Goal: Task Accomplishment & Management: Manage account settings

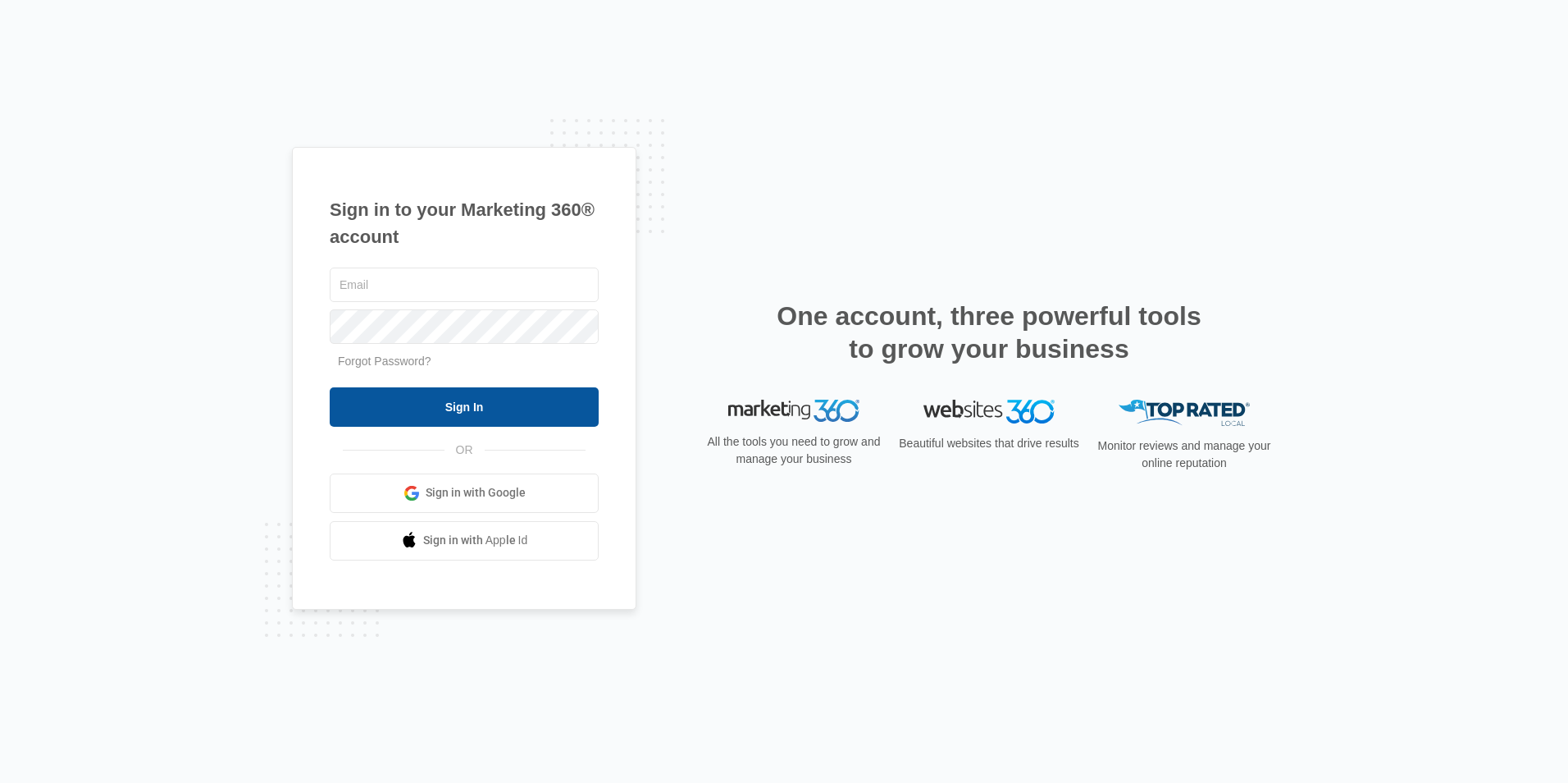
type input "[EMAIL_ADDRESS][DOMAIN_NAME]"
click at [543, 390] on input "Sign In" at bounding box center [464, 407] width 269 height 40
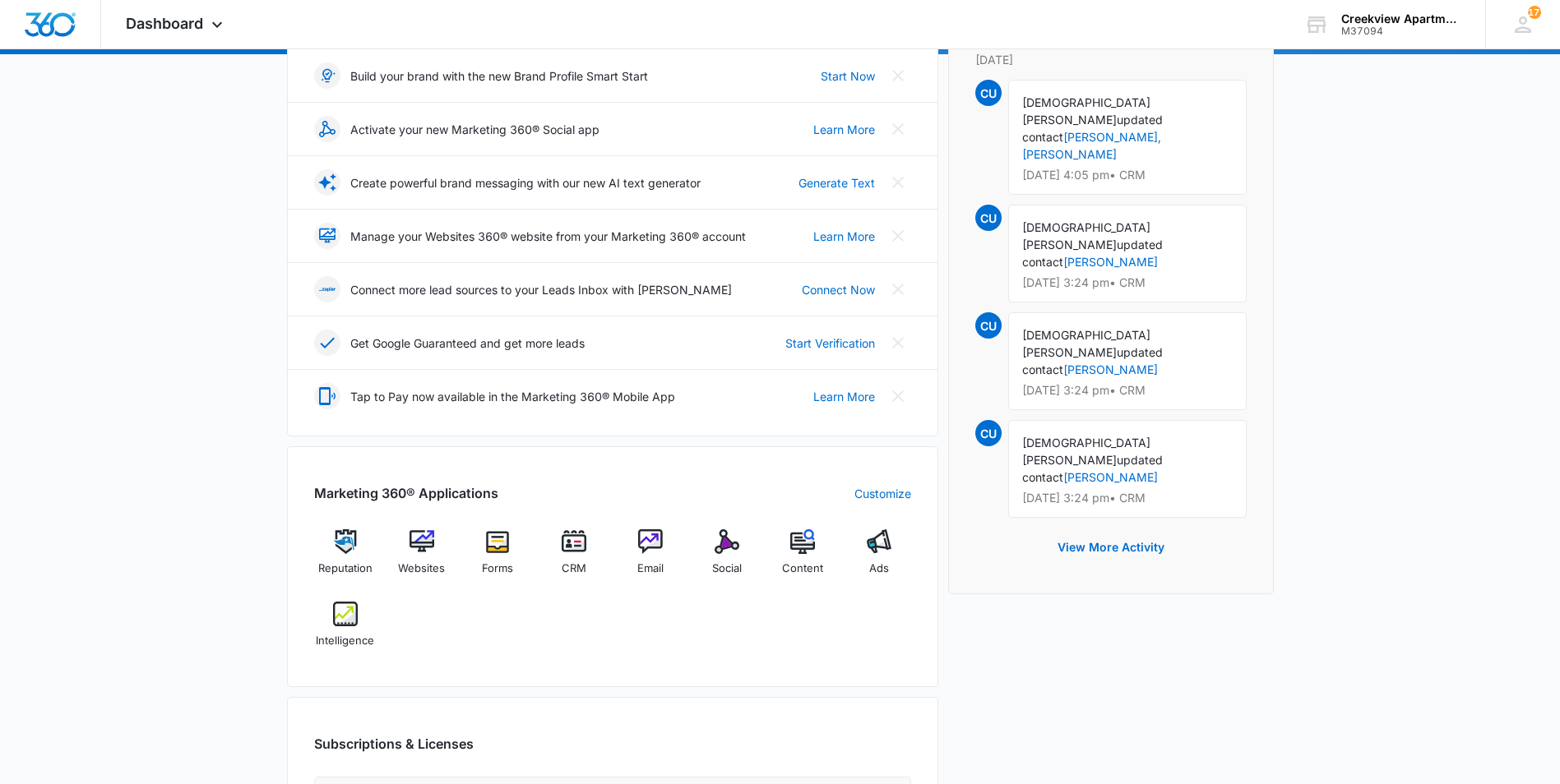
scroll to position [411, 0]
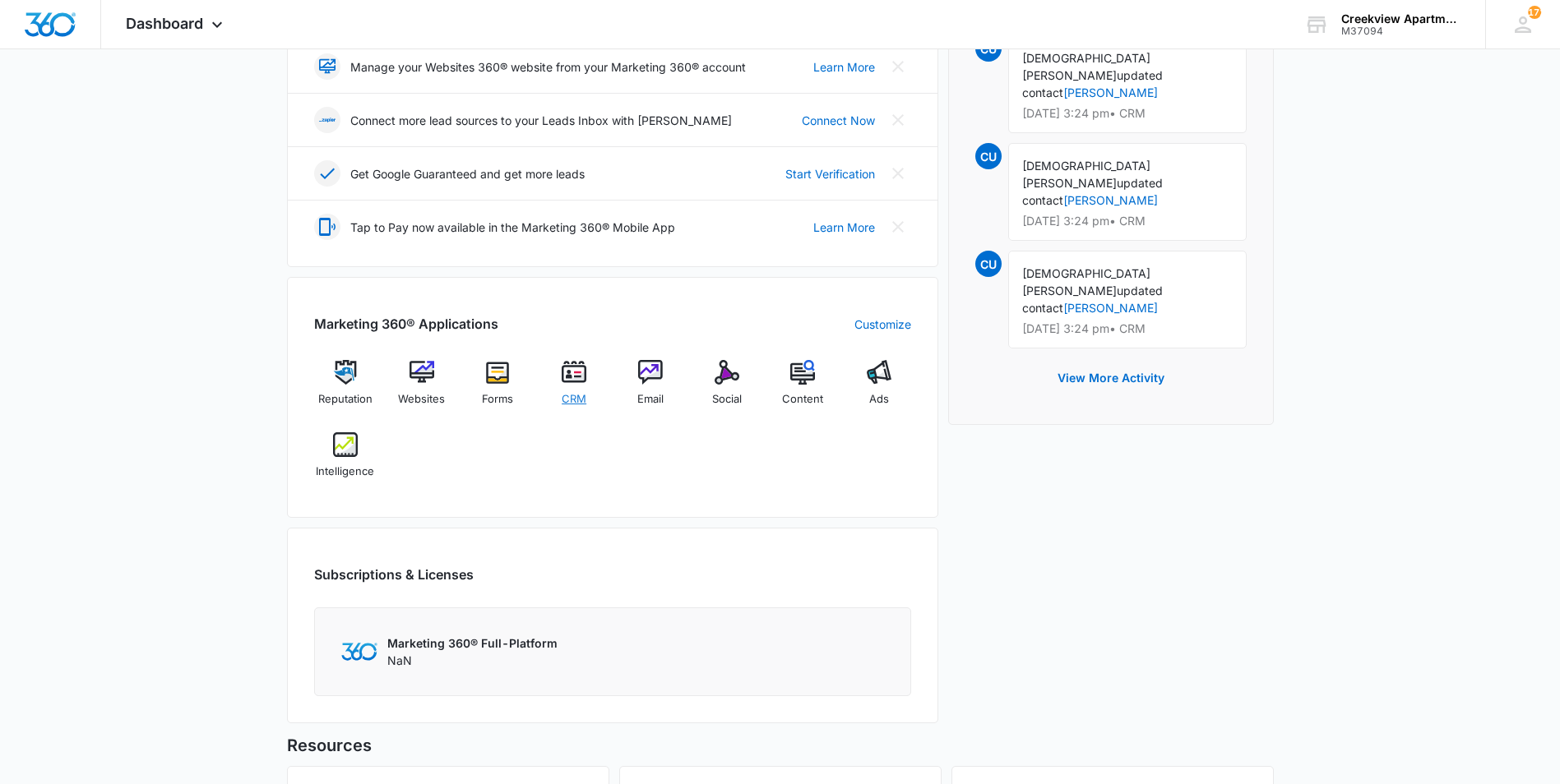
click at [562, 379] on img at bounding box center [574, 373] width 25 height 25
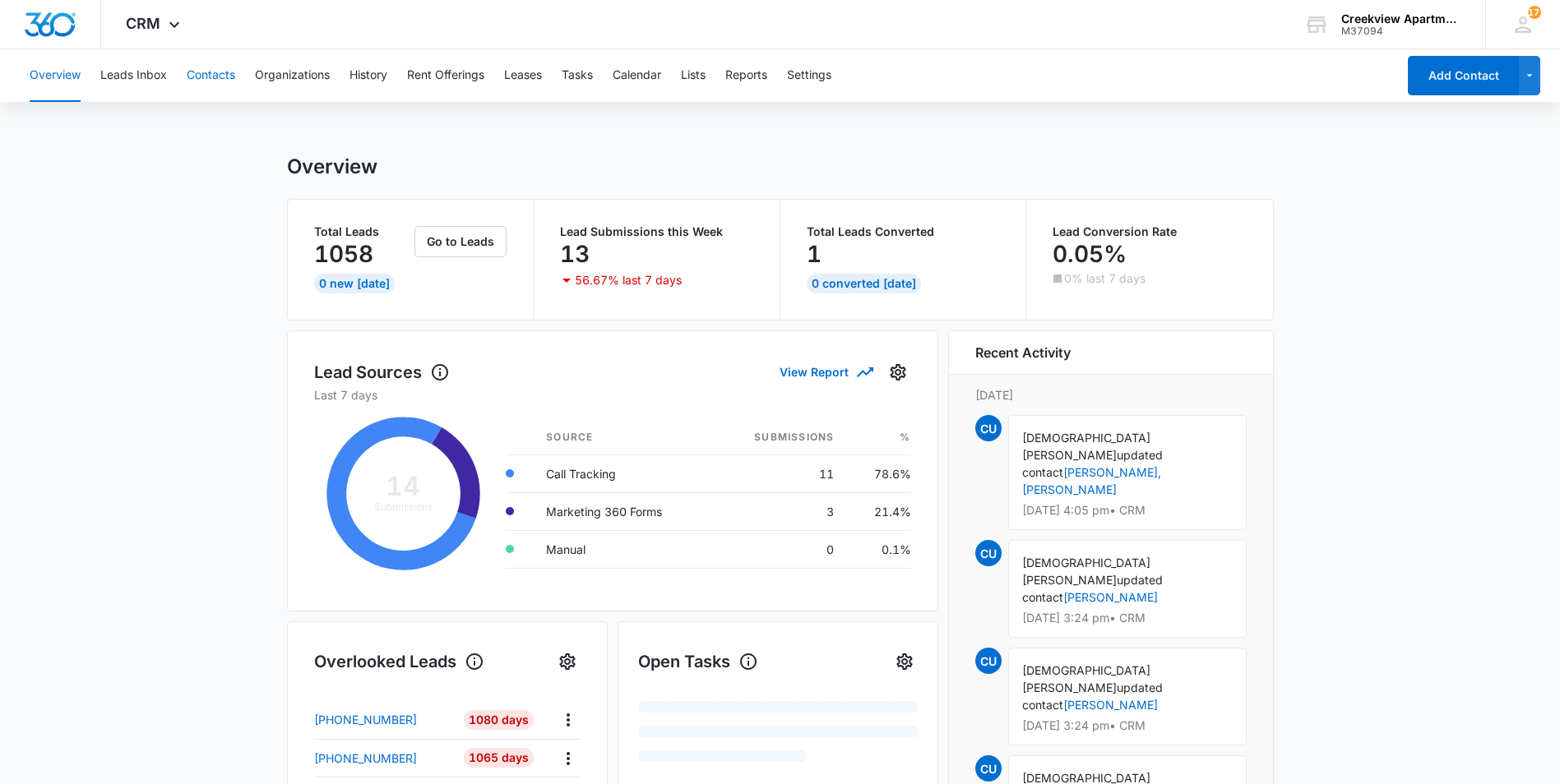
click at [207, 77] on button "Contacts" at bounding box center [211, 75] width 48 height 52
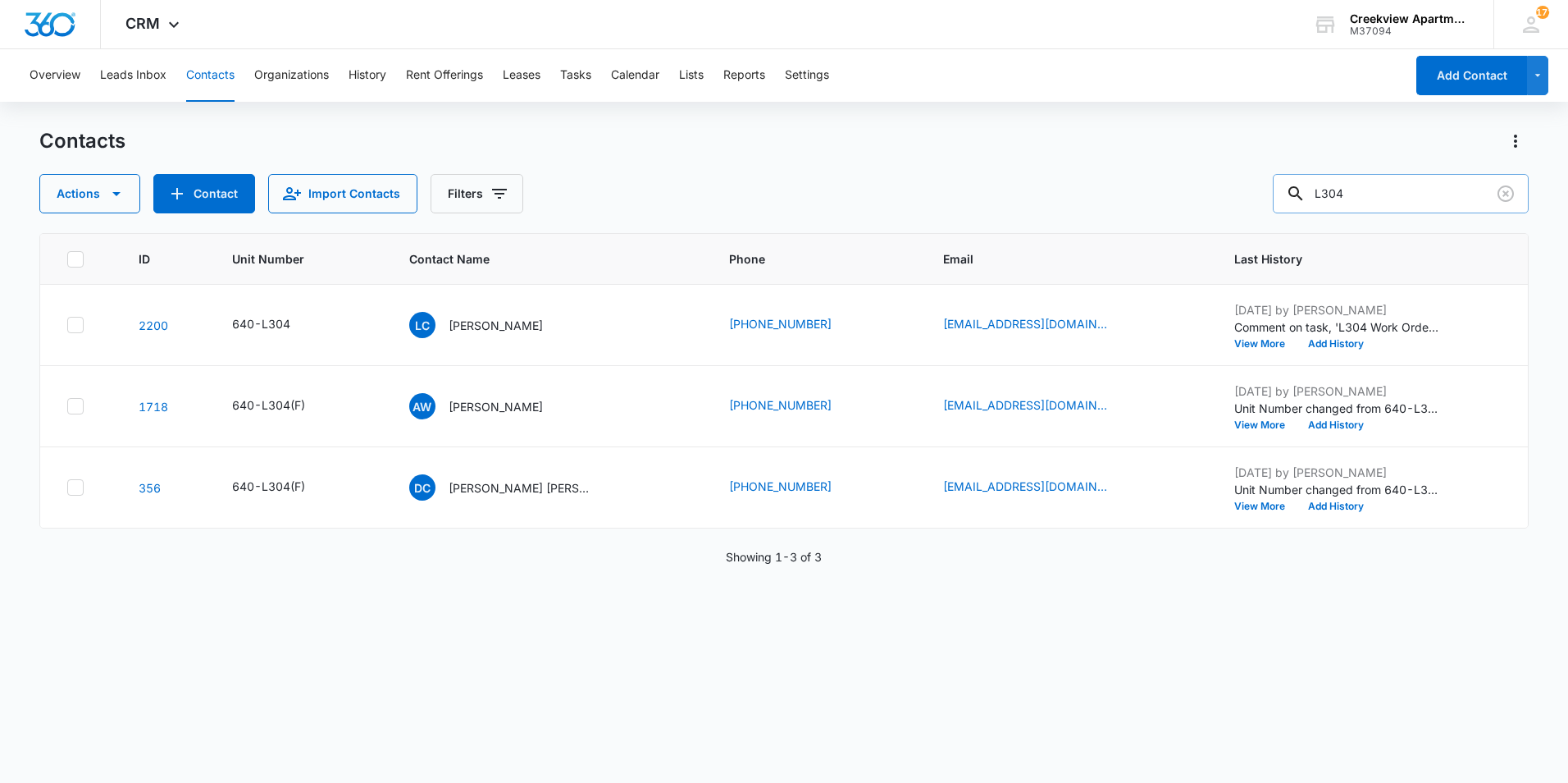
click at [1396, 204] on input "L304" at bounding box center [1401, 193] width 256 height 40
type input "o"
type input "o303"
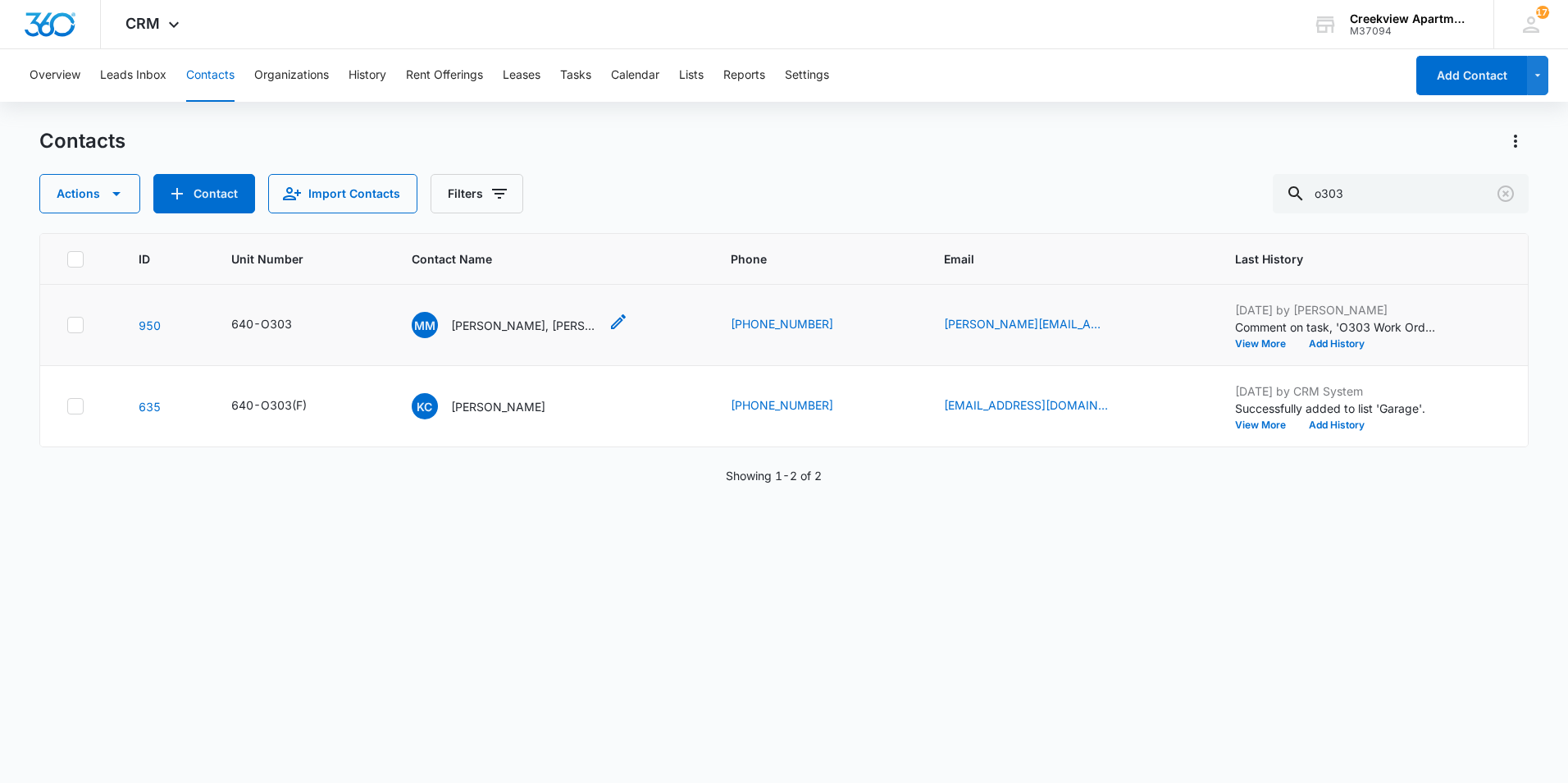
click at [521, 328] on p "[PERSON_NAME], [PERSON_NAME]" at bounding box center [524, 326] width 147 height 17
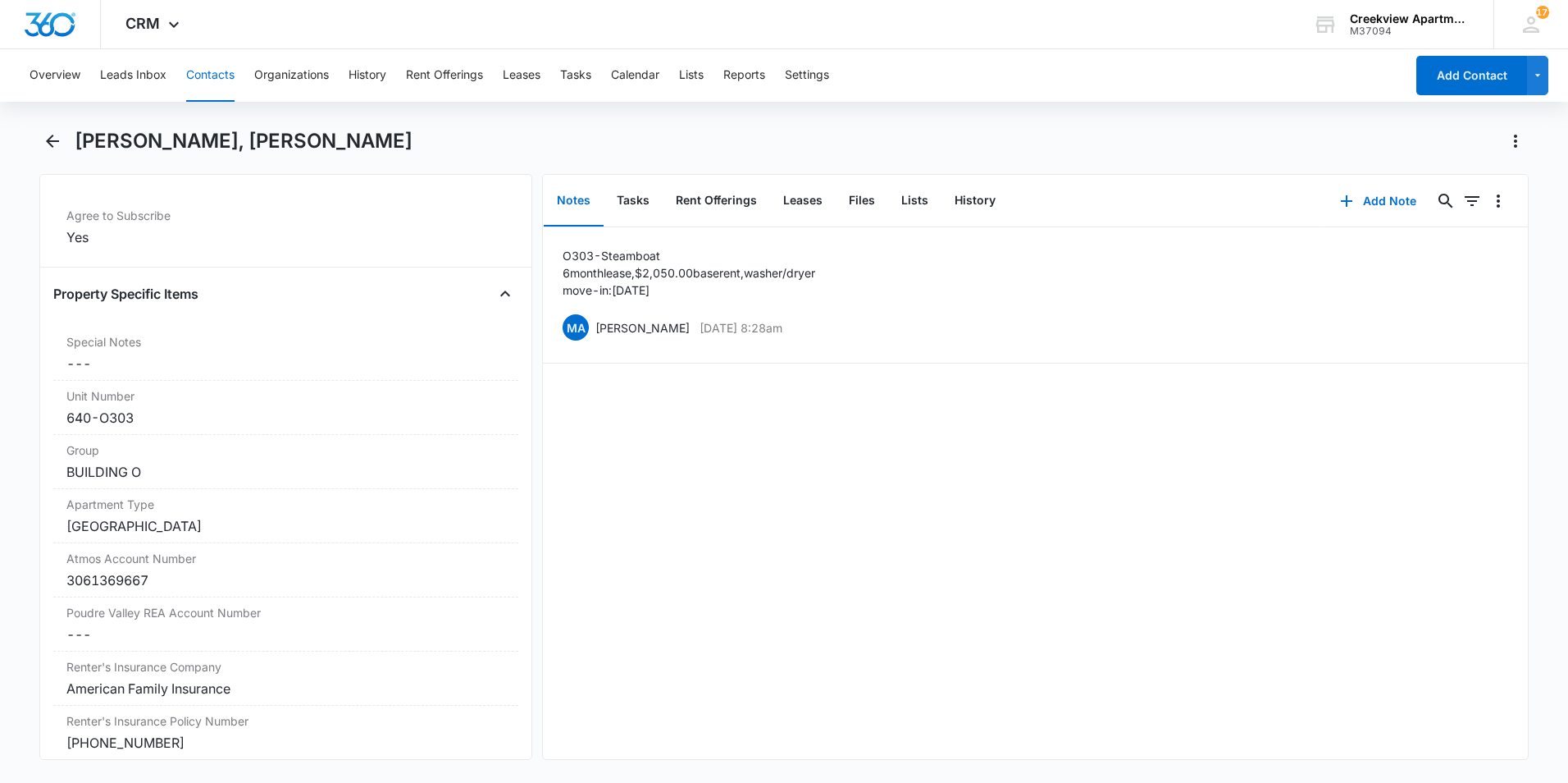
scroll to position [1723, 0]
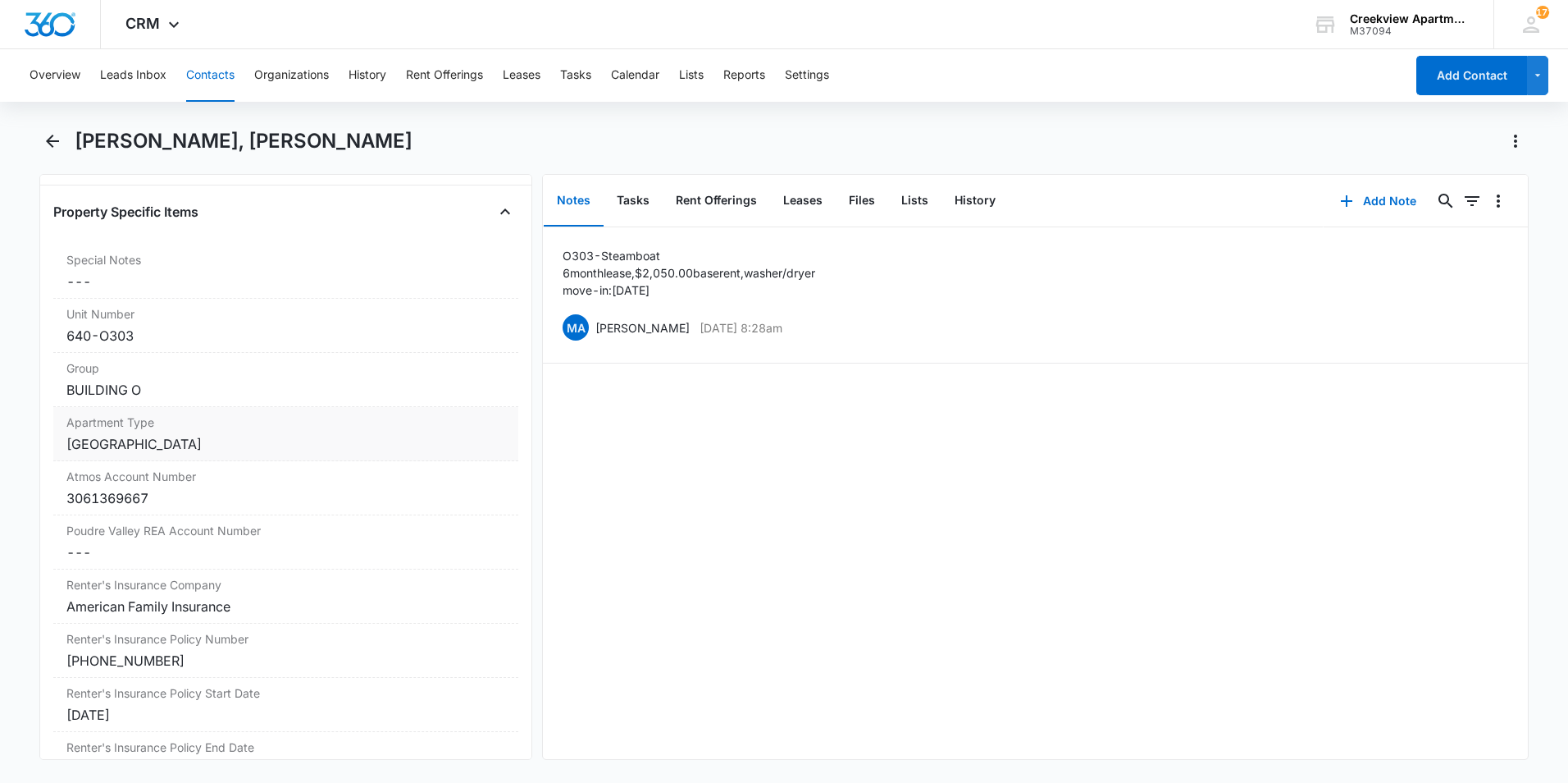
drag, startPoint x: 255, startPoint y: 421, endPoint x: 309, endPoint y: 408, distance: 55.5
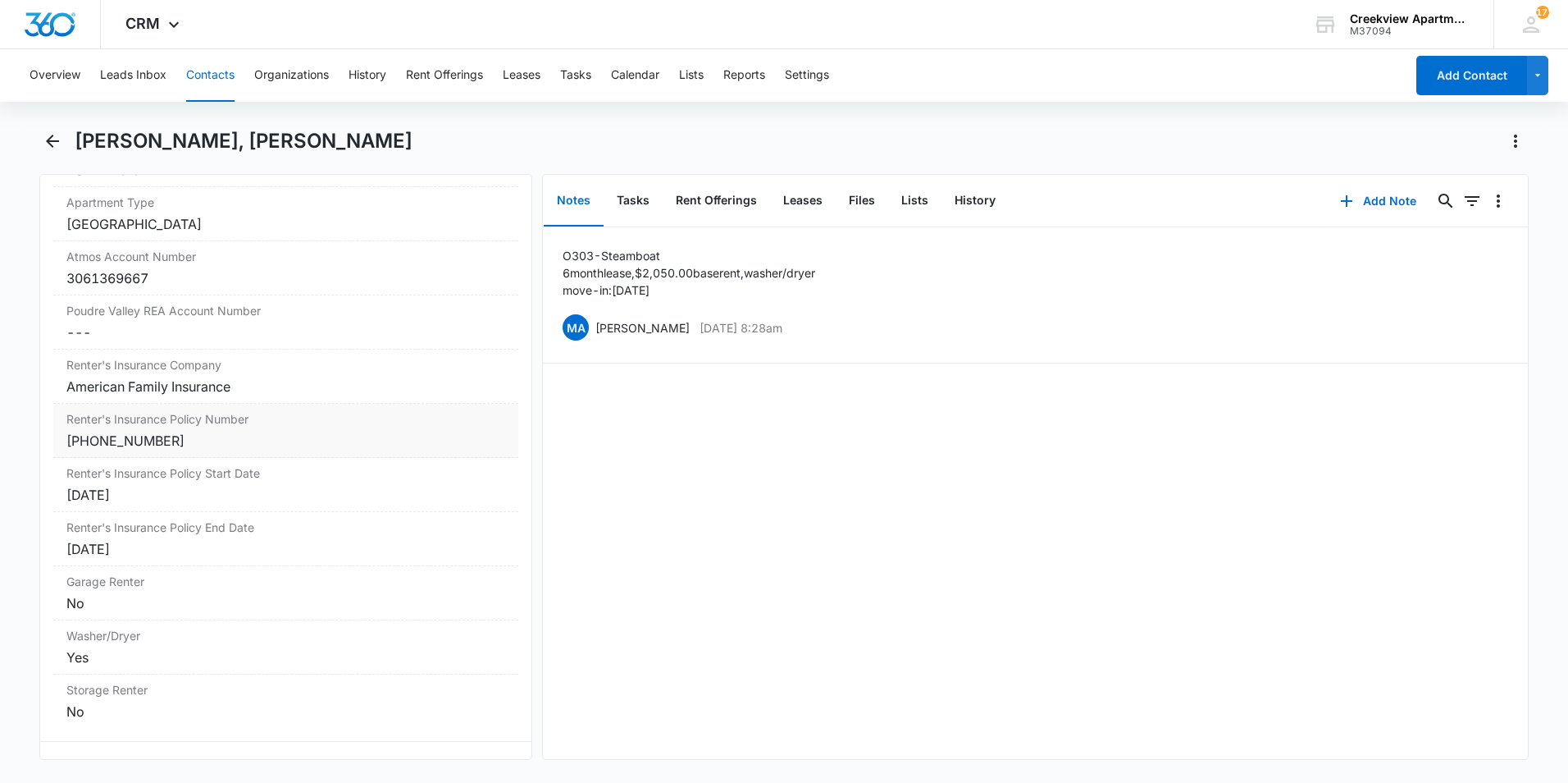
scroll to position [1970, 0]
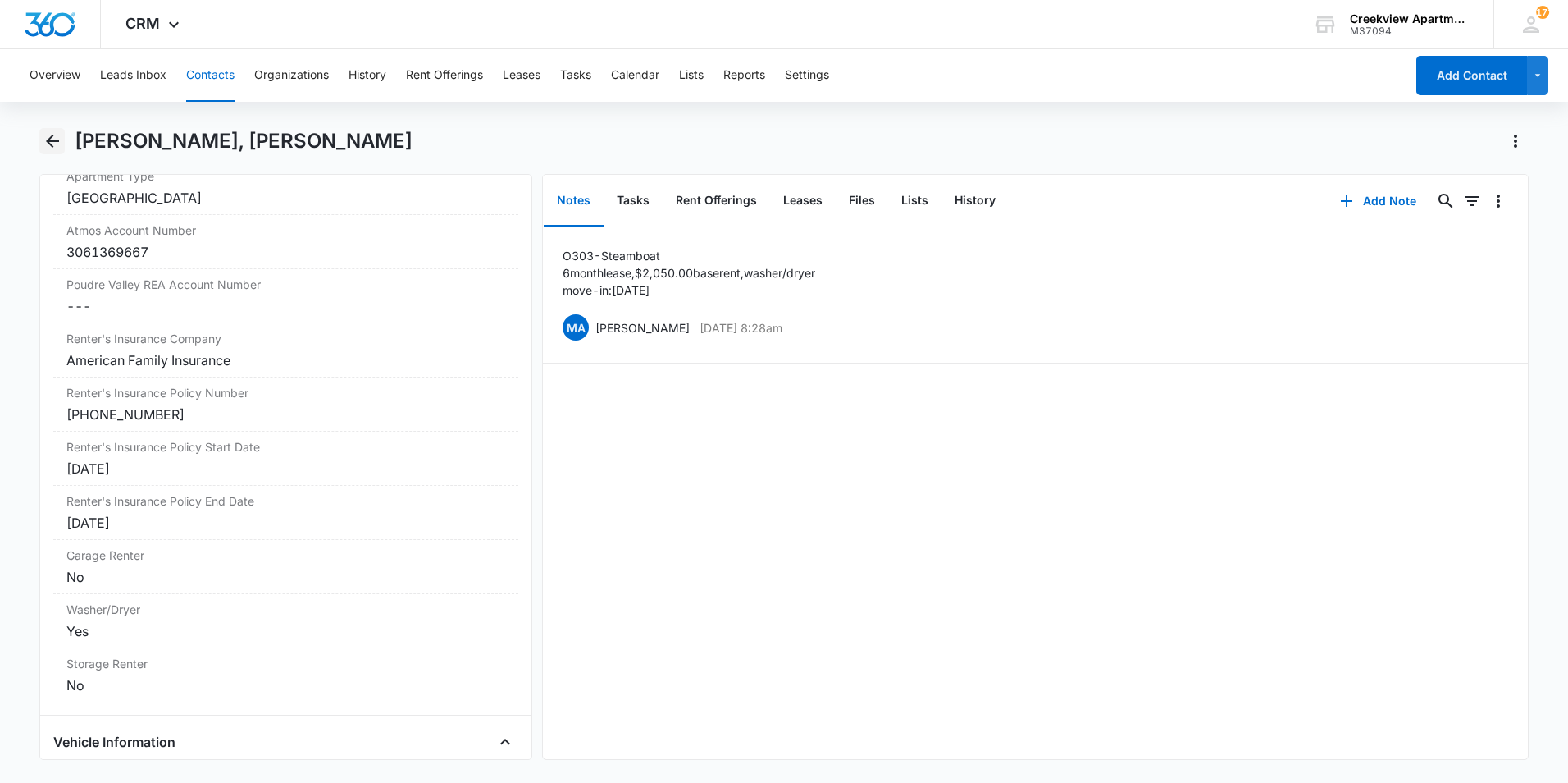
click at [45, 141] on icon "Back" at bounding box center [52, 141] width 19 height 19
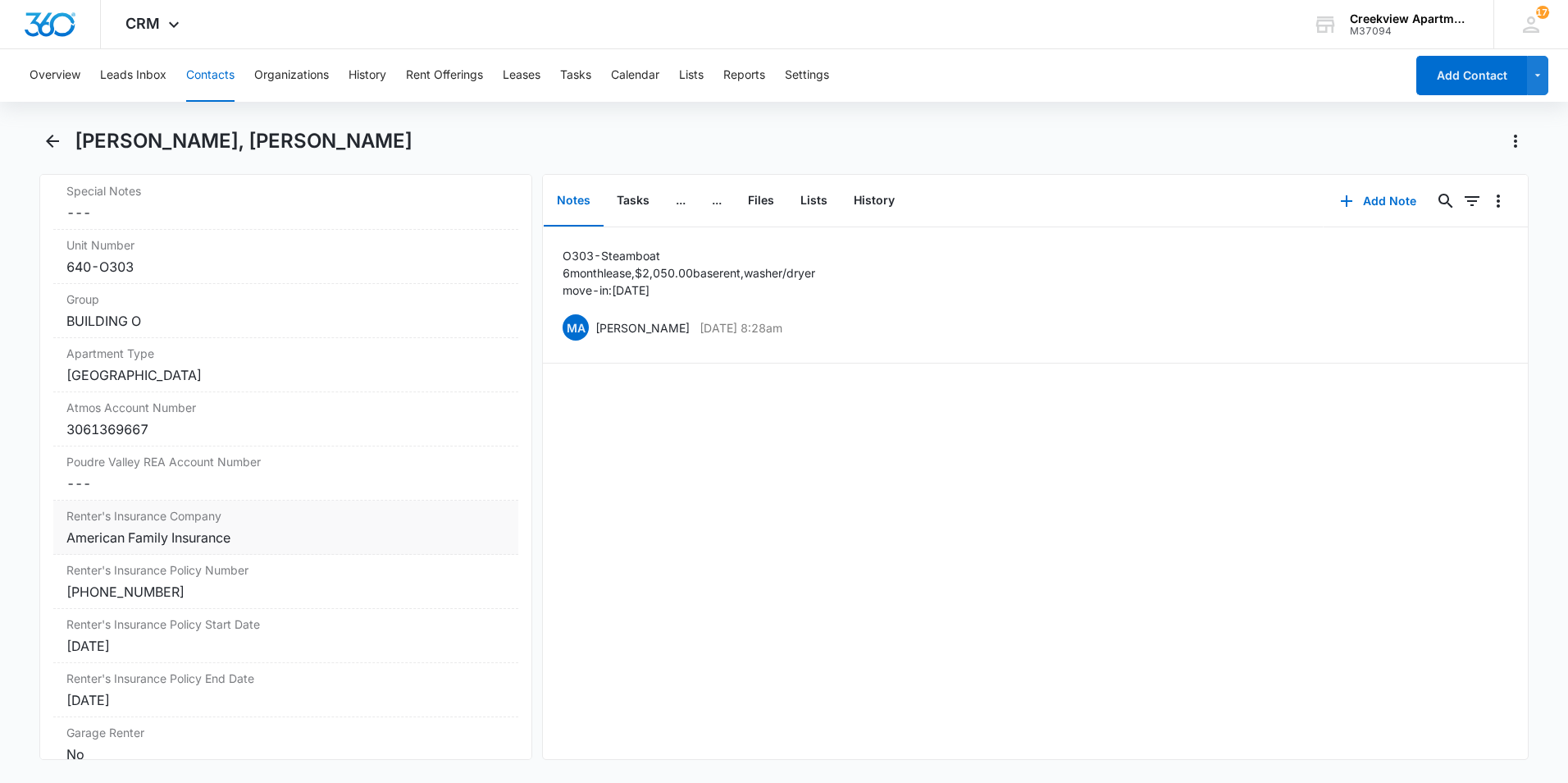
scroll to position [1888, 0]
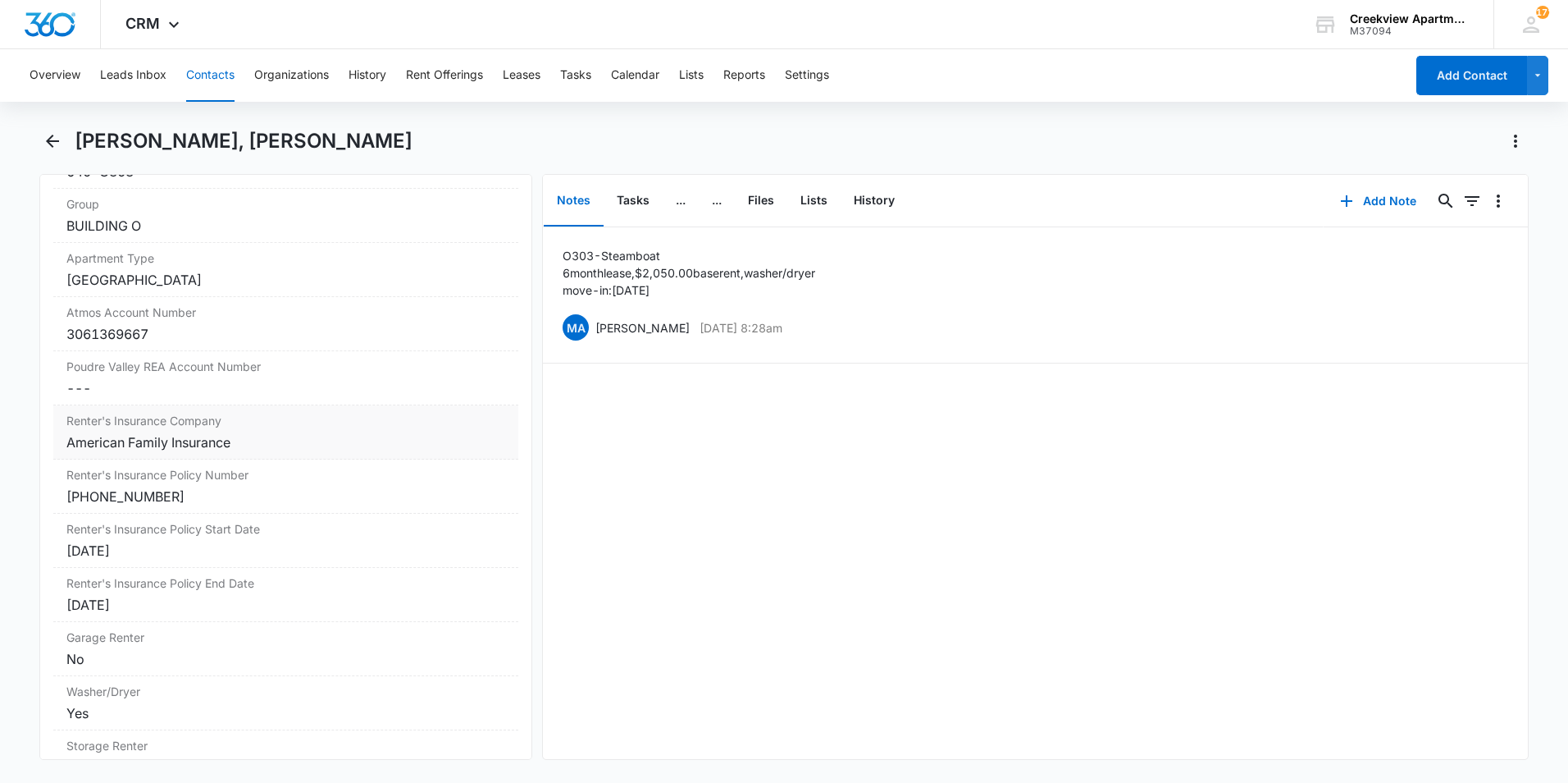
click at [262, 444] on div "American Family Insurance" at bounding box center [285, 443] width 439 height 19
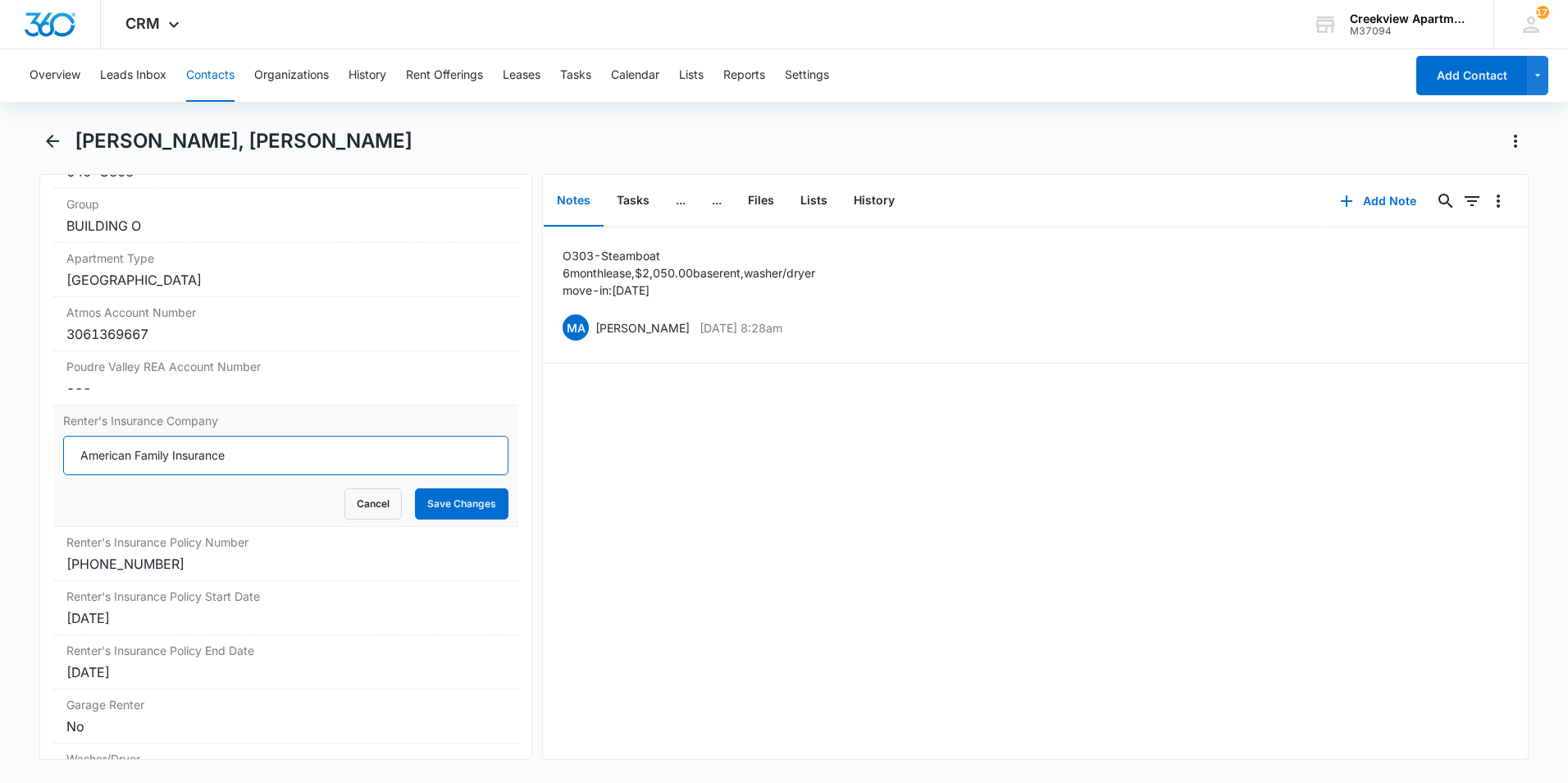
click at [262, 444] on input "American Family Insurance" at bounding box center [286, 455] width 445 height 40
click at [262, 442] on input "American Family Insurance" at bounding box center [286, 455] width 445 height 40
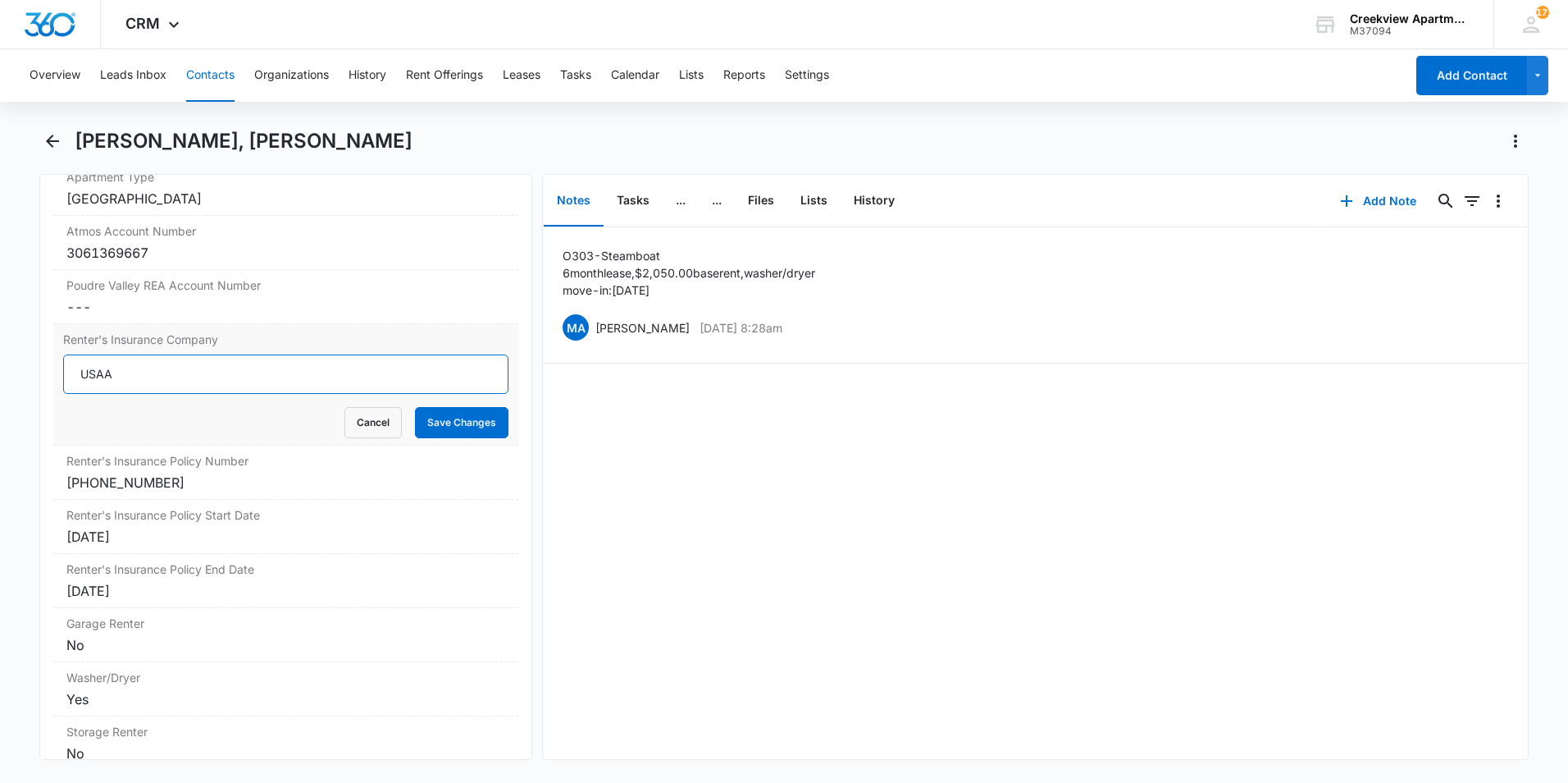
scroll to position [1970, 0]
type input "USAA"
click at [240, 511] on label "Renter's Insurance Policy Start Date" at bounding box center [285, 514] width 439 height 17
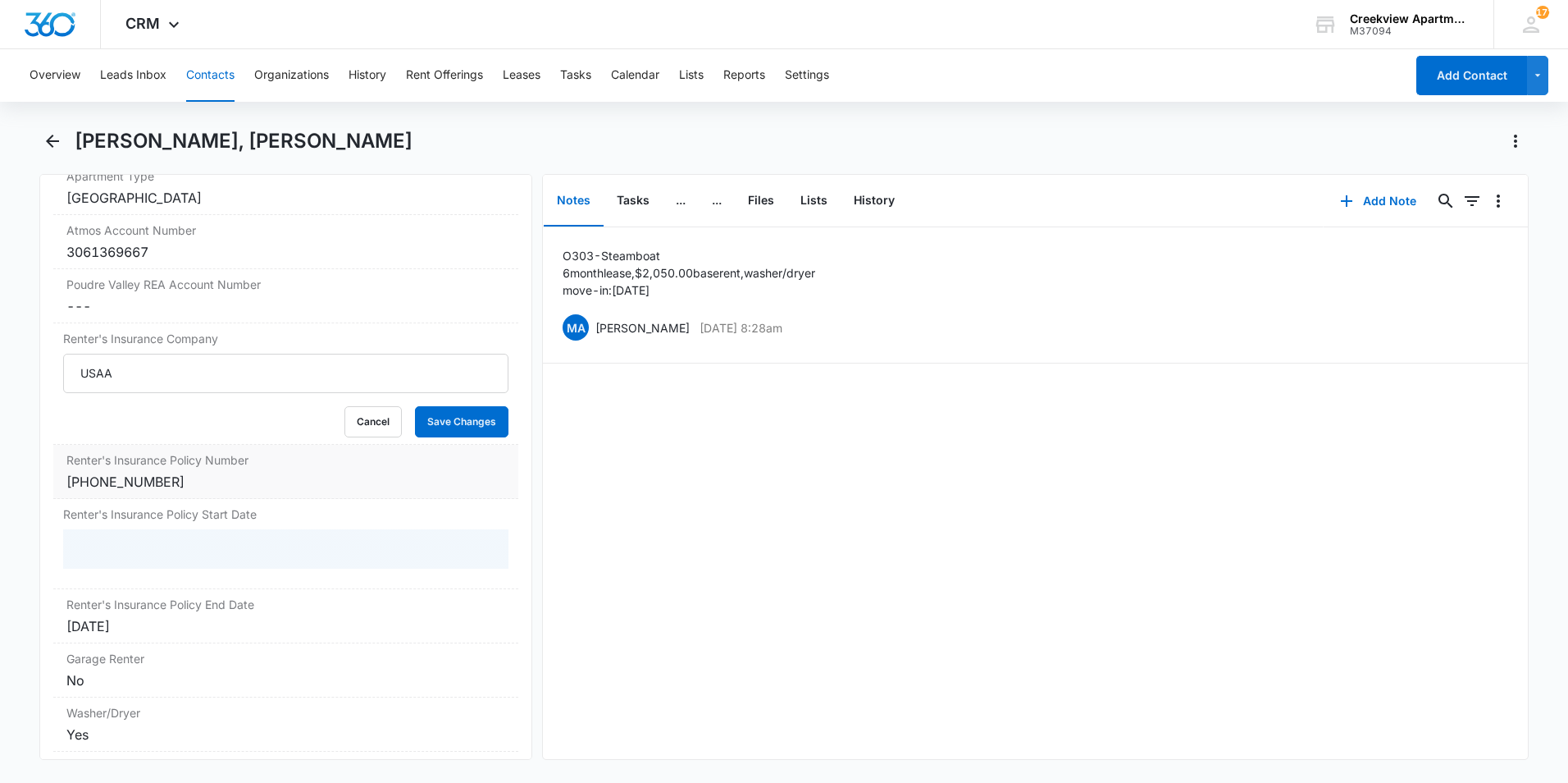
click at [235, 495] on div "Renter's Insurance Policy Number Cancel Save Changes 41111-41316-53" at bounding box center [285, 472] width 465 height 54
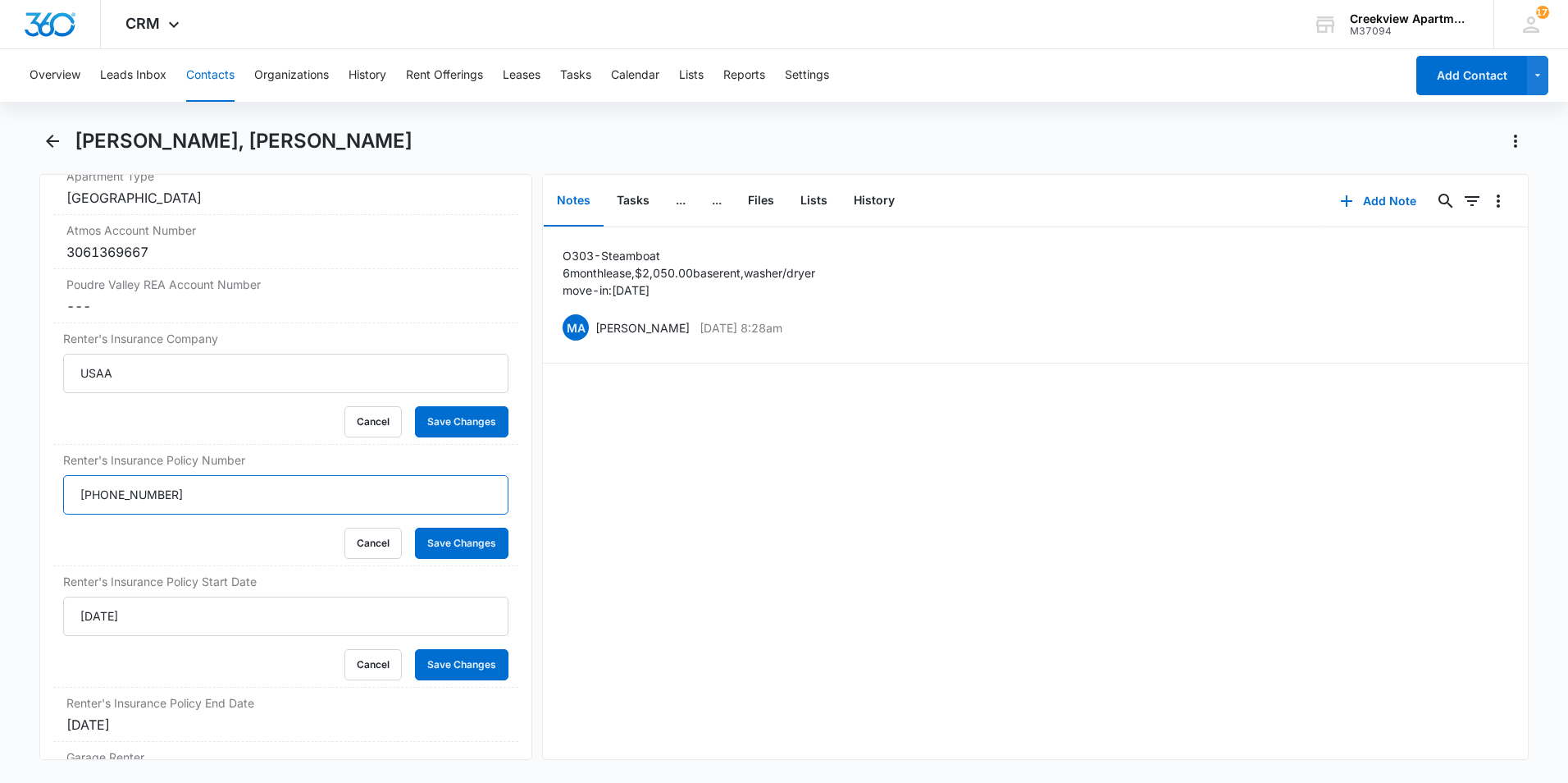
click at [231, 495] on input "41111-41316-53" at bounding box center [286, 495] width 445 height 40
type input "GIC 043223068"
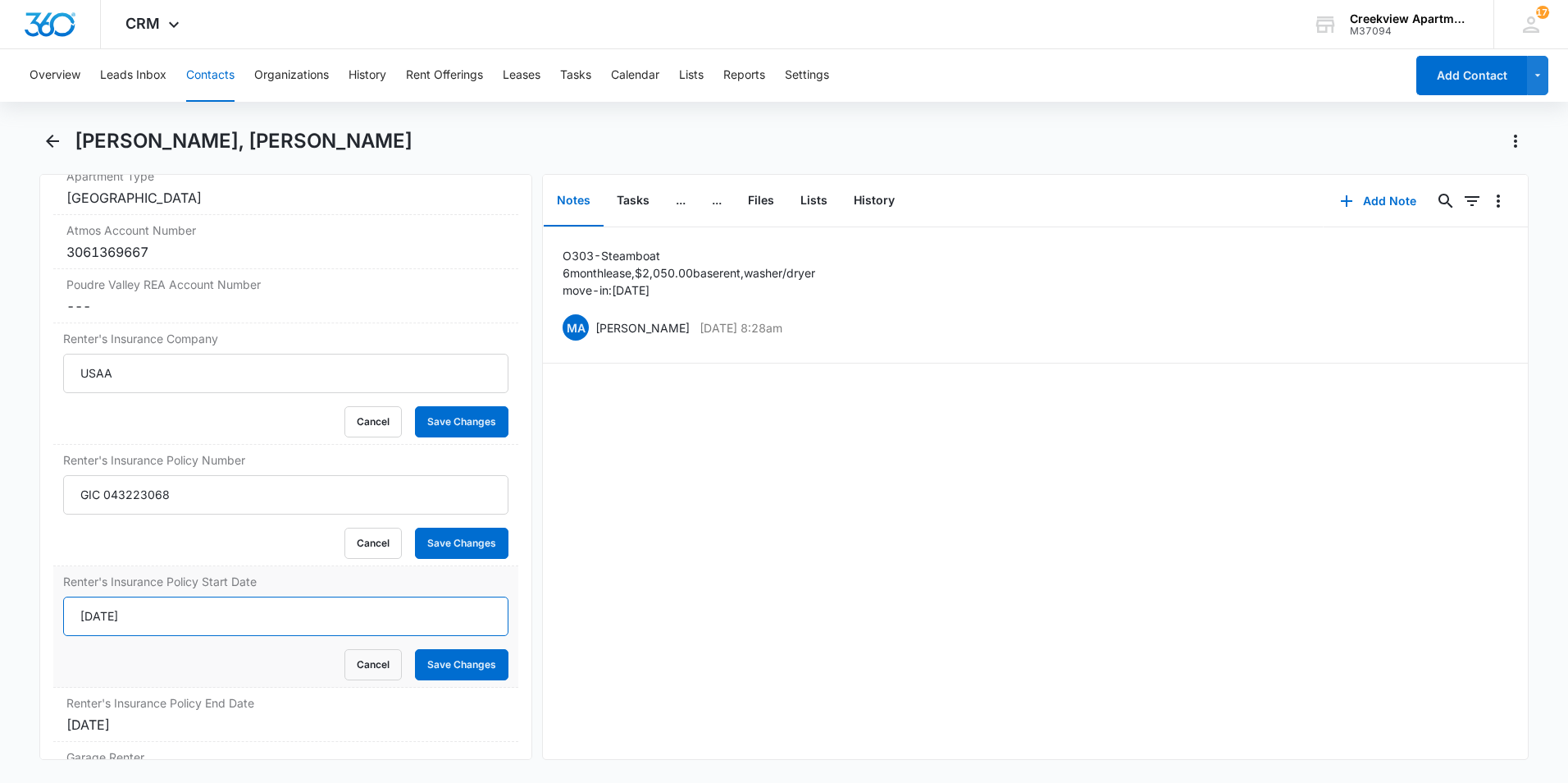
click at [279, 622] on input "10/16/2024" at bounding box center [286, 616] width 445 height 40
click at [109, 613] on input "10/16/2024" at bounding box center [286, 616] width 445 height 40
click at [170, 619] on input "10/15/2024" at bounding box center [286, 616] width 445 height 40
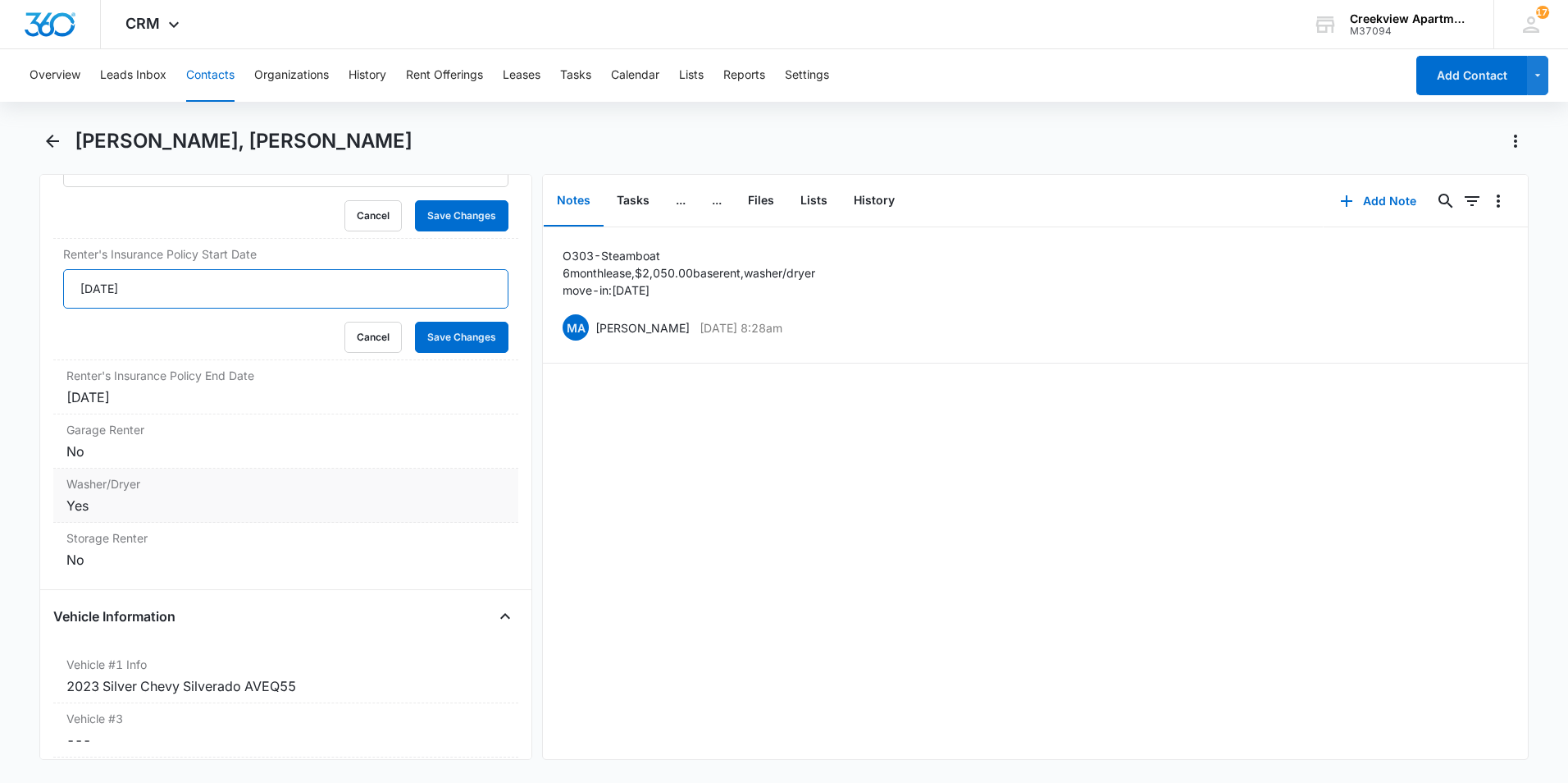
scroll to position [2298, 0]
type input "[DATE]"
click at [182, 401] on div "10/16/2025" at bounding box center [285, 396] width 439 height 19
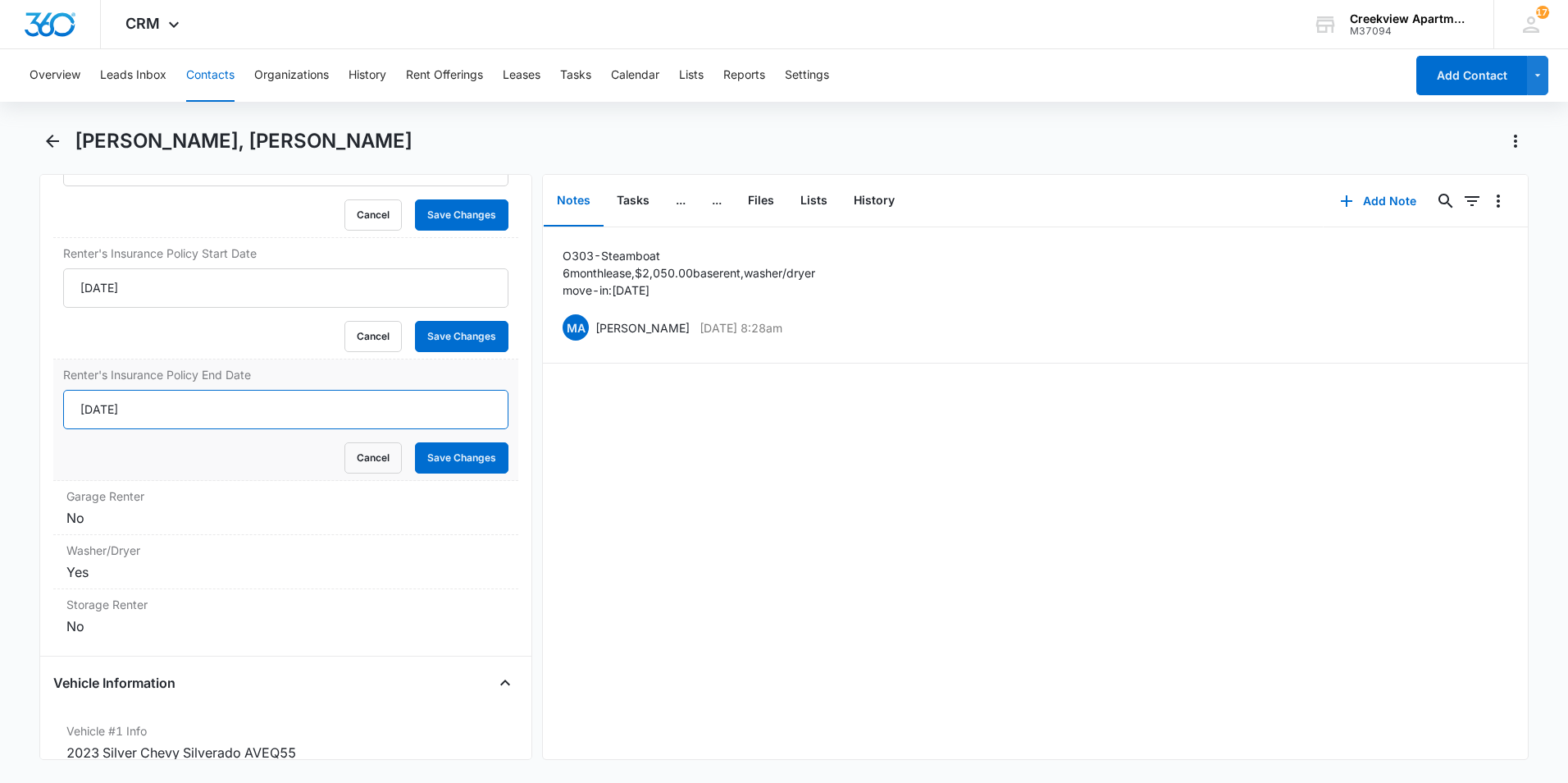
click at [105, 405] on input "10/16/2025" at bounding box center [286, 409] width 445 height 40
click at [147, 411] on input "[DATE]" at bounding box center [286, 409] width 445 height 40
type input "10/15/2026"
click at [443, 458] on button "Save Changes" at bounding box center [462, 458] width 93 height 31
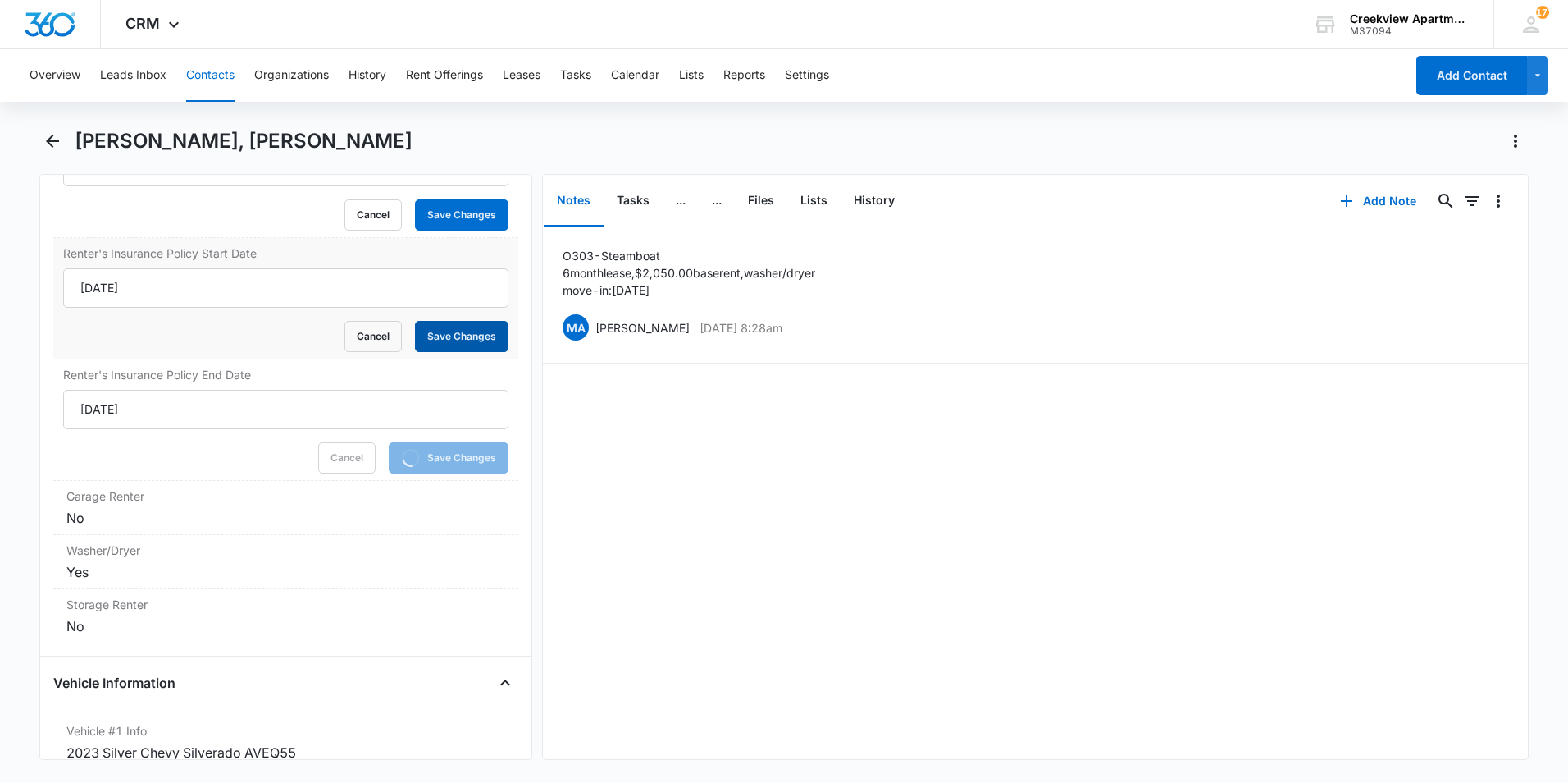
click at [455, 345] on button "Save Changes" at bounding box center [462, 337] width 93 height 31
click at [457, 226] on button "Save Changes" at bounding box center [462, 215] width 93 height 31
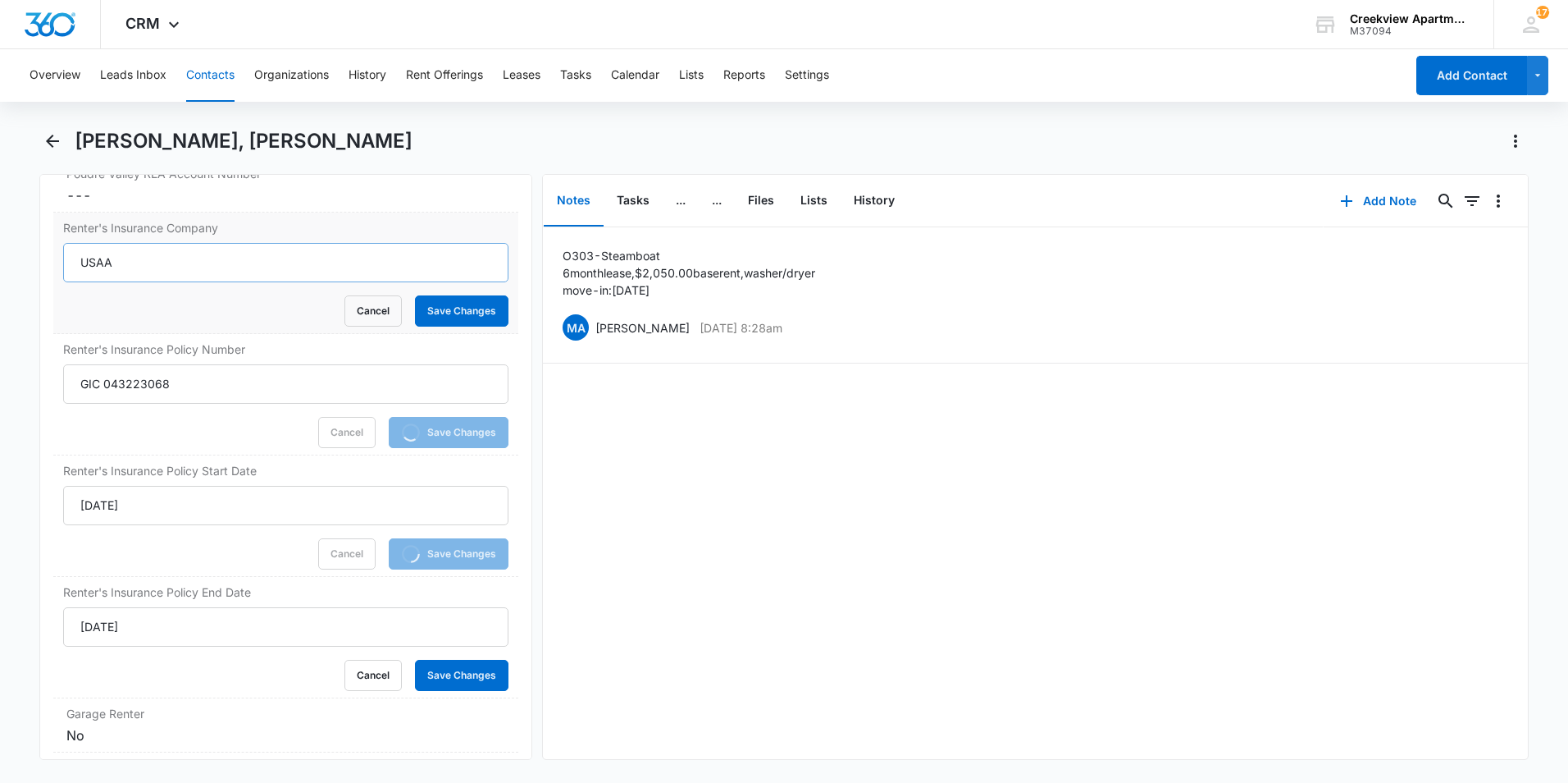
scroll to position [2052, 0]
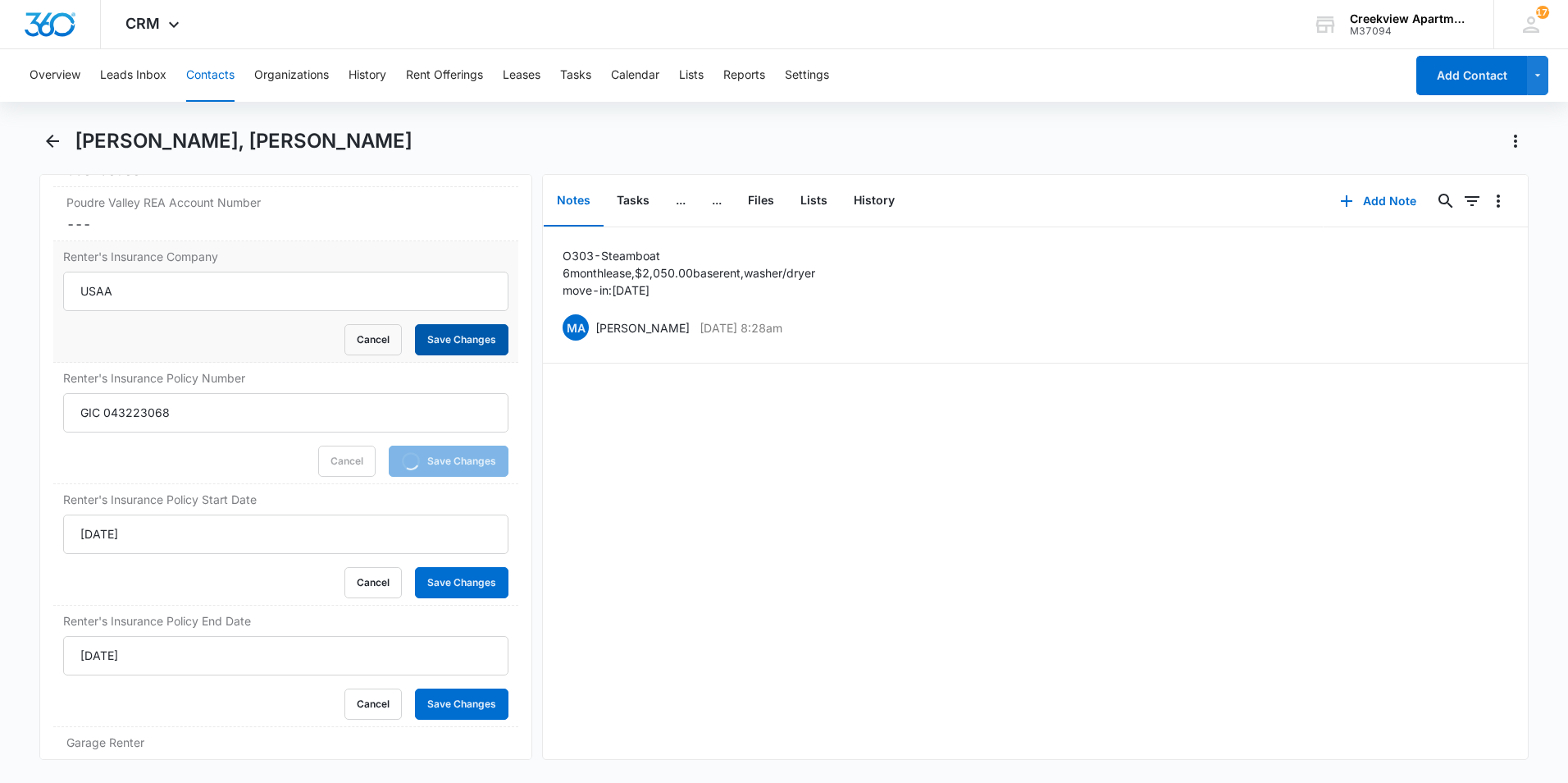
click at [465, 337] on button "Save Changes" at bounding box center [462, 339] width 93 height 31
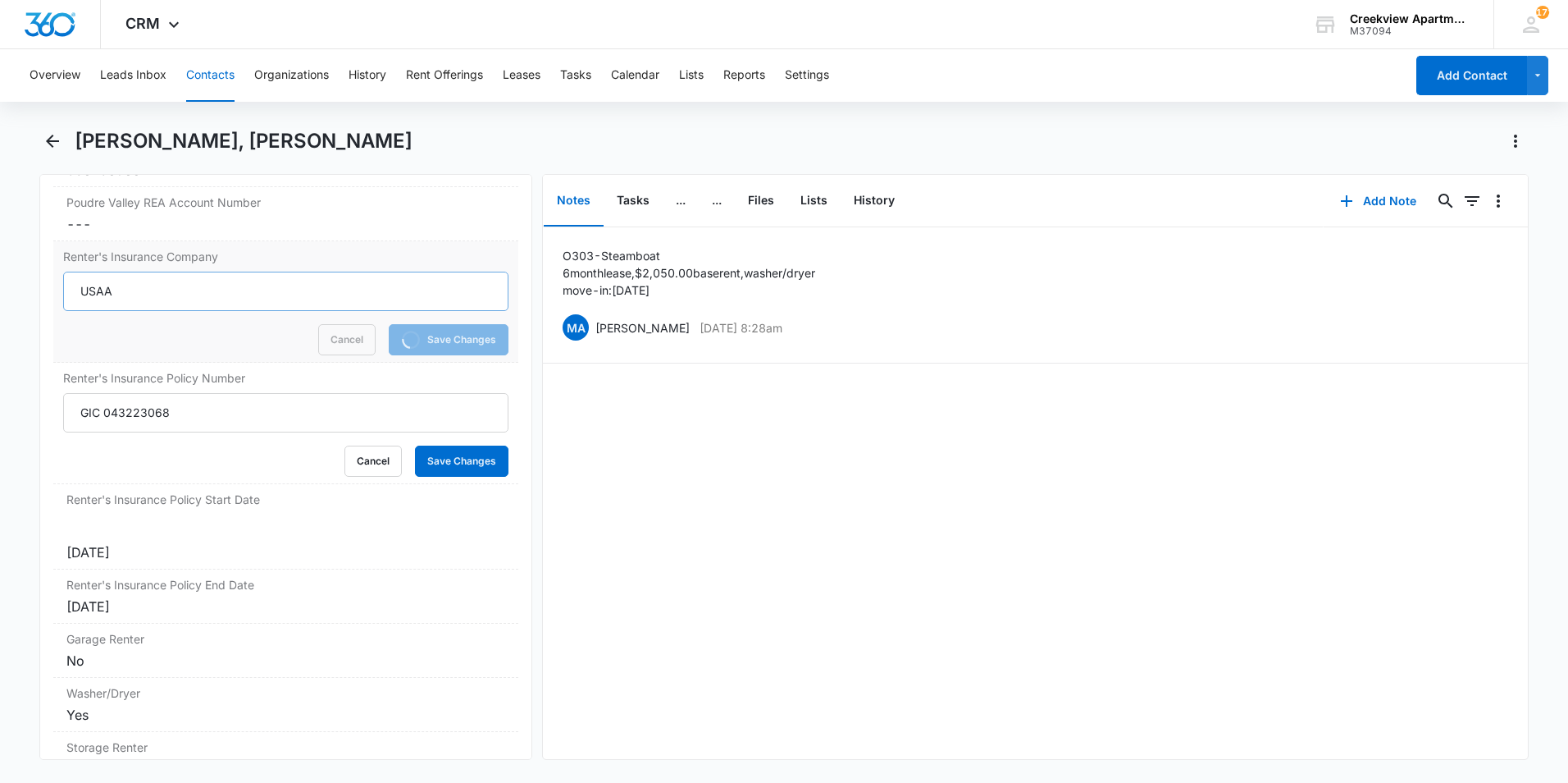
scroll to position [1806, 0]
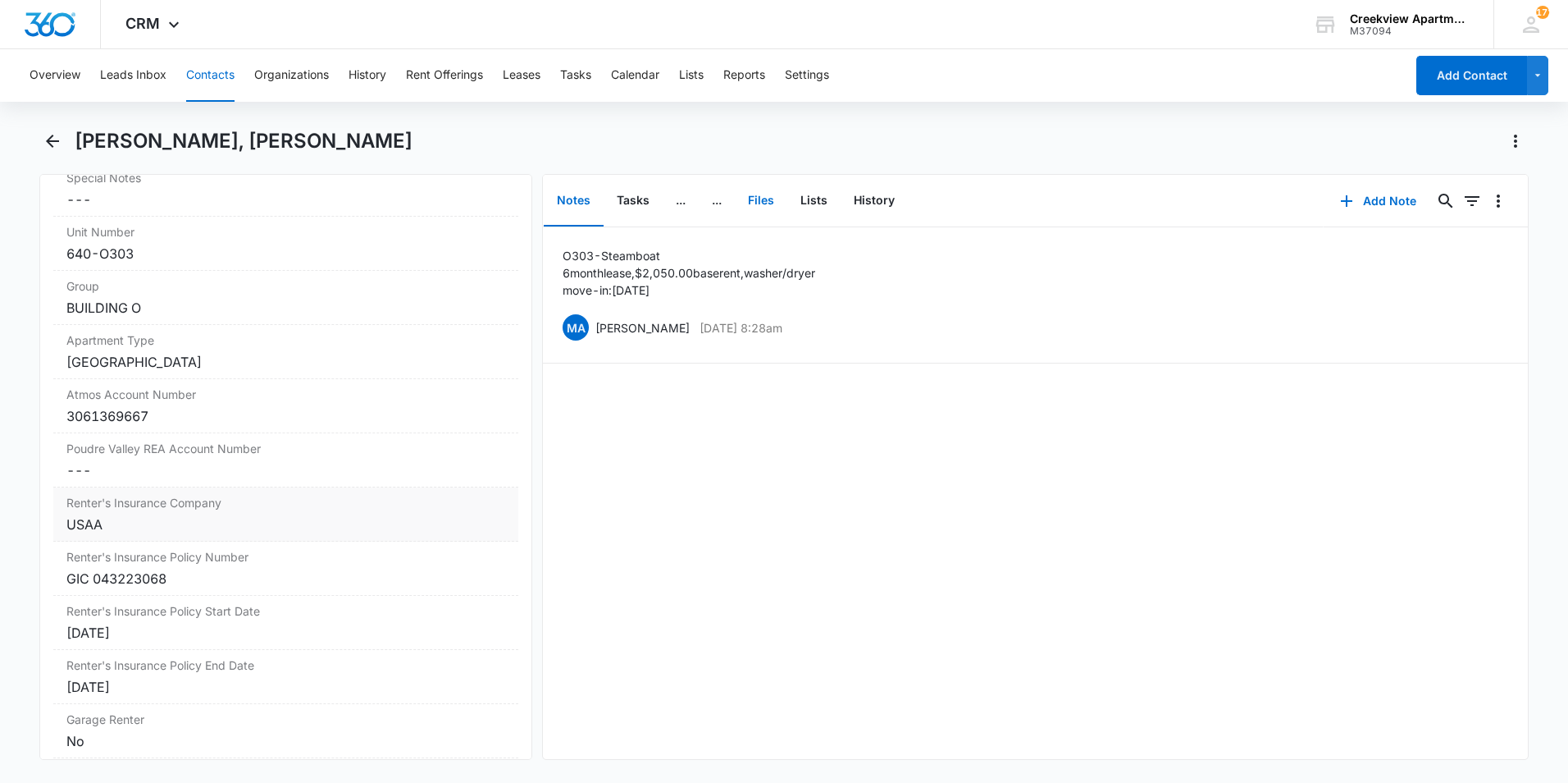
click at [775, 200] on button "Files" at bounding box center [761, 201] width 52 height 51
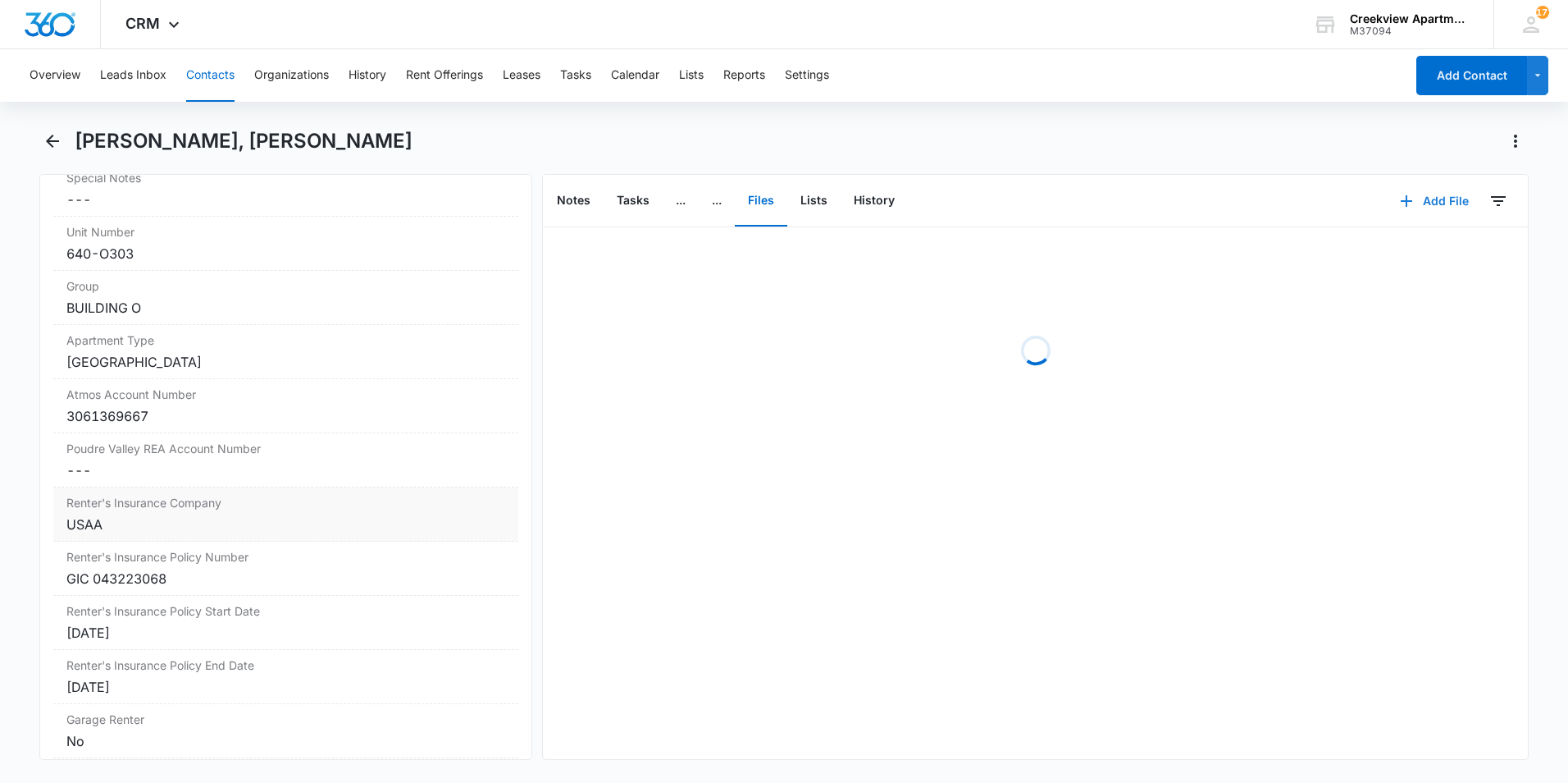
click at [1433, 202] on button "Add File" at bounding box center [1435, 201] width 102 height 40
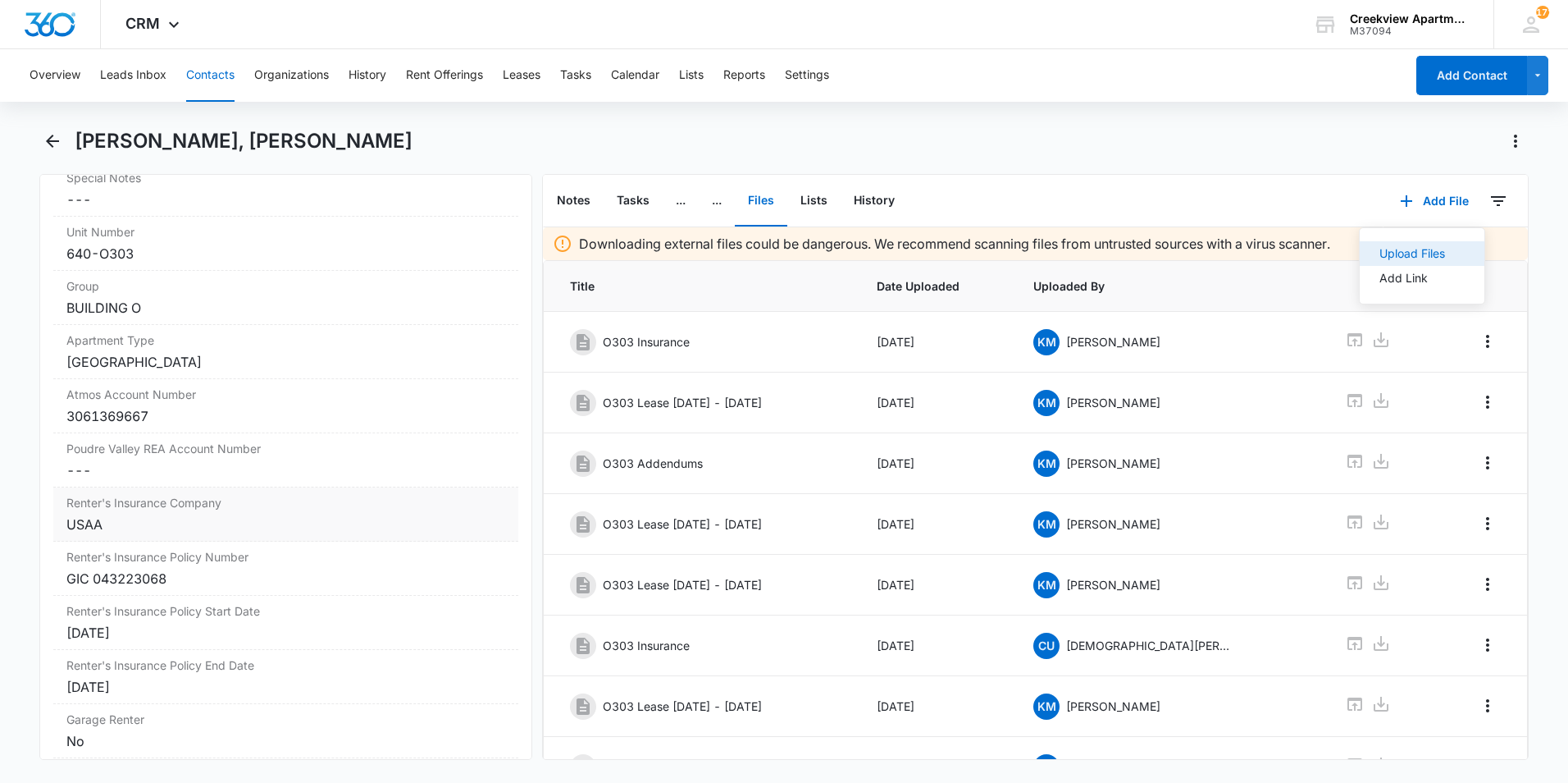
click at [1397, 255] on div "Upload Files" at bounding box center [1413, 254] width 66 height 12
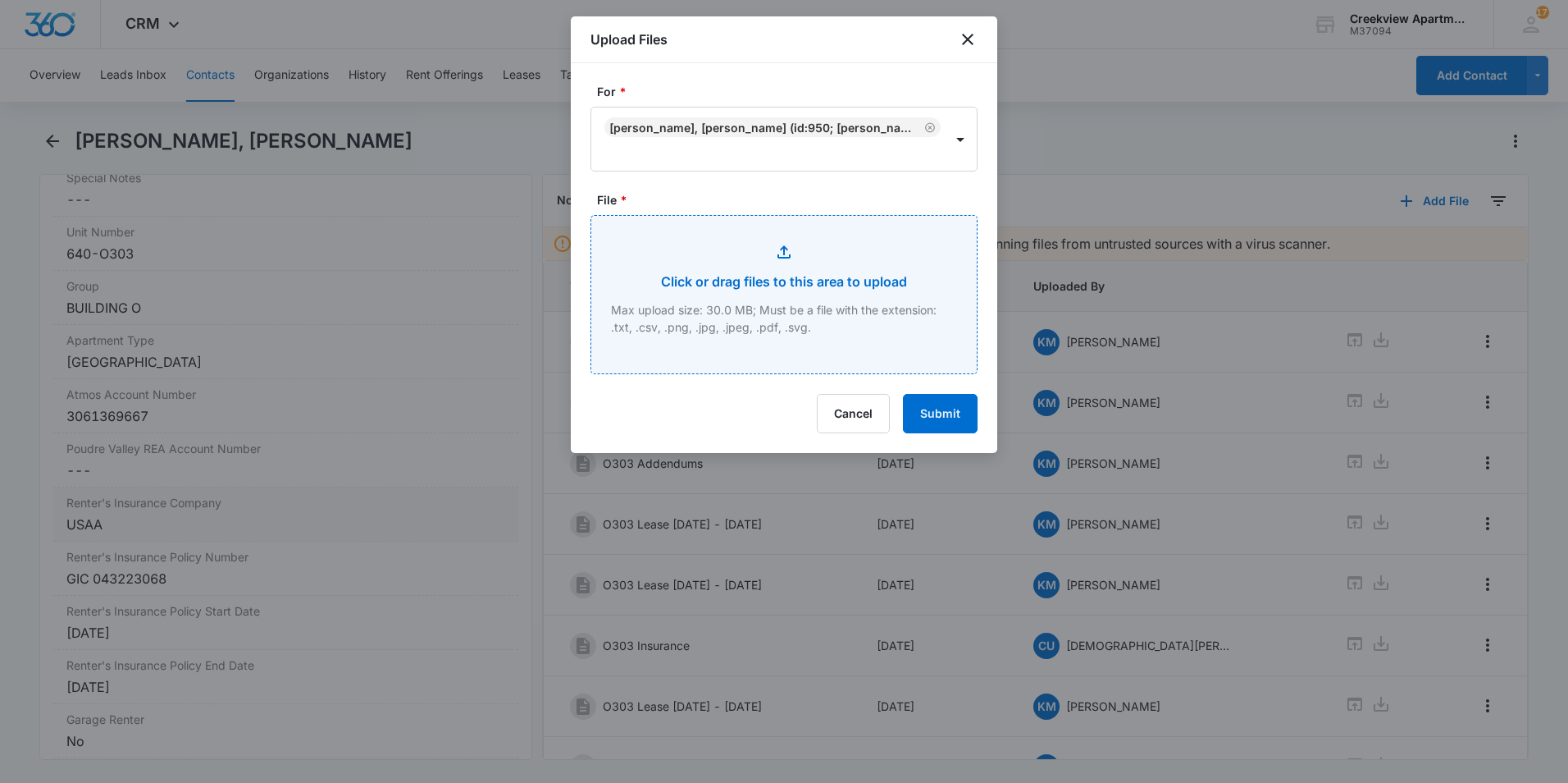
click at [815, 273] on input "File *" at bounding box center [784, 294] width 385 height 157
type input "C:\fakepath\Proof of Insurance.pdf"
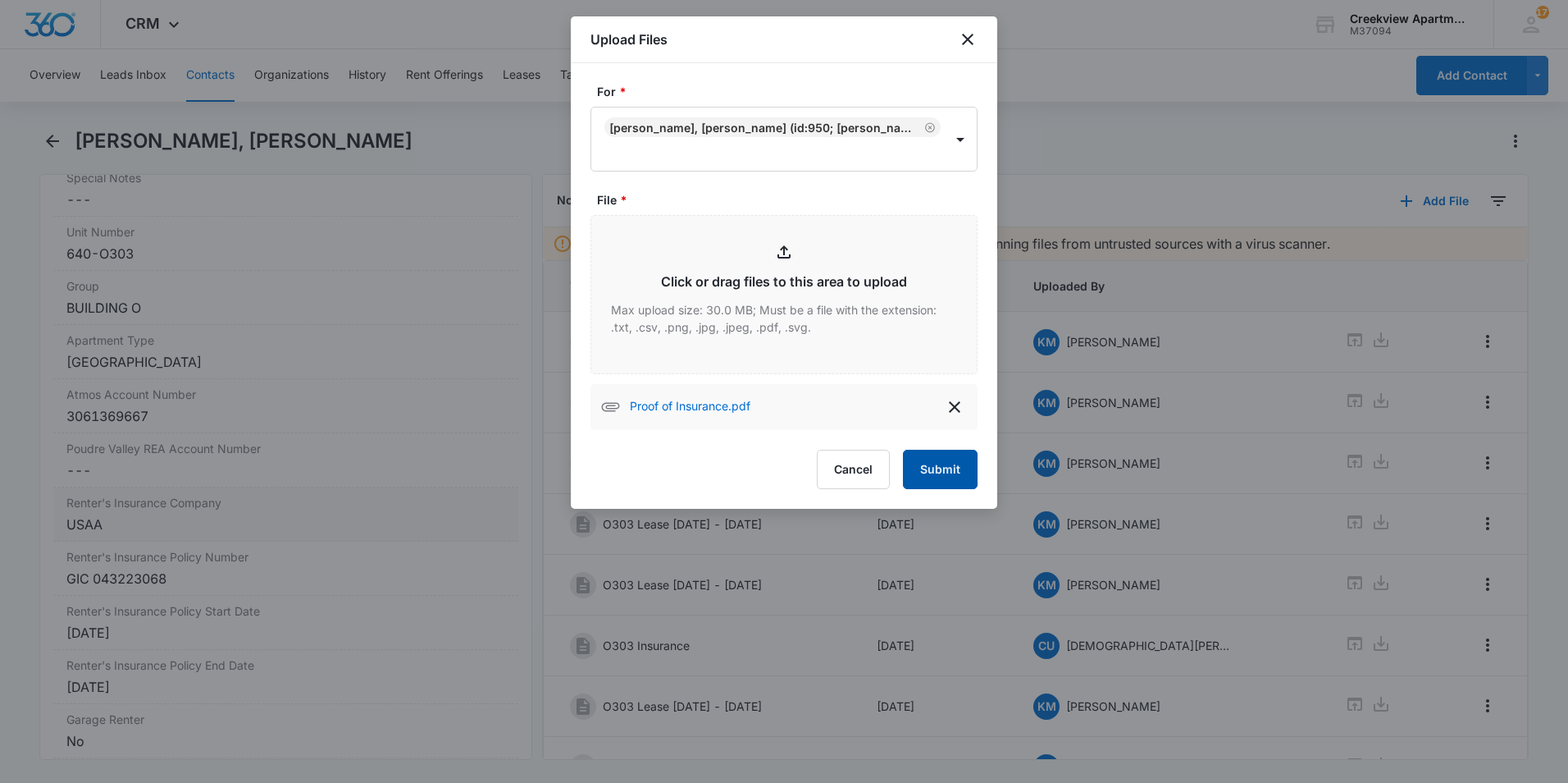
click at [957, 461] on button "Submit" at bounding box center [940, 469] width 74 height 40
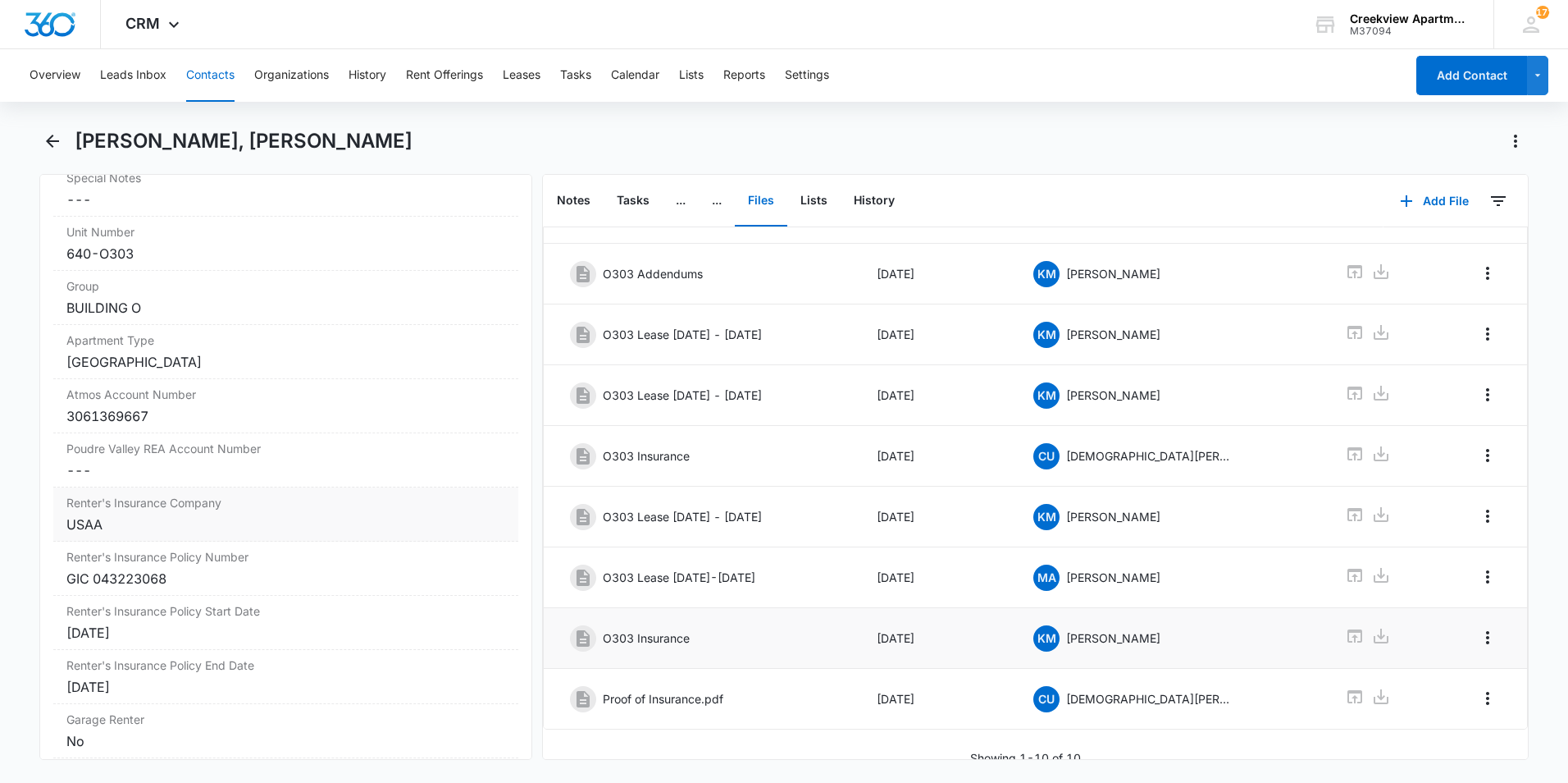
scroll to position [209, 0]
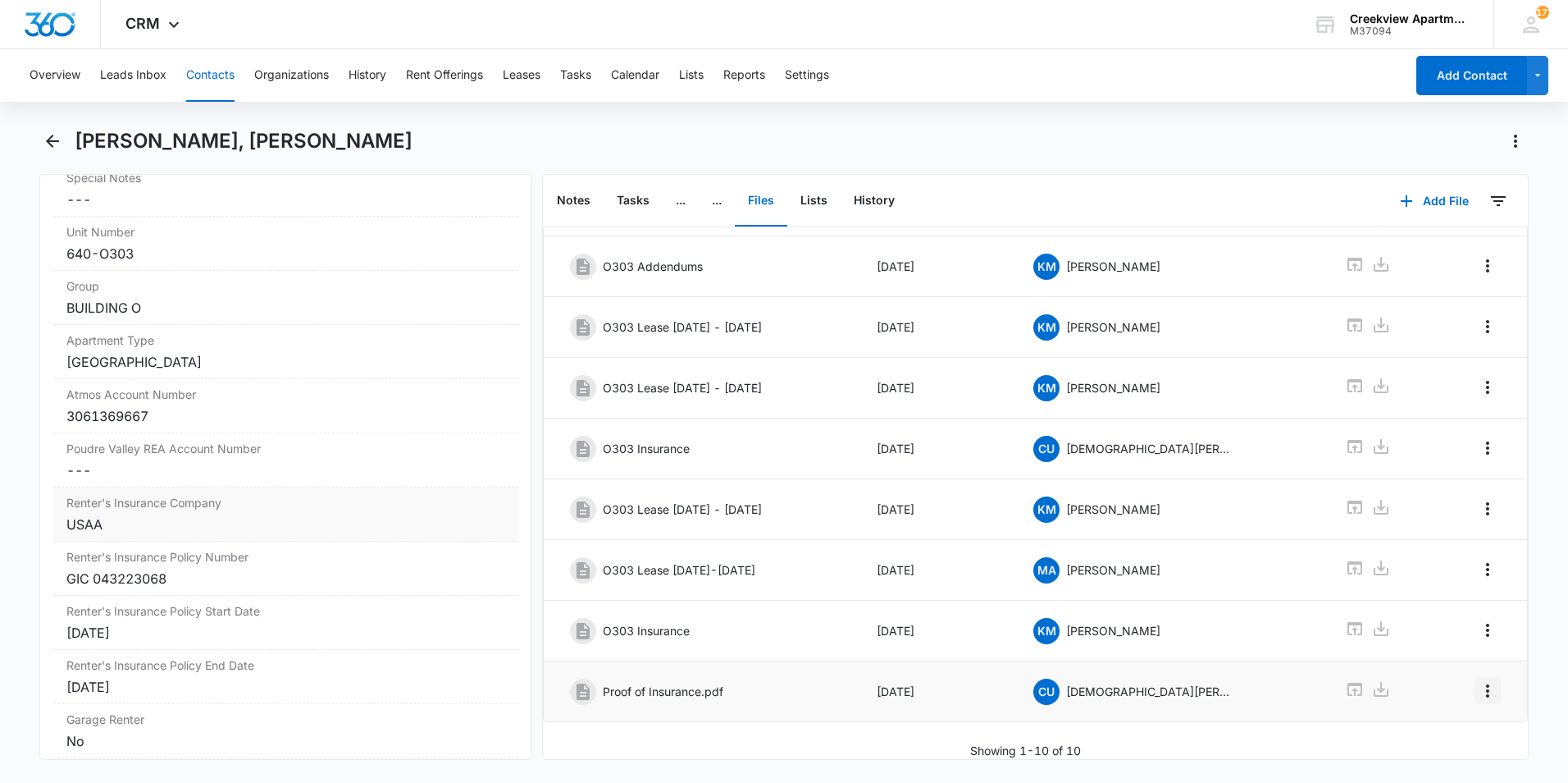
click at [1478, 681] on icon "Overflow Menu" at bounding box center [1488, 690] width 19 height 19
click at [1447, 723] on div "Edit" at bounding box center [1431, 725] width 35 height 12
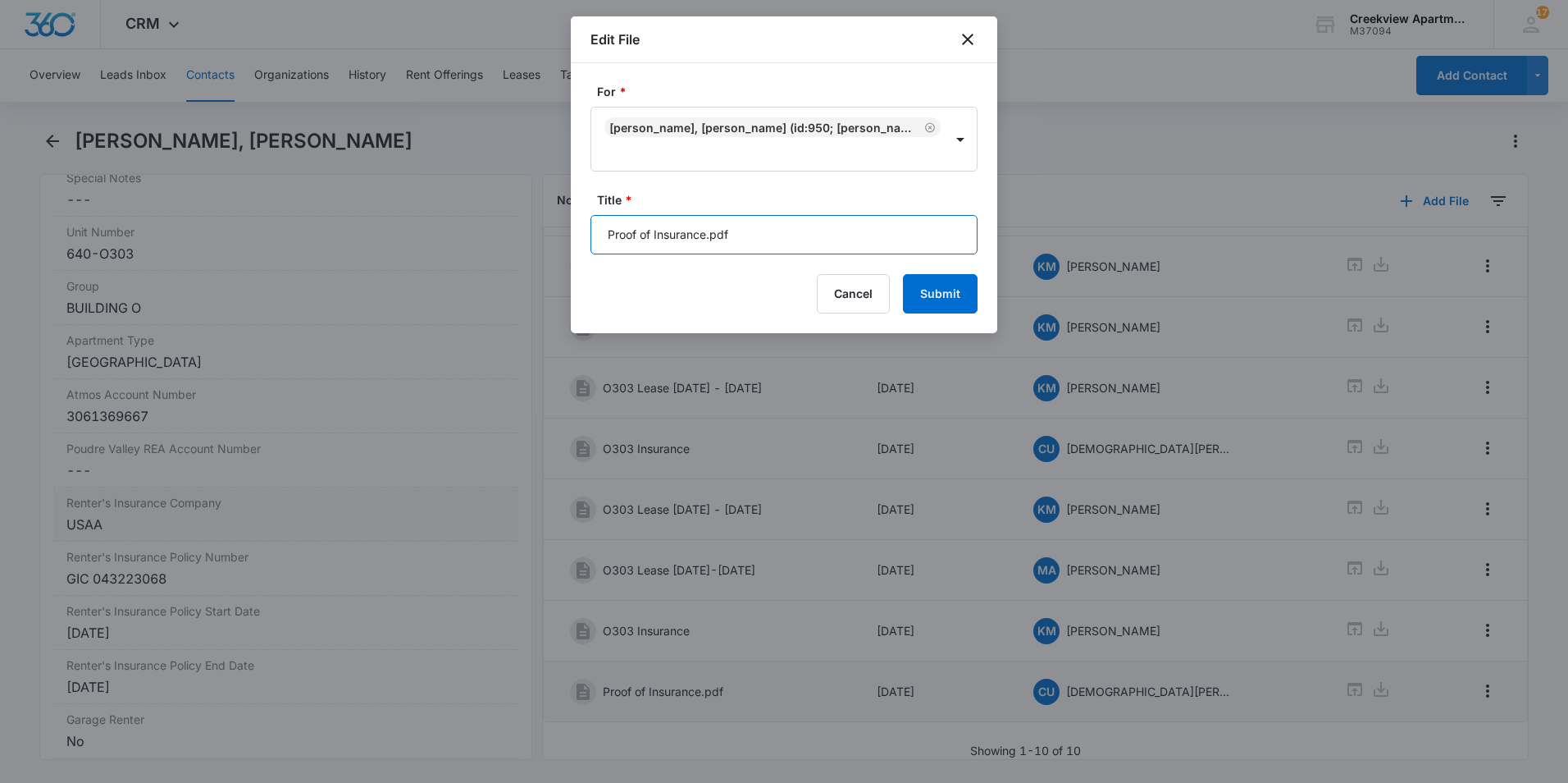
click at [779, 244] on input "Proof of Insurance.pdf" at bounding box center [784, 234] width 387 height 40
click at [777, 243] on input "Proof of Insurance.pdf" at bounding box center [784, 234] width 387 height 40
type input "P"
type input "o"
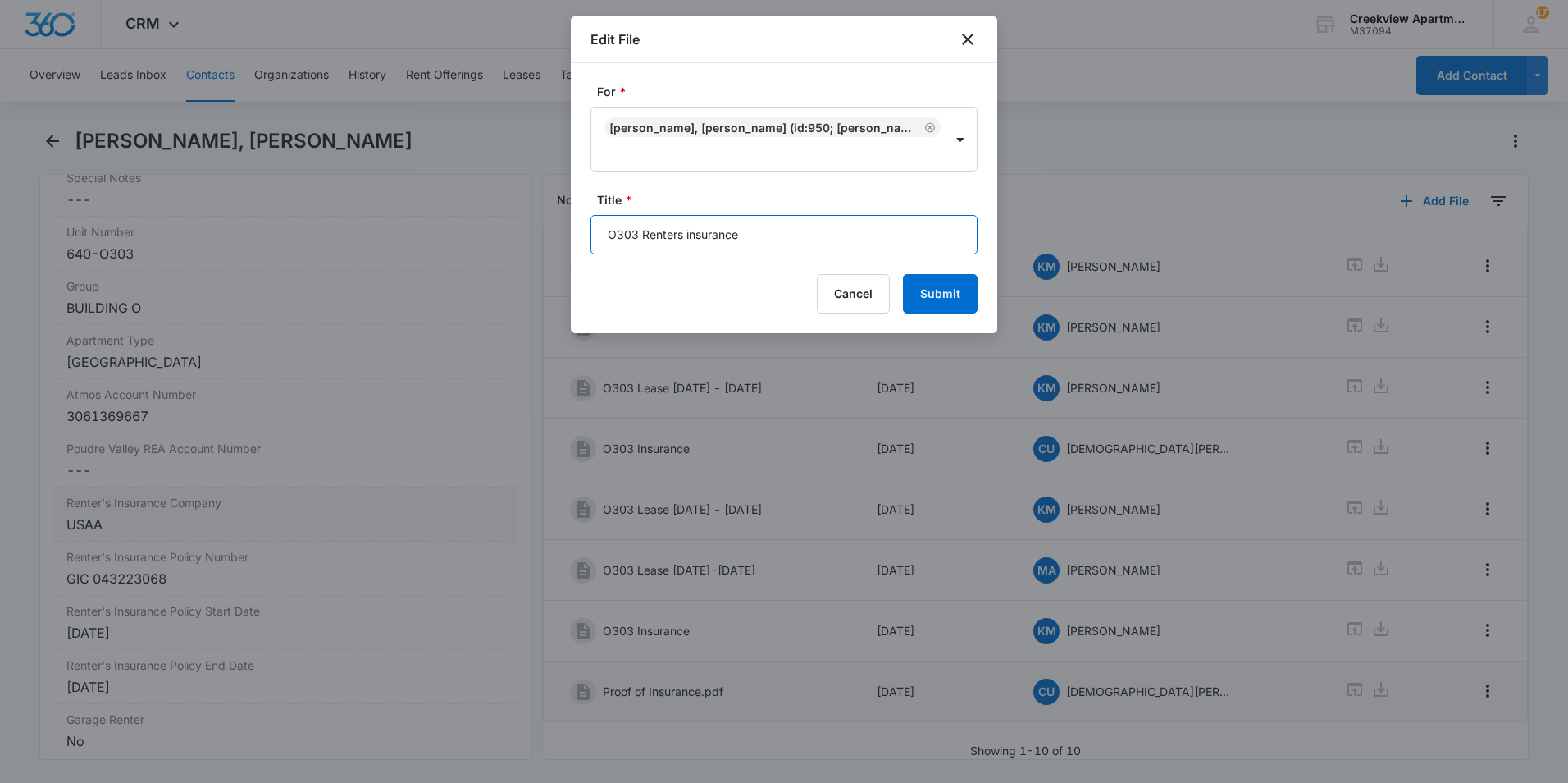
type input "O303 Renters insurance"
click at [934, 290] on button "Submit" at bounding box center [940, 293] width 74 height 40
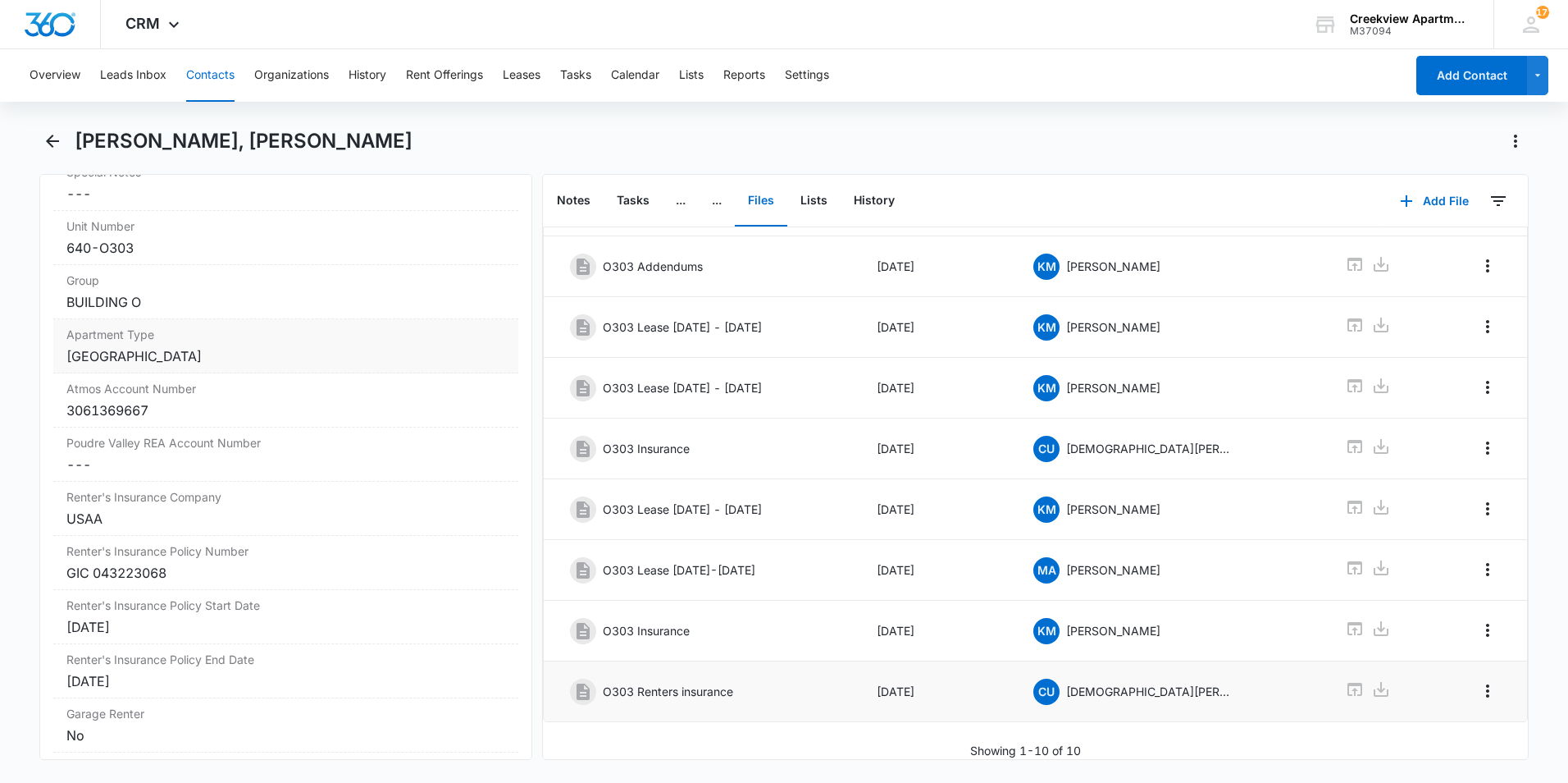
scroll to position [1806, 0]
click at [58, 147] on icon "Back" at bounding box center [52, 141] width 19 height 19
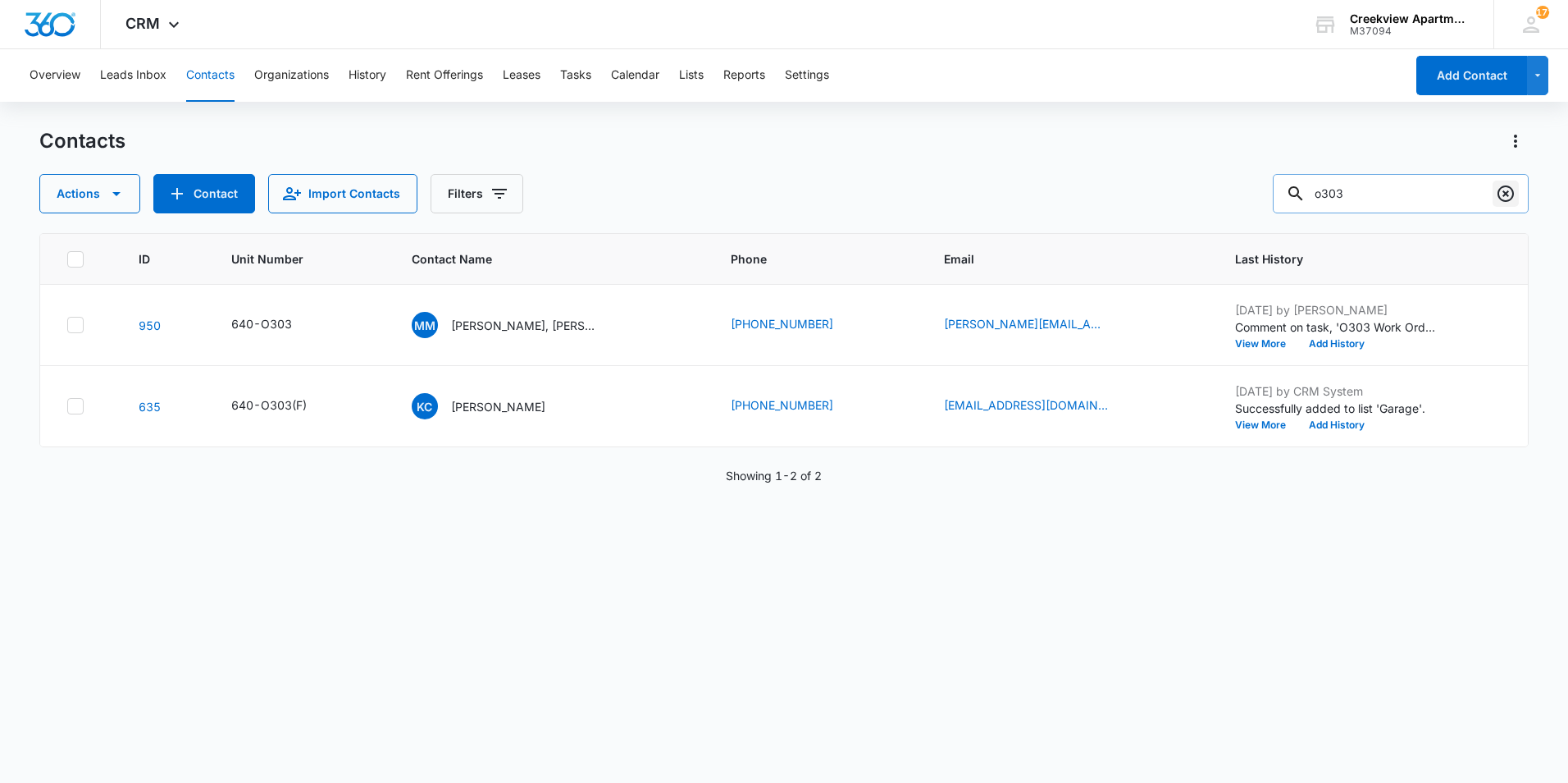
click at [1506, 195] on icon "Clear" at bounding box center [1505, 193] width 16 height 16
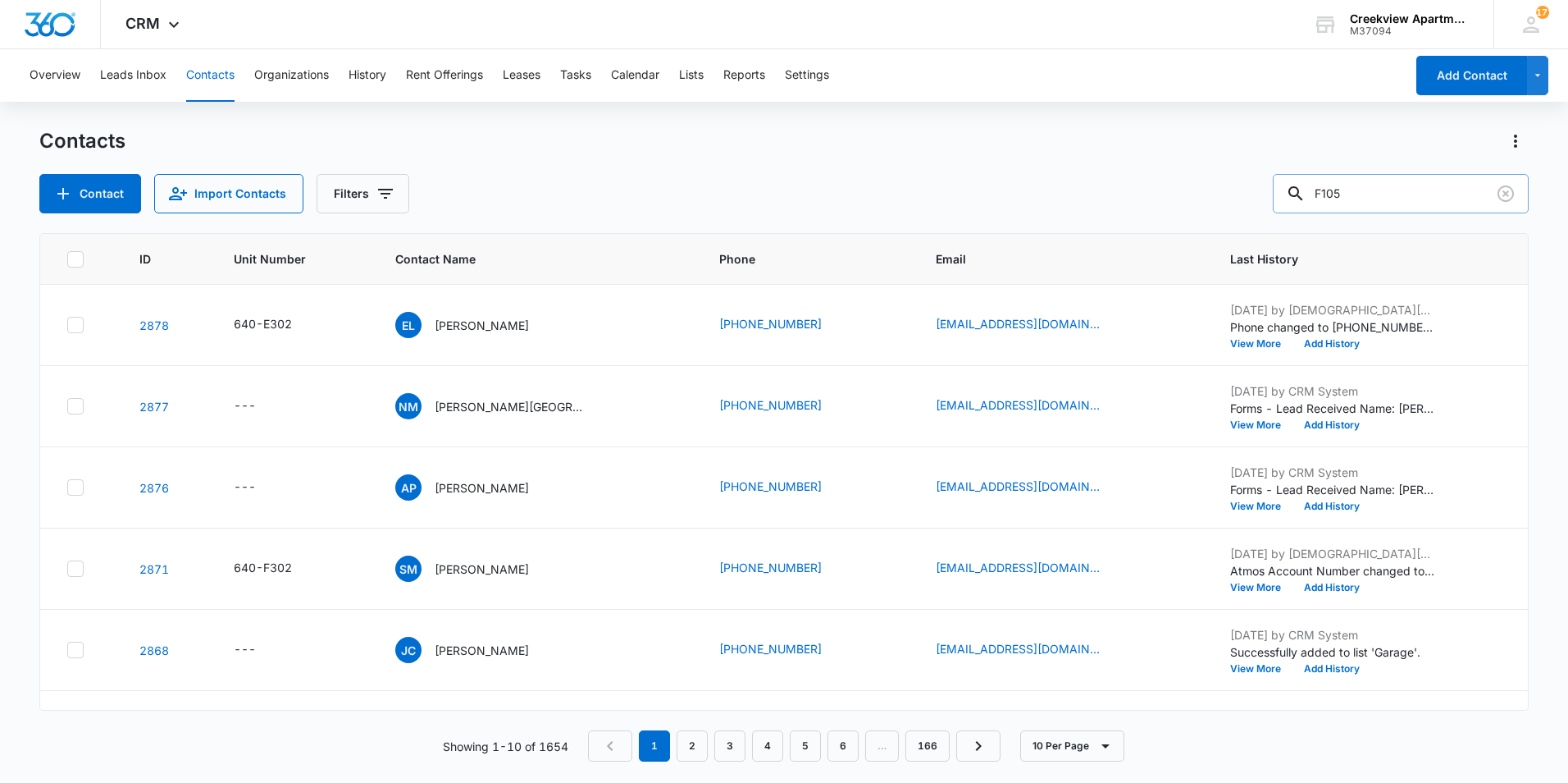
type input "F105"
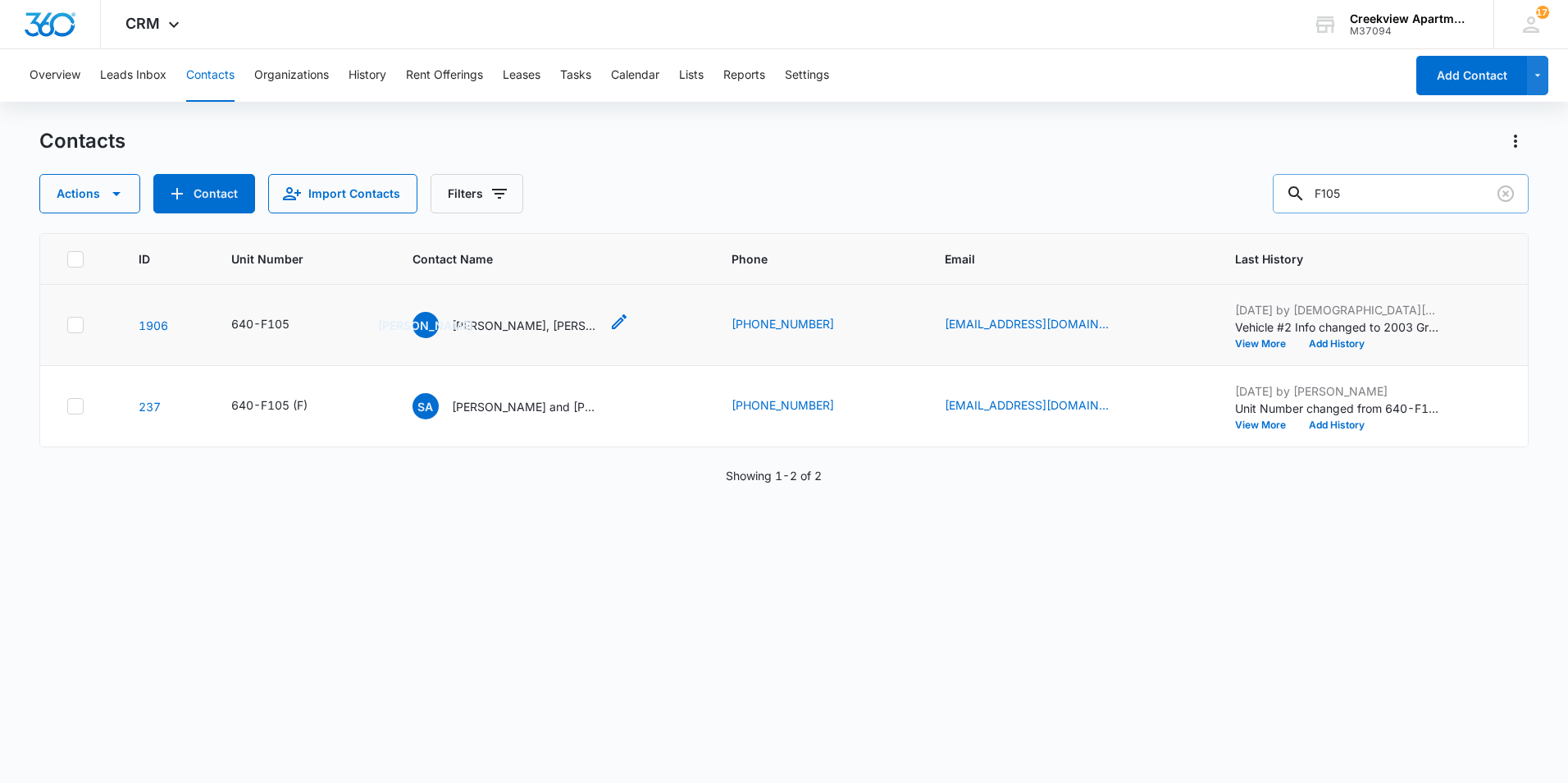
click at [540, 326] on p "[PERSON_NAME], [PERSON_NAME]" at bounding box center [525, 326] width 147 height 17
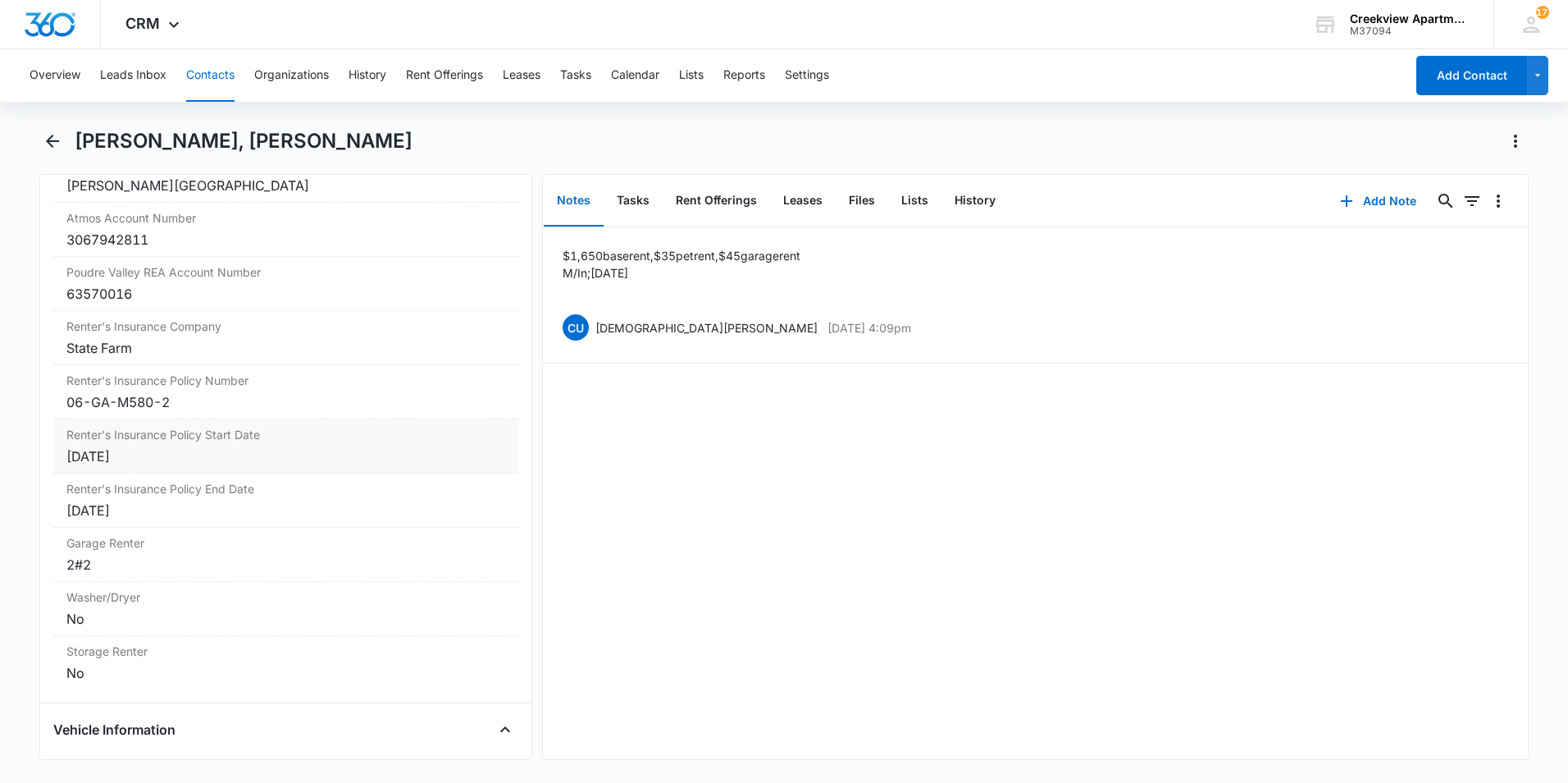
scroll to position [1970, 0]
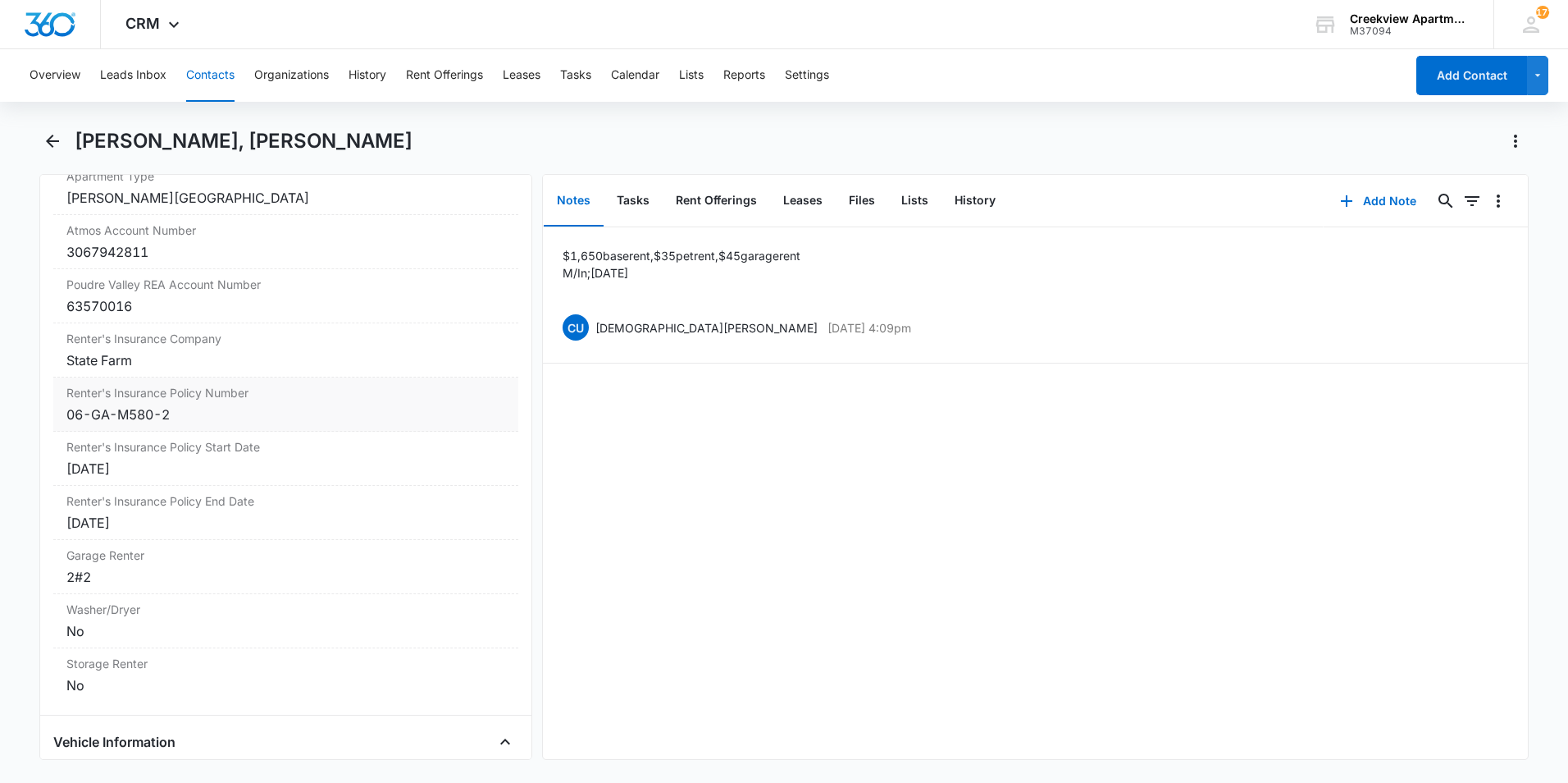
click at [180, 424] on div "06-GA-M580-2" at bounding box center [285, 415] width 439 height 19
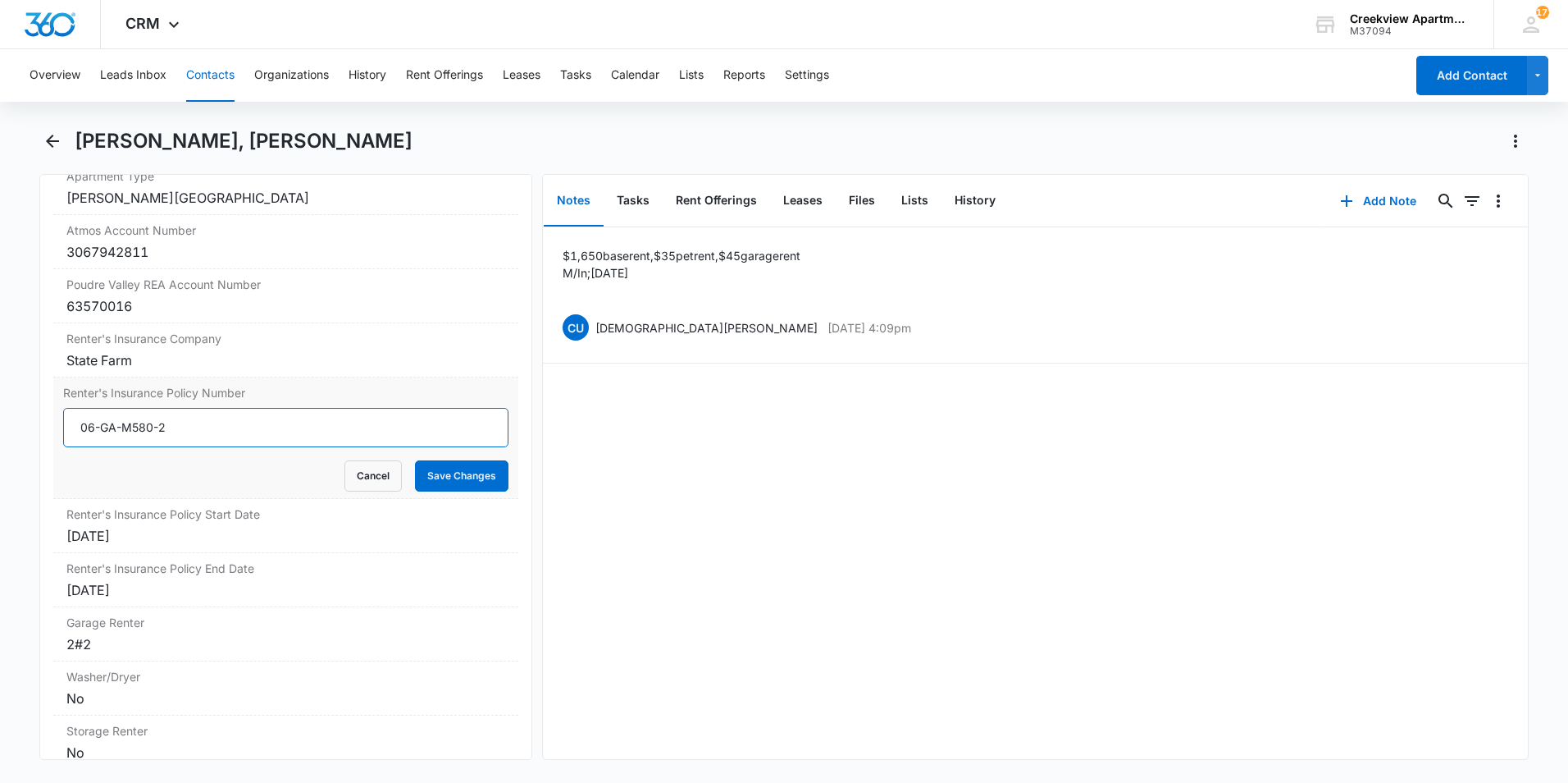
click at [115, 447] on input "06-GA-M580-2" at bounding box center [286, 427] width 445 height 40
click at [174, 447] on input "06-GB-M580-2" at bounding box center [286, 427] width 445 height 40
type input "06-GB-Y527-7"
click at [200, 546] on div "10/11/2025" at bounding box center [285, 536] width 439 height 19
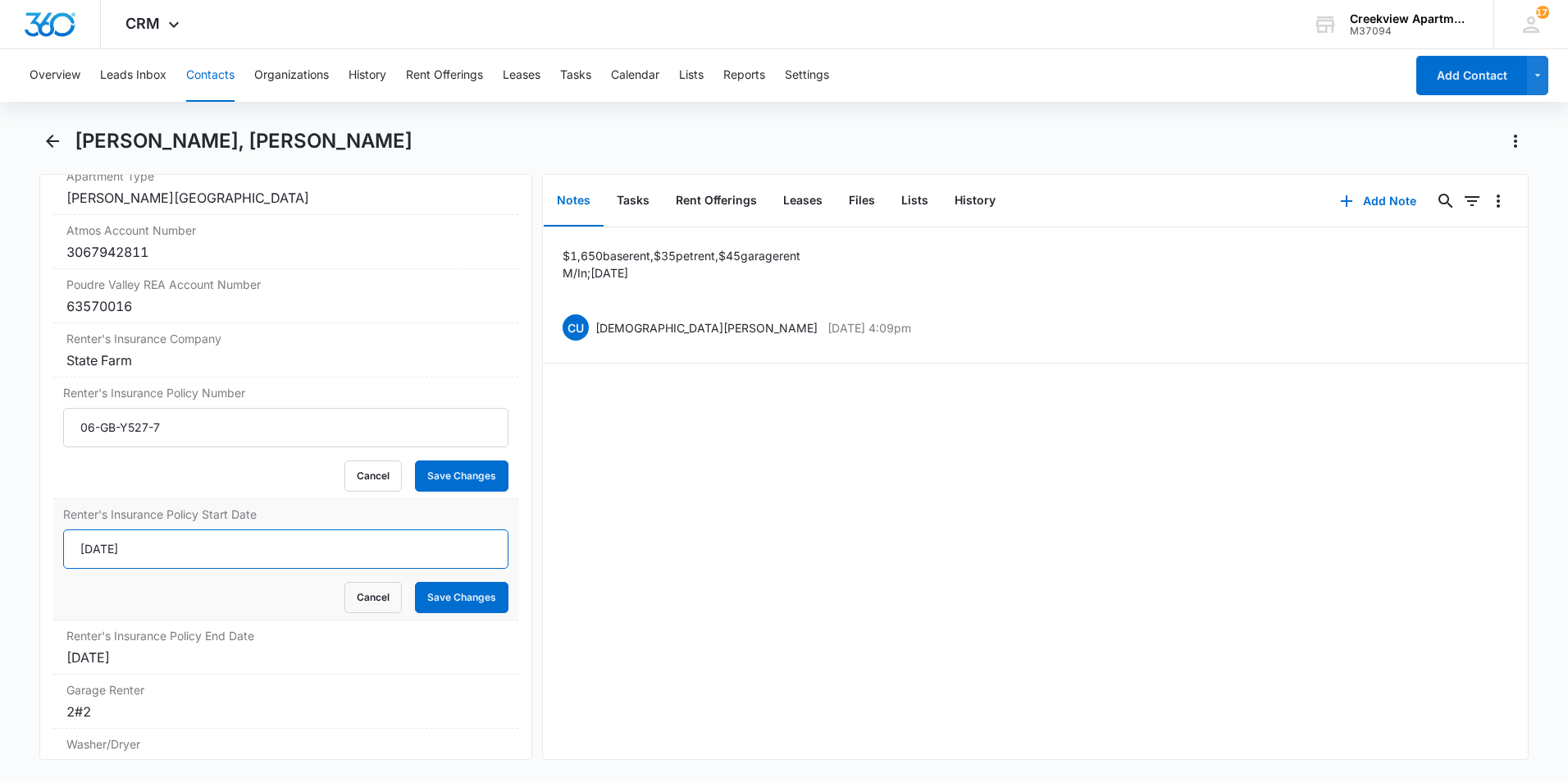
click at [106, 566] on input "10/11/2025" at bounding box center [286, 549] width 445 height 40
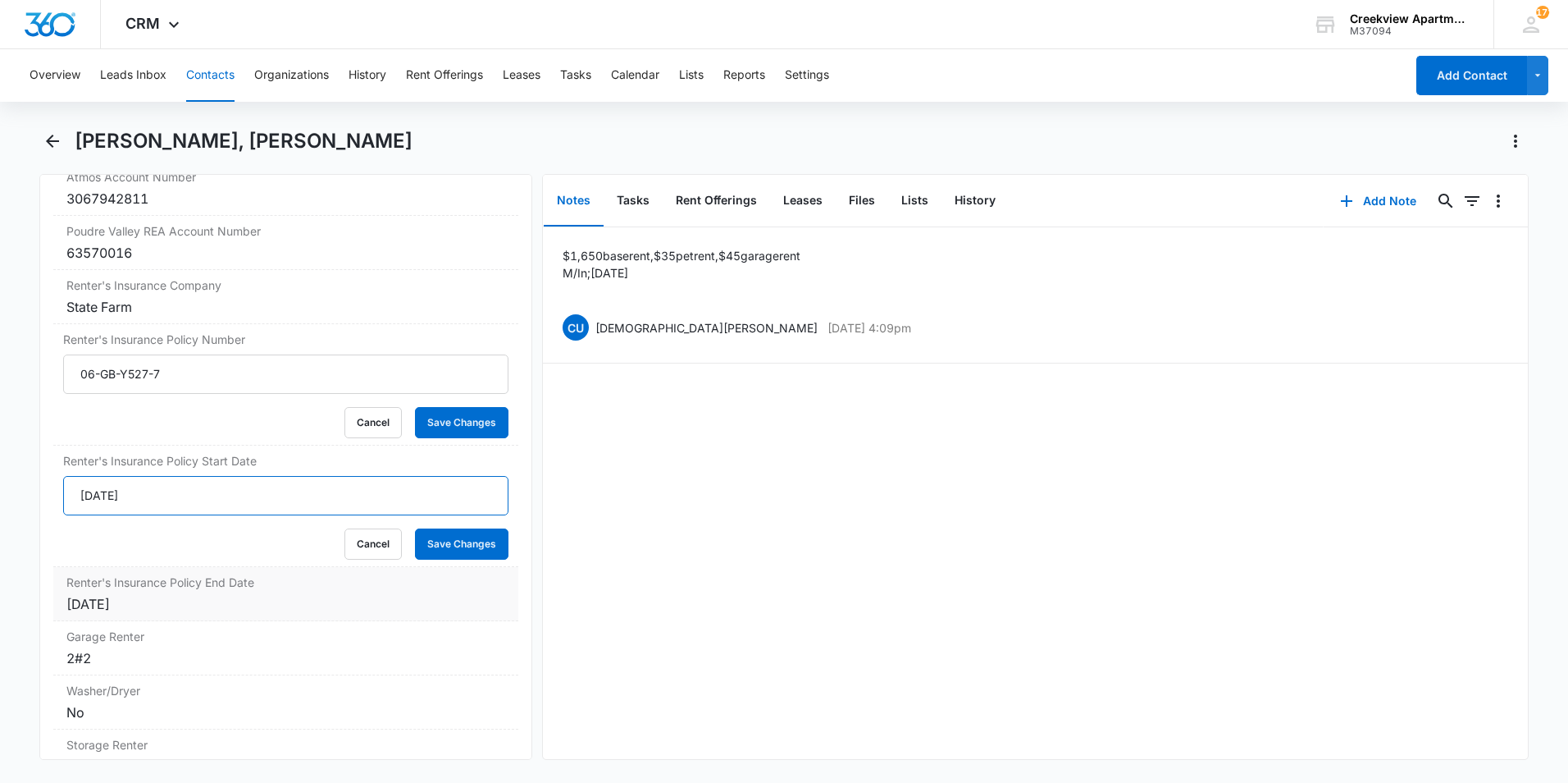
scroll to position [2052, 0]
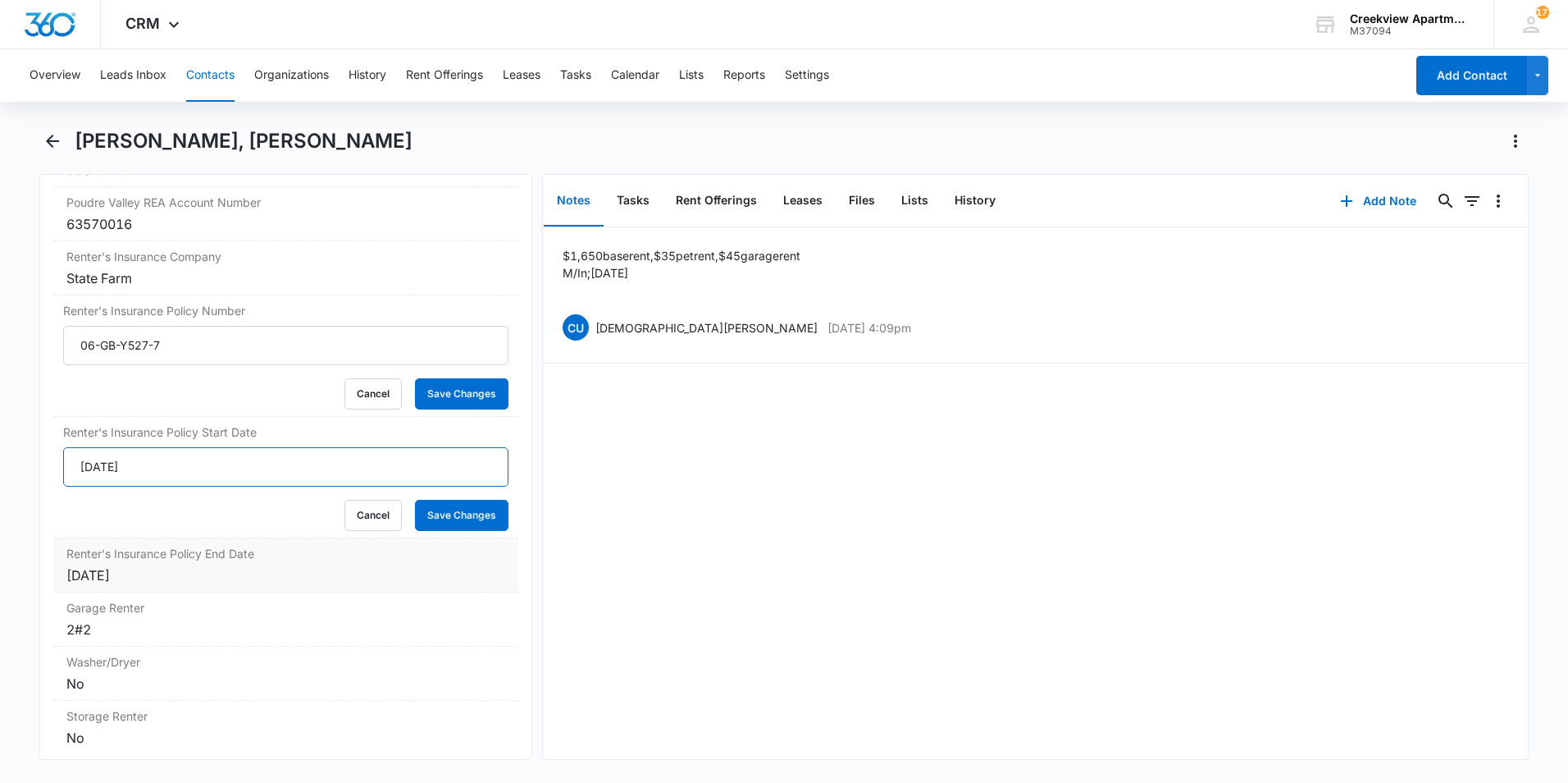
type input "10/8/2025"
click at [105, 585] on div "10/11/2026" at bounding box center [285, 575] width 439 height 19
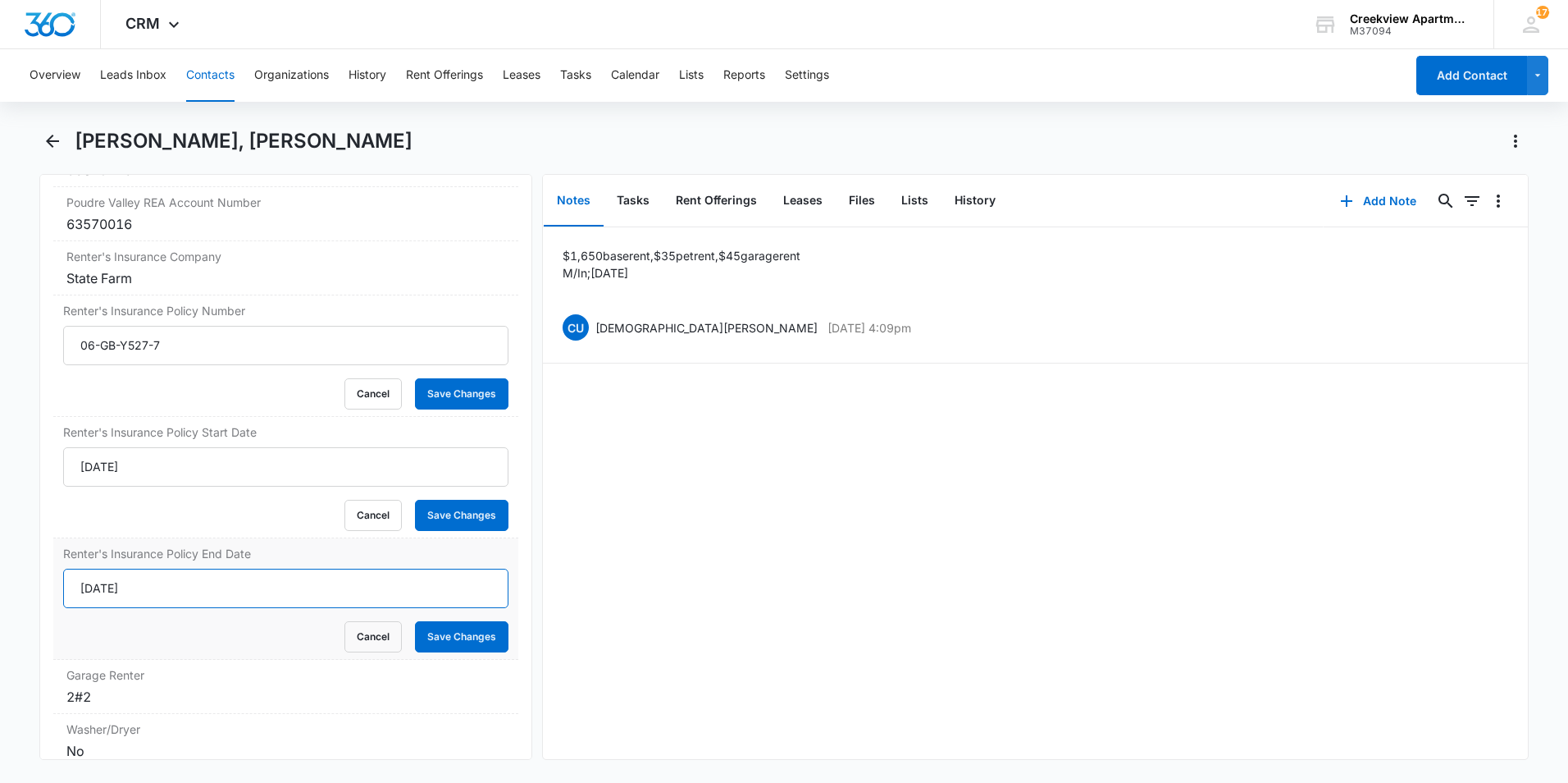
click at [106, 608] on input "10/11/2026" at bounding box center [286, 588] width 445 height 40
type input "10/8/2026"
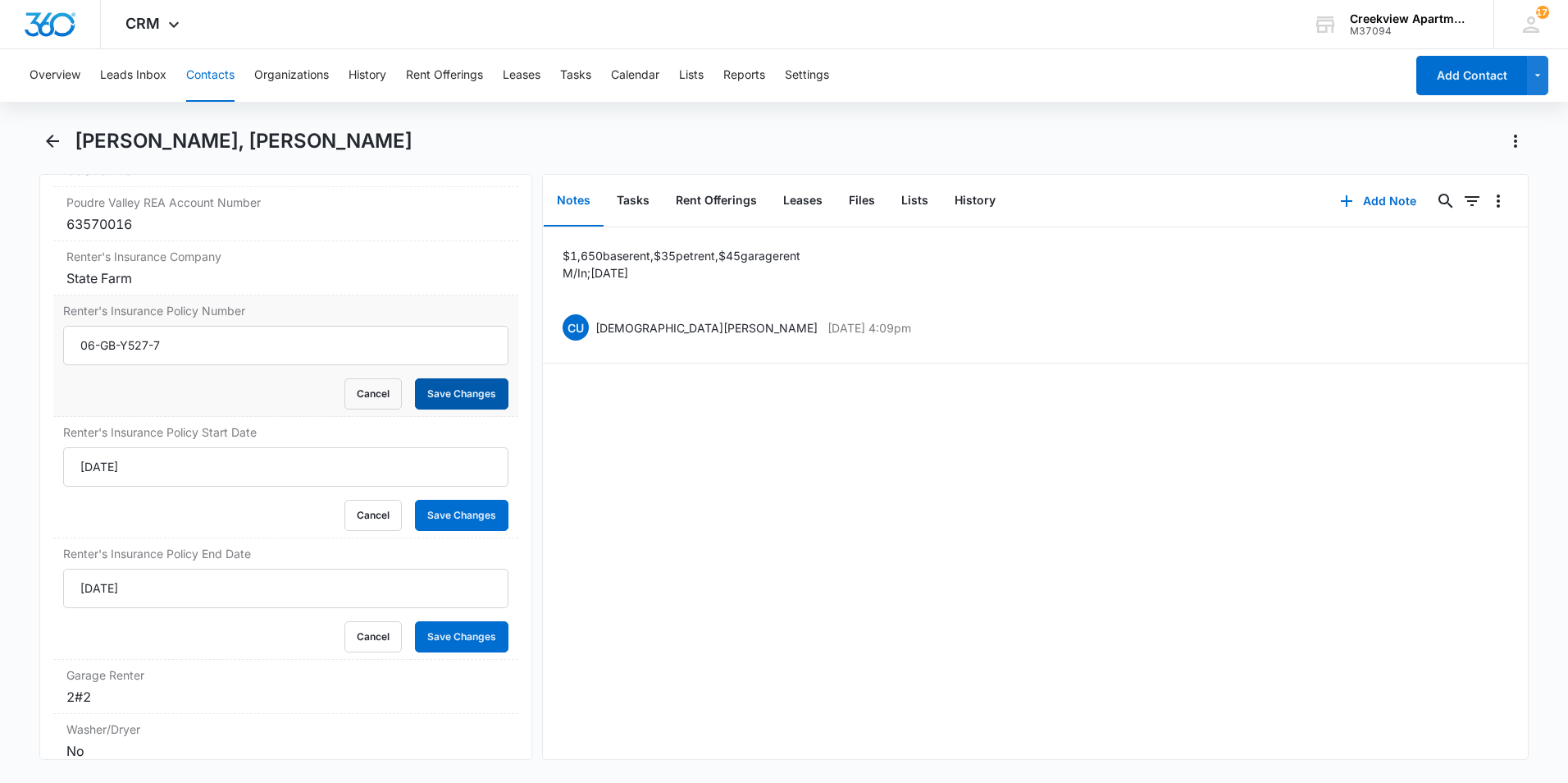
click at [458, 410] on button "Save Changes" at bounding box center [462, 393] width 93 height 31
click at [462, 531] on button "Save Changes" at bounding box center [462, 515] width 93 height 31
click at [451, 653] on button "Save Changes" at bounding box center [462, 636] width 93 height 31
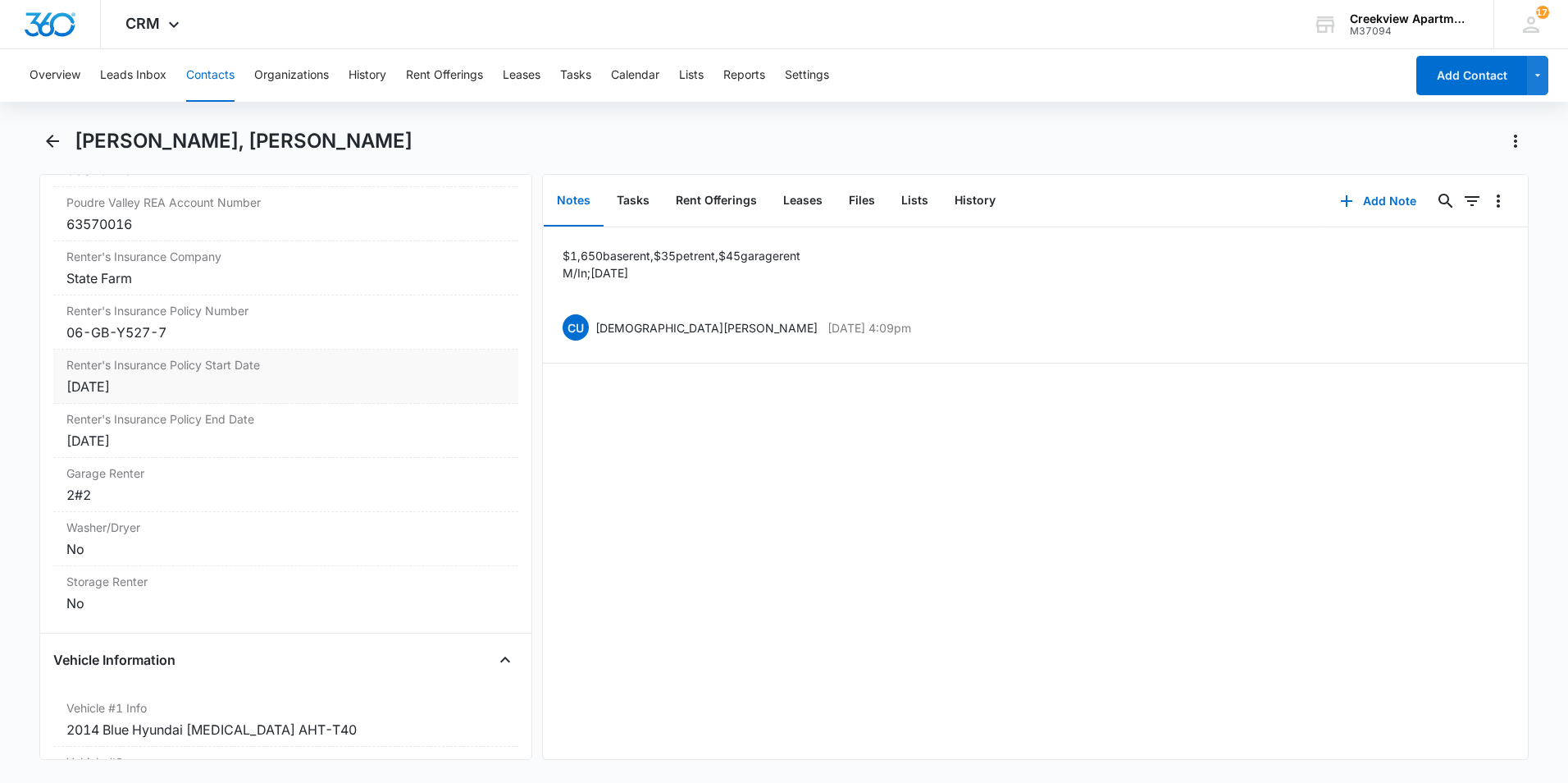
click at [139, 373] on label "Renter's Insurance Policy Start Date" at bounding box center [285, 364] width 439 height 17
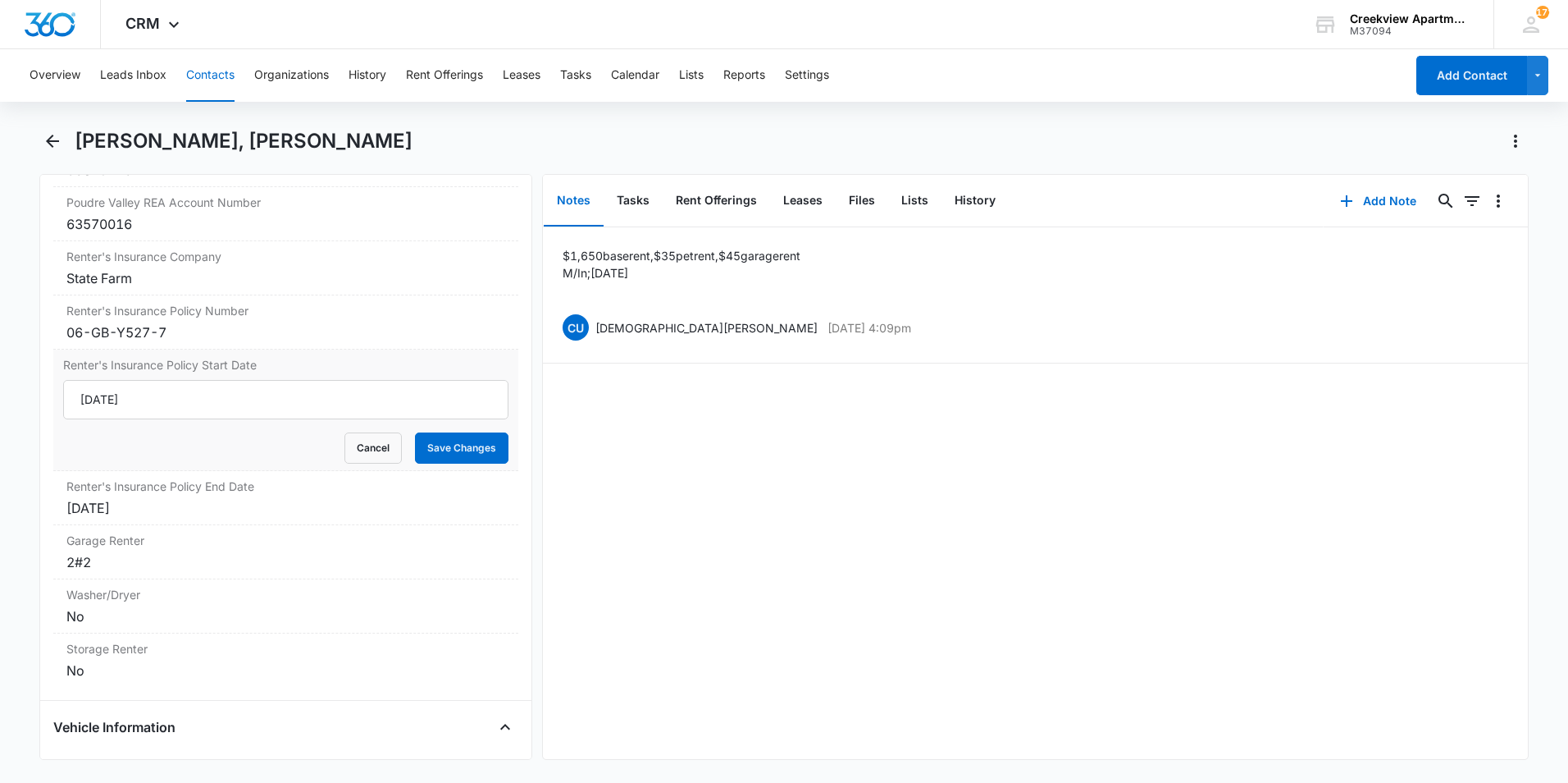
scroll to position [0, 0]
click at [651, 465] on div "$1,650 base rent, $35 pet rent, $45 garage rent M/In ; 10/11/2024 CU Christian …" at bounding box center [1035, 494] width 985 height 532
click at [664, 400] on div "$1,650 base rent, $35 pet rent, $45 garage rent M/In ; 10/11/2024 CU Christian …" at bounding box center [1035, 494] width 985 height 532
click at [852, 208] on button "Files" at bounding box center [862, 201] width 52 height 51
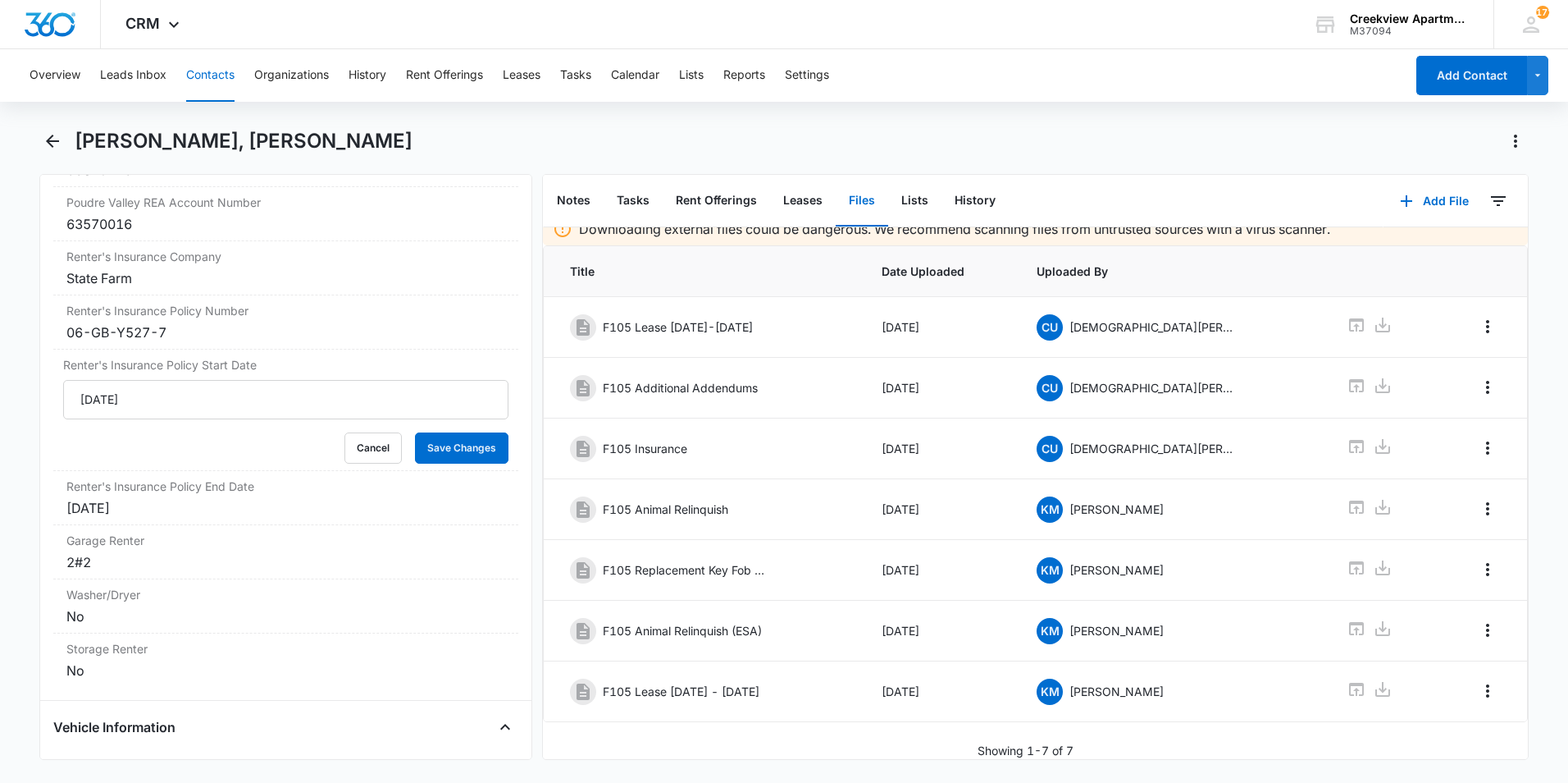
scroll to position [27, 0]
click at [1404, 199] on icon "button" at bounding box center [1407, 201] width 19 height 19
click at [1400, 255] on div "Upload Files" at bounding box center [1413, 254] width 66 height 12
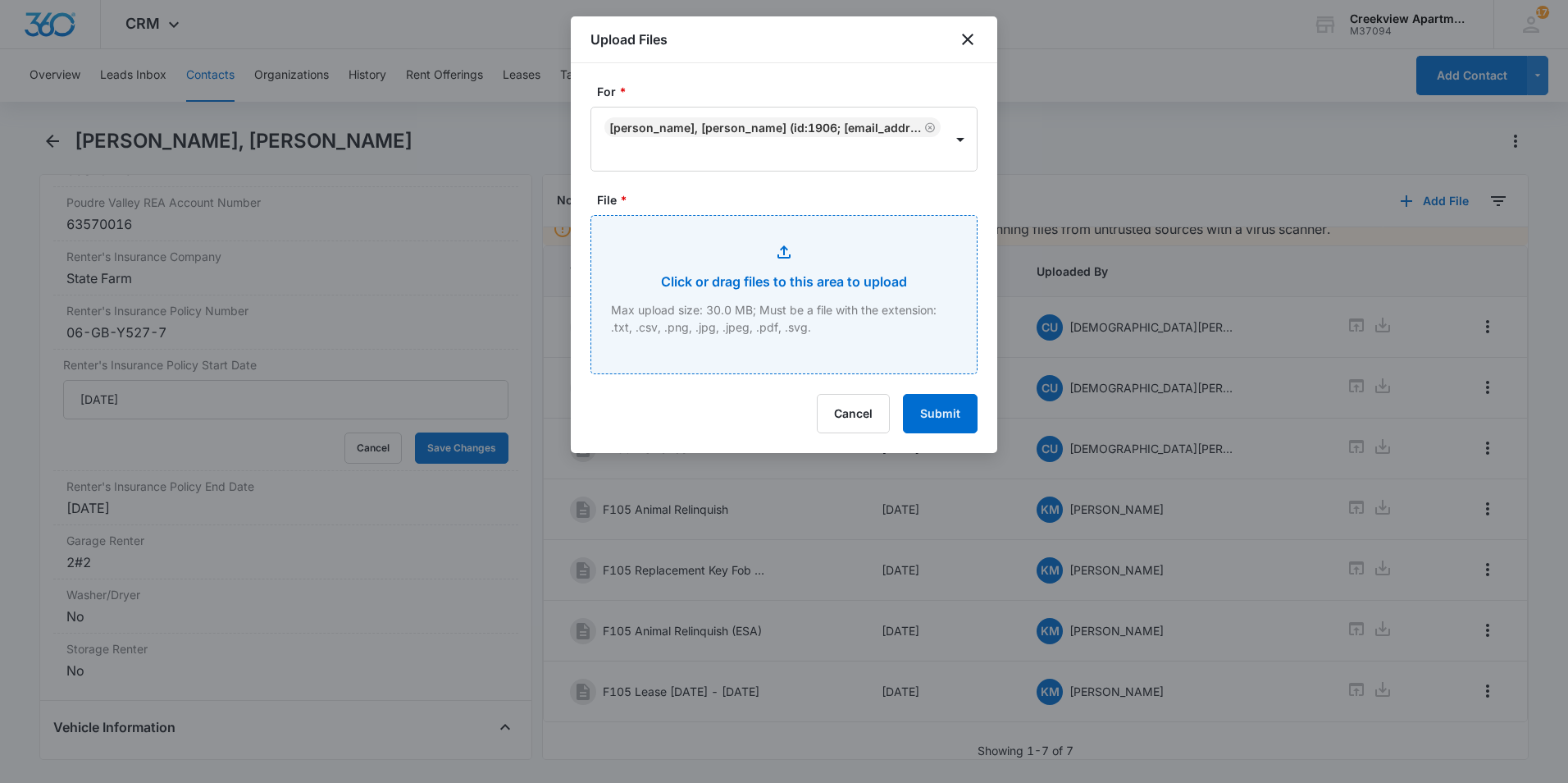
click at [753, 274] on input "File *" at bounding box center [784, 294] width 385 height 157
type input "C:\fakepath\F105 Renters Insurance.pdf"
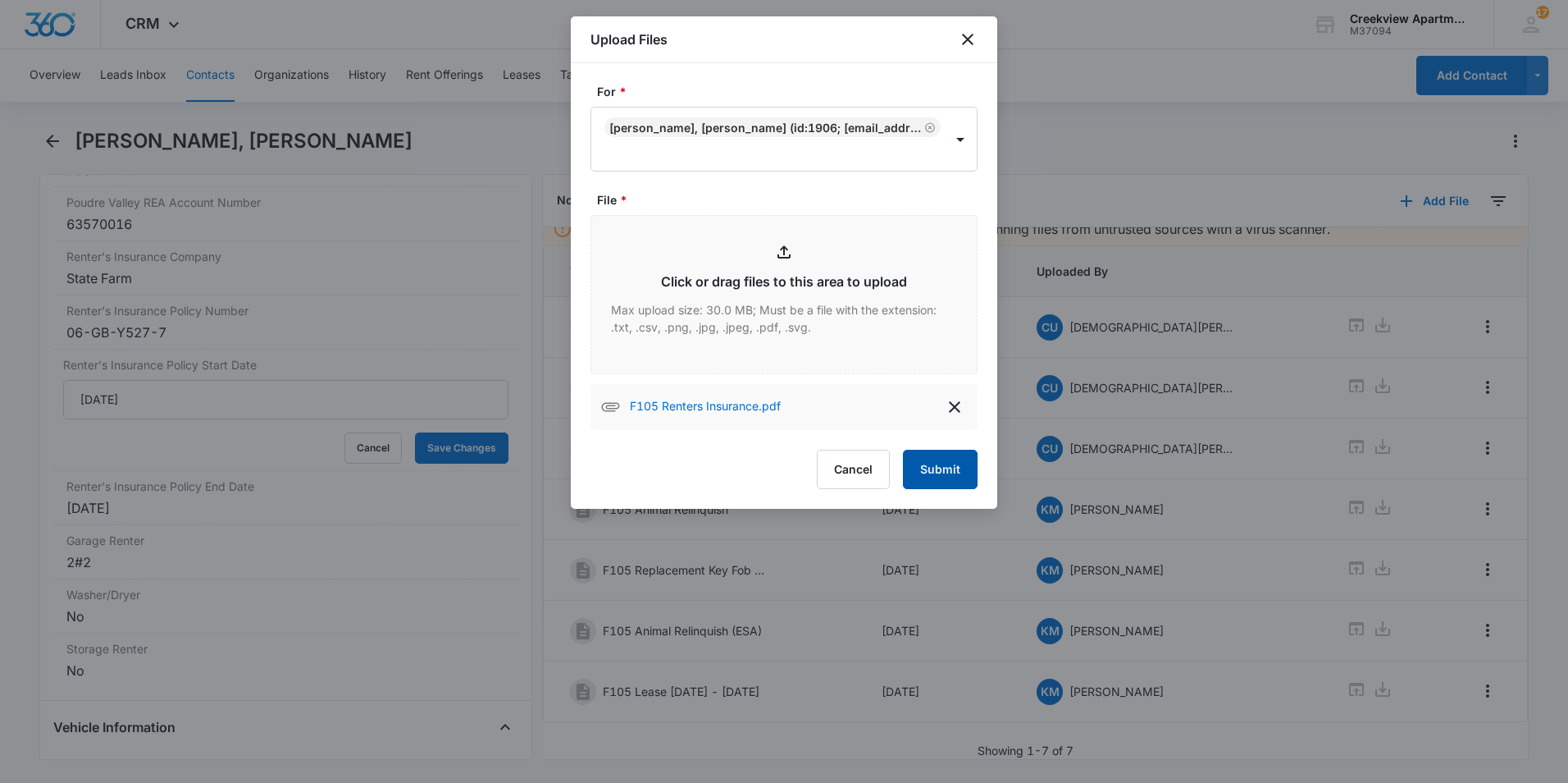
click at [963, 471] on button "Submit" at bounding box center [940, 469] width 74 height 40
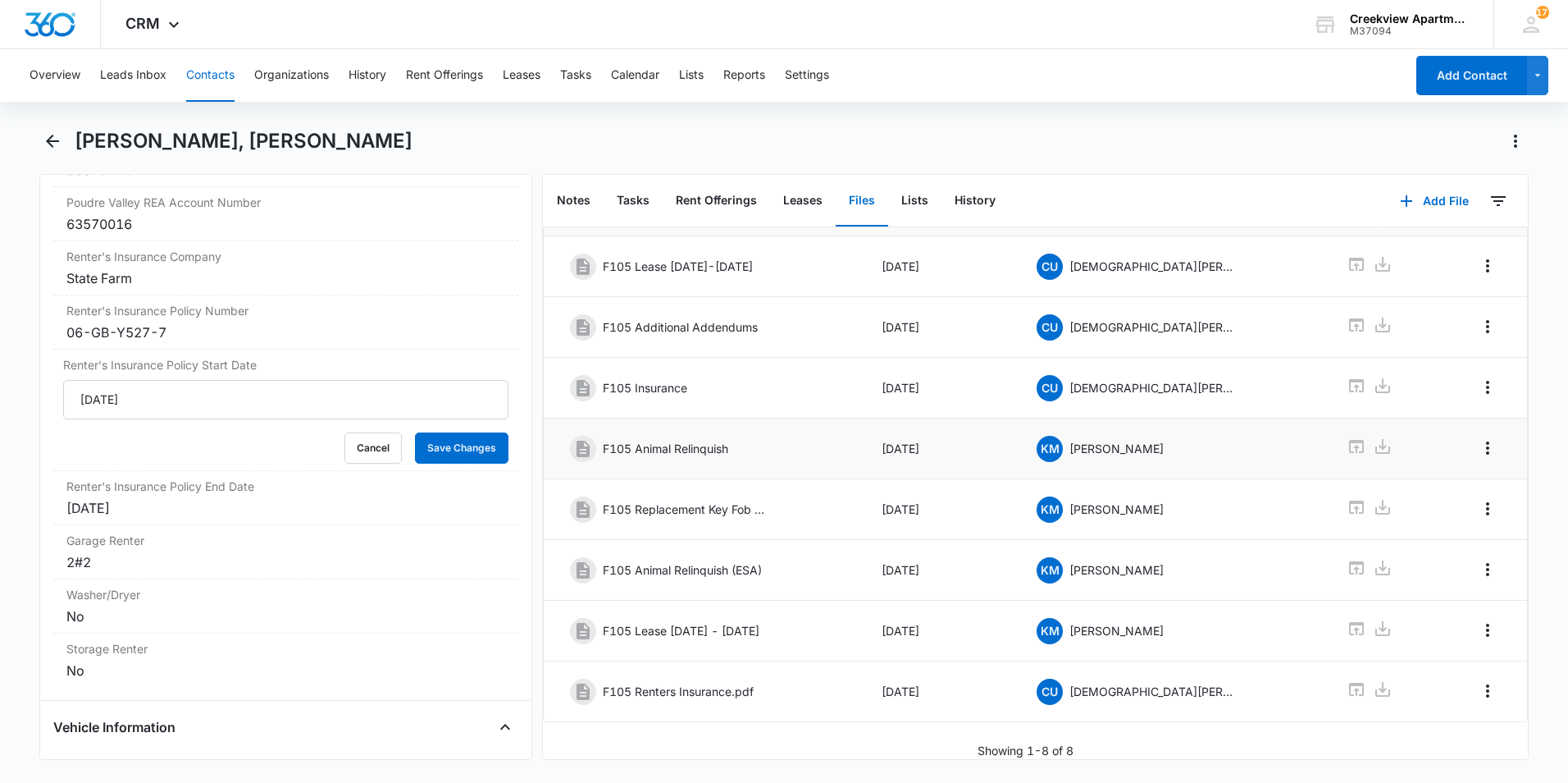
scroll to position [88, 0]
click at [1493, 675] on td at bounding box center [1481, 691] width 92 height 61
click at [1483, 681] on icon "Overflow Menu" at bounding box center [1488, 690] width 19 height 19
click at [1435, 725] on div "Edit" at bounding box center [1431, 725] width 35 height 12
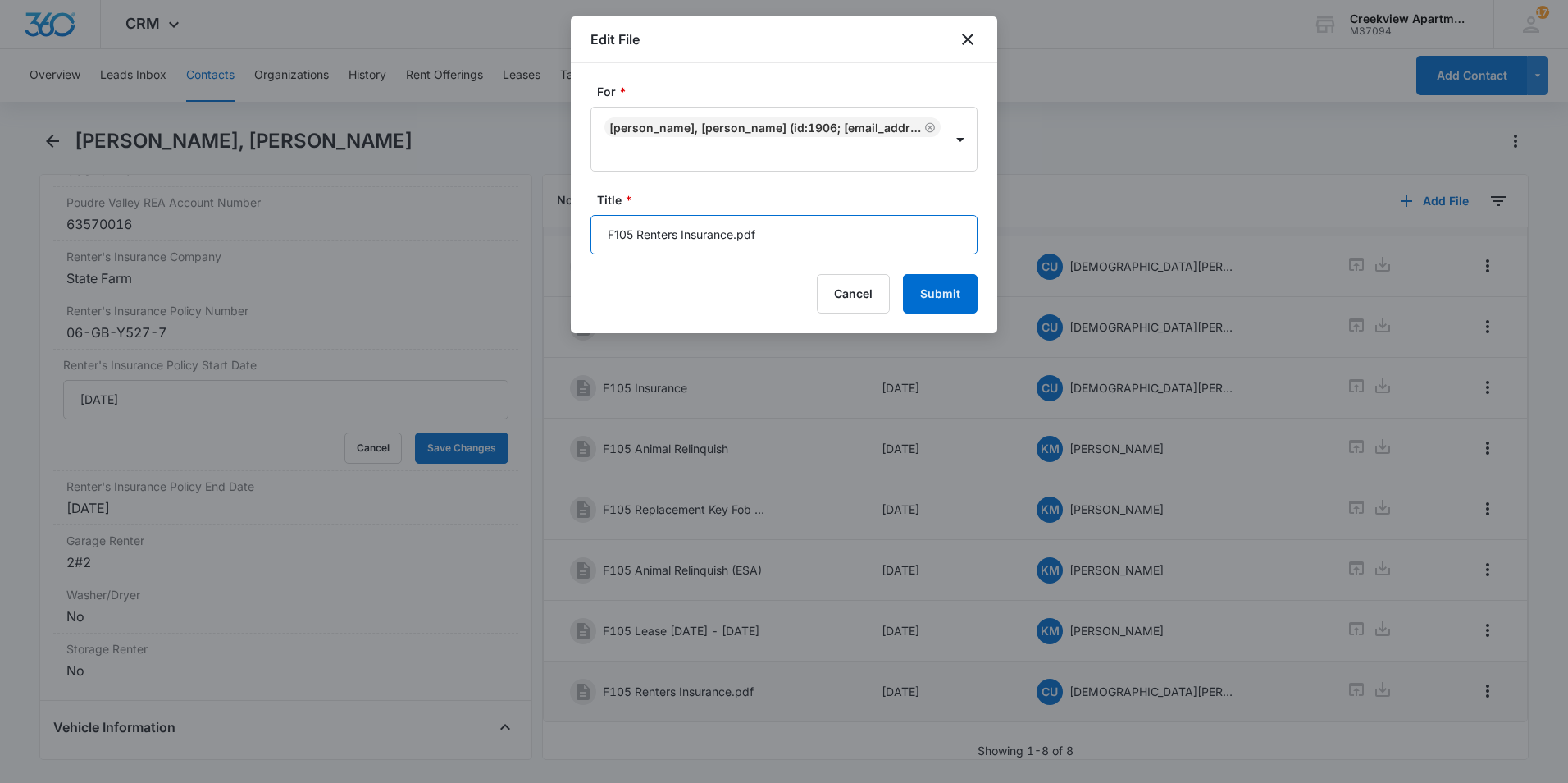
click at [775, 231] on input "F105 Renters Insurance.pdf" at bounding box center [784, 234] width 387 height 40
type input "F105 Renters Insurance"
click at [962, 299] on button "Submit" at bounding box center [940, 293] width 74 height 40
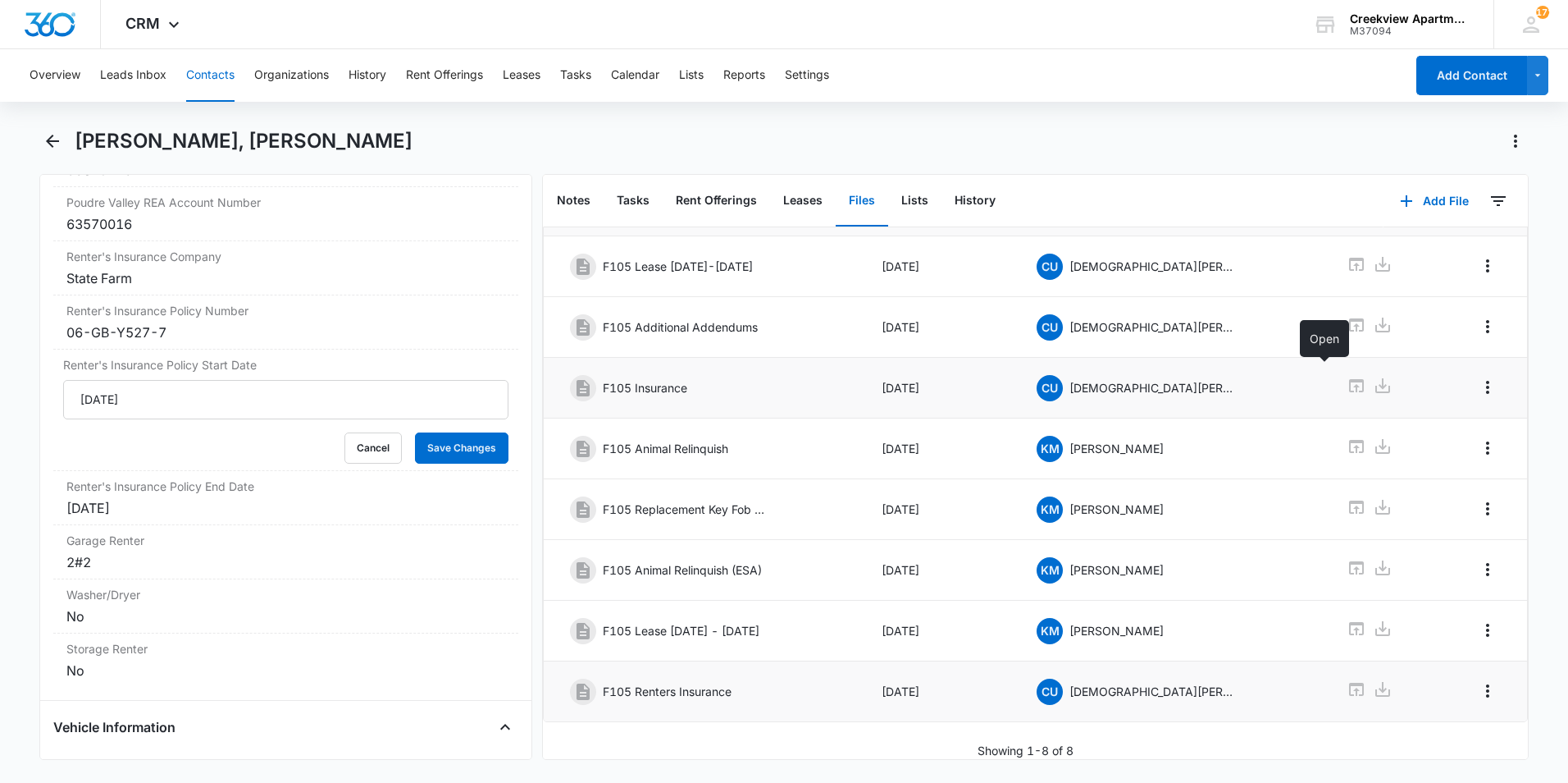
click at [1349, 379] on icon at bounding box center [1356, 386] width 14 height 14
click at [57, 136] on icon "Back" at bounding box center [52, 141] width 19 height 19
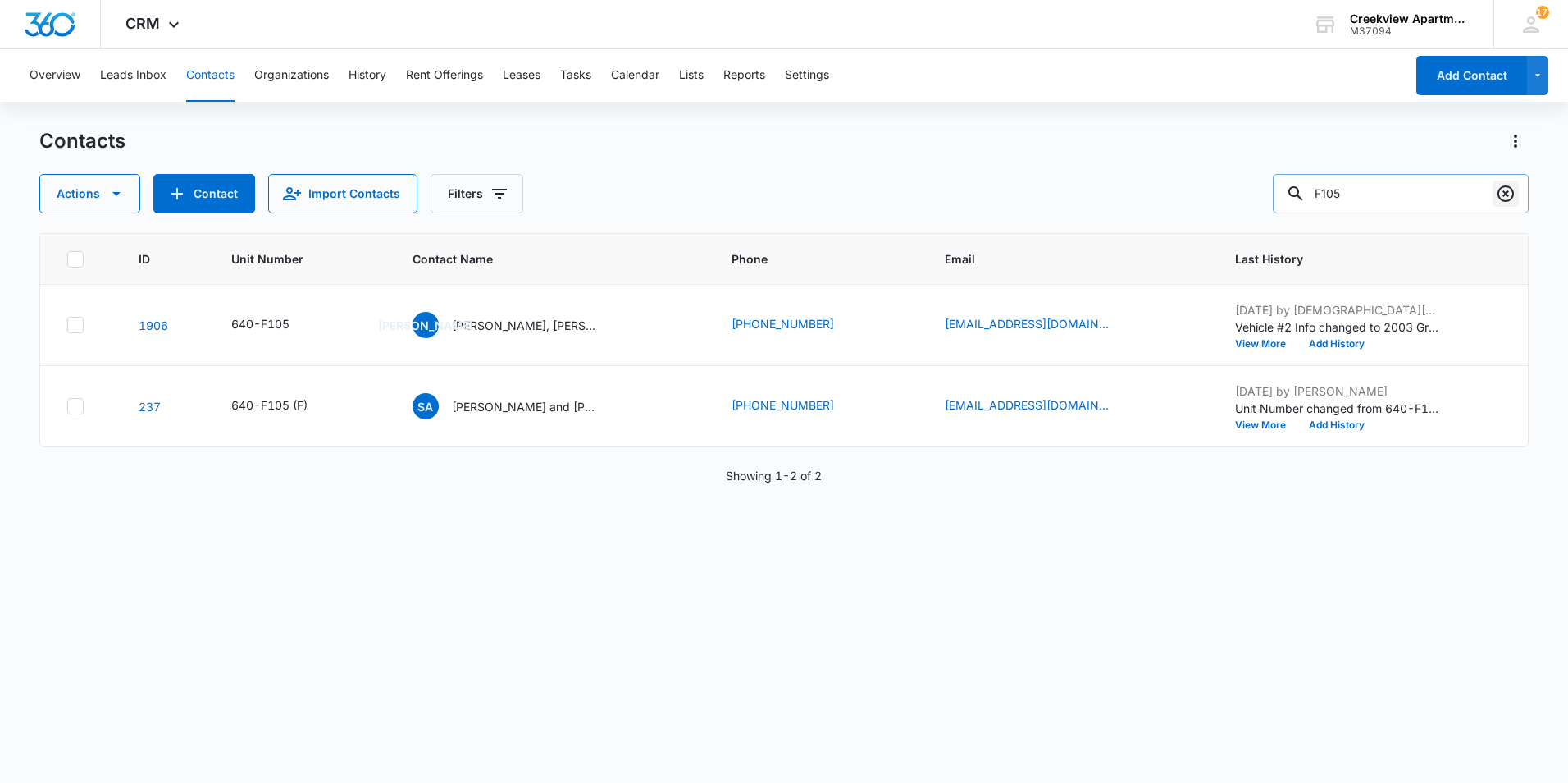
click at [1497, 186] on icon "Clear" at bounding box center [1506, 194] width 19 height 19
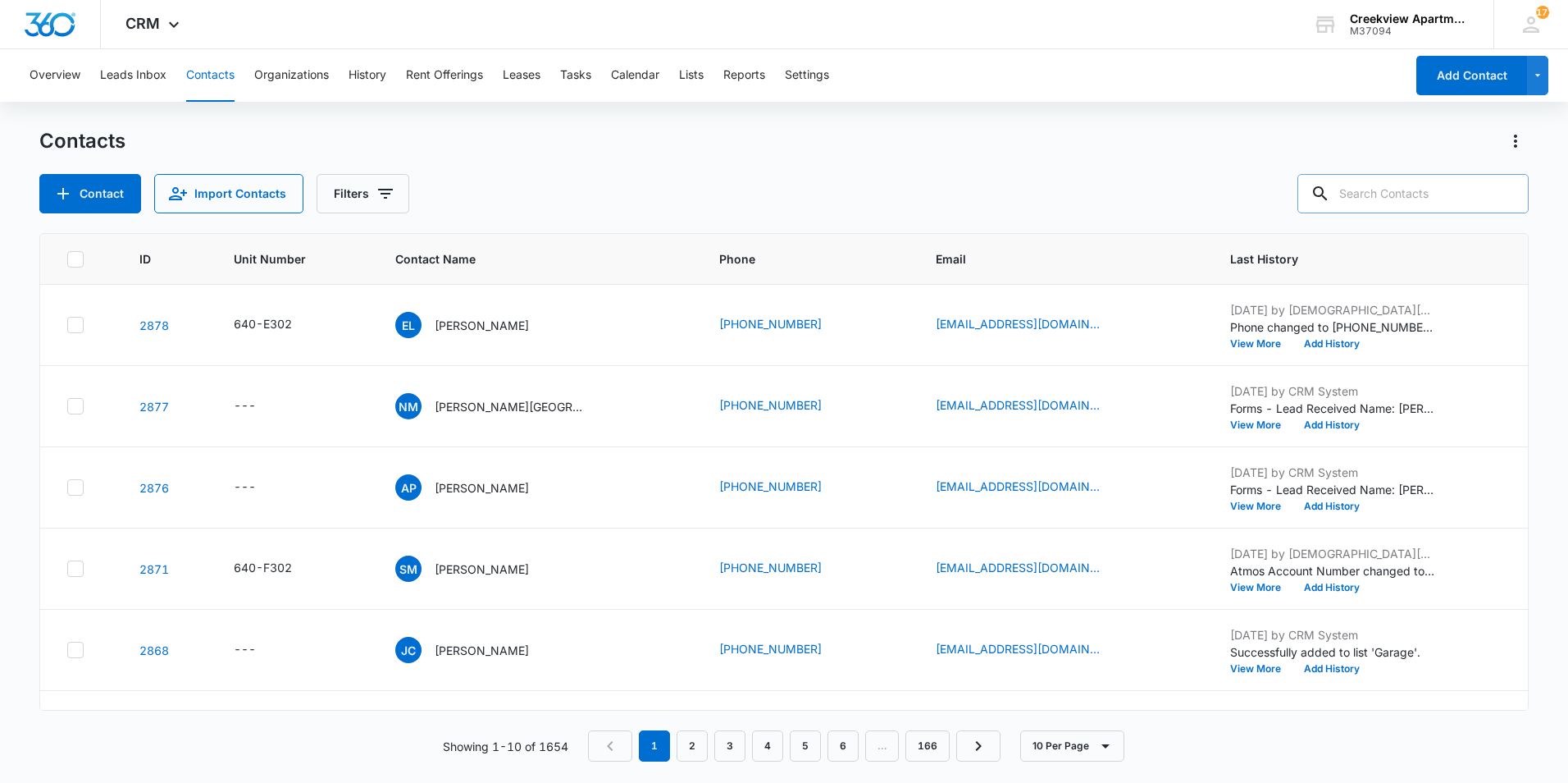
click at [1380, 194] on input "text" at bounding box center [1414, 193] width 231 height 40
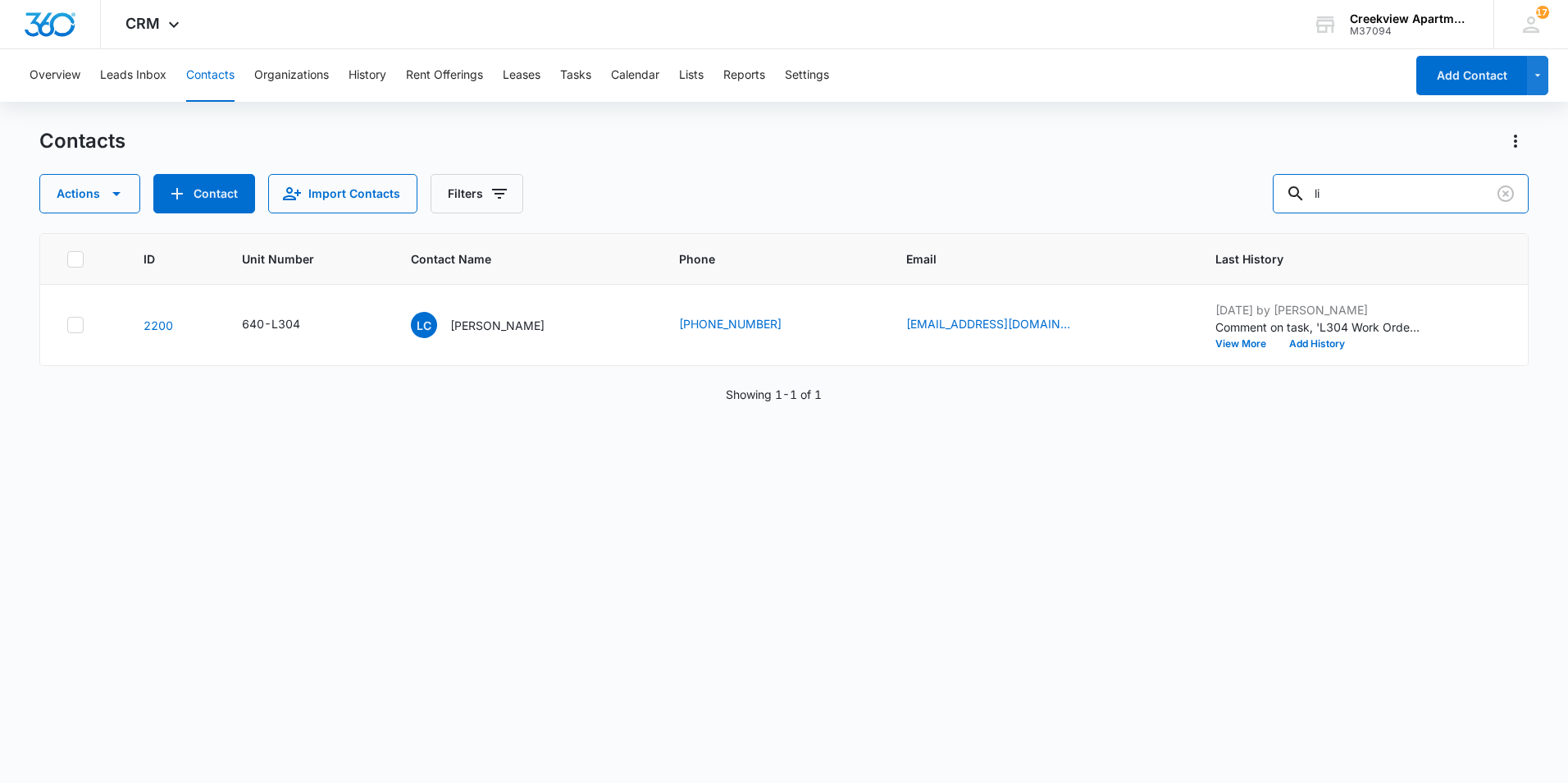
type input "l"
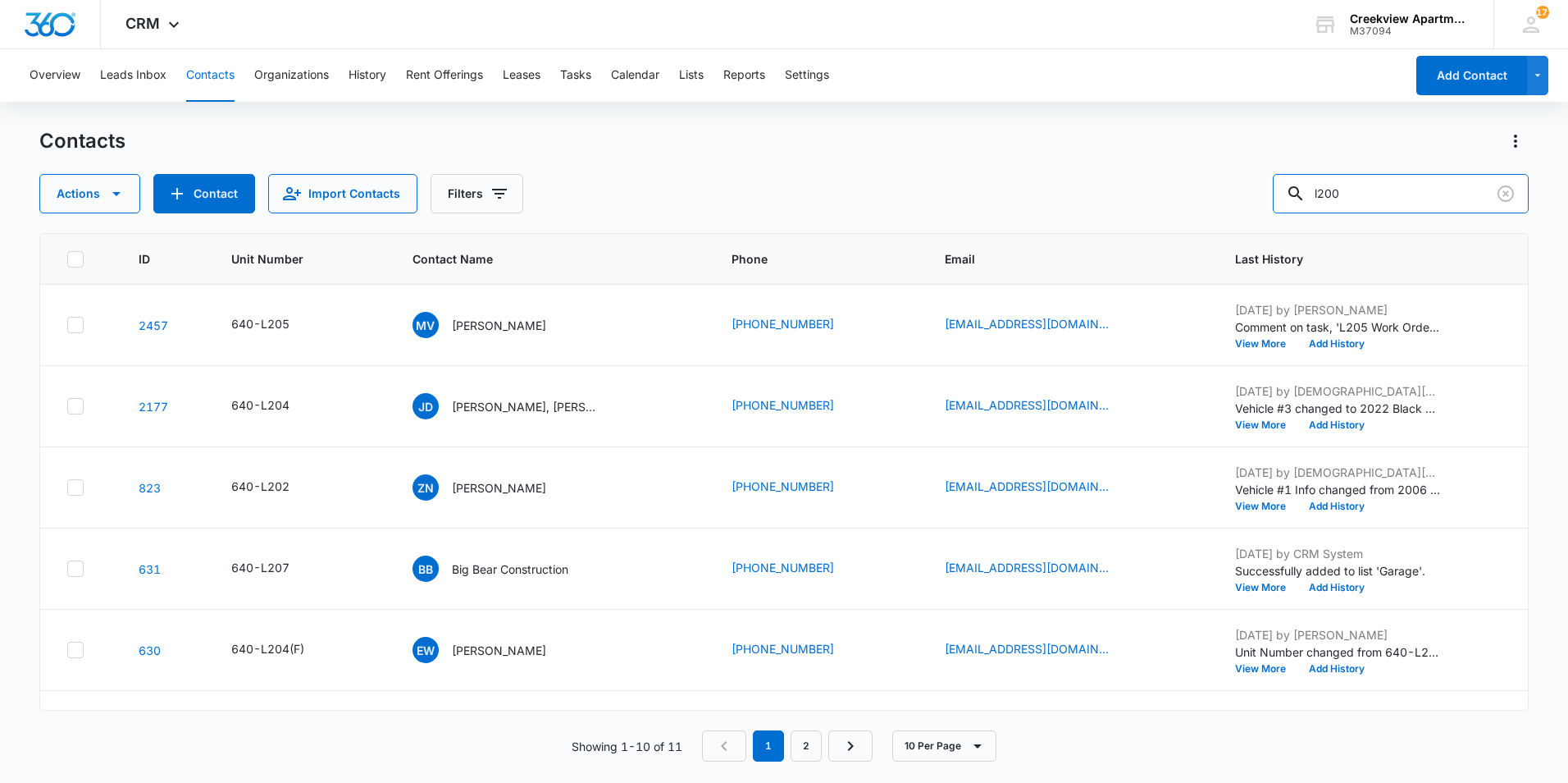
type input "l200"
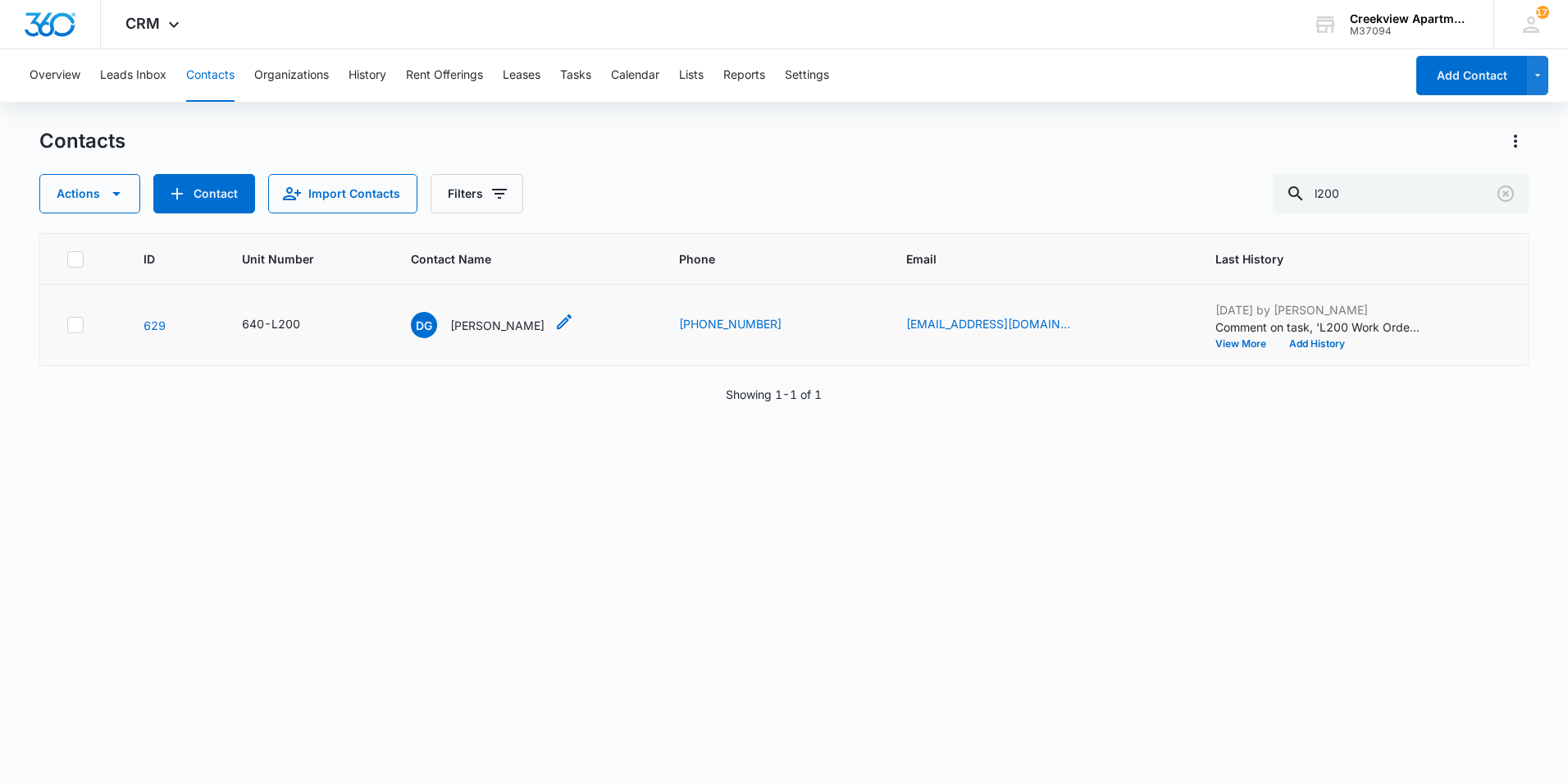
click at [489, 328] on p "Deana Garcia" at bounding box center [497, 326] width 94 height 17
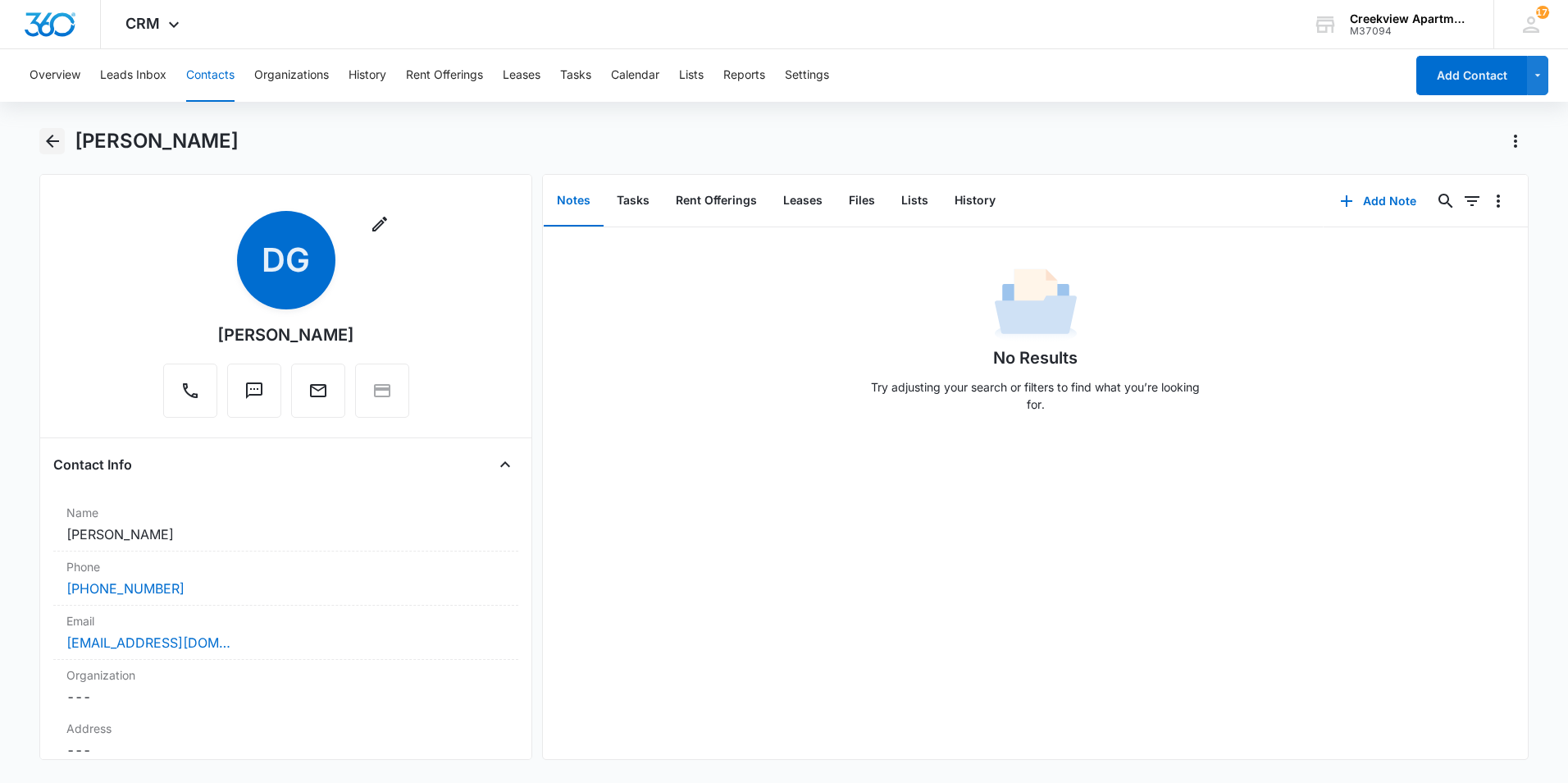
click at [53, 147] on icon "Back" at bounding box center [52, 141] width 19 height 19
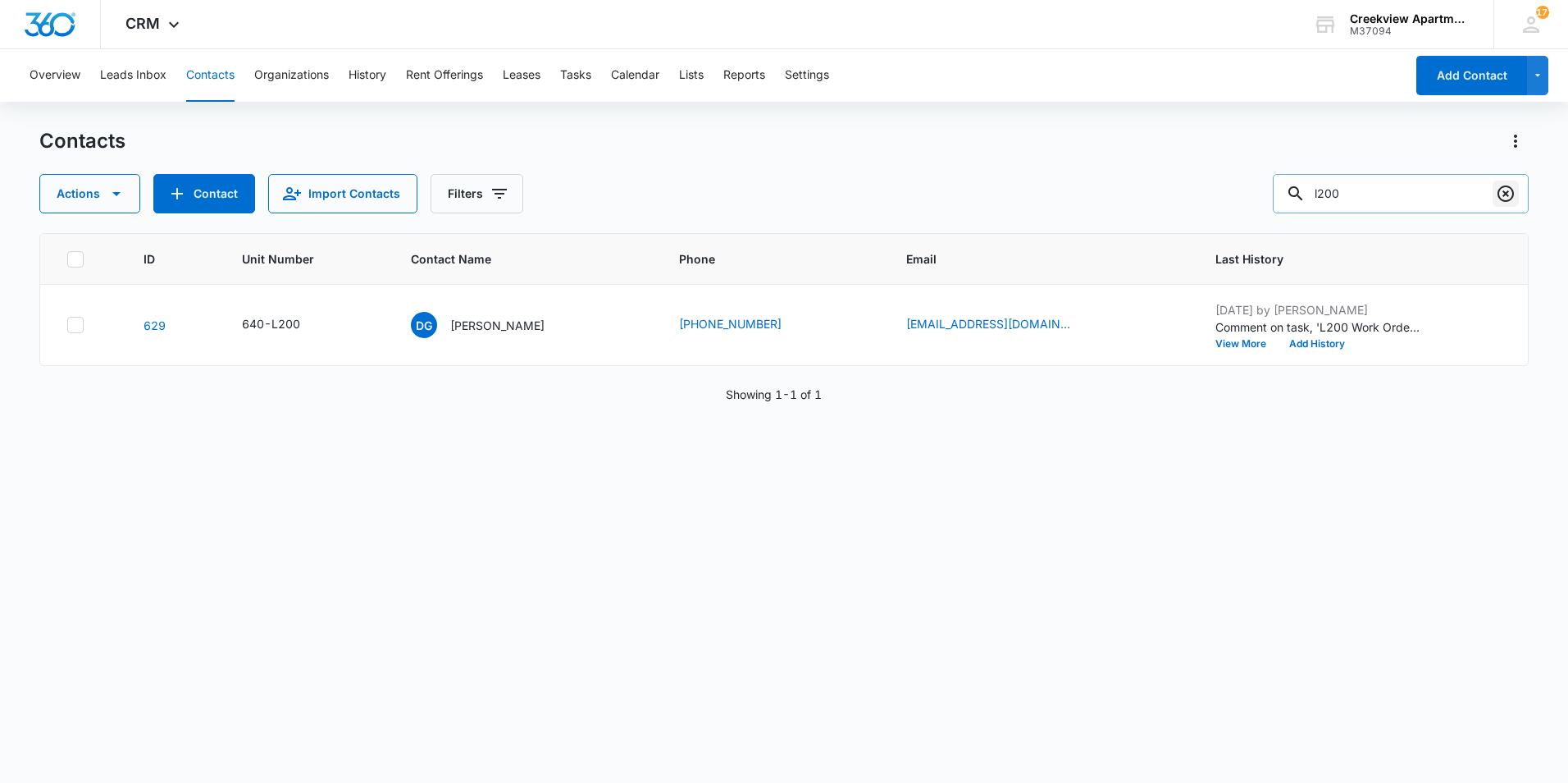
click at [1507, 190] on icon "Clear" at bounding box center [1506, 194] width 19 height 19
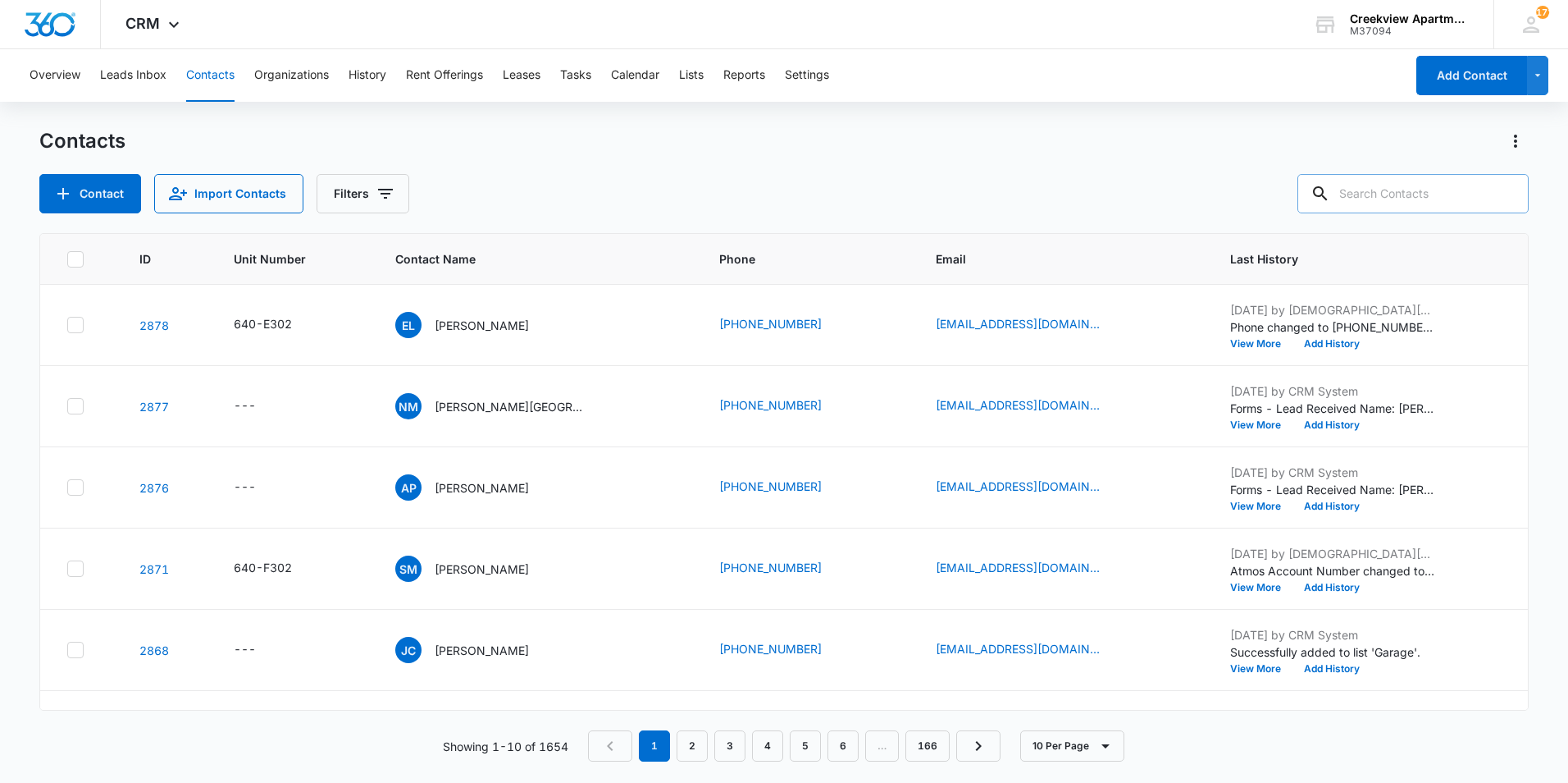
click at [816, 190] on div "Contact Import Contacts Filters" at bounding box center [784, 193] width 1490 height 40
click at [1465, 190] on input "text" at bounding box center [1414, 193] width 231 height 40
type input "N100"
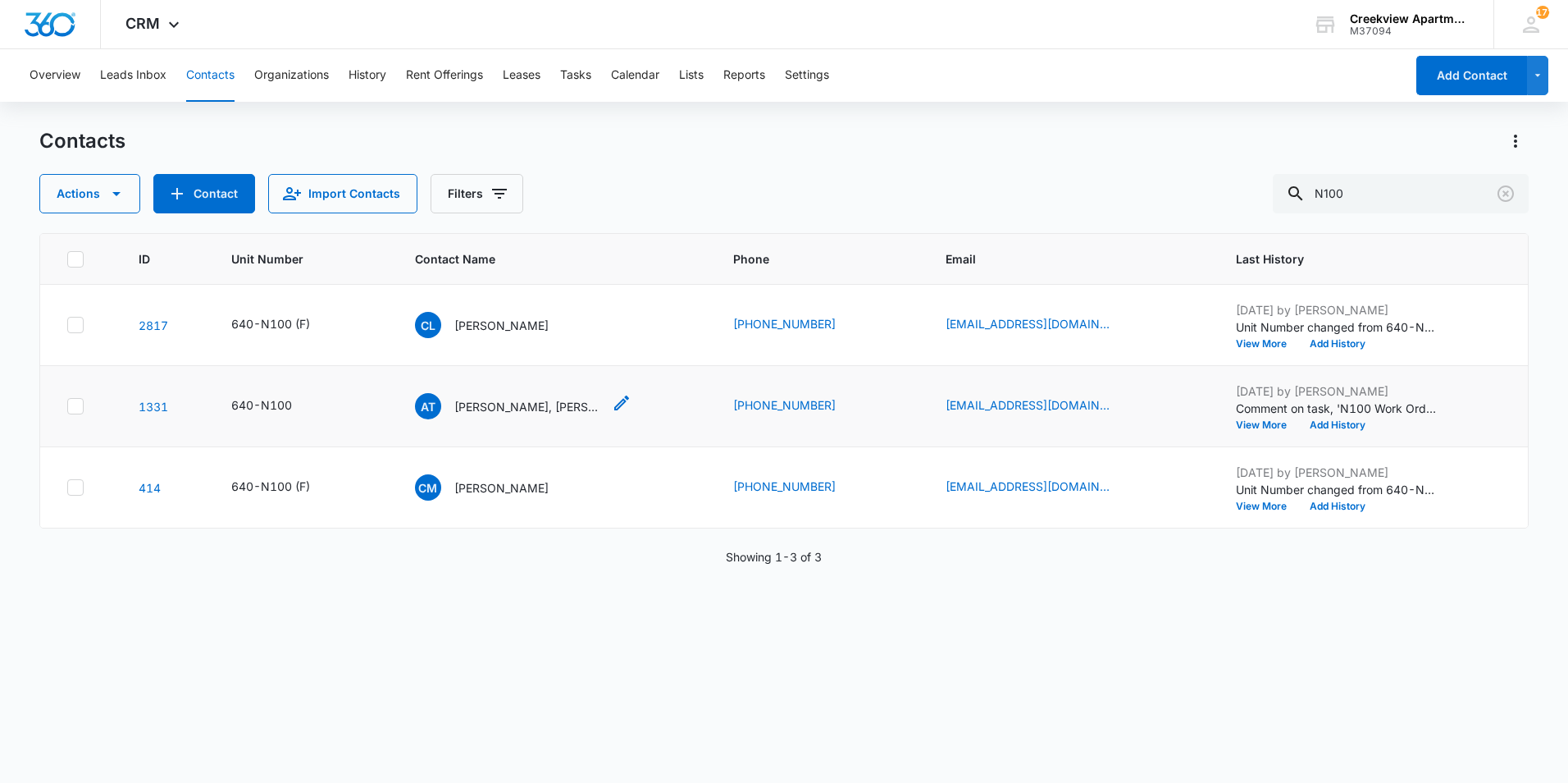
click at [548, 410] on p "Abraham Tesfatsion, Bereket Abraham" at bounding box center [528, 407] width 147 height 17
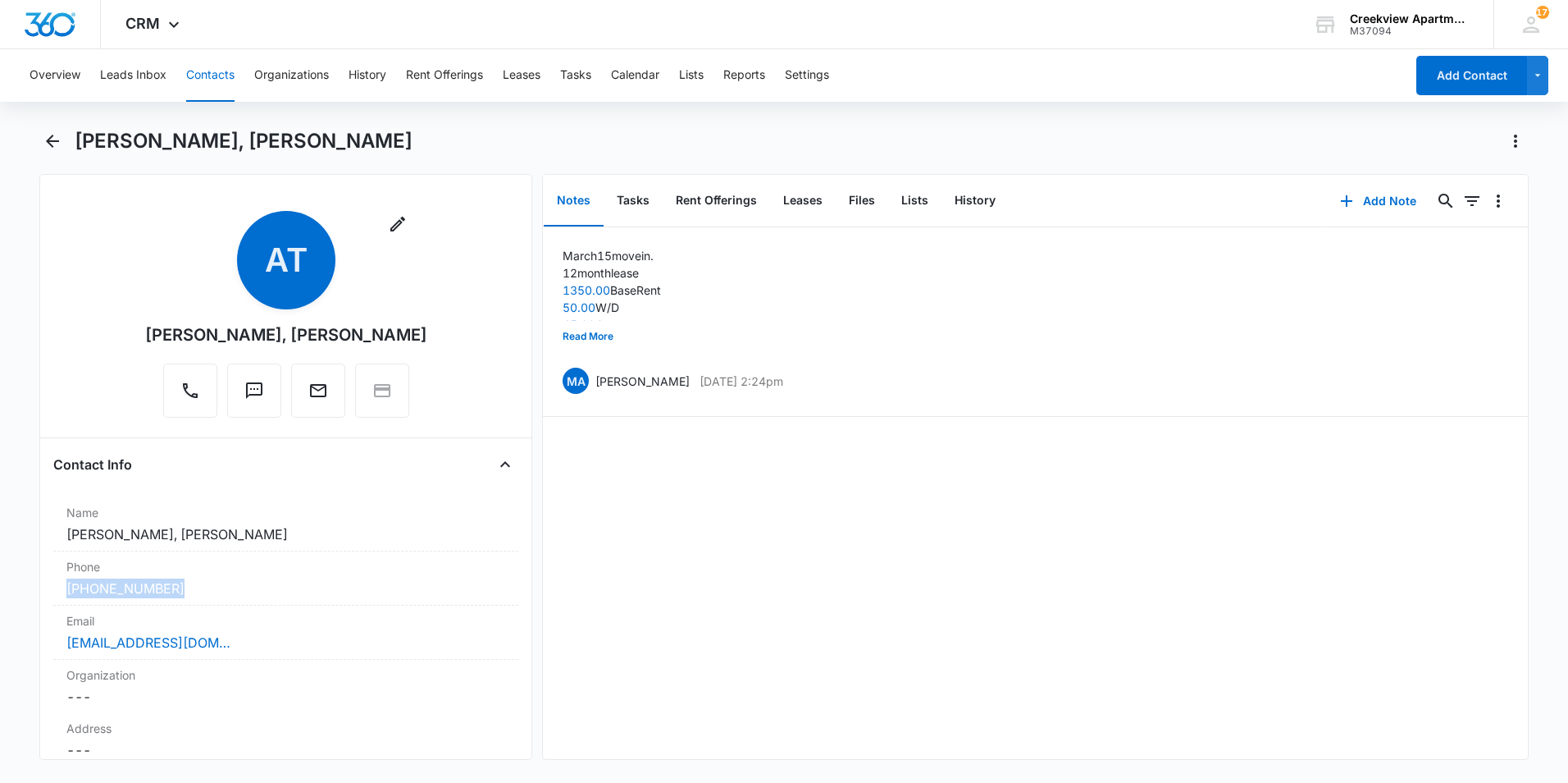
drag, startPoint x: 238, startPoint y: 577, endPoint x: 25, endPoint y: 593, distance: 213.6
click at [24, 593] on main "Abraham Tesfatsion, Bereket Abraham Remove AT Abraham Tesfatsion, Bereket Abrah…" at bounding box center [784, 454] width 1568 height 652
drag, startPoint x: 25, startPoint y: 593, endPoint x: 89, endPoint y: 602, distance: 64.6
drag, startPoint x: 89, startPoint y: 602, endPoint x: 76, endPoint y: 589, distance: 18.4
copy link "(970) 698-2043"
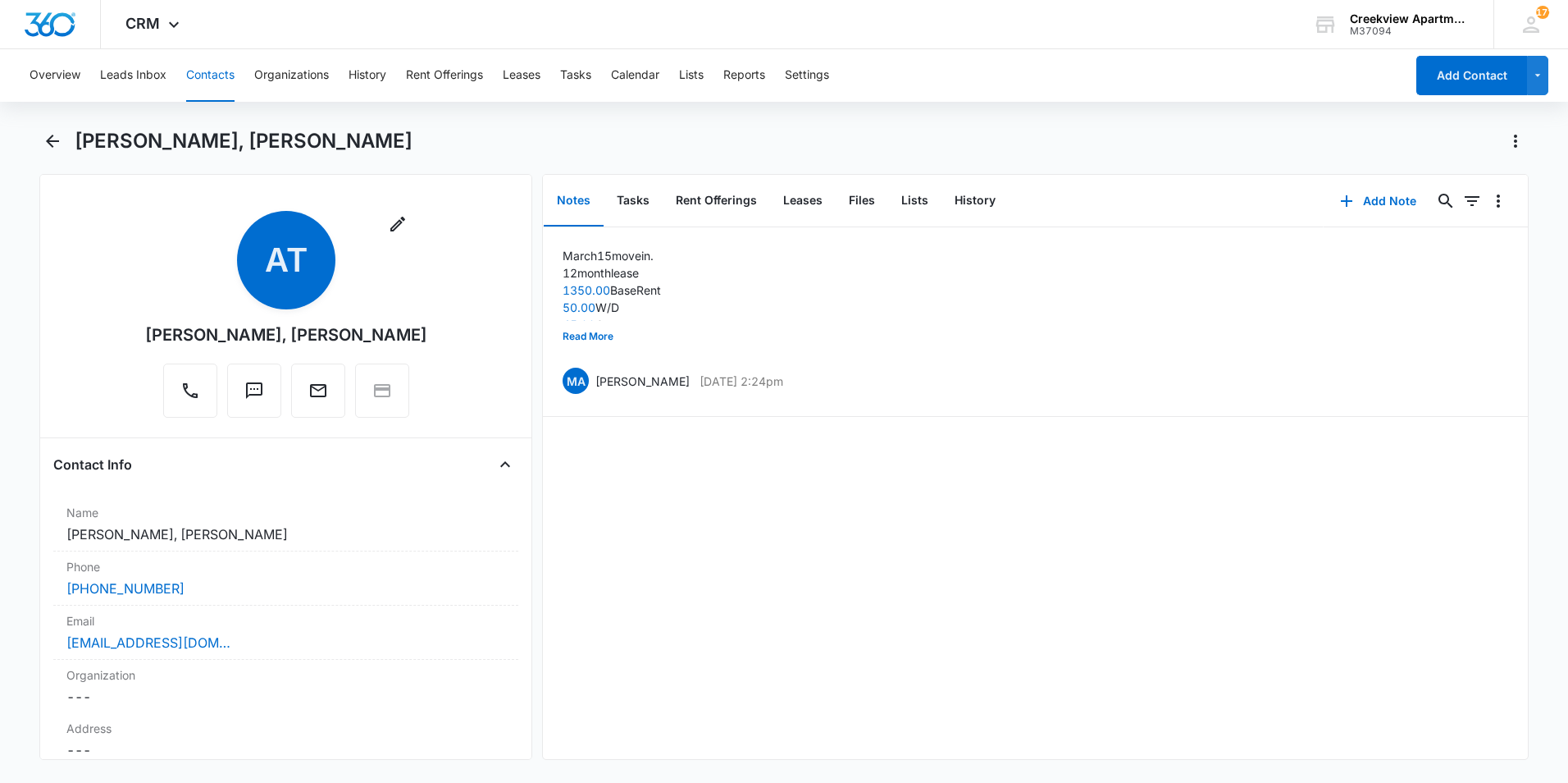
drag, startPoint x: 55, startPoint y: 328, endPoint x: 26, endPoint y: 212, distance: 119.6
click at [55, 325] on div "Remove AT Abraham Tesfatsion, Bereket Abraham" at bounding box center [285, 317] width 465 height 213
click at [41, 146] on button "Back" at bounding box center [52, 141] width 25 height 26
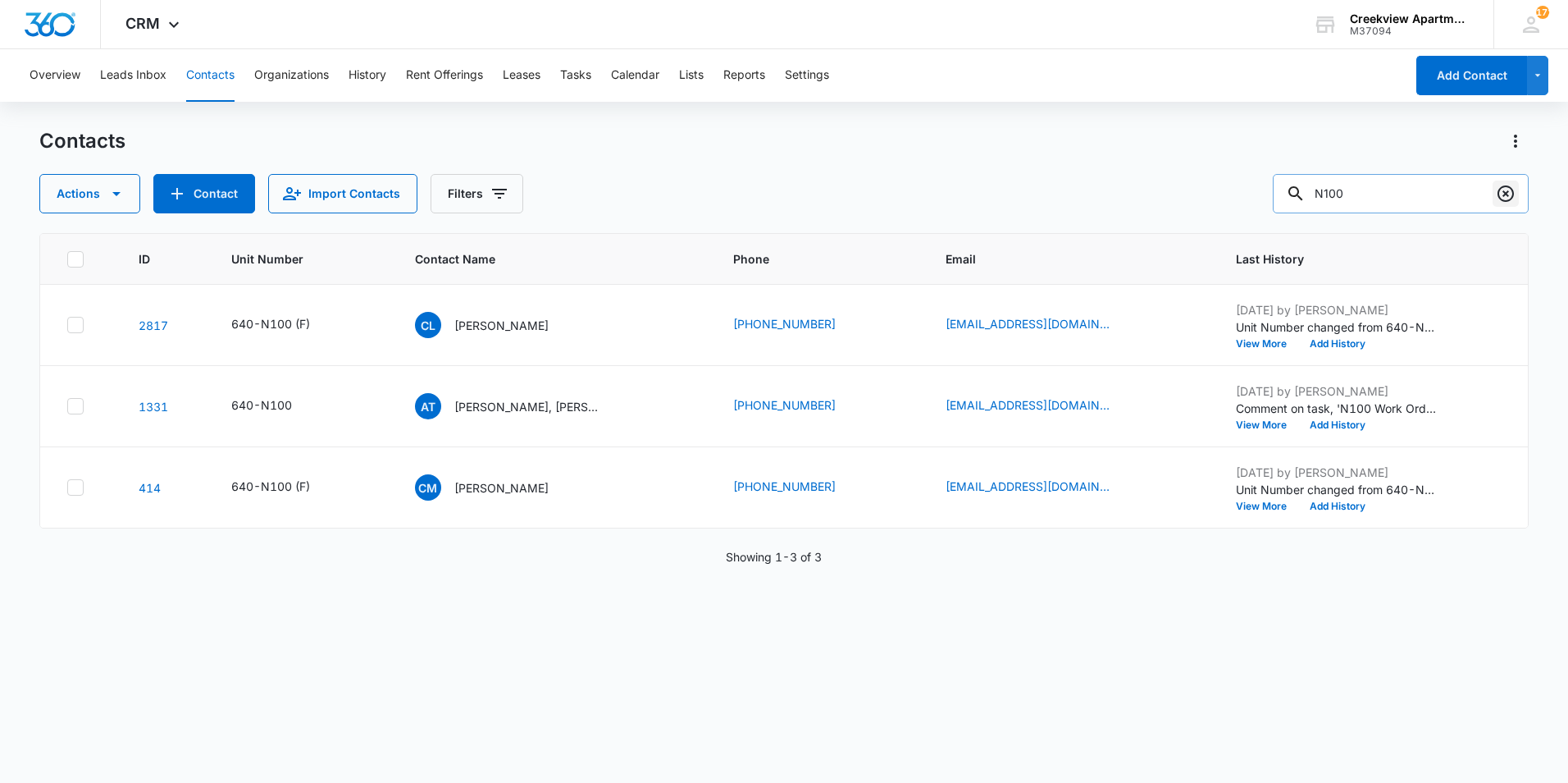
click at [1518, 190] on button "Clear" at bounding box center [1505, 193] width 26 height 26
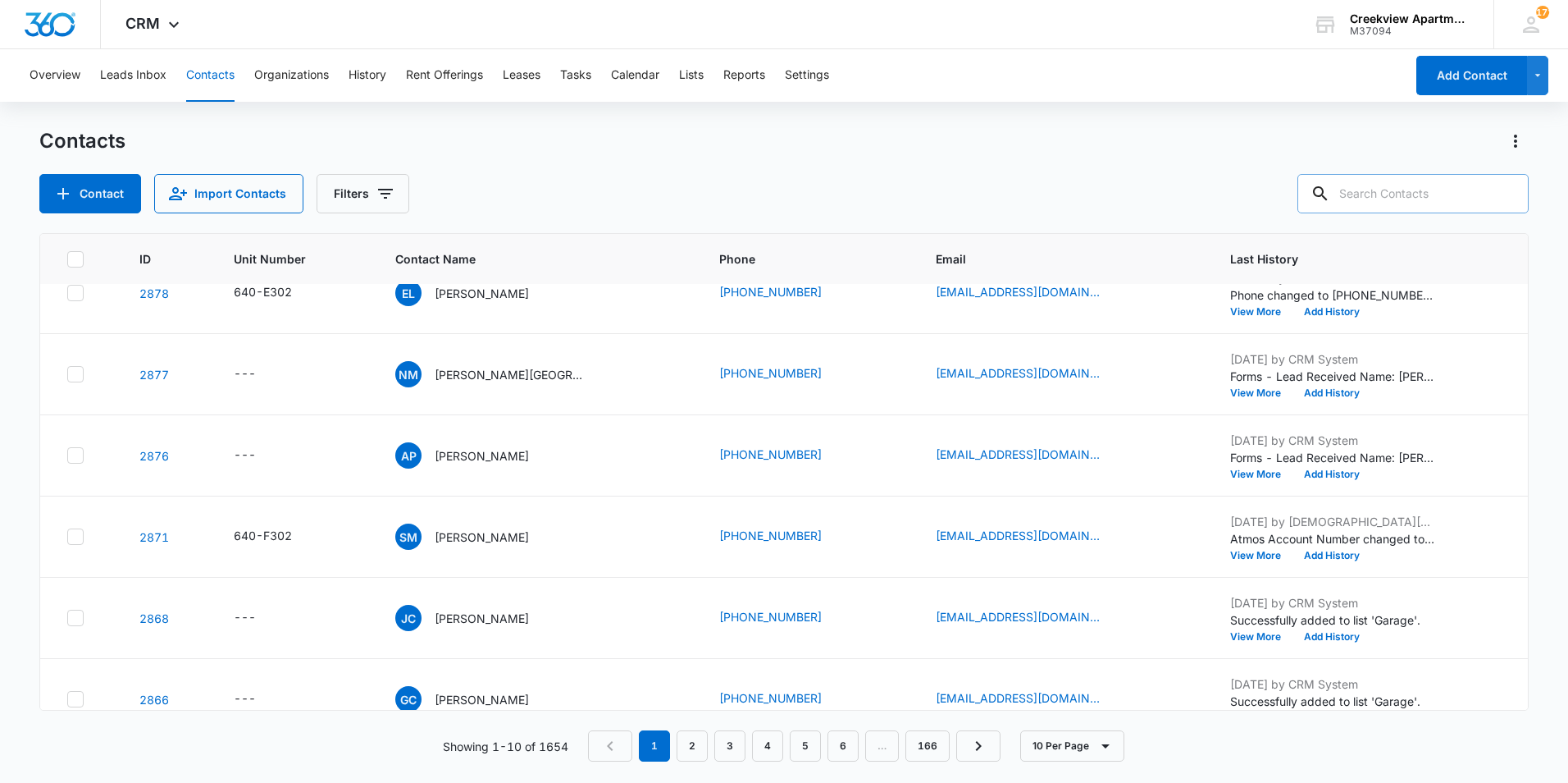
scroll to position [82, 0]
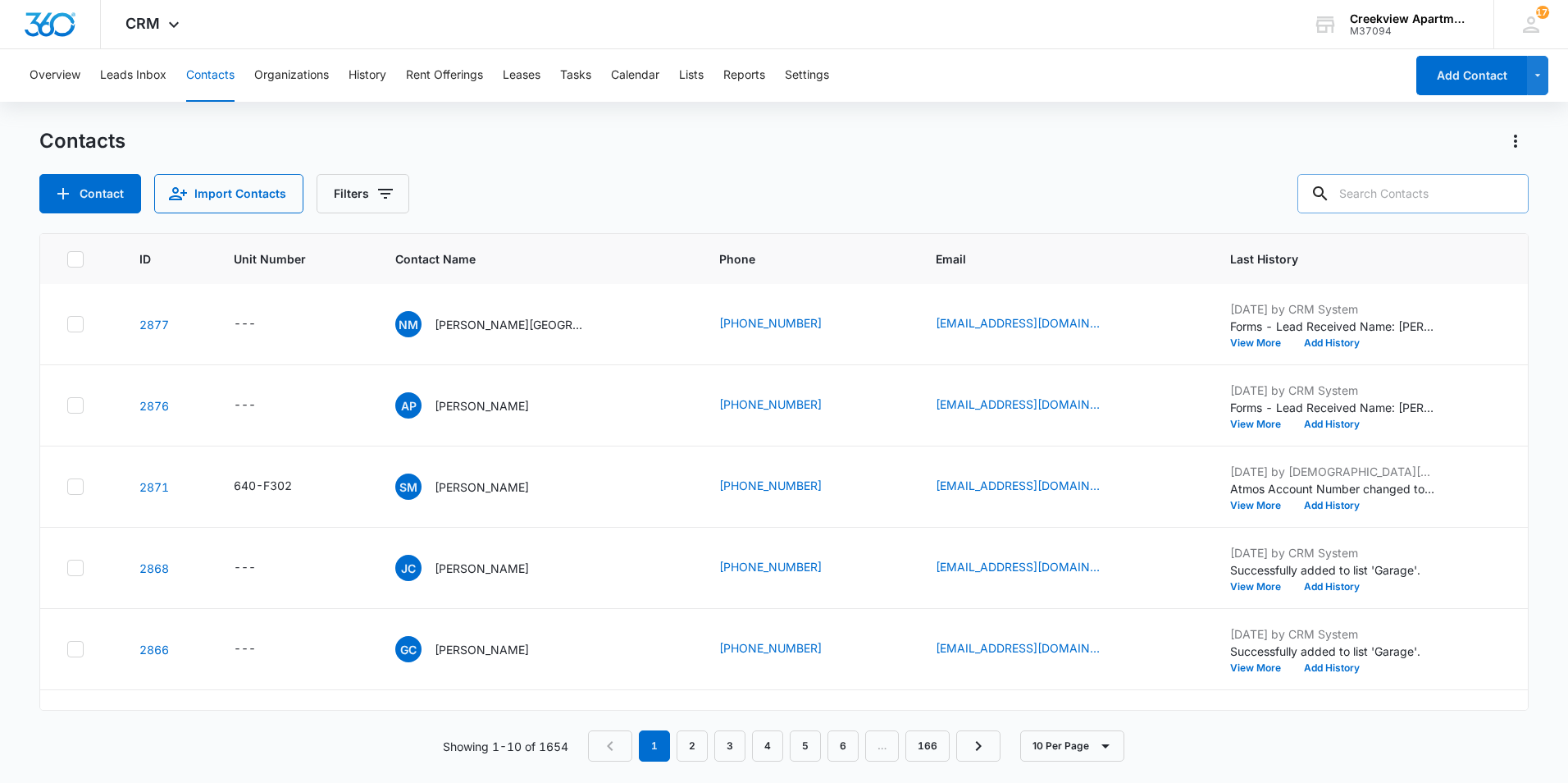
click at [1105, 147] on div "Contacts" at bounding box center [784, 141] width 1490 height 26
click at [907, 120] on div "Overview Leads Inbox Contacts Organizations History Rent Offerings Leases Tasks…" at bounding box center [784, 415] width 1568 height 732
click at [1032, 180] on div "Contact Import Contacts Filters" at bounding box center [784, 193] width 1490 height 40
drag, startPoint x: 1426, startPoint y: 184, endPoint x: 1423, endPoint y: 174, distance: 10.4
click at [1425, 182] on input "text" at bounding box center [1414, 193] width 231 height 40
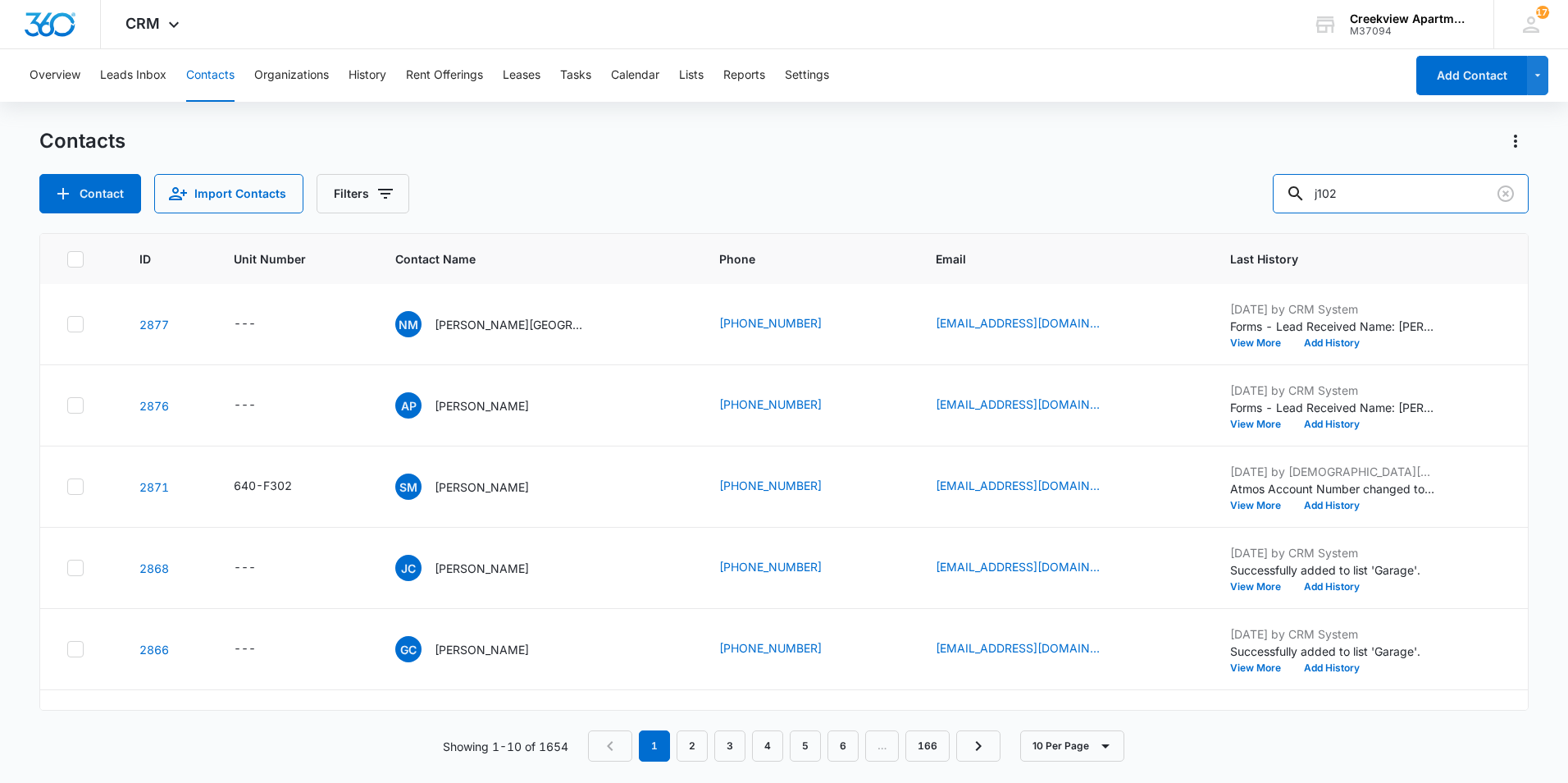
type input "j102"
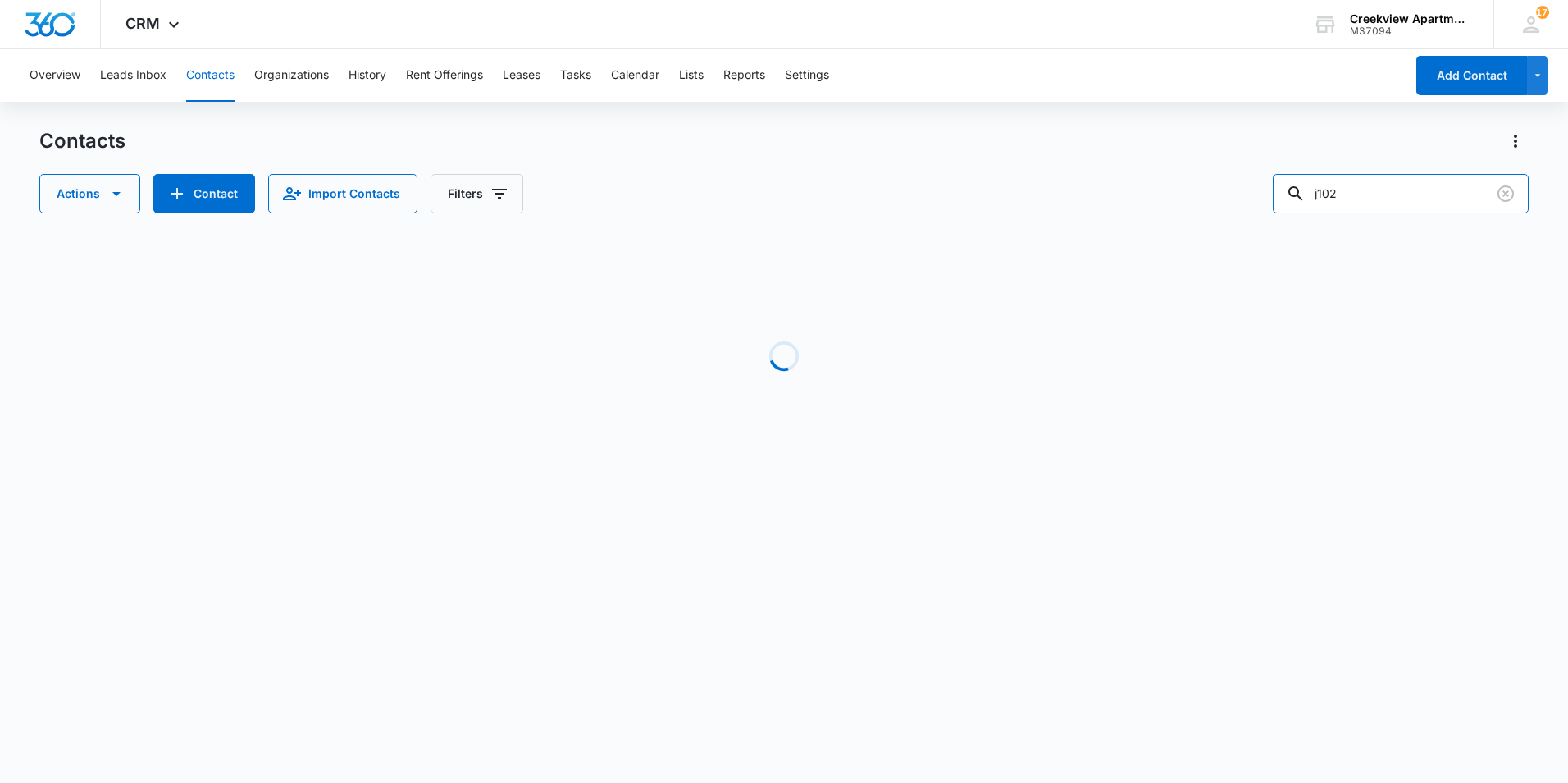
scroll to position [0, 0]
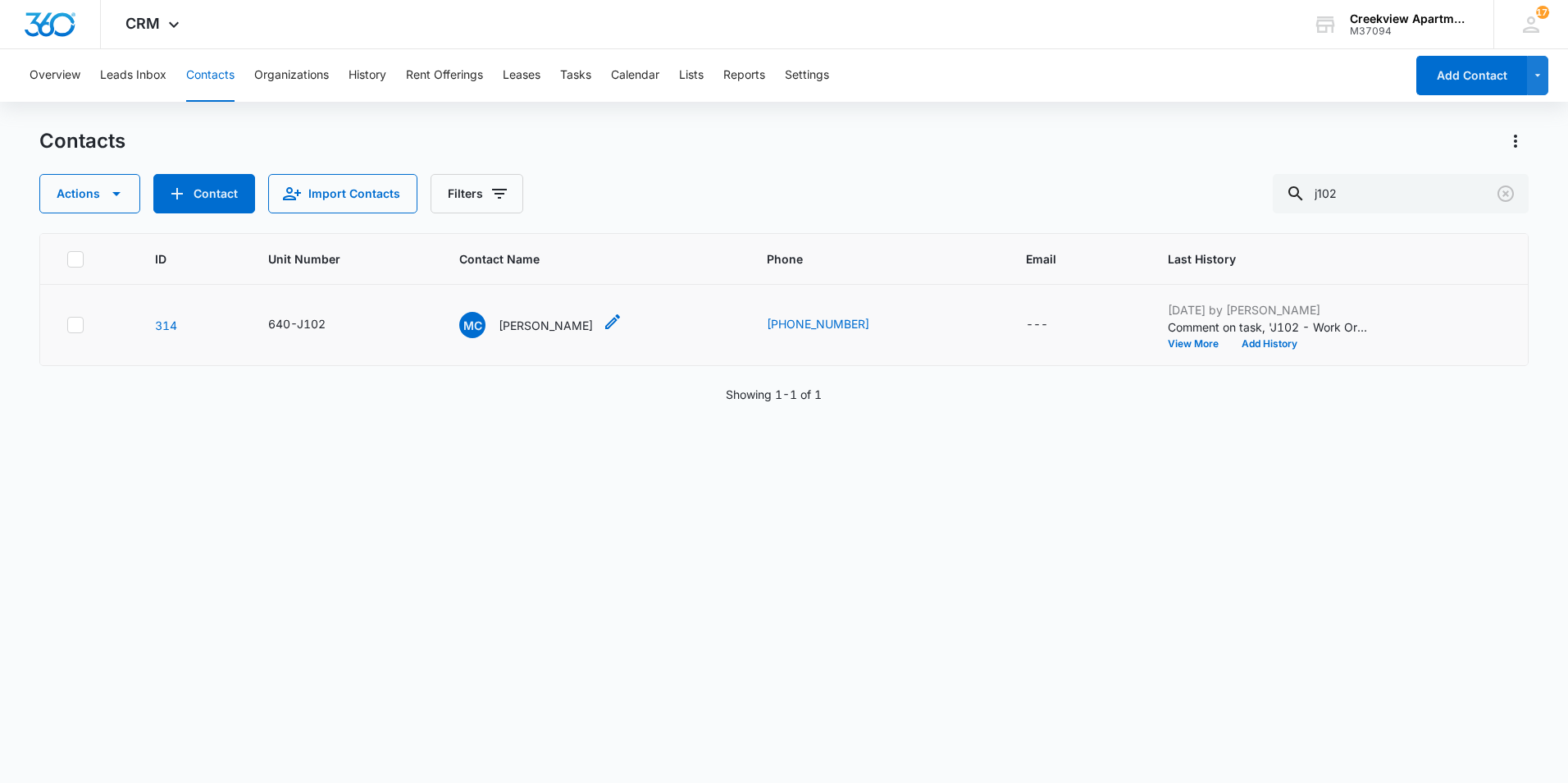
click at [515, 327] on p "Michelle Crispe" at bounding box center [546, 326] width 94 height 17
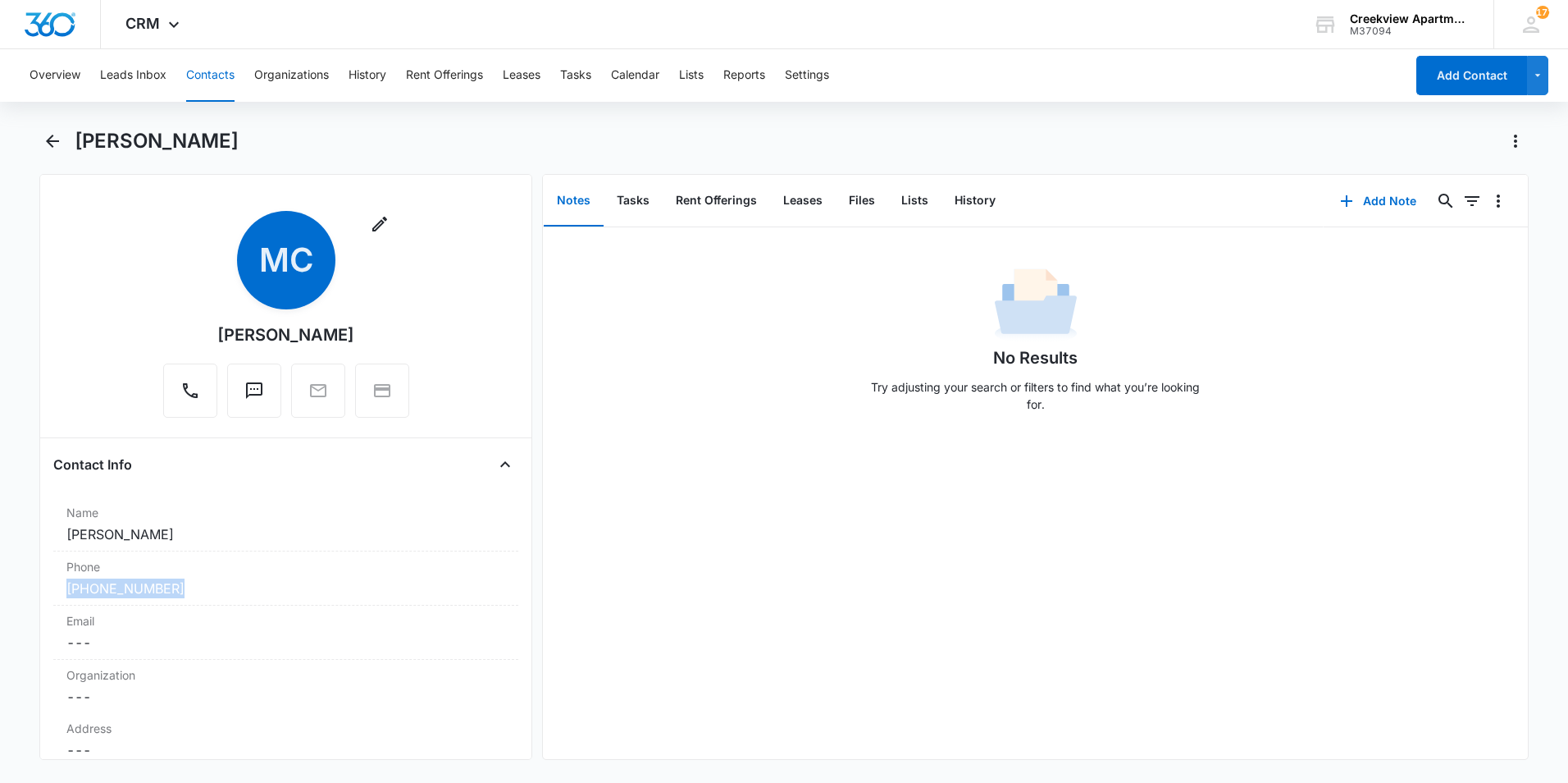
drag, startPoint x: 185, startPoint y: 591, endPoint x: 35, endPoint y: 596, distance: 150.1
click at [32, 596] on main "Michelle Crispe Remove MC Michelle Crispe Contact Info Name Cancel Save Changes…" at bounding box center [784, 454] width 1568 height 652
drag, startPoint x: 35, startPoint y: 596, endPoint x: 112, endPoint y: 588, distance: 77.4
copy link "(970) 378-2011"
click at [56, 145] on icon "Back" at bounding box center [52, 141] width 19 height 19
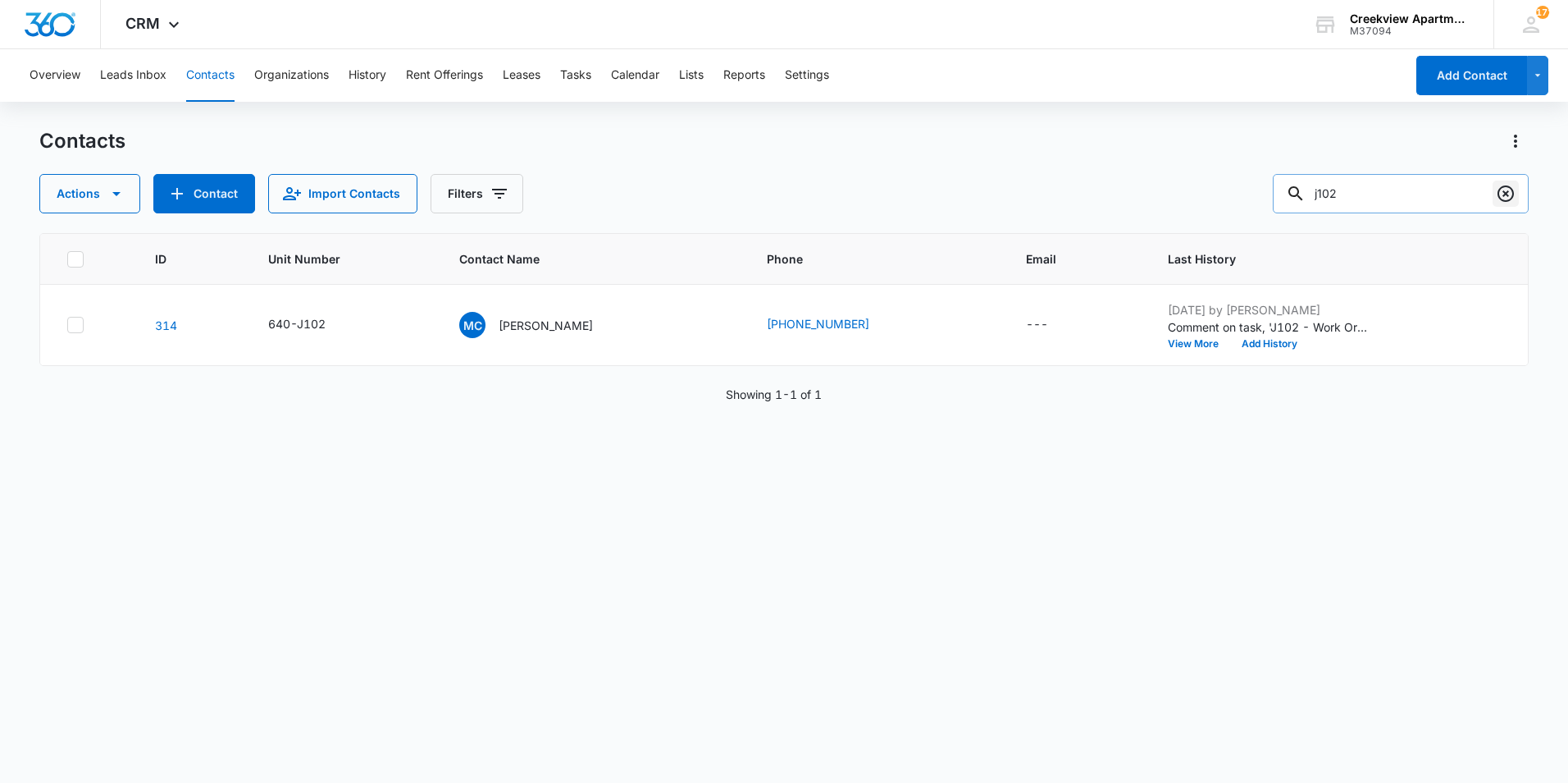
click at [1500, 198] on icon "Clear" at bounding box center [1505, 193] width 16 height 16
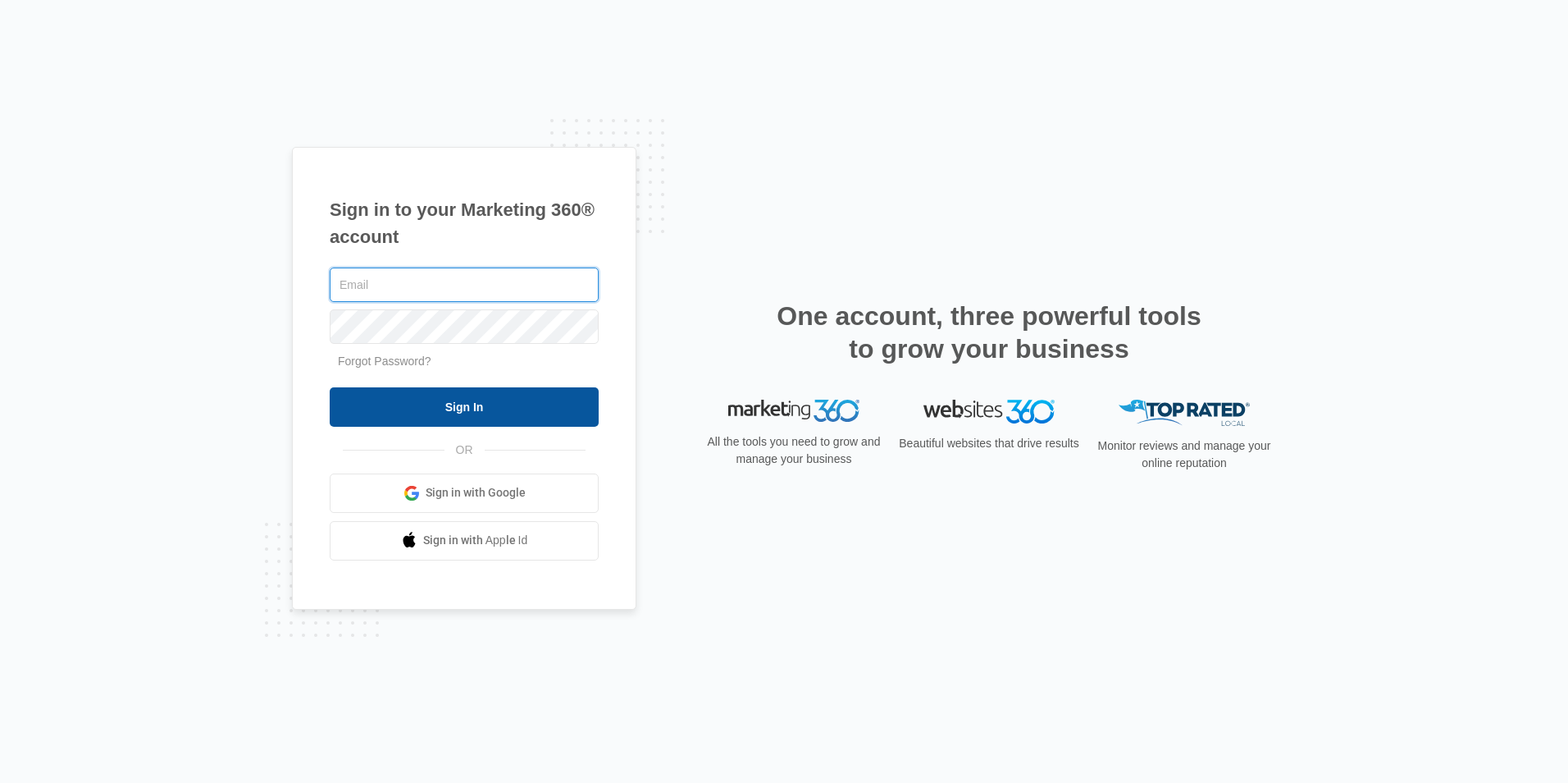
type input "[EMAIL_ADDRESS][DOMAIN_NAME]"
click at [475, 390] on form "cvlease@vintage-corp.com Forgot Password? Sign In" at bounding box center [464, 345] width 269 height 163
click at [476, 393] on input "Sign In" at bounding box center [464, 407] width 269 height 40
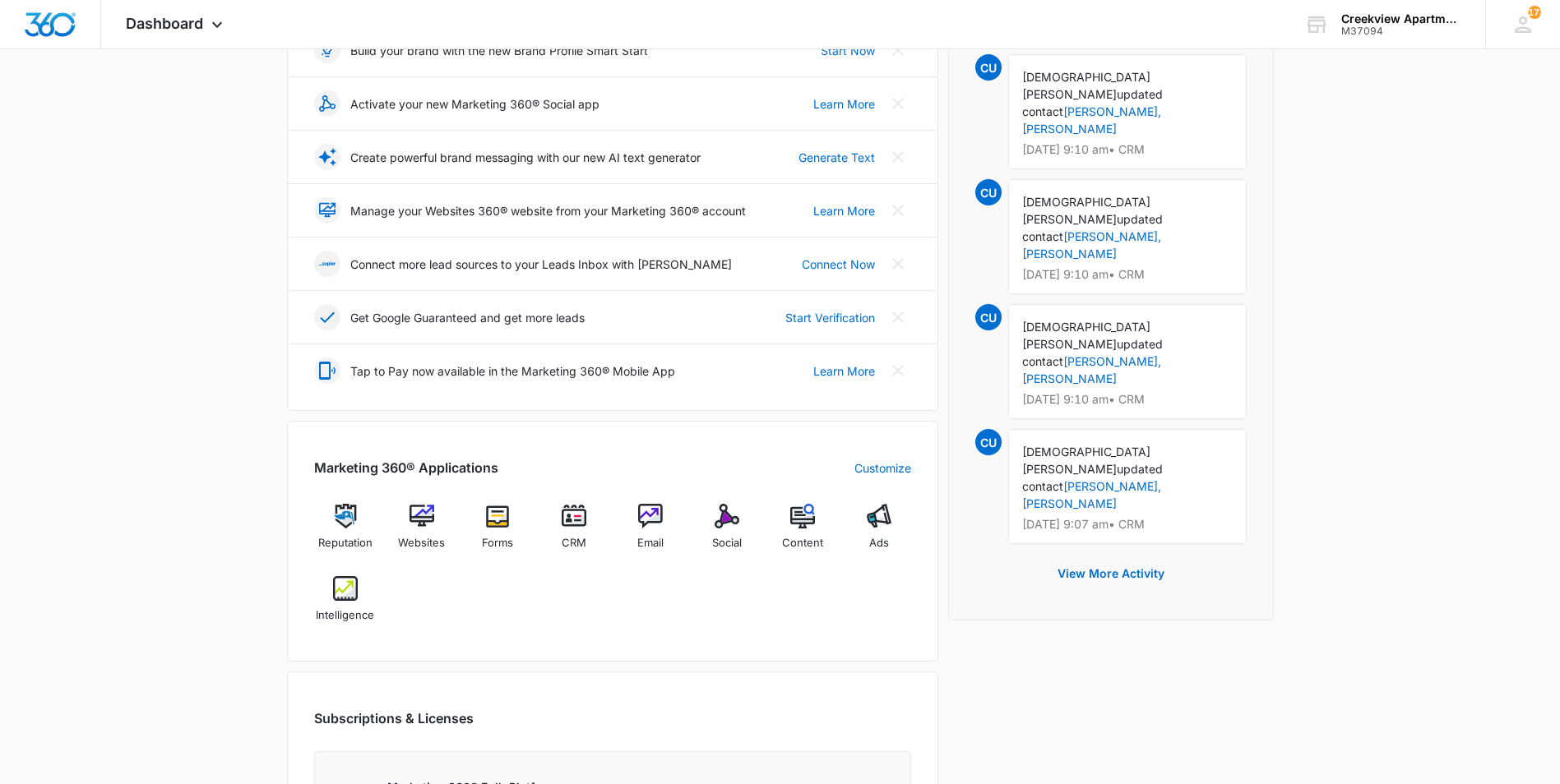
scroll to position [411, 0]
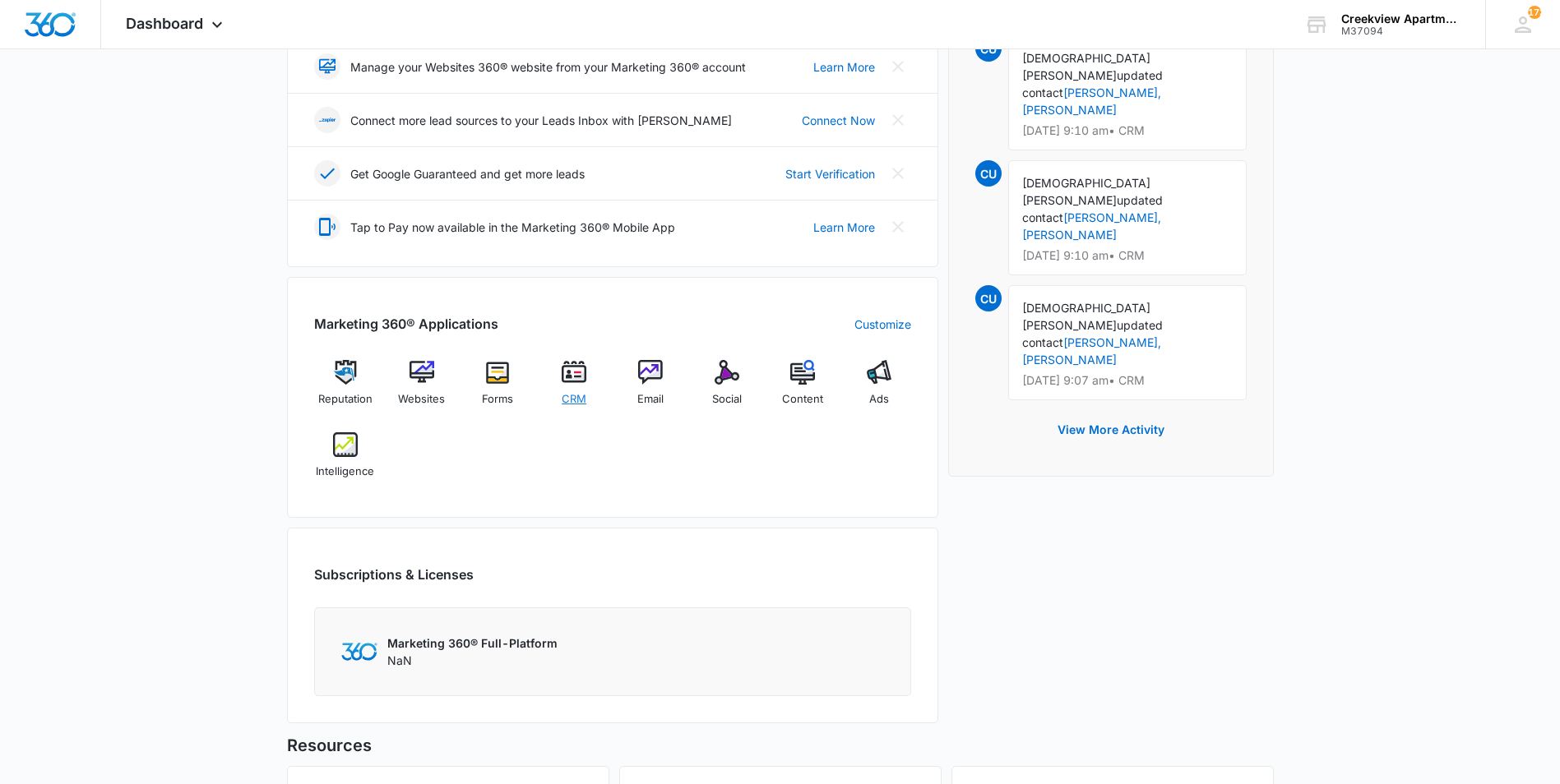
click at [556, 369] on div "CRM" at bounding box center [575, 389] width 64 height 58
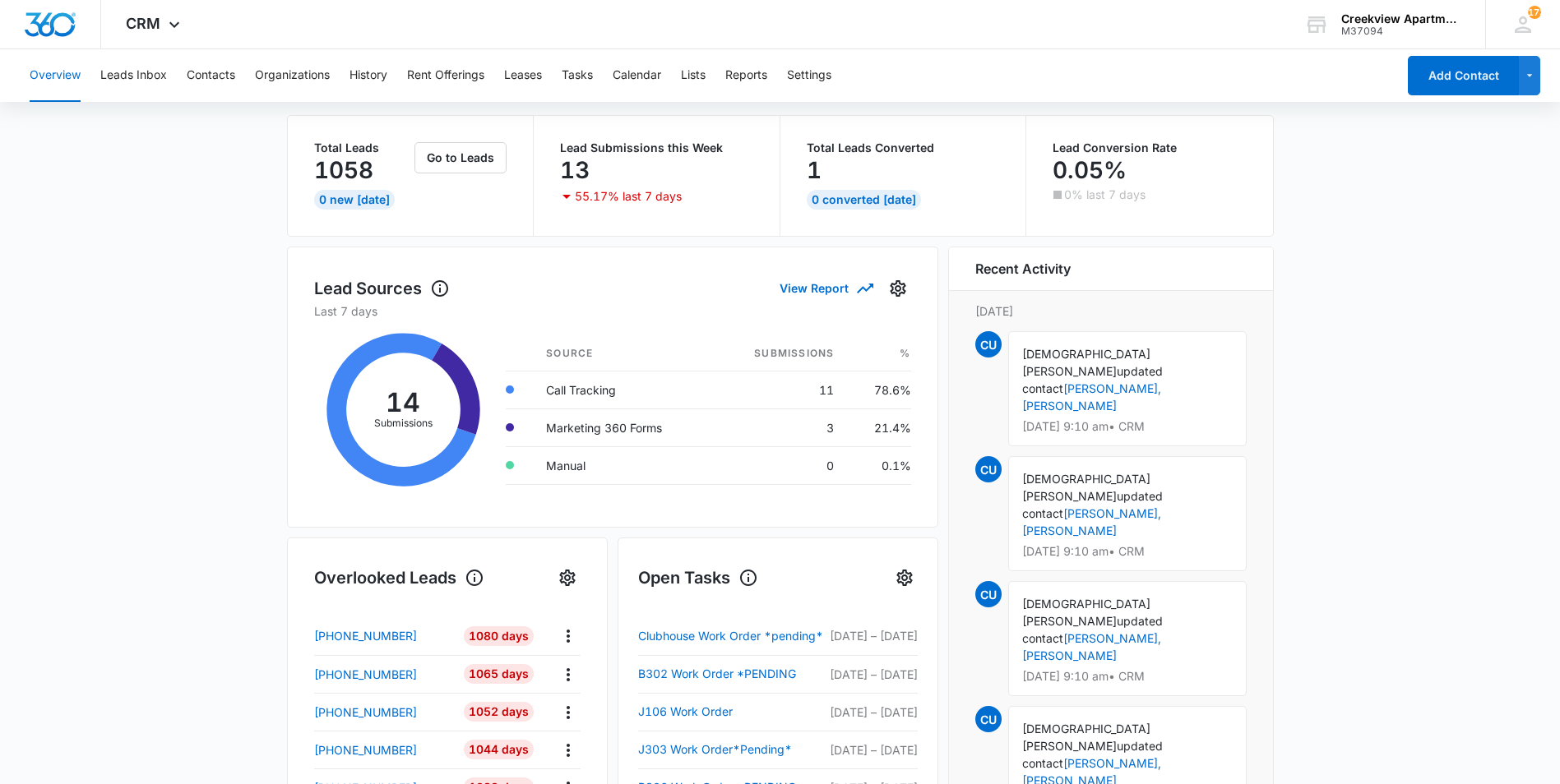
scroll to position [82, 0]
click at [220, 83] on button "Contacts" at bounding box center [211, 75] width 48 height 52
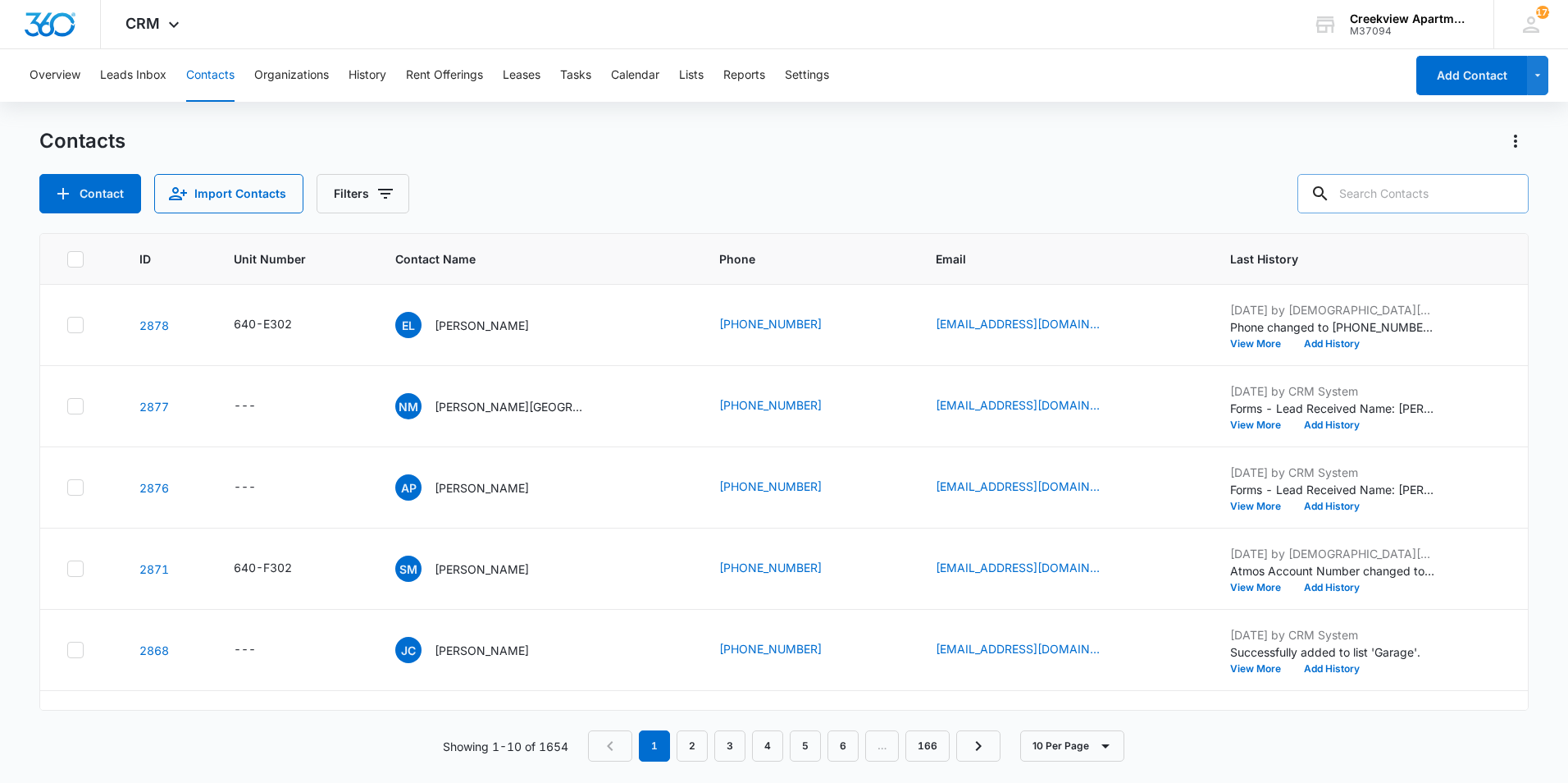
click at [1403, 201] on input "text" at bounding box center [1414, 193] width 231 height 40
type input "d301"
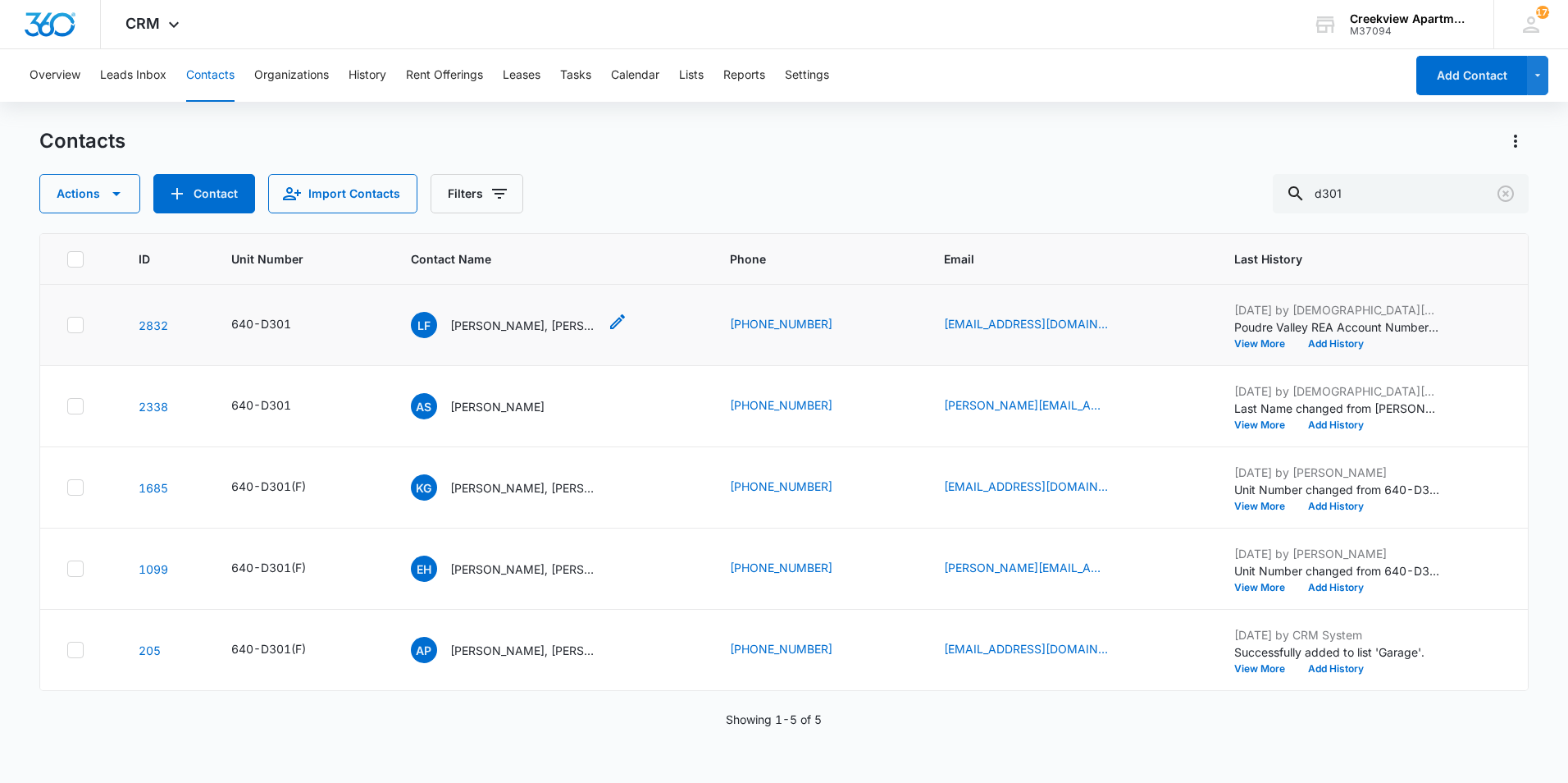
click at [490, 325] on p "[PERSON_NAME], [PERSON_NAME]" at bounding box center [523, 326] width 147 height 17
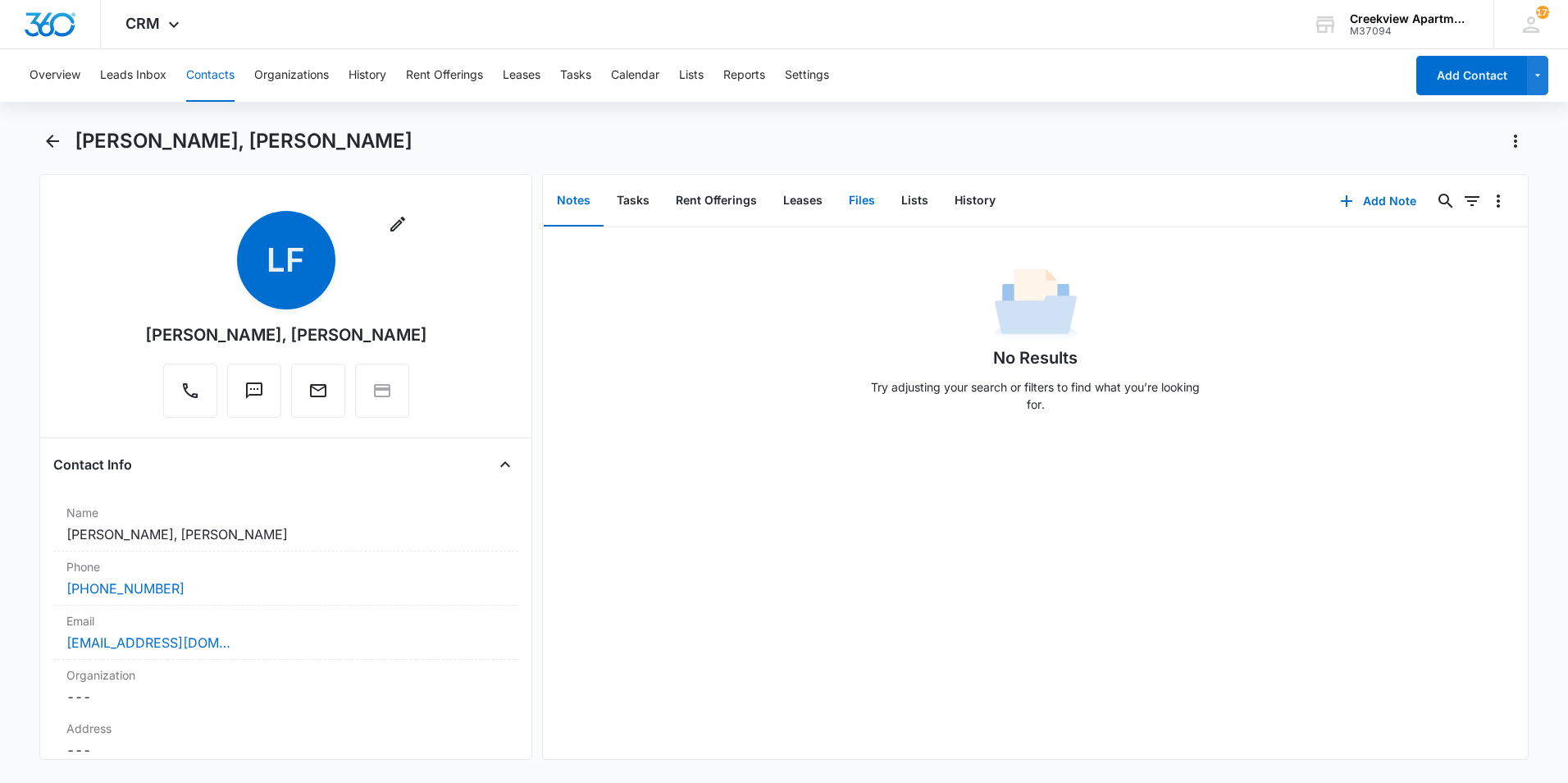
click at [855, 185] on button "Files" at bounding box center [862, 201] width 52 height 51
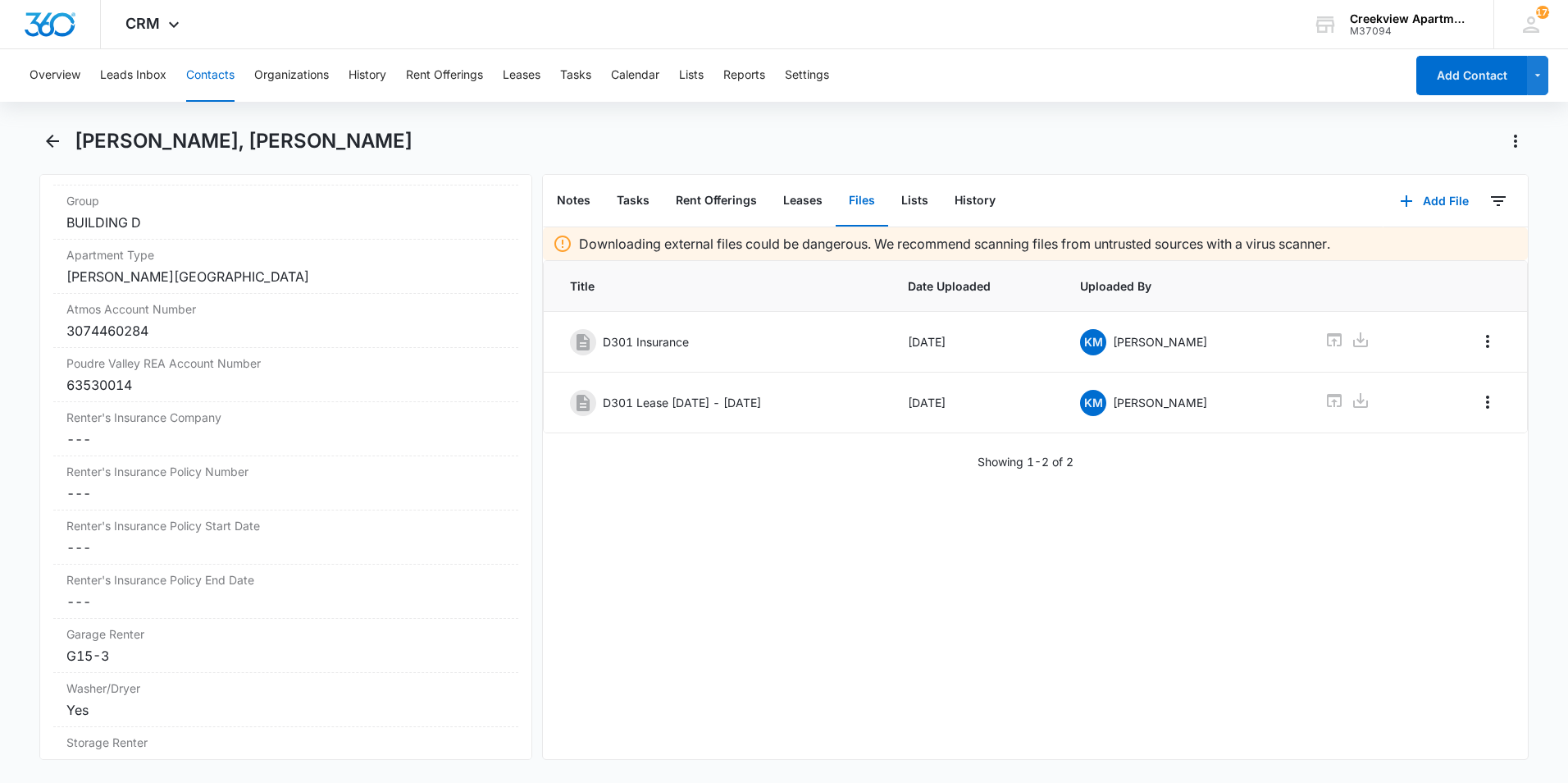
scroll to position [1970, 0]
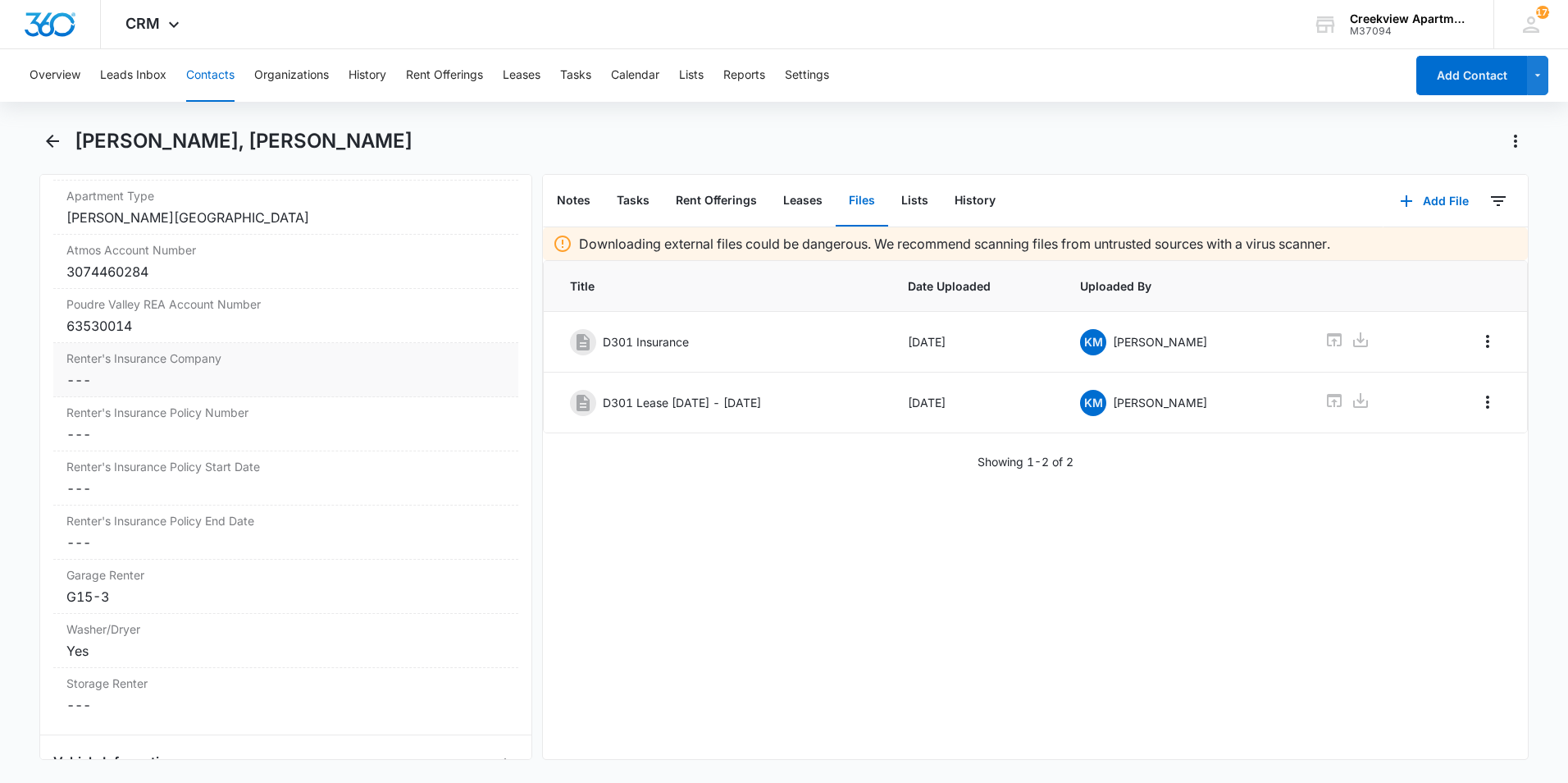
click at [208, 385] on dd "Cancel Save Changes ---" at bounding box center [285, 380] width 439 height 19
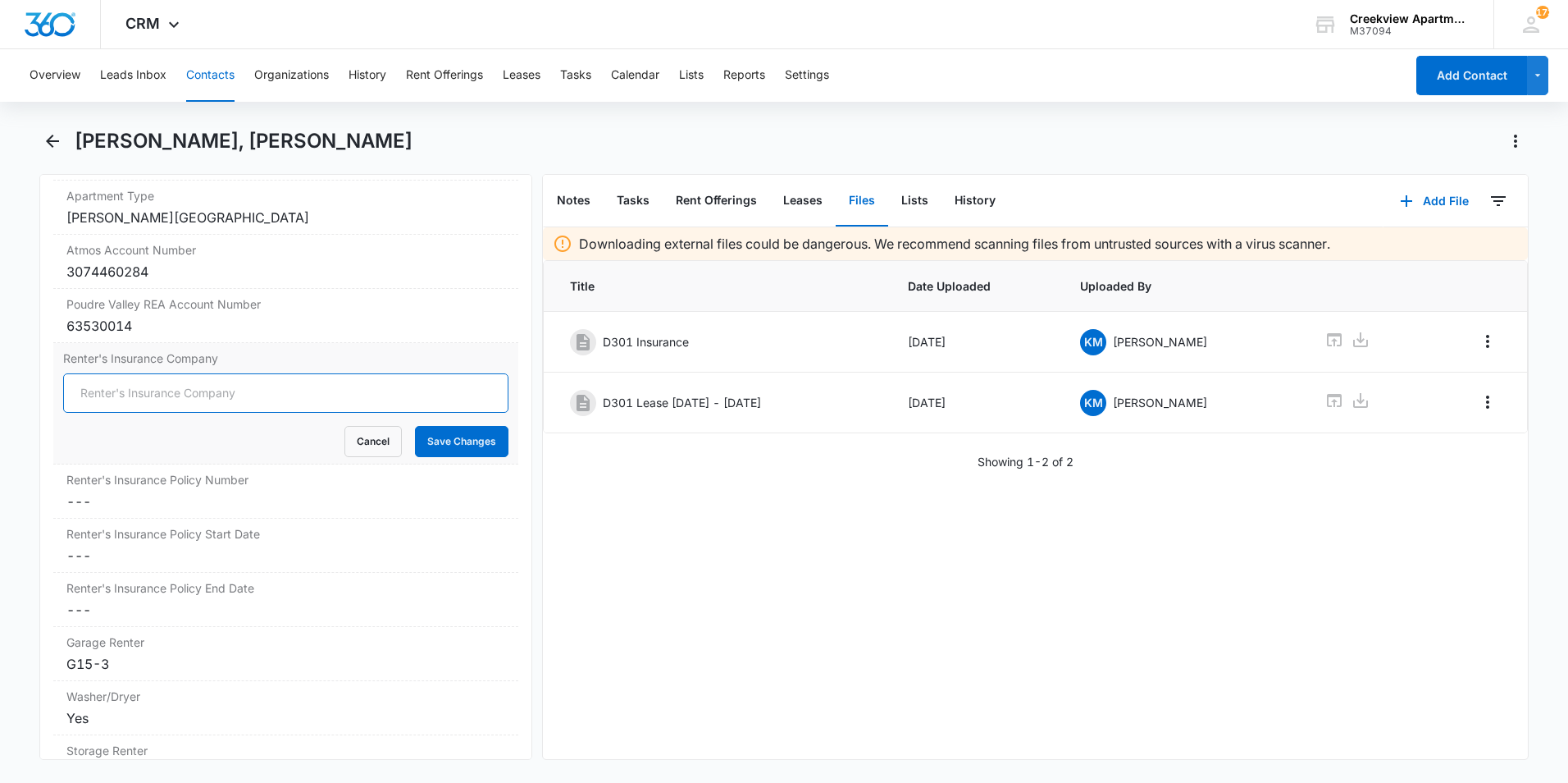
click at [326, 399] on input "Renter's Insurance Company" at bounding box center [286, 392] width 445 height 40
type input "Premium"
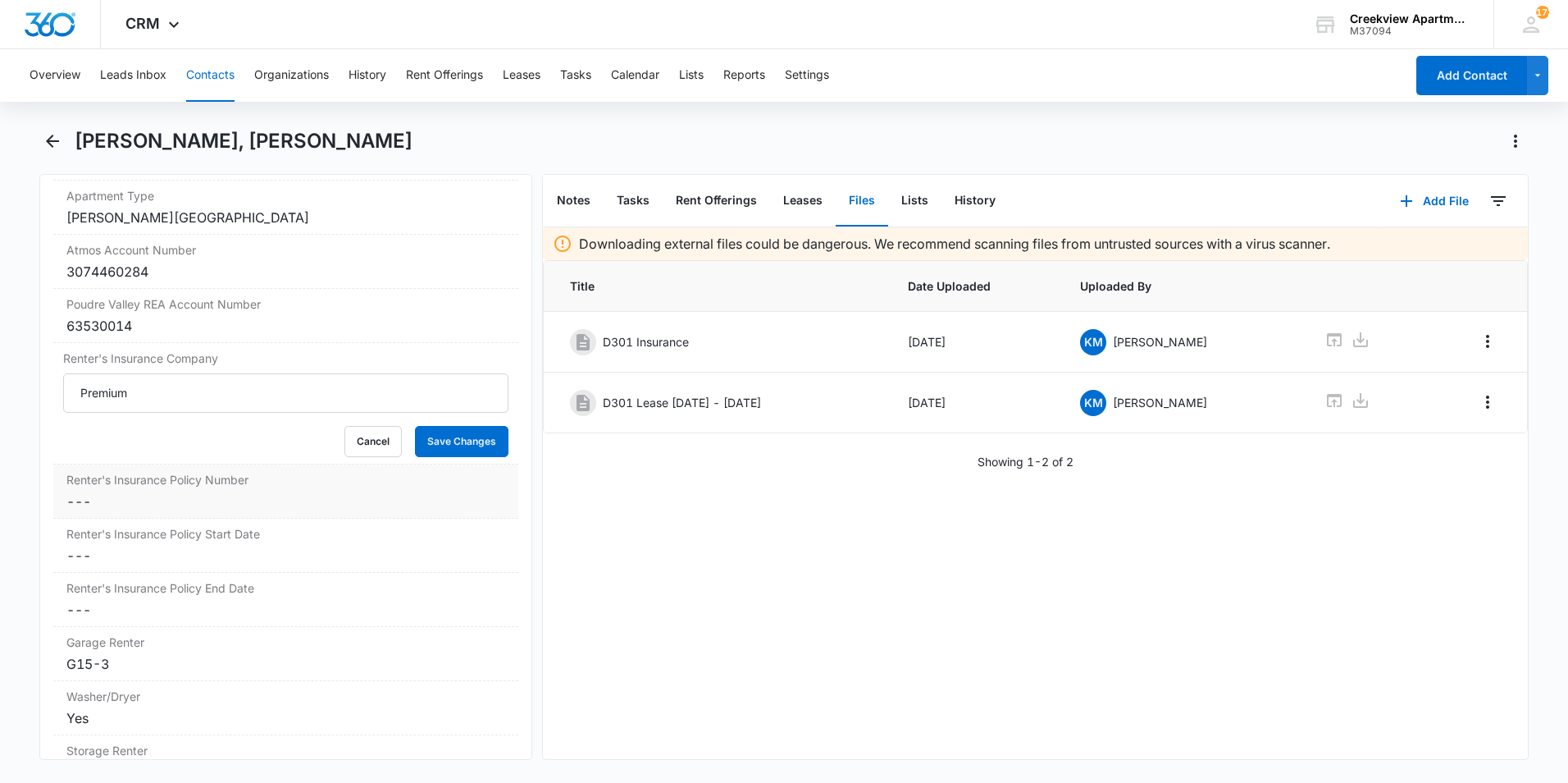
click at [281, 514] on div "Renter's Insurance Policy Number Cancel Save Changes ---" at bounding box center [285, 492] width 465 height 54
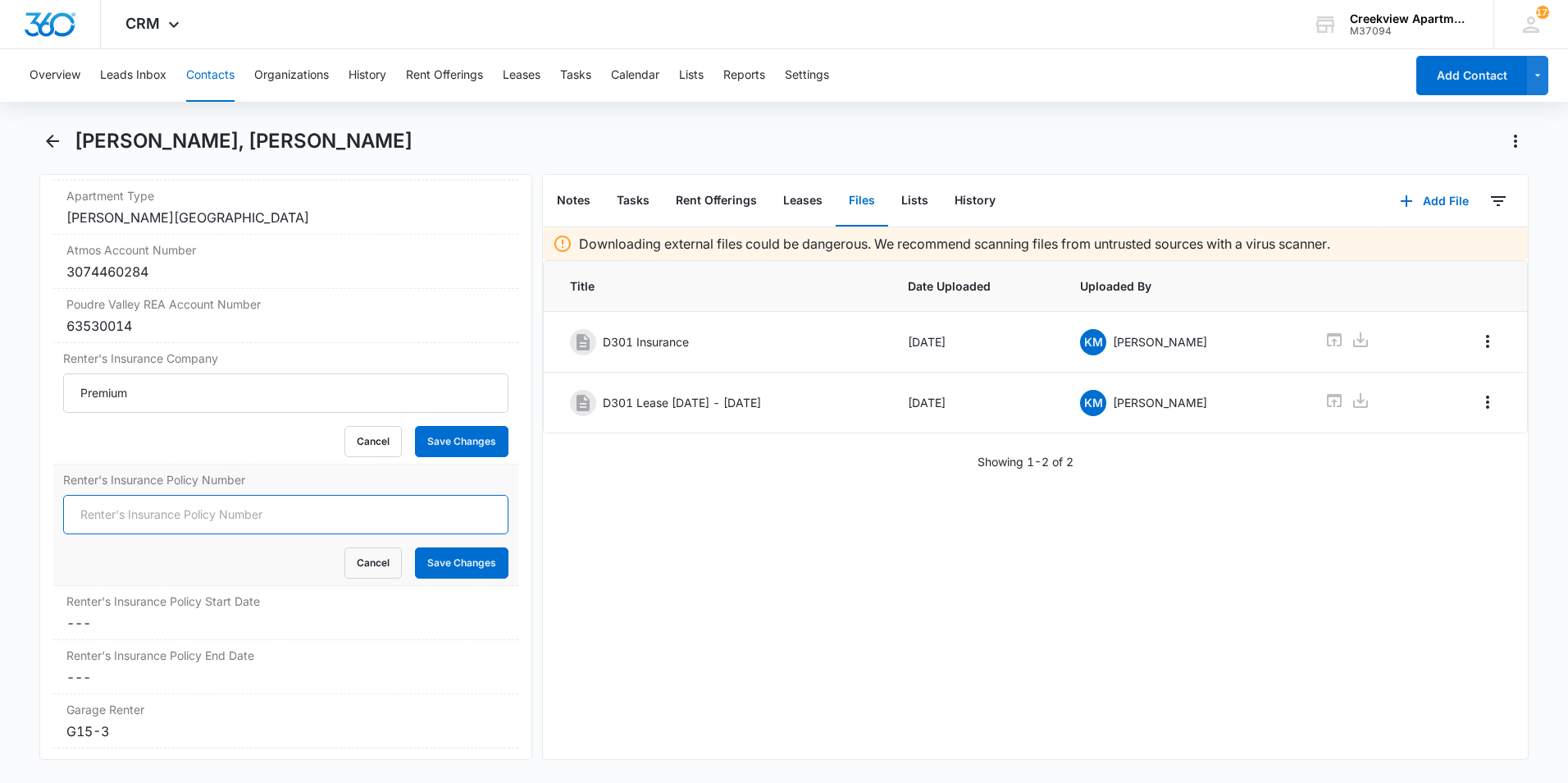
click at [196, 515] on input "Renter's Insurance Policy Number" at bounding box center [286, 514] width 445 height 40
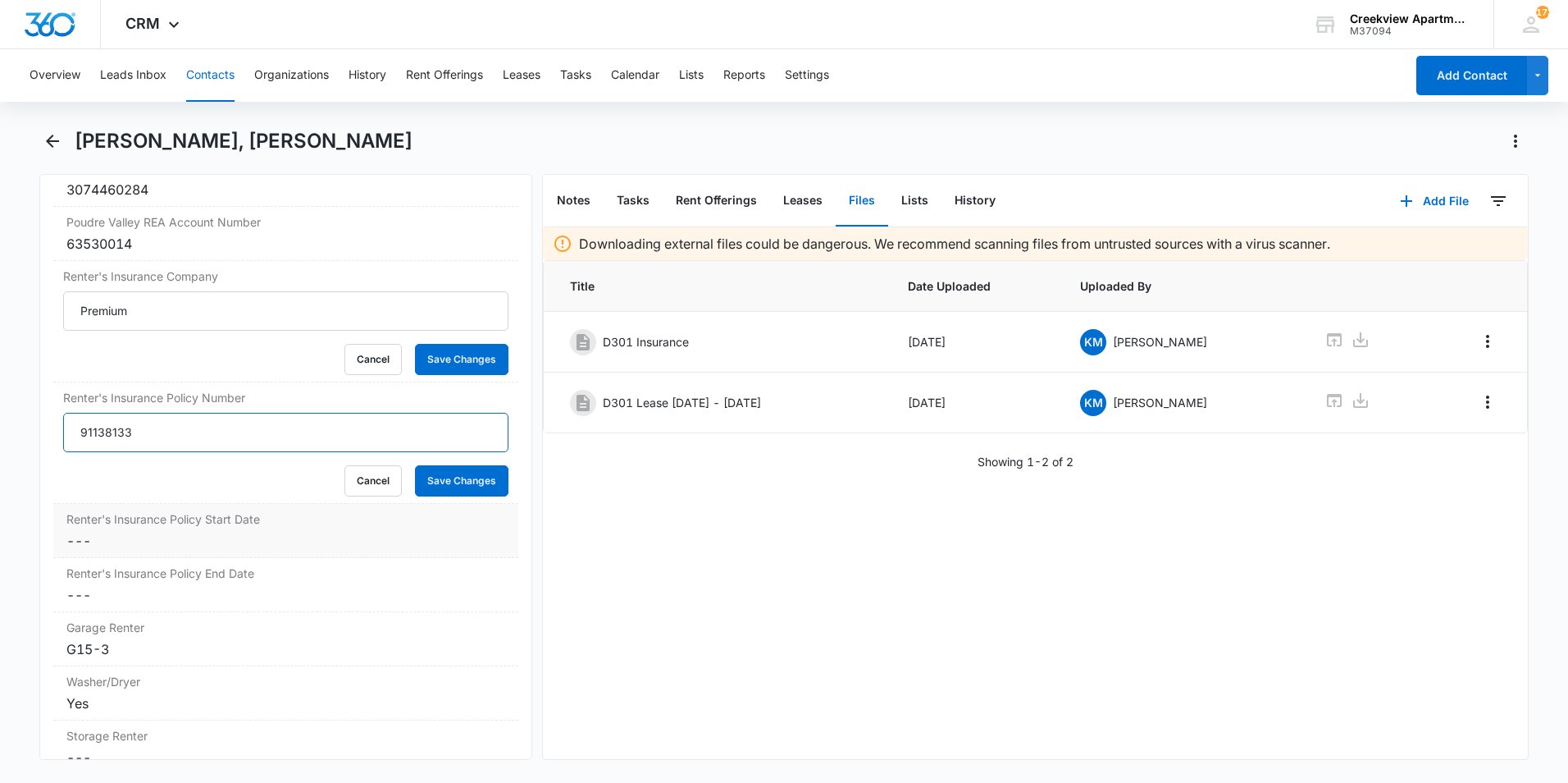
type input "91138133"
click at [240, 544] on dd "Cancel Save Changes ---" at bounding box center [285, 541] width 439 height 19
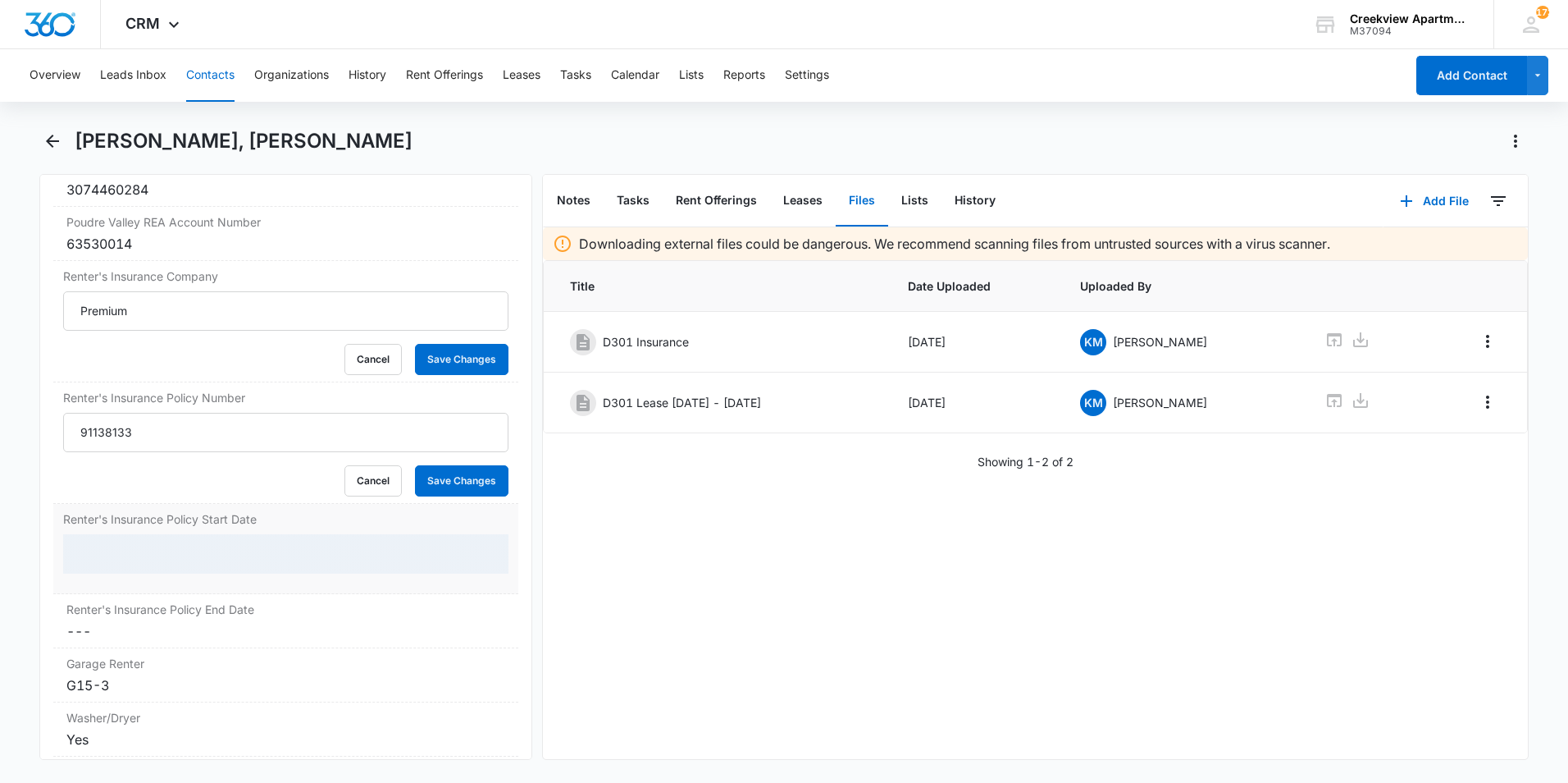
click at [266, 554] on div at bounding box center [286, 554] width 445 height 40
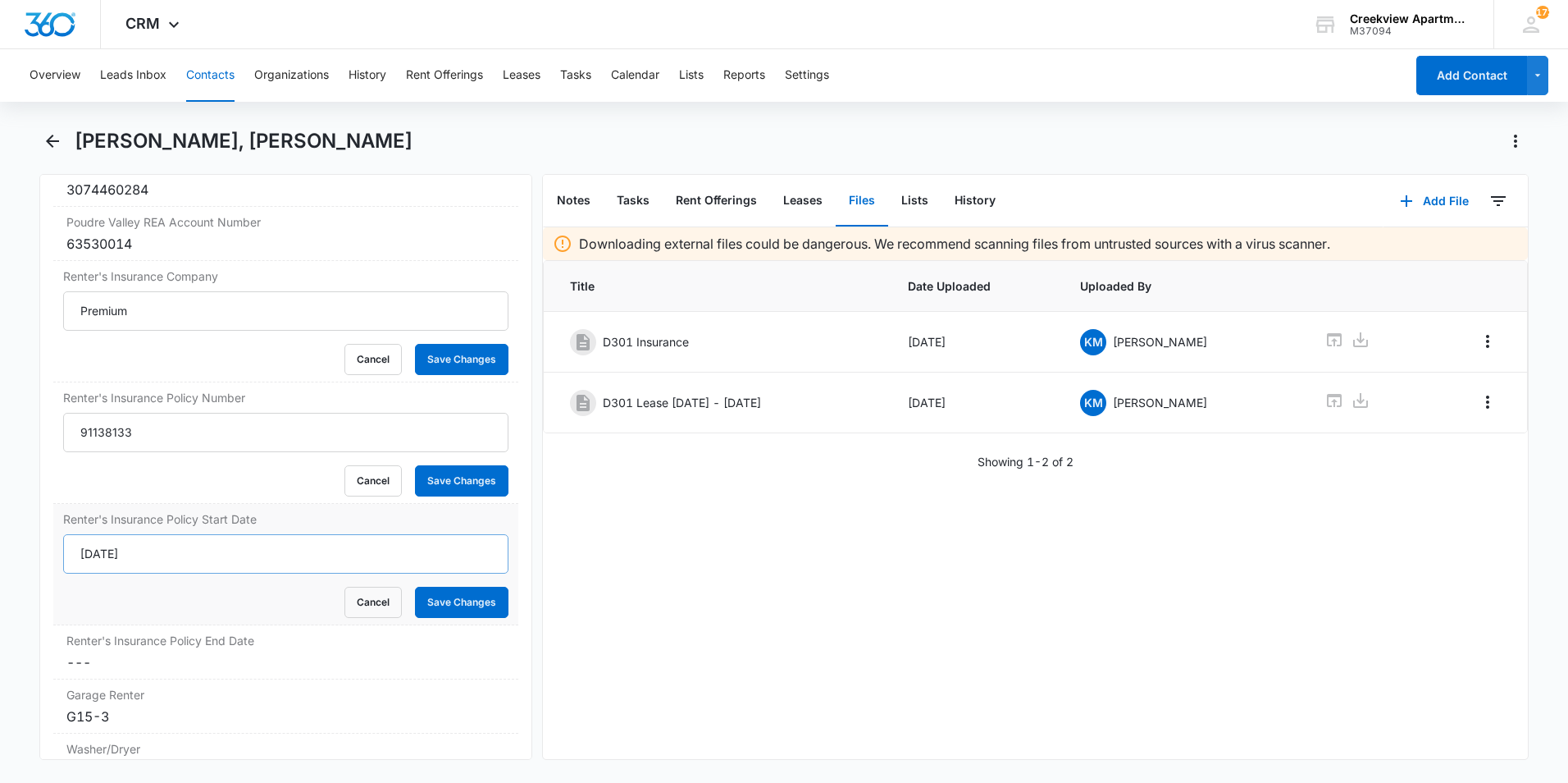
type input "[DATE]"
drag, startPoint x: 267, startPoint y: 556, endPoint x: 190, endPoint y: 610, distance: 94.0
click at [201, 616] on div "Renter's Insurance Policy Start Date [DATE] Cancel Save Changes" at bounding box center [285, 565] width 465 height 122
click at [192, 662] on dd "Cancel Save Changes ---" at bounding box center [285, 662] width 439 height 19
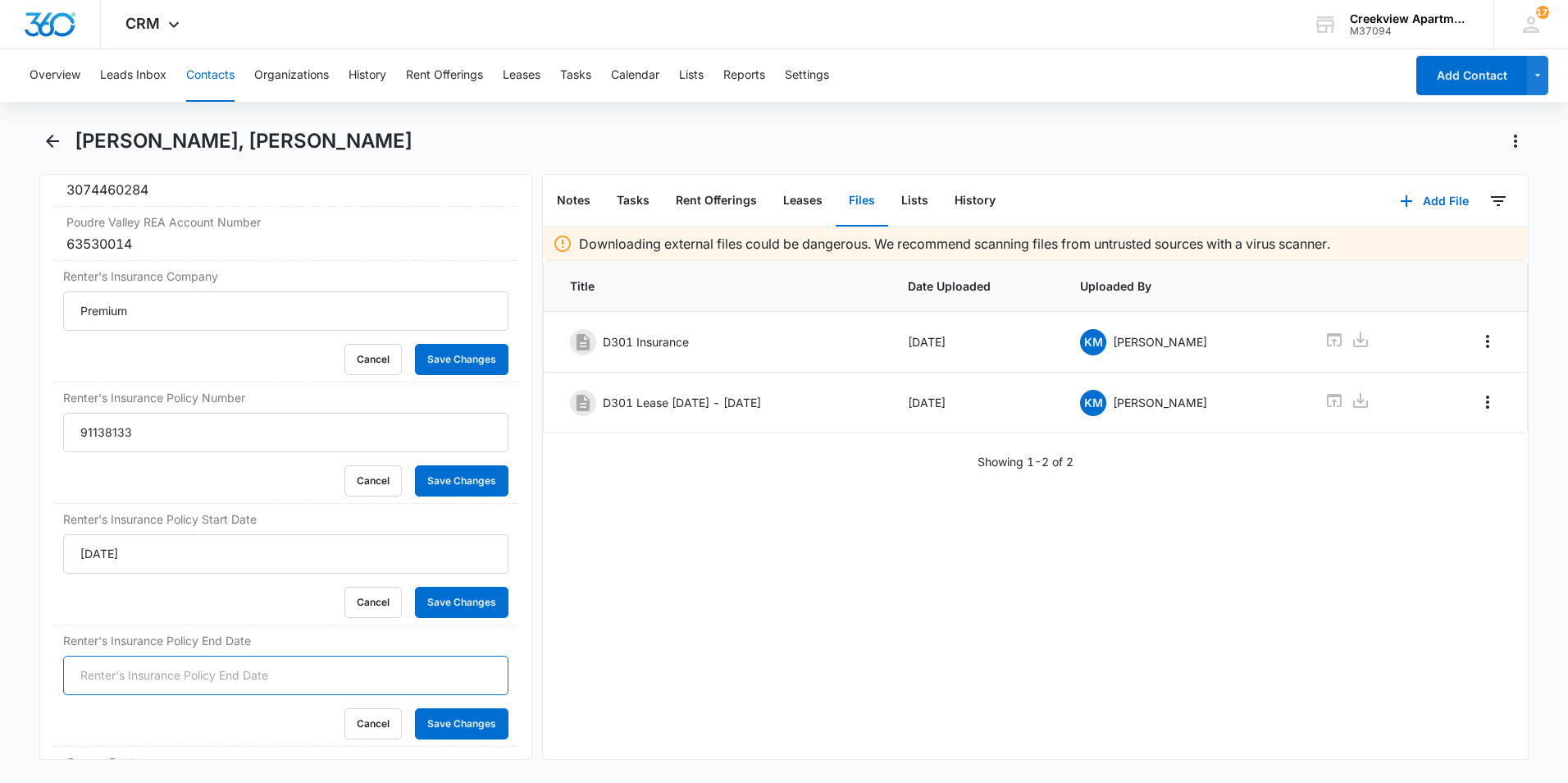
click at [201, 677] on input "Renter's Insurance Policy End Date" at bounding box center [286, 675] width 445 height 40
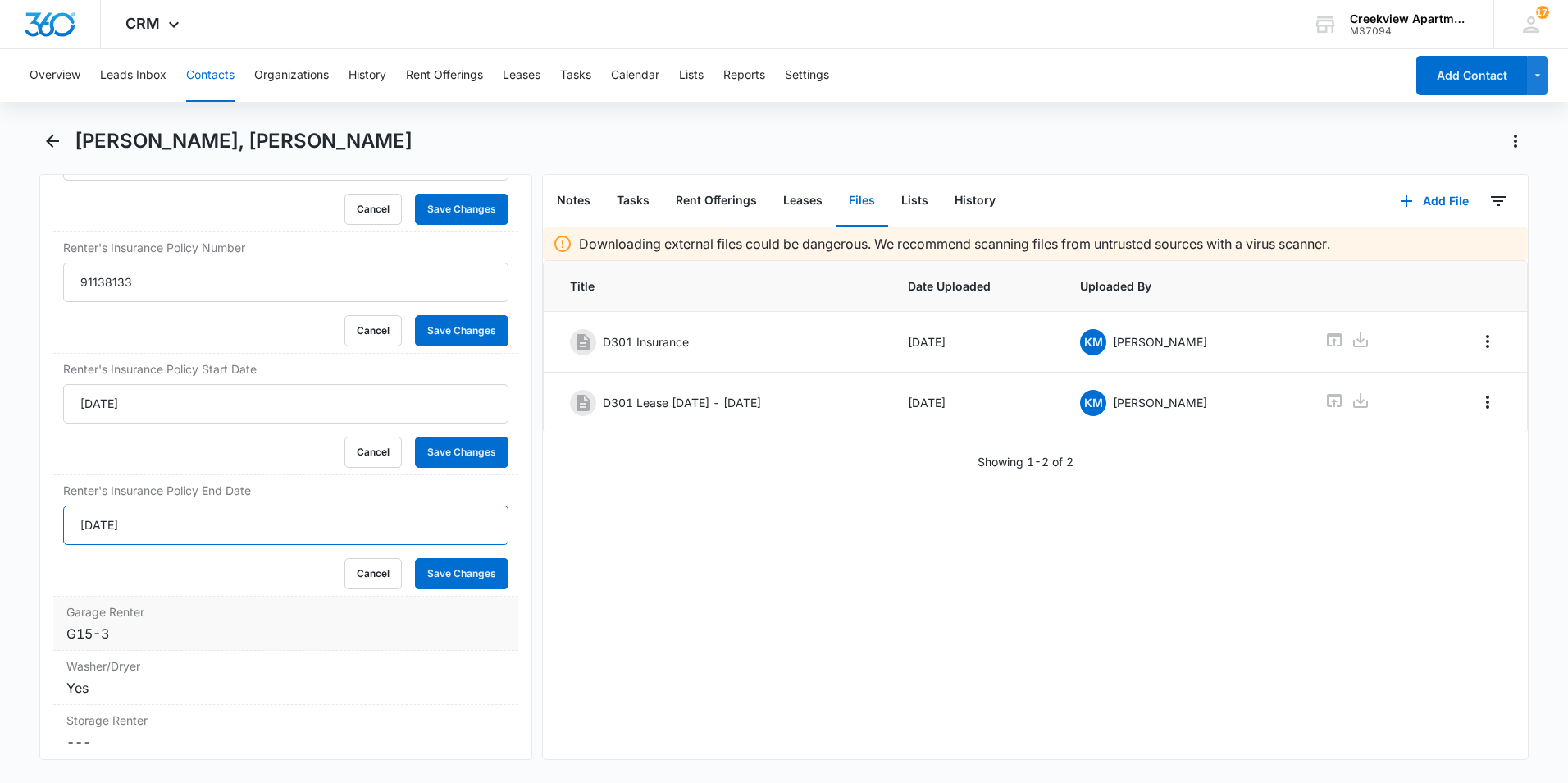
scroll to position [2216, 0]
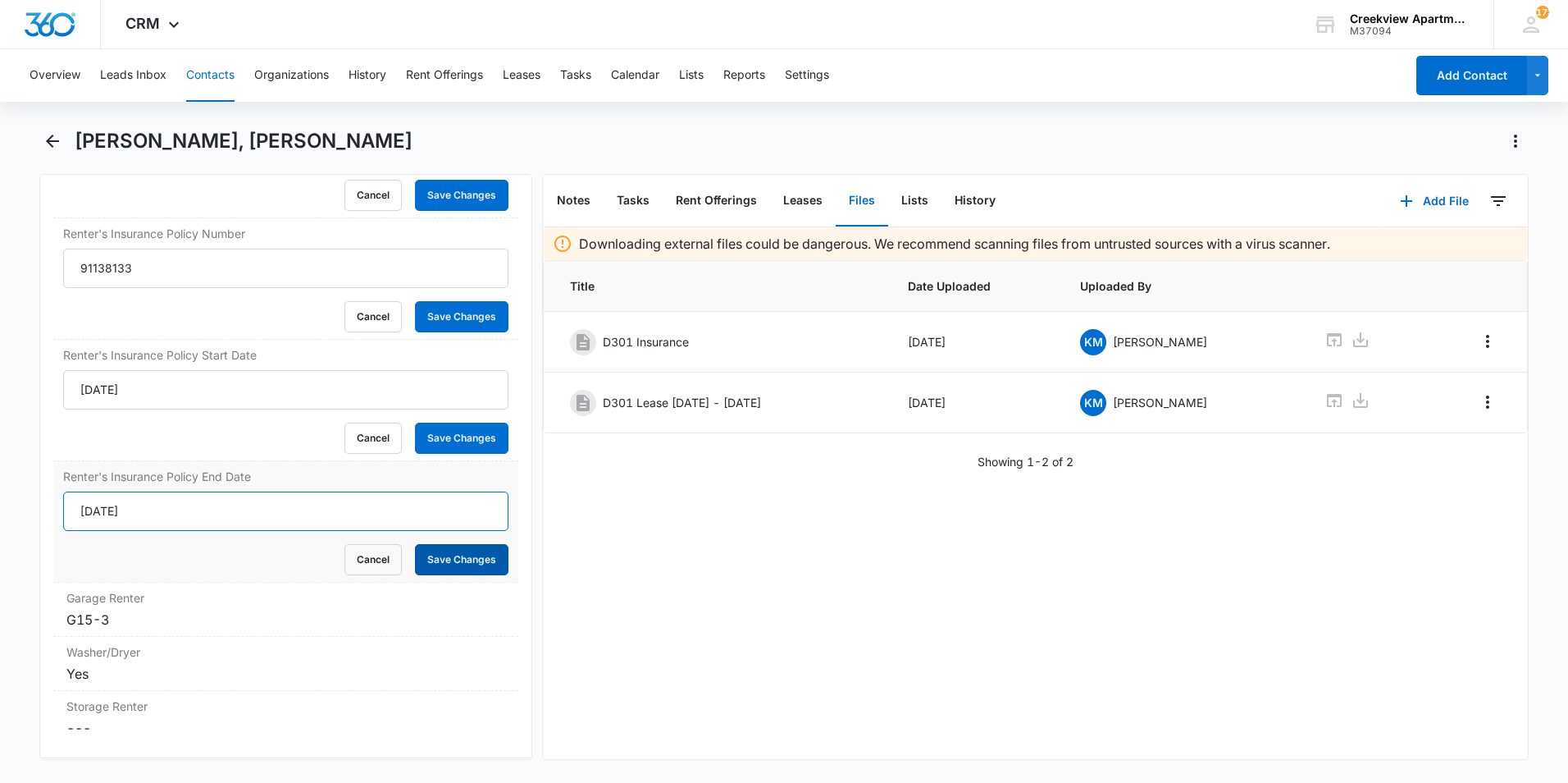
type input "[DATE]"
click at [439, 562] on button "Save Changes" at bounding box center [462, 559] width 93 height 31
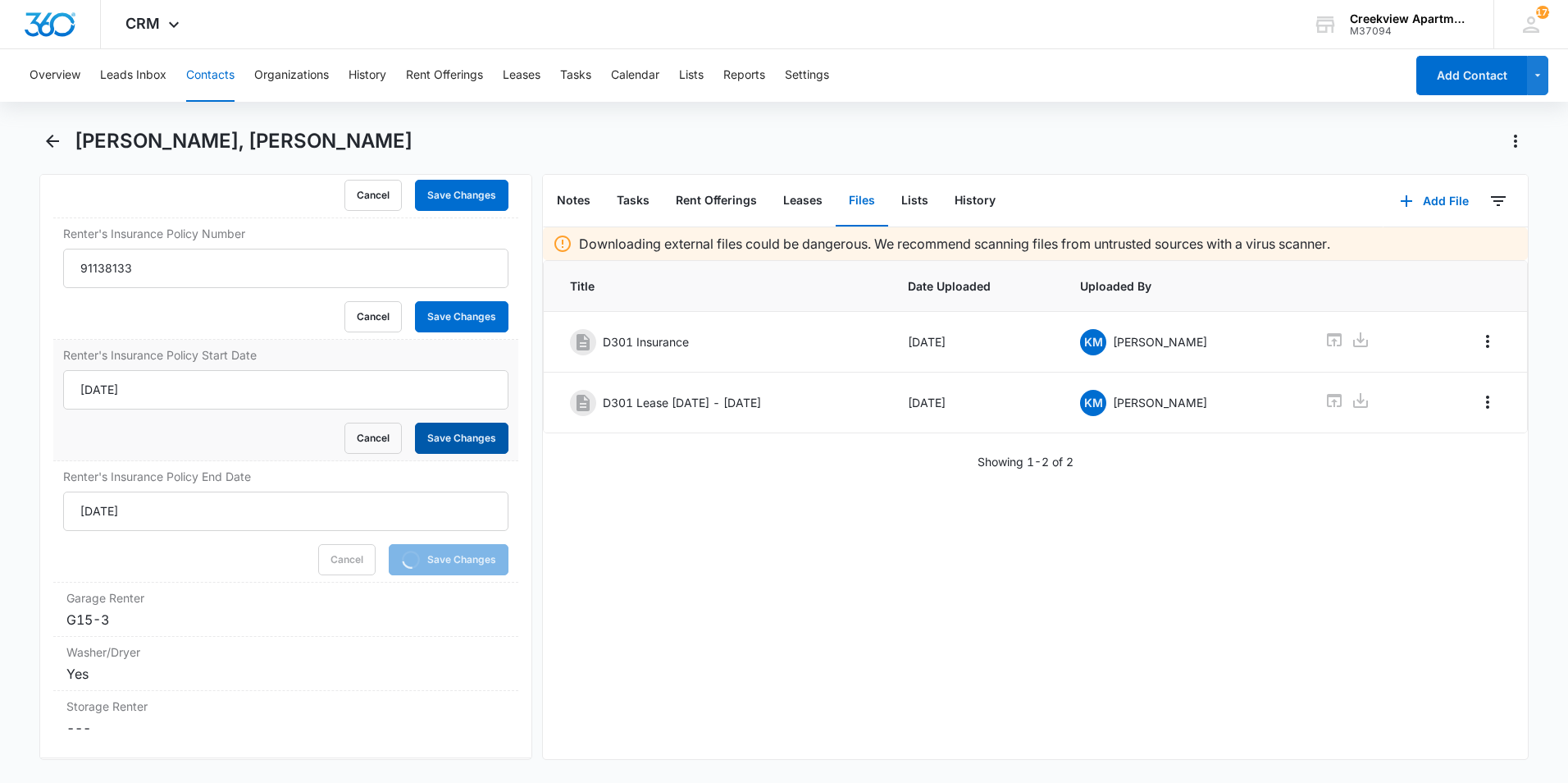
click at [460, 436] on button "Save Changes" at bounding box center [462, 438] width 93 height 31
click at [464, 311] on button "Save Changes" at bounding box center [462, 316] width 93 height 31
click at [461, 196] on button "Save Changes" at bounding box center [462, 195] width 93 height 31
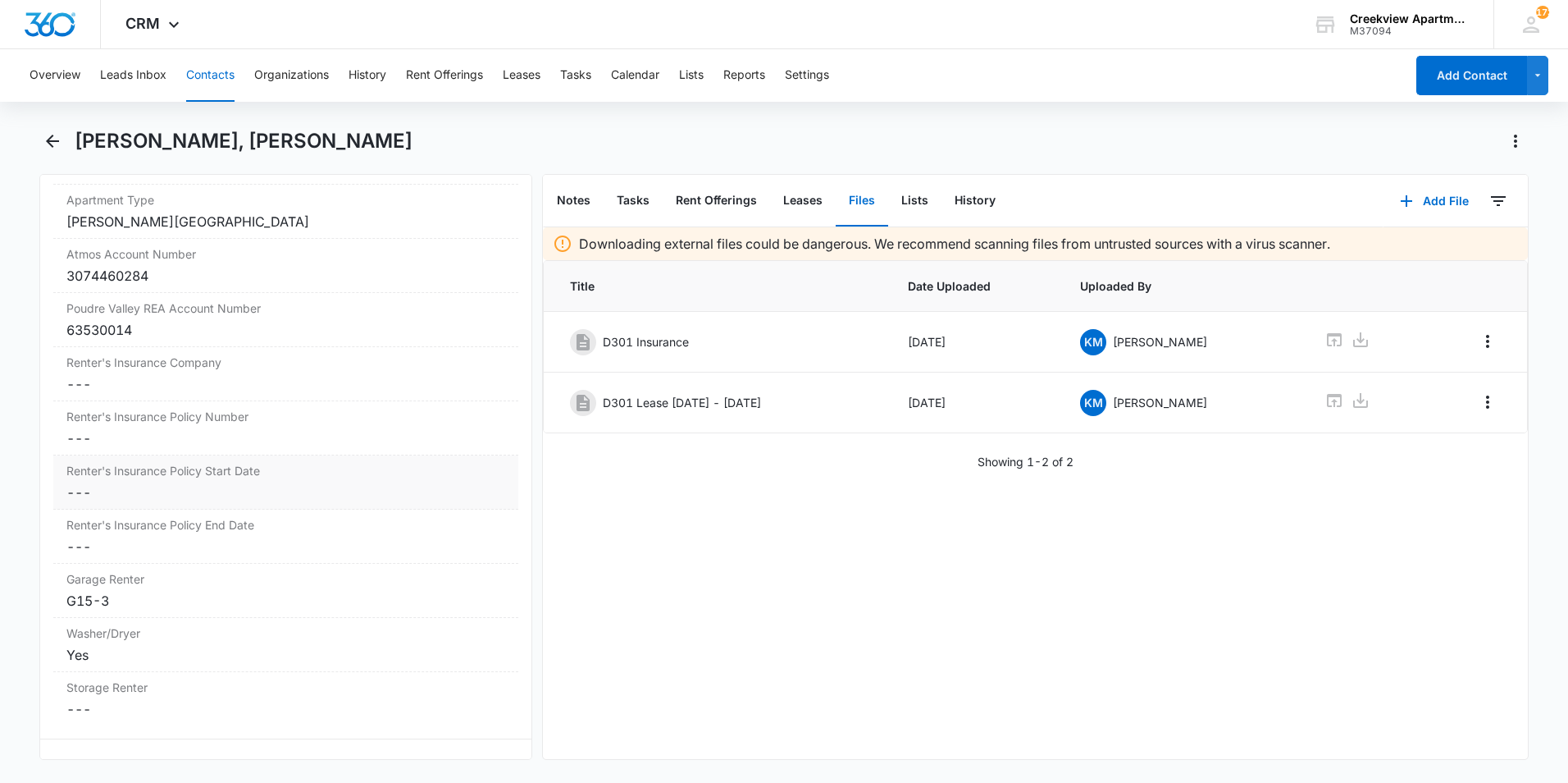
scroll to position [1970, 0]
click at [1325, 339] on icon at bounding box center [1335, 339] width 19 height 19
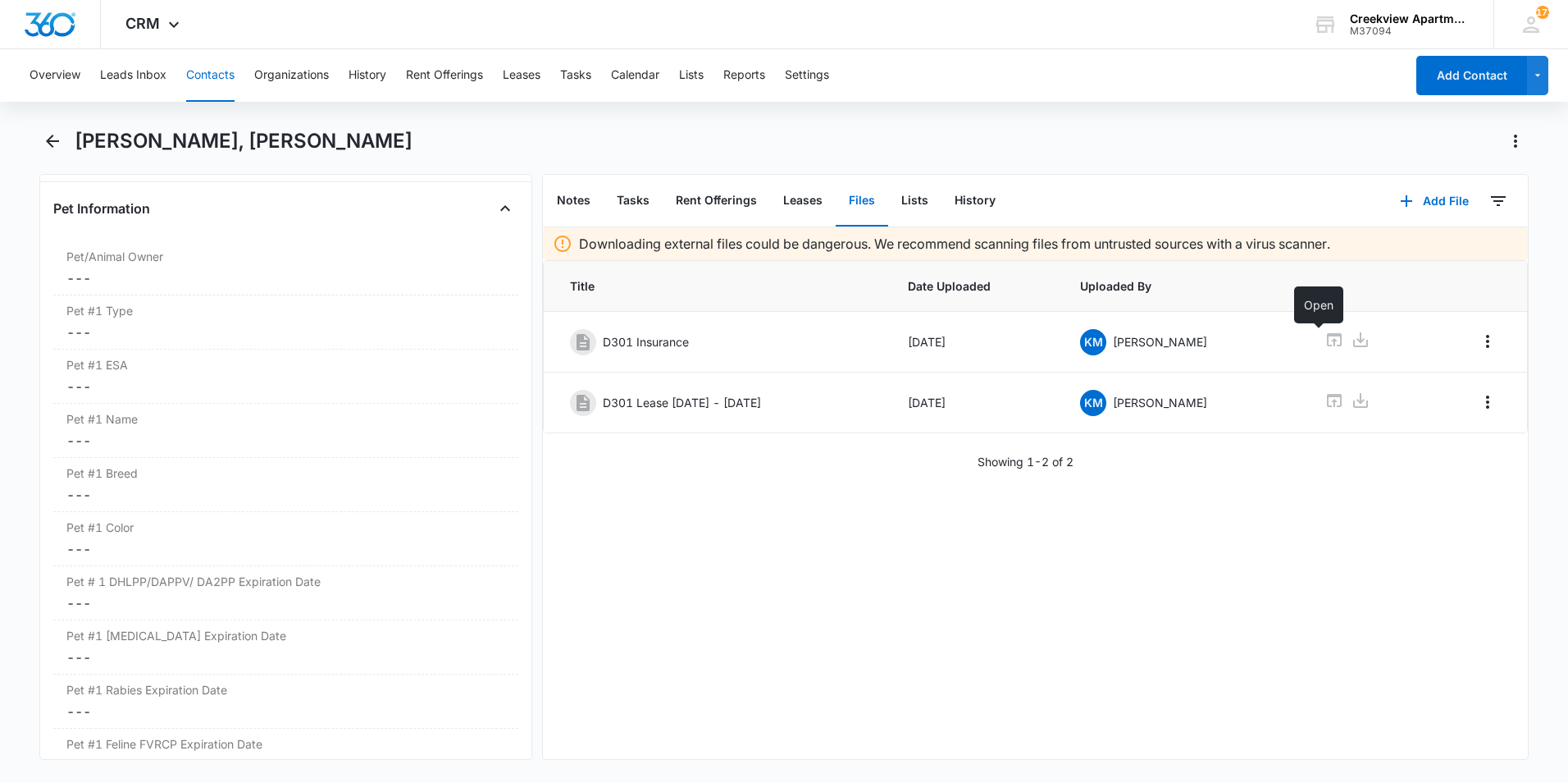
scroll to position [2709, 0]
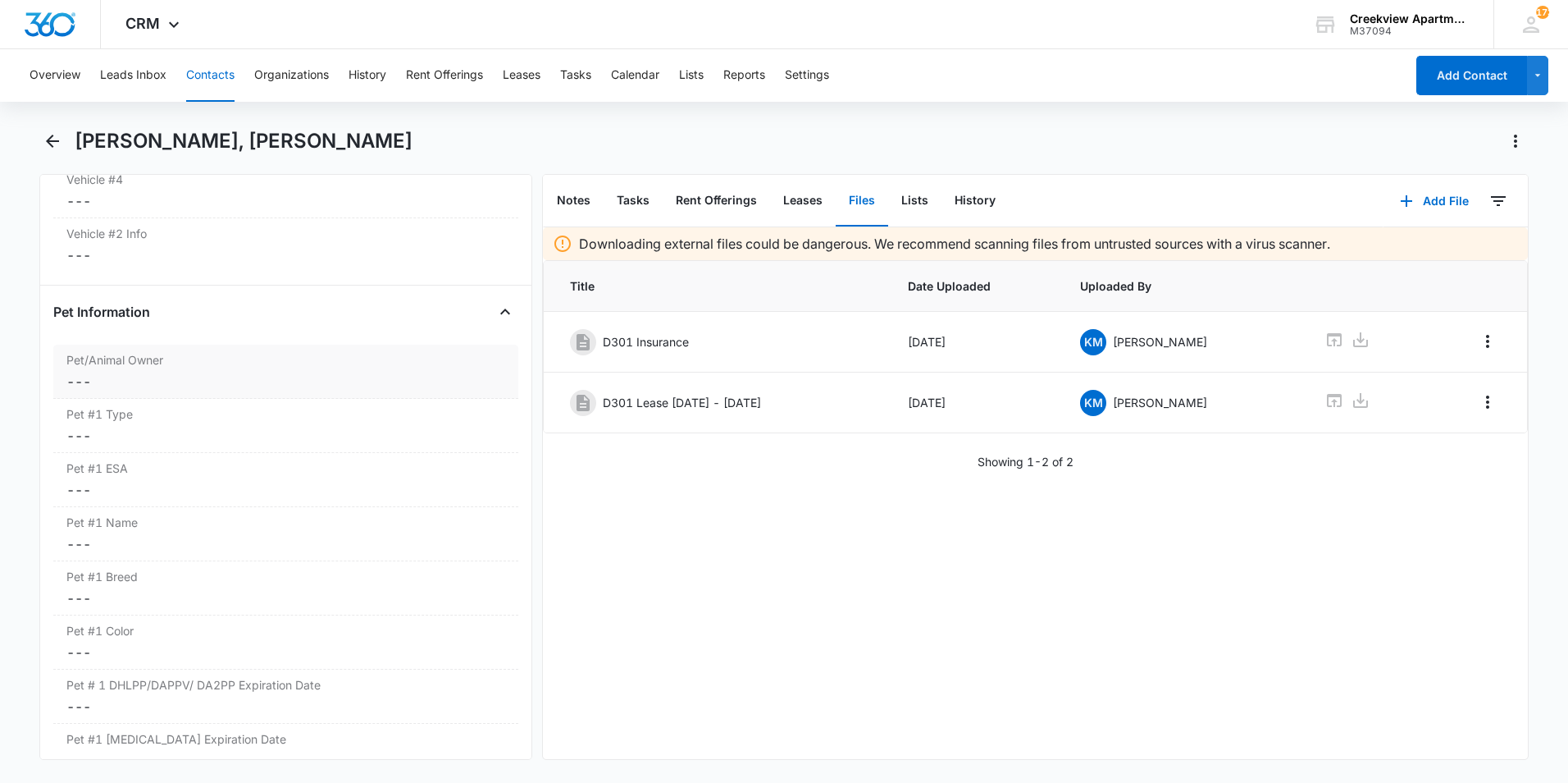
click at [132, 360] on label "Pet/Animal Owner" at bounding box center [285, 360] width 439 height 17
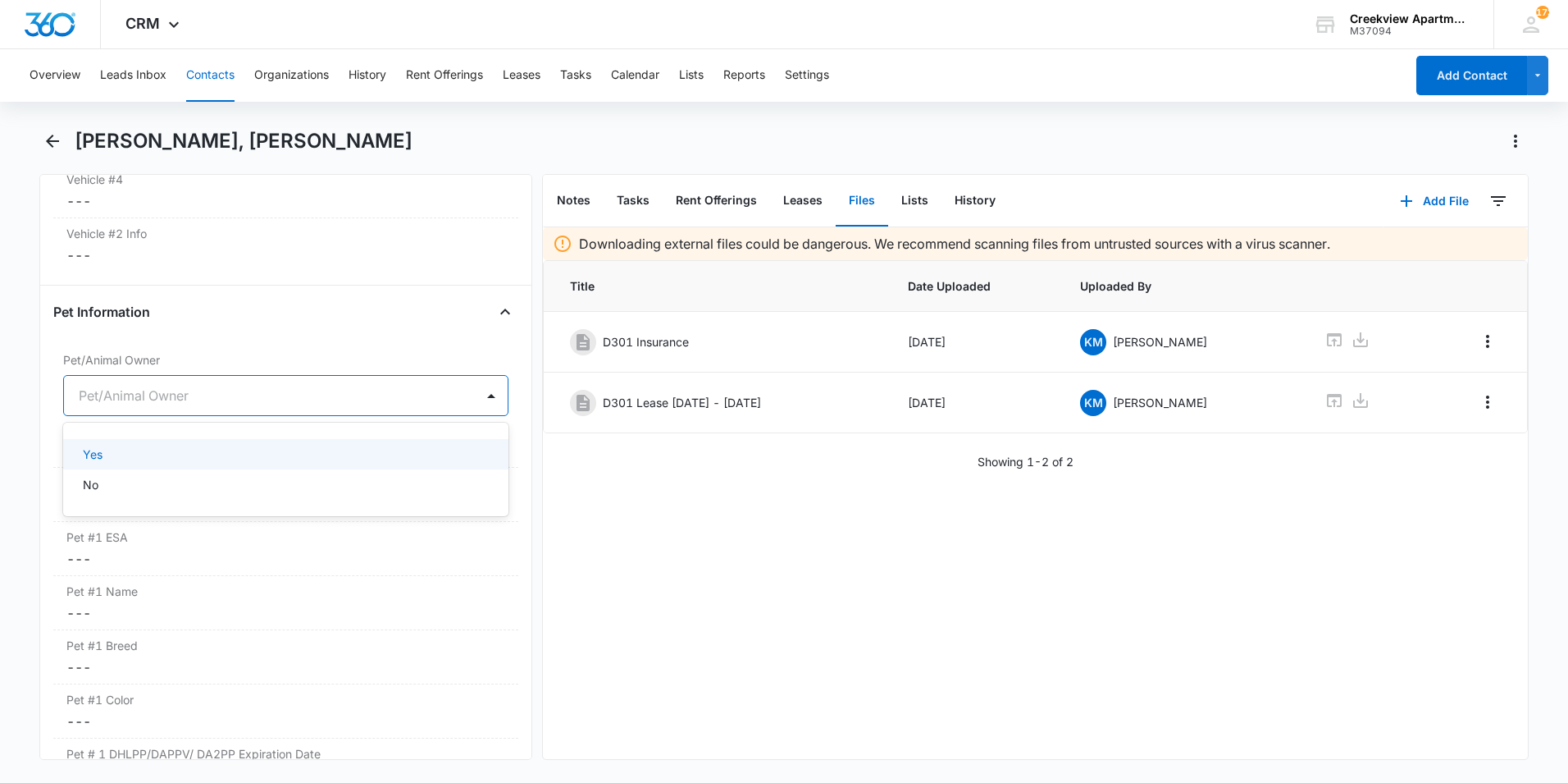
click at [134, 400] on div at bounding box center [266, 395] width 375 height 23
click at [189, 317] on div "Pet Information" at bounding box center [285, 311] width 465 height 26
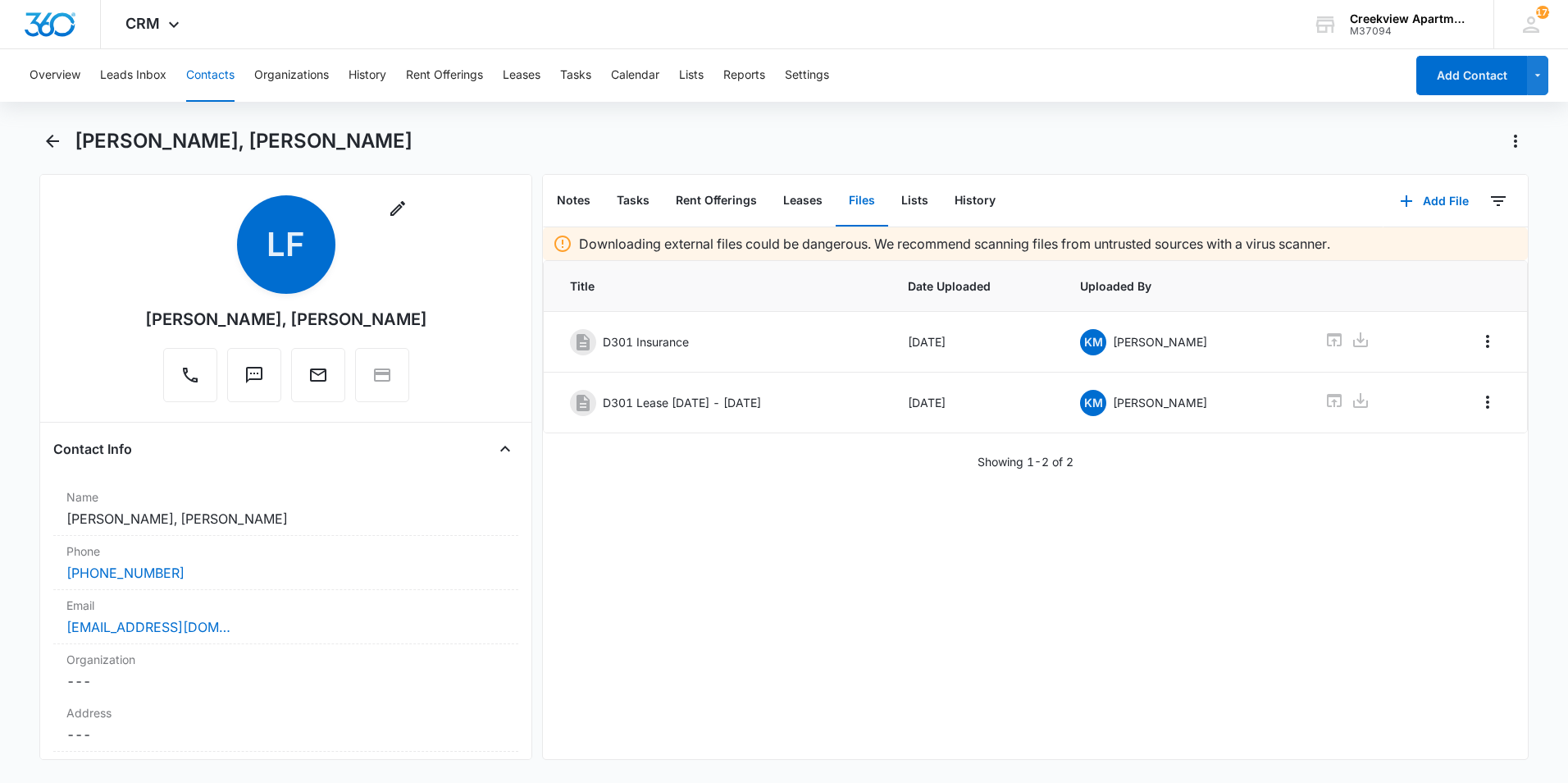
scroll to position [0, 0]
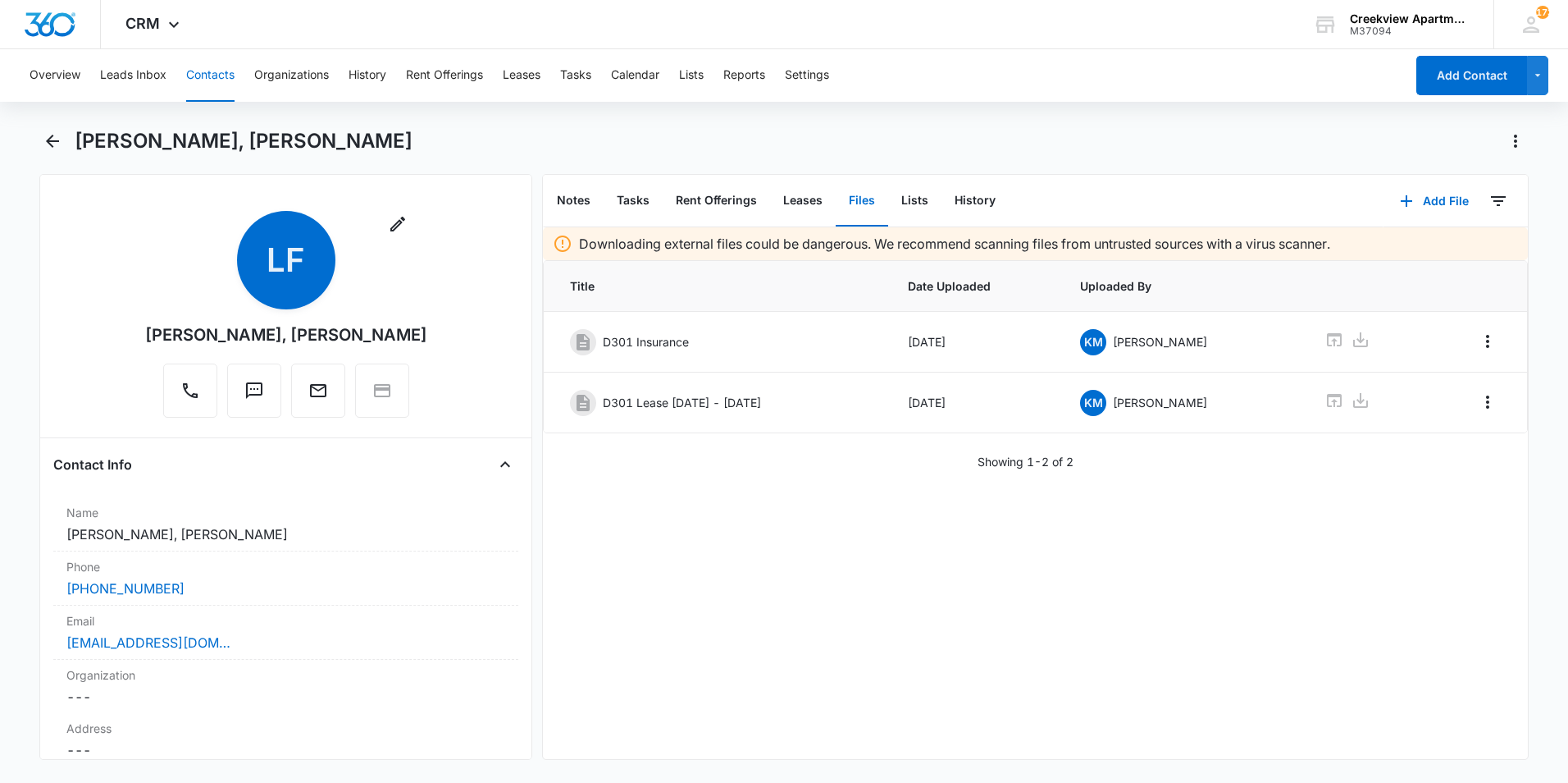
click at [1353, 498] on div "Downloading external files could be dangerous. We recommend scanning files from…" at bounding box center [1035, 494] width 985 height 532
drag, startPoint x: 45, startPoint y: 144, endPoint x: 80, endPoint y: 147, distance: 35.1
click at [45, 144] on icon "Back" at bounding box center [52, 141] width 19 height 19
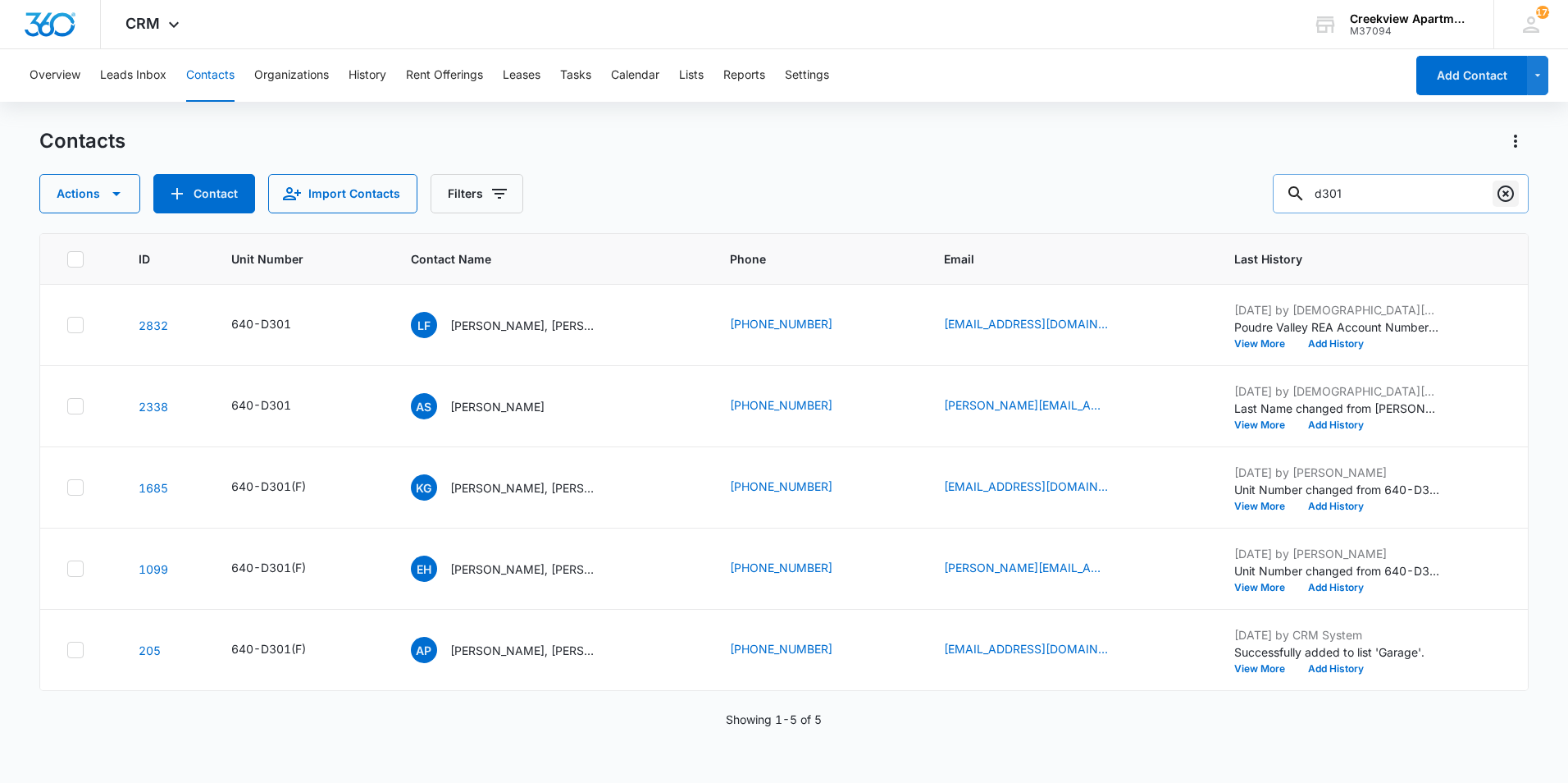
click at [1510, 201] on icon "Clear" at bounding box center [1505, 193] width 16 height 16
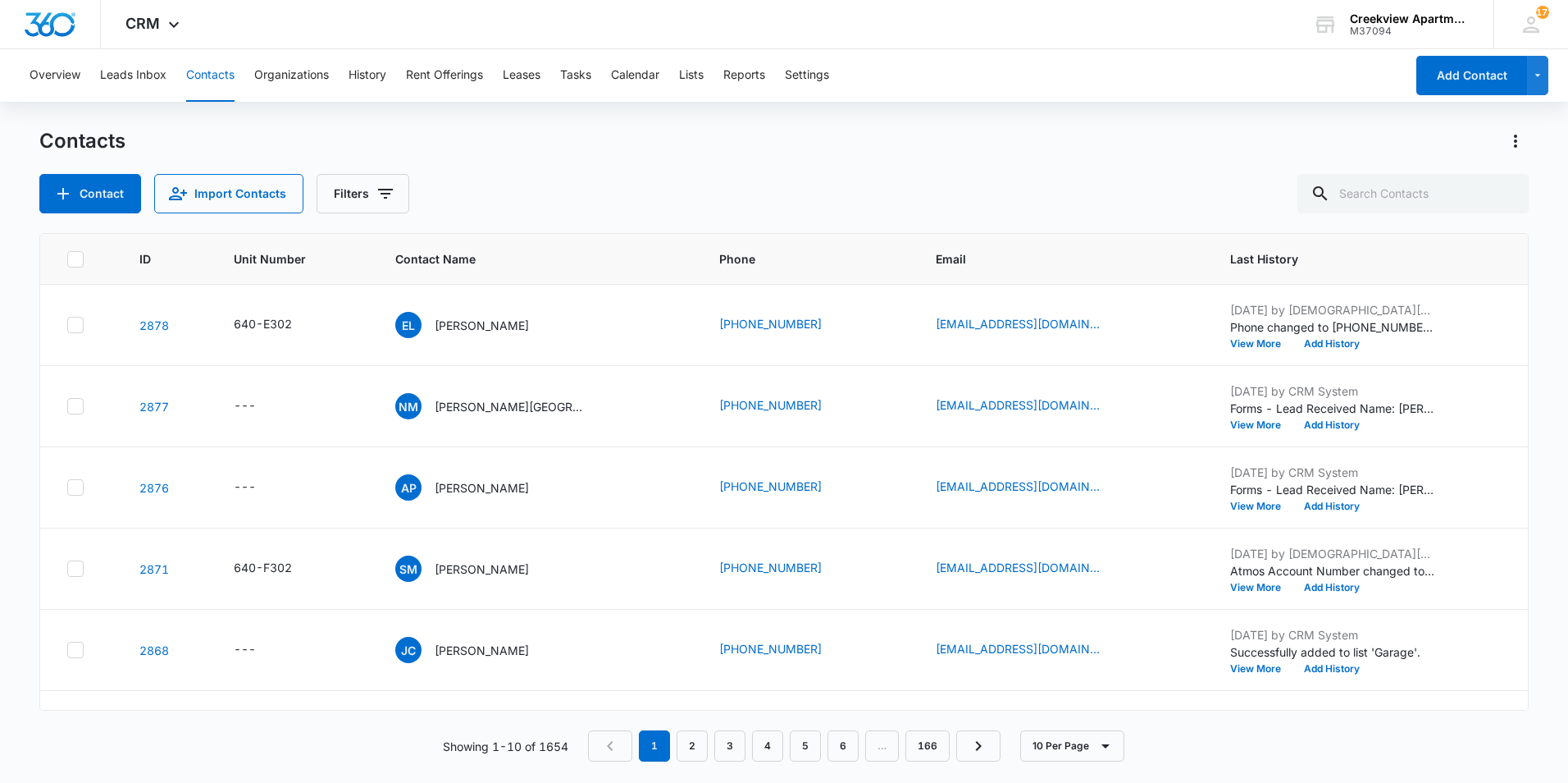
click at [1243, 197] on div "Contact Import Contacts Filters" at bounding box center [784, 193] width 1490 height 40
click at [427, 324] on div "EL [PERSON_NAME]" at bounding box center [462, 324] width 134 height 26
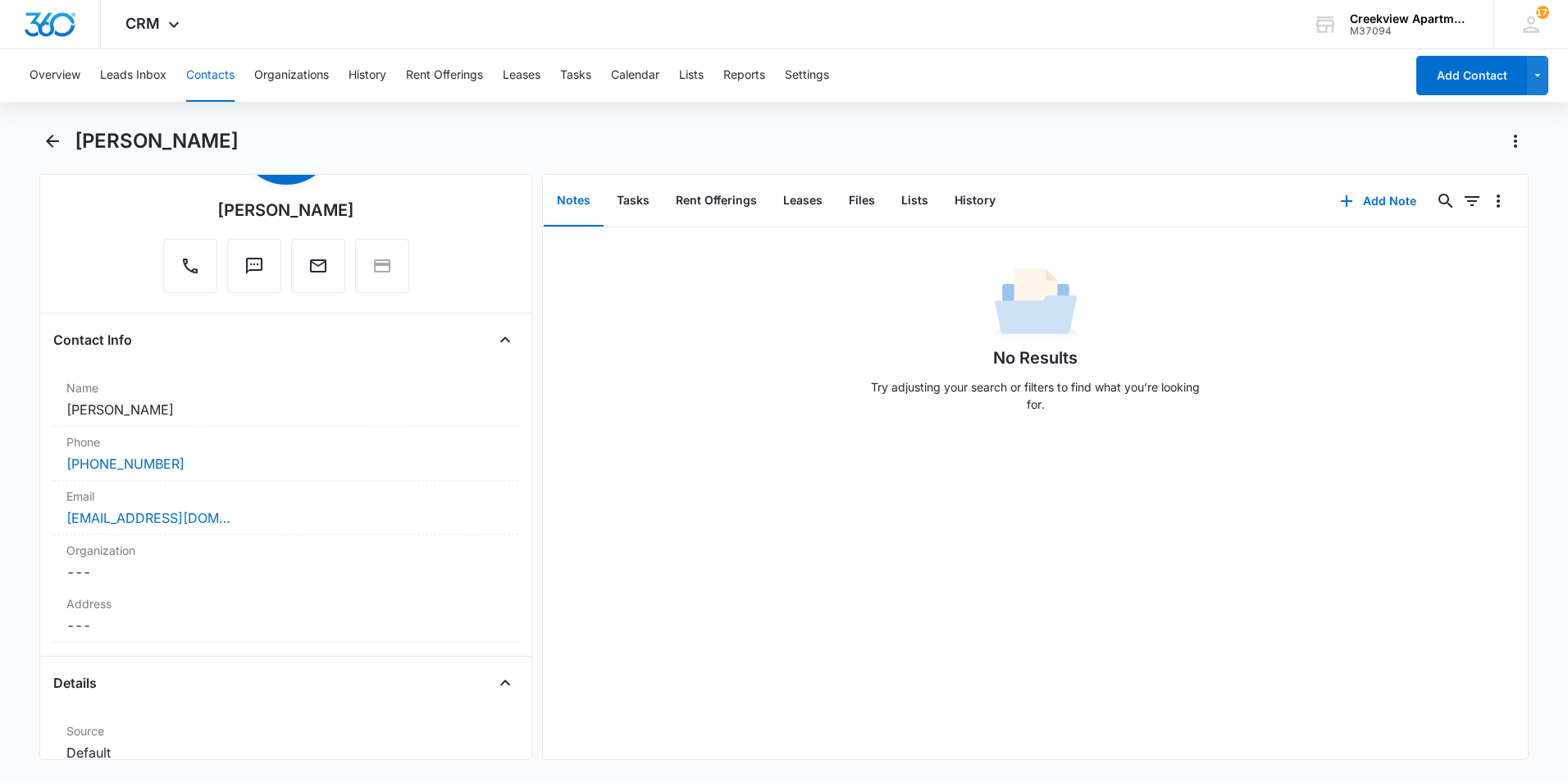
scroll to position [328, 0]
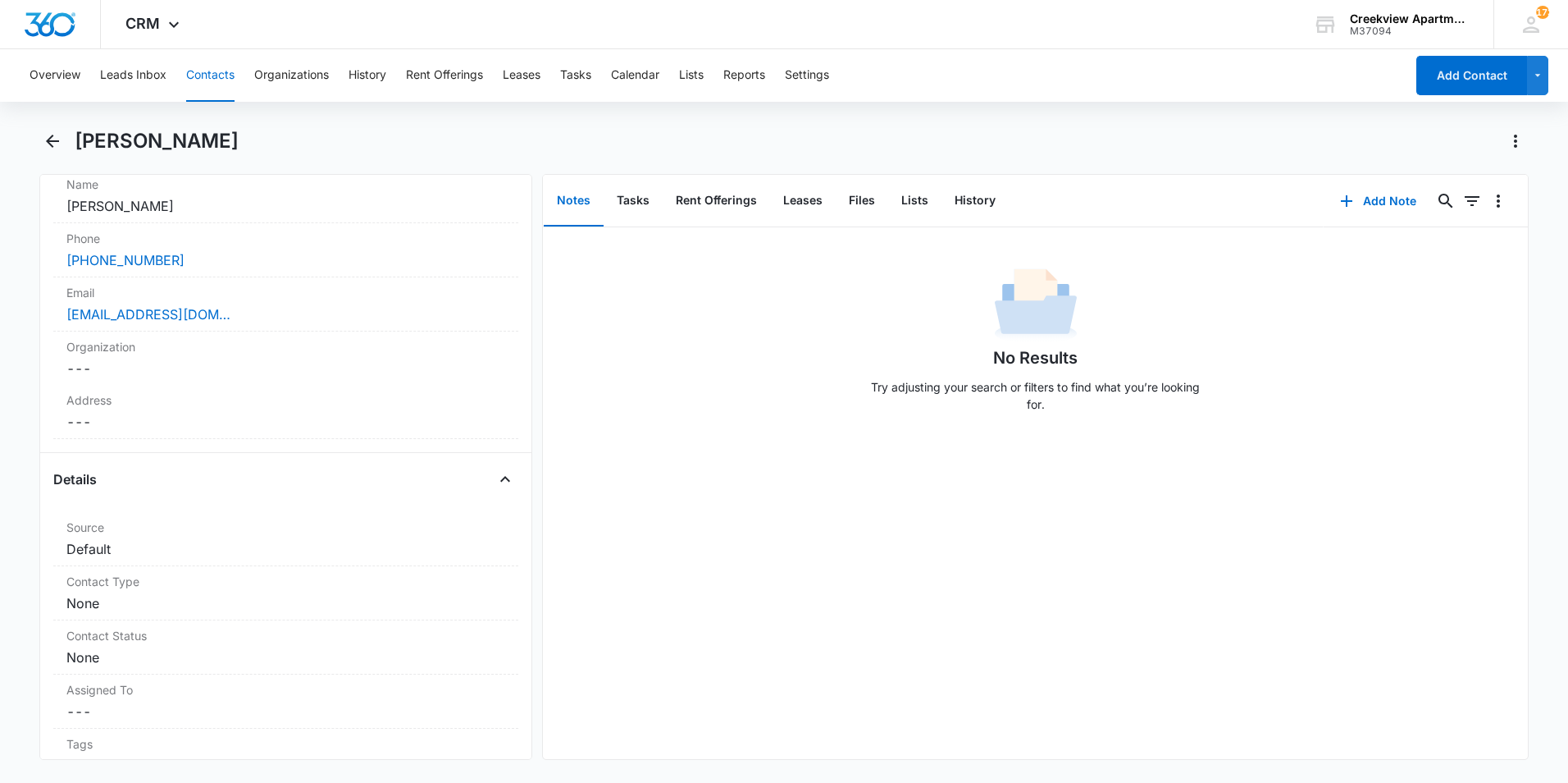
click at [30, 141] on main "[PERSON_NAME] Remove EL [PERSON_NAME] Contact Info Name Cancel Save Changes [PE…" at bounding box center [784, 454] width 1568 height 652
click at [43, 141] on icon "Back" at bounding box center [52, 141] width 19 height 19
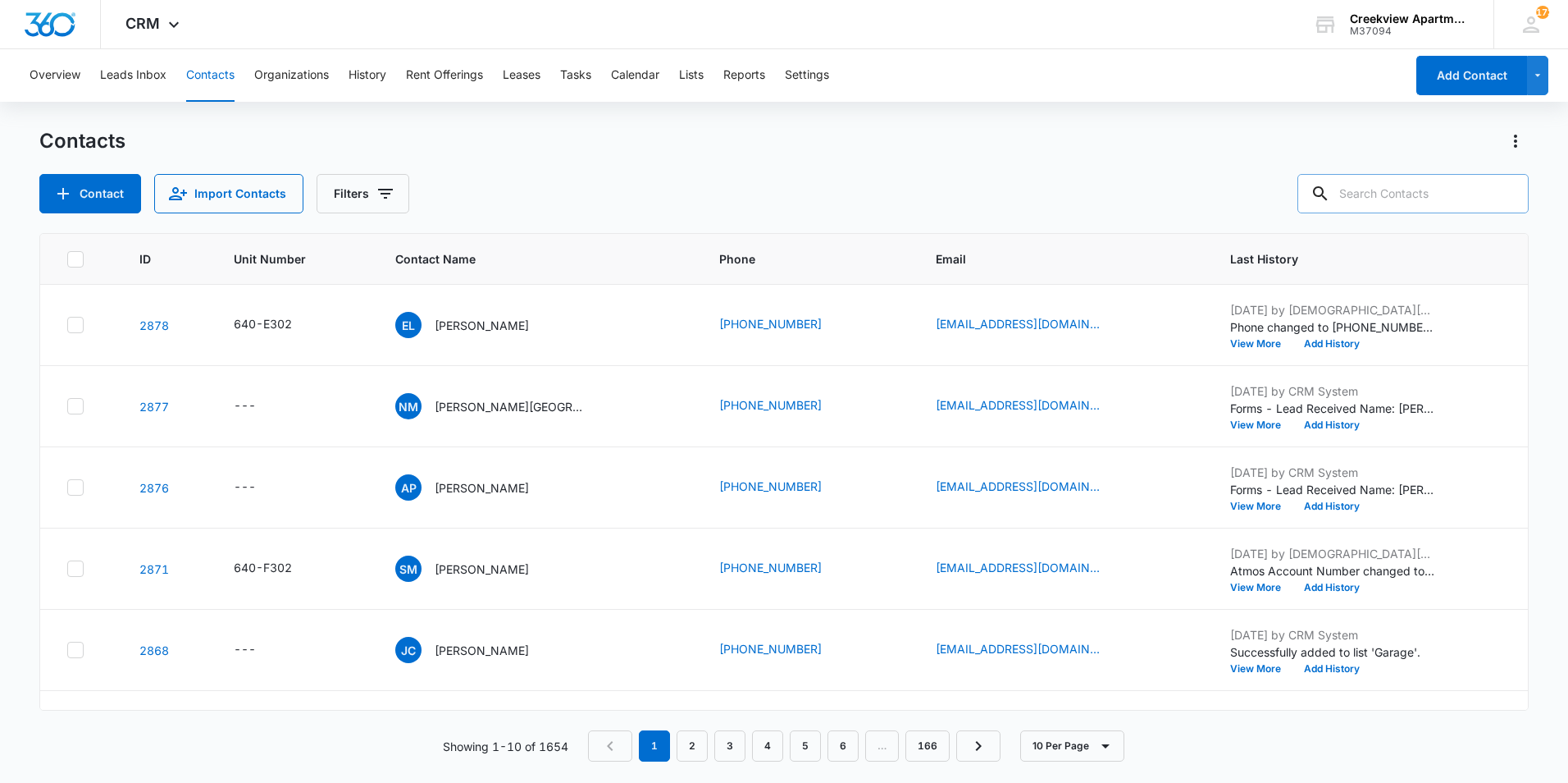
click at [1457, 179] on input "text" at bounding box center [1414, 193] width 231 height 40
type input "d"
type input "o206"
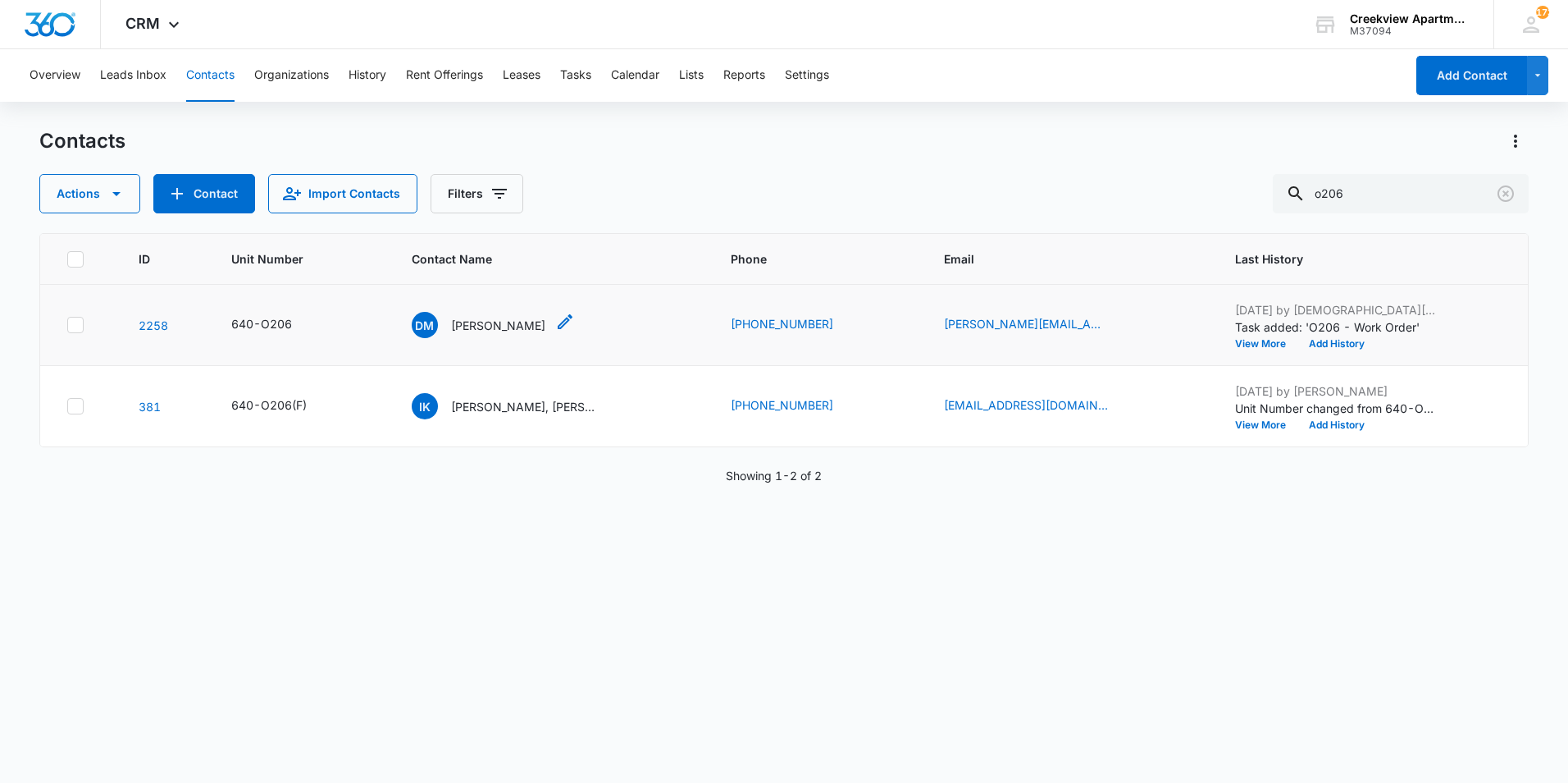
click at [523, 320] on p "[PERSON_NAME]" at bounding box center [498, 326] width 94 height 17
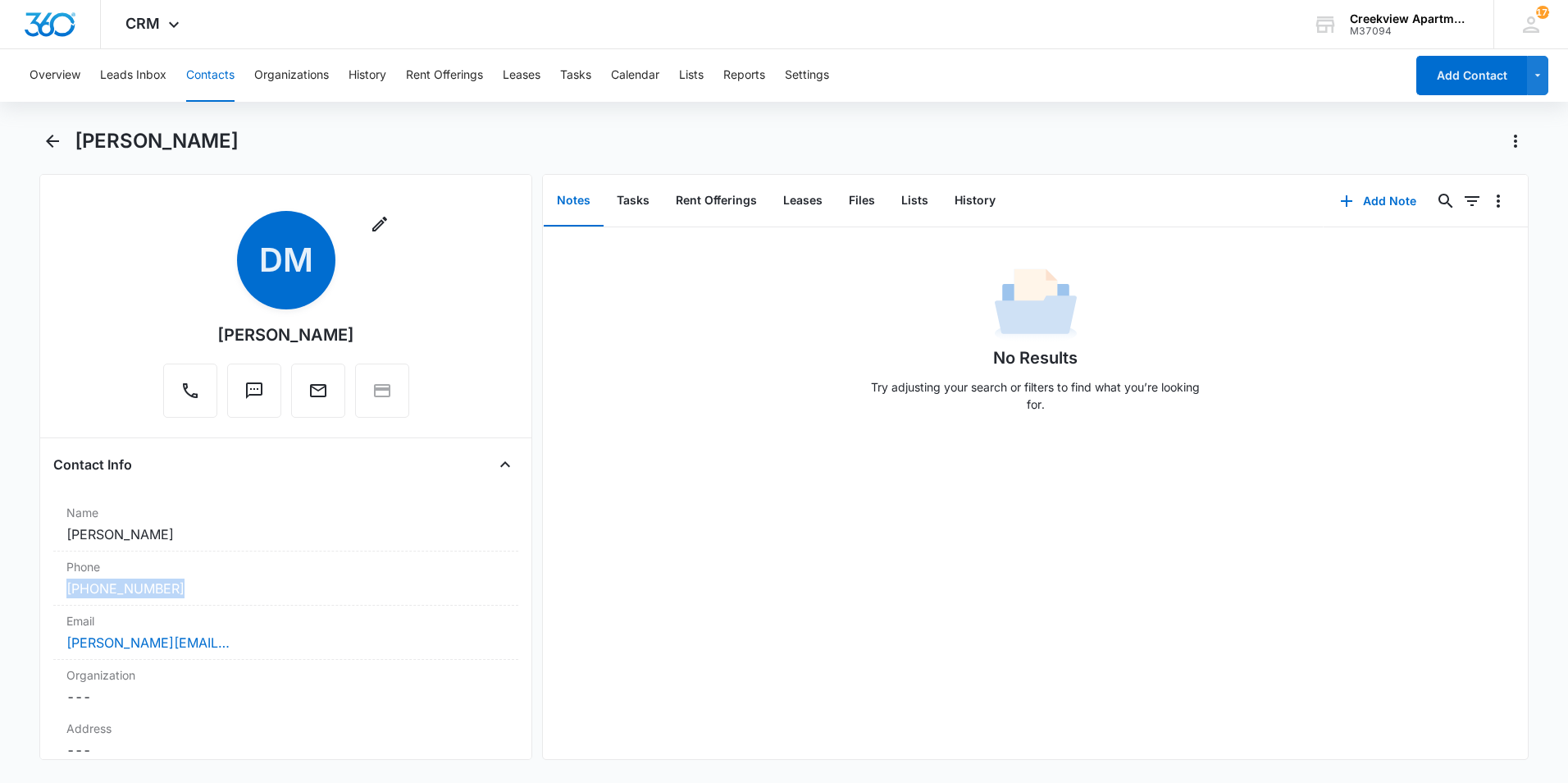
drag, startPoint x: 183, startPoint y: 587, endPoint x: 36, endPoint y: 591, distance: 147.1
click at [36, 591] on main "[PERSON_NAME] Remove [PERSON_NAME] Contact Info Name Cancel Save Changes [PERSO…" at bounding box center [784, 454] width 1568 height 652
drag, startPoint x: 36, startPoint y: 591, endPoint x: 118, endPoint y: 587, distance: 82.1
copy link "[PHONE_NUMBER]"
click at [41, 134] on button "Back" at bounding box center [52, 141] width 25 height 26
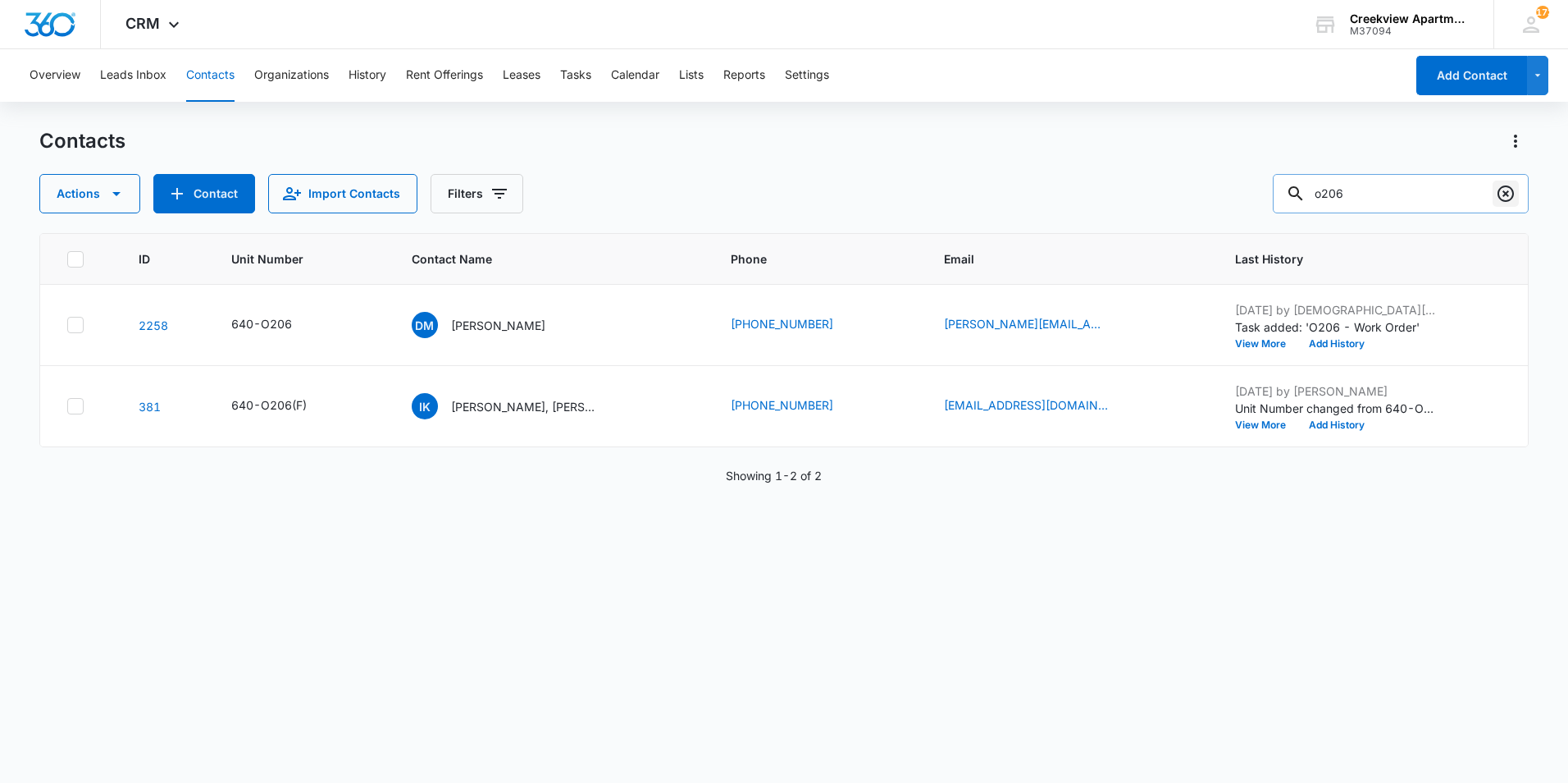
click at [1515, 185] on icon "Clear" at bounding box center [1506, 194] width 19 height 19
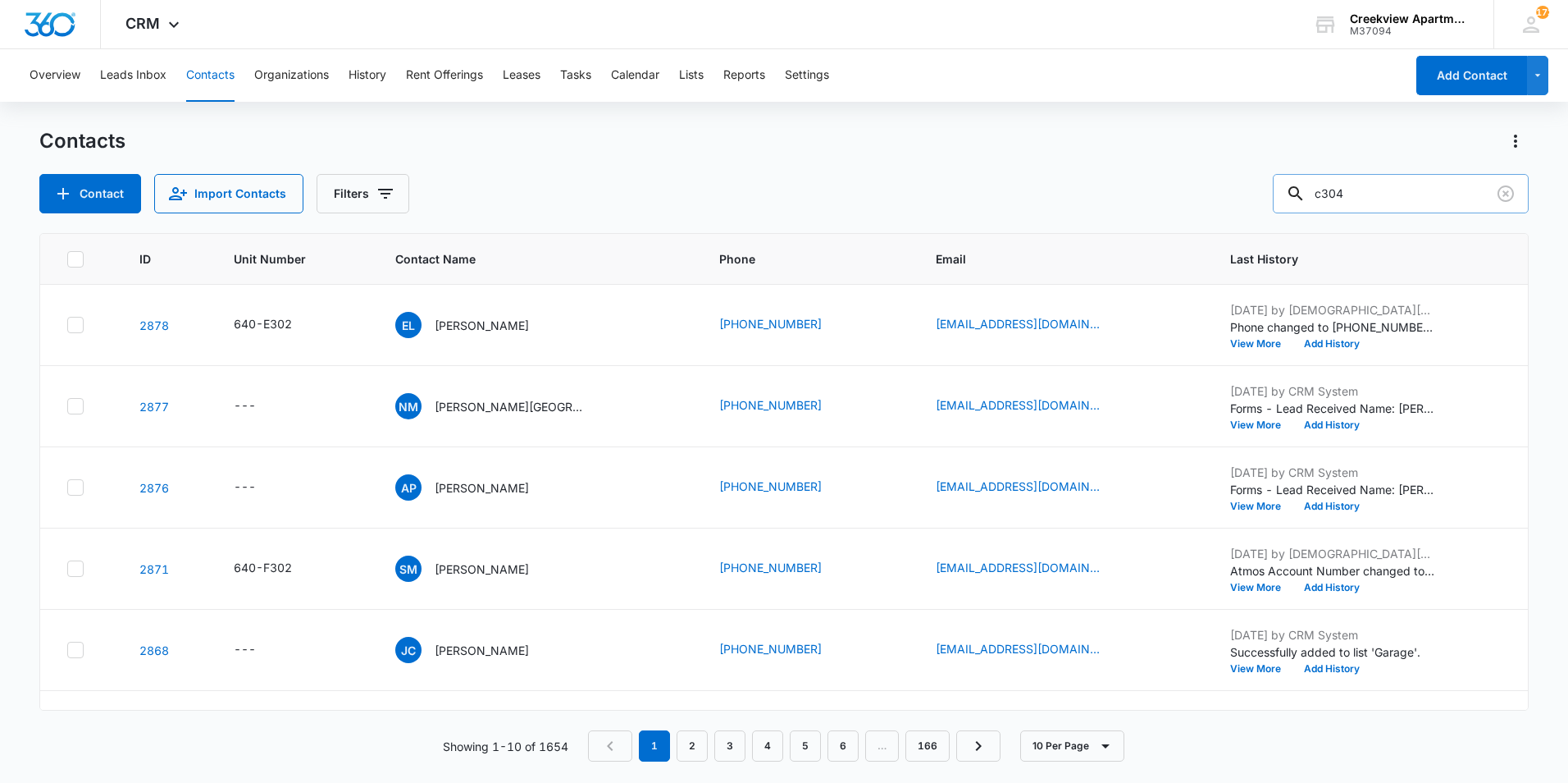
type input "c304"
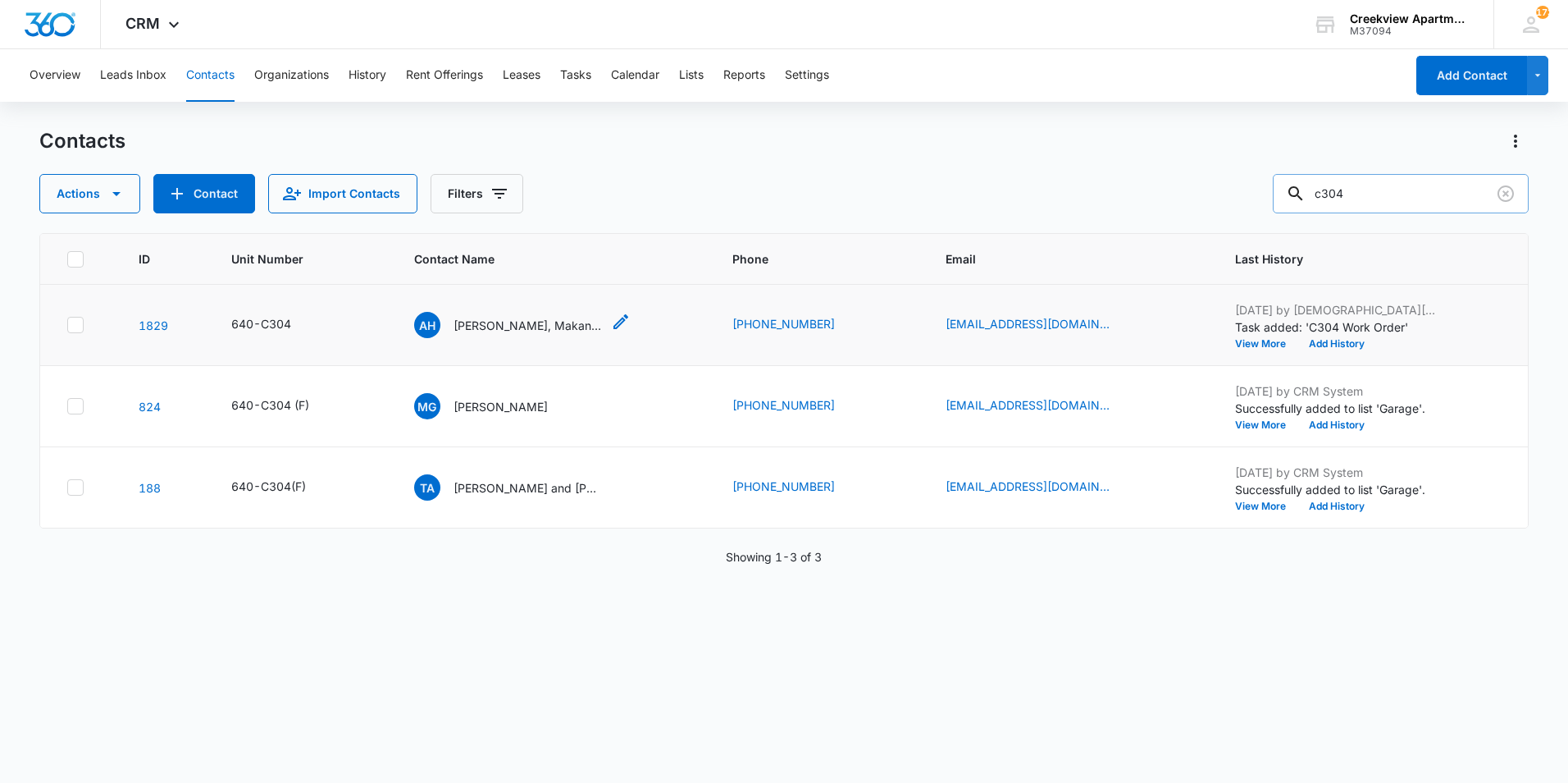
click at [551, 328] on p "[PERSON_NAME], Makanju Odjouhoribi" at bounding box center [527, 326] width 147 height 17
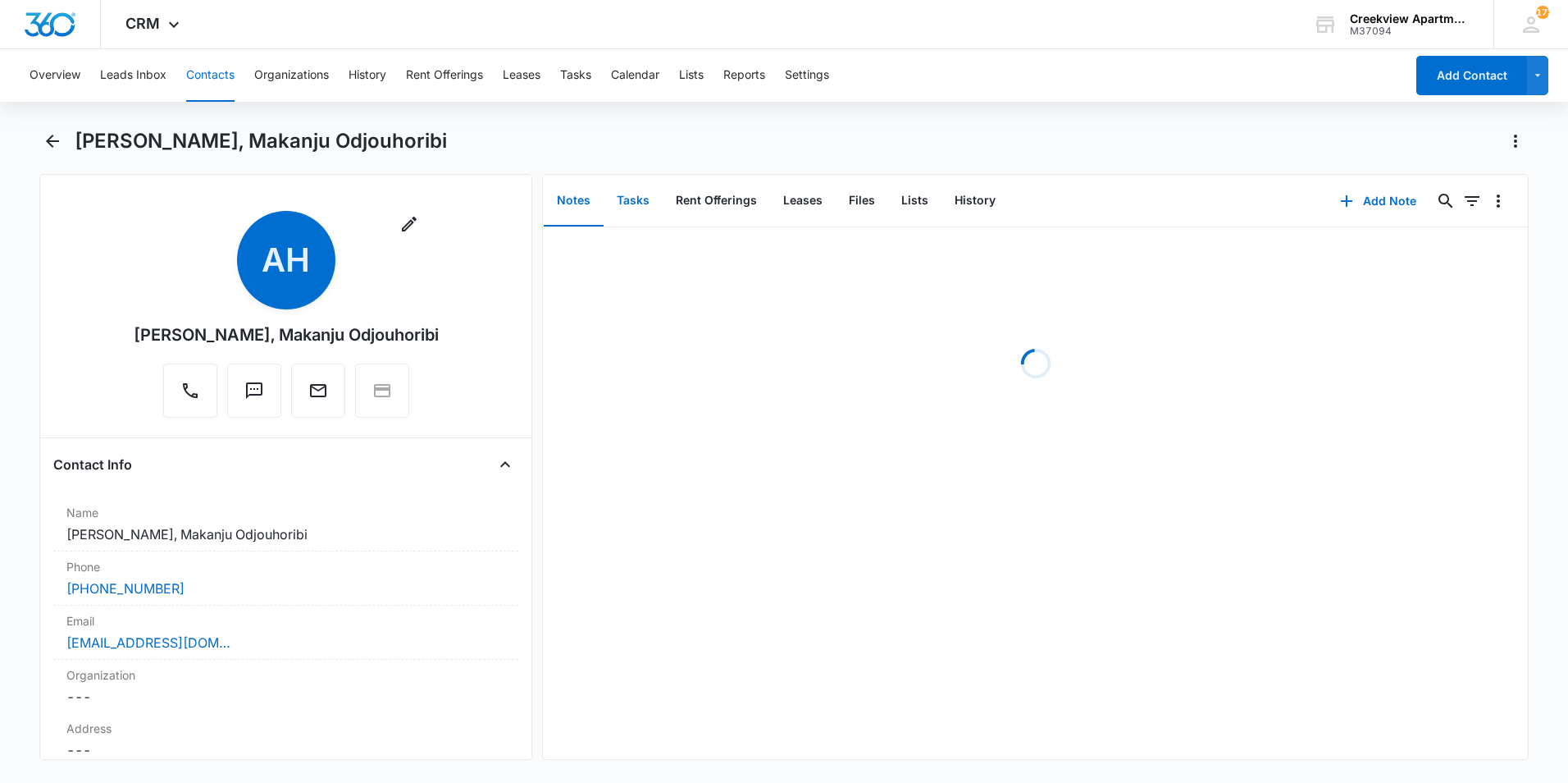
click at [615, 194] on button "Tasks" at bounding box center [632, 201] width 59 height 51
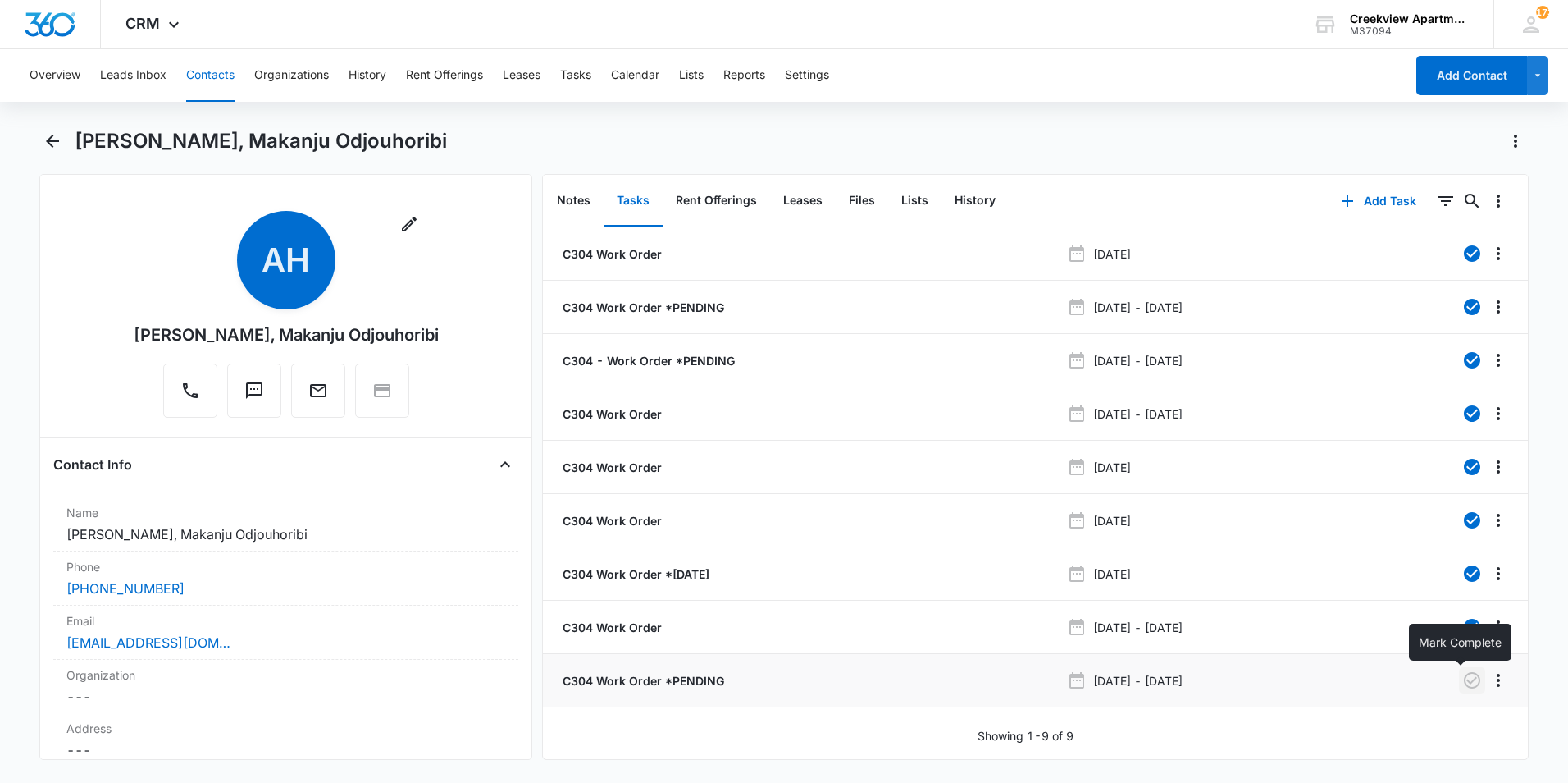
click at [1466, 680] on icon "button" at bounding box center [1473, 680] width 19 height 19
click at [1466, 680] on icon "button" at bounding box center [1472, 680] width 16 height 16
click at [695, 675] on p "C304 Work Order *PENDING" at bounding box center [642, 681] width 165 height 17
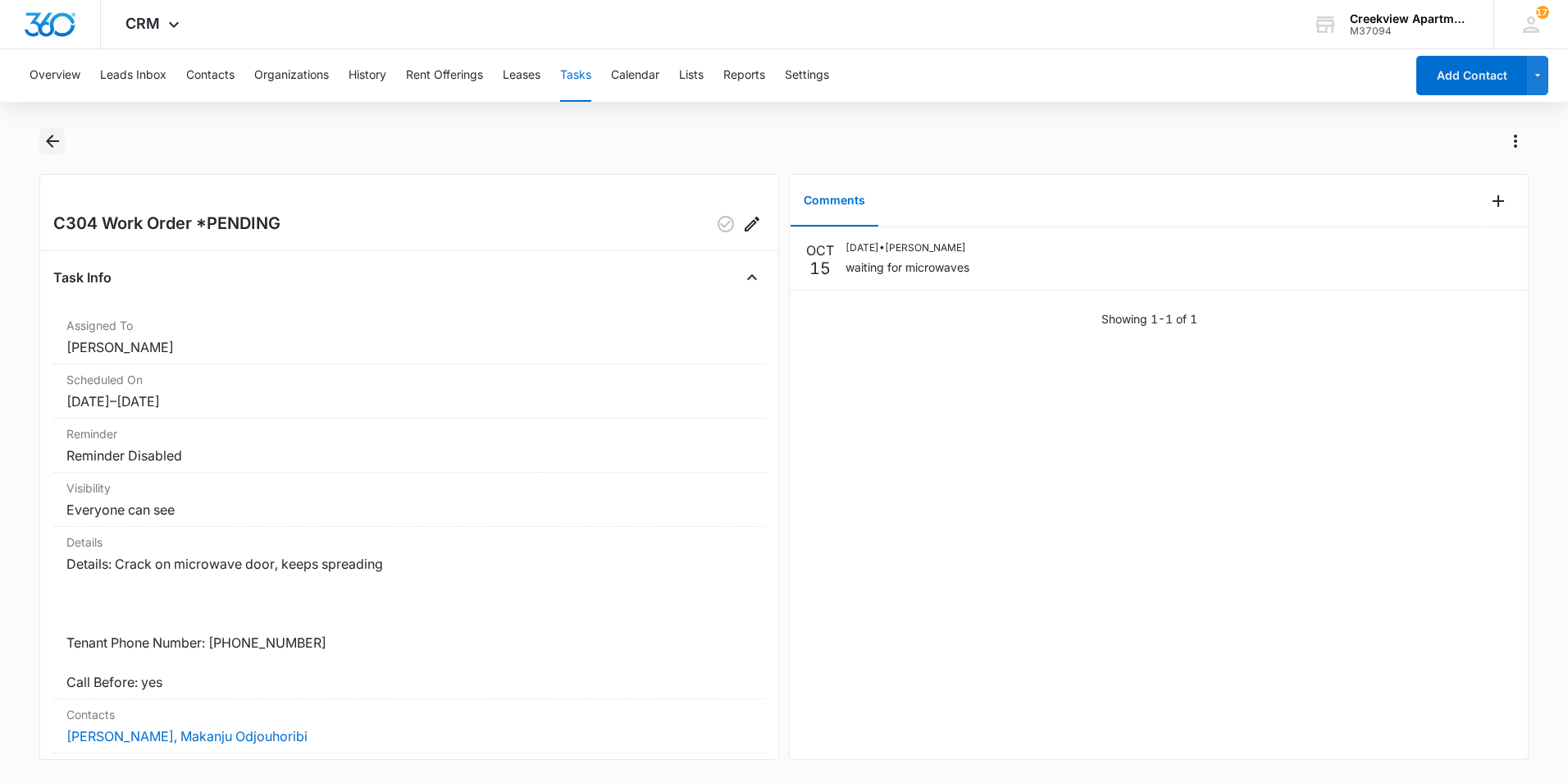
click at [50, 149] on icon "Back" at bounding box center [52, 141] width 19 height 19
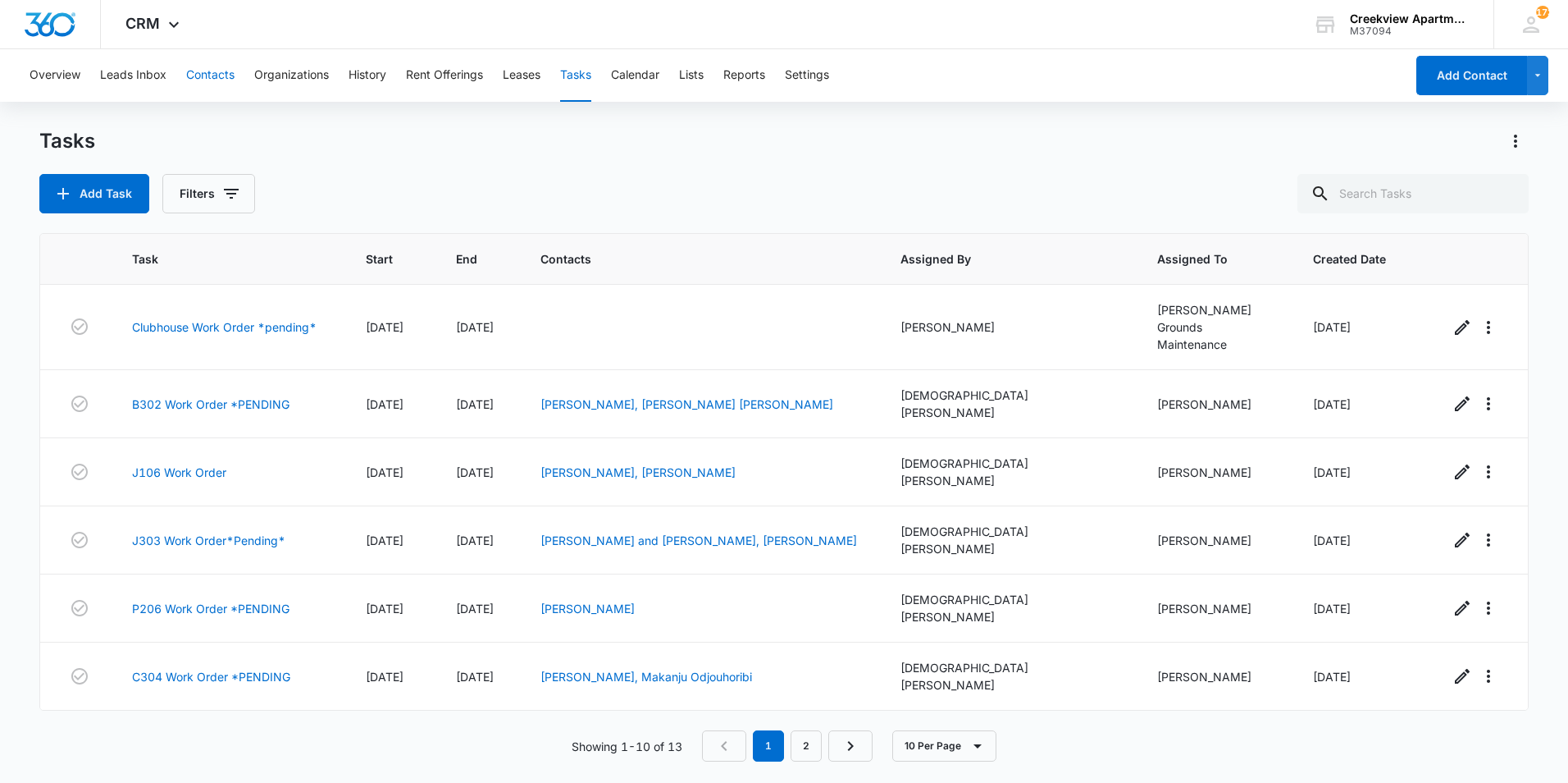
click at [221, 74] on button "Contacts" at bounding box center [210, 75] width 48 height 52
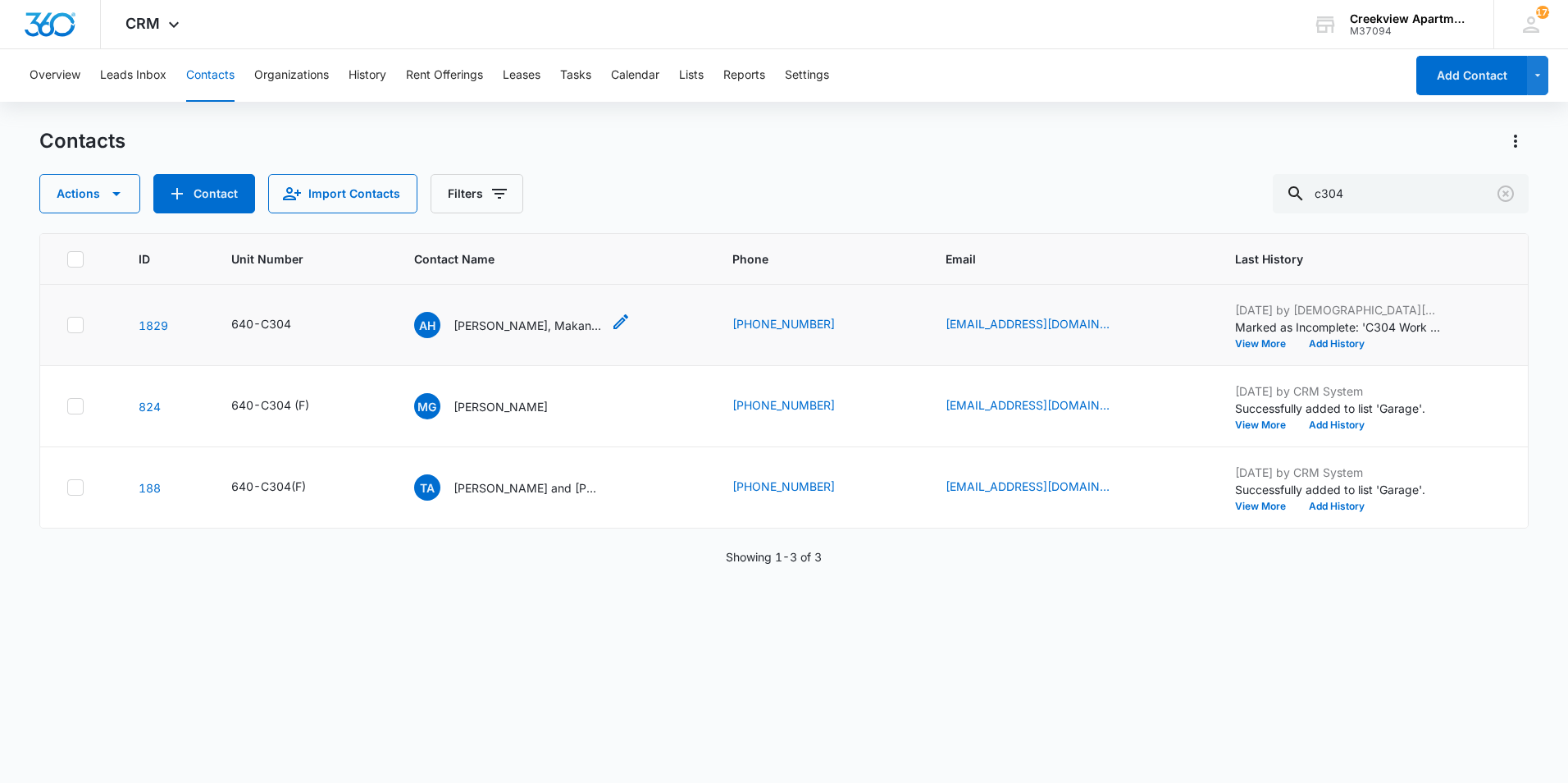
click at [497, 327] on p "[PERSON_NAME], Makanju Odjouhoribi" at bounding box center [527, 326] width 147 height 17
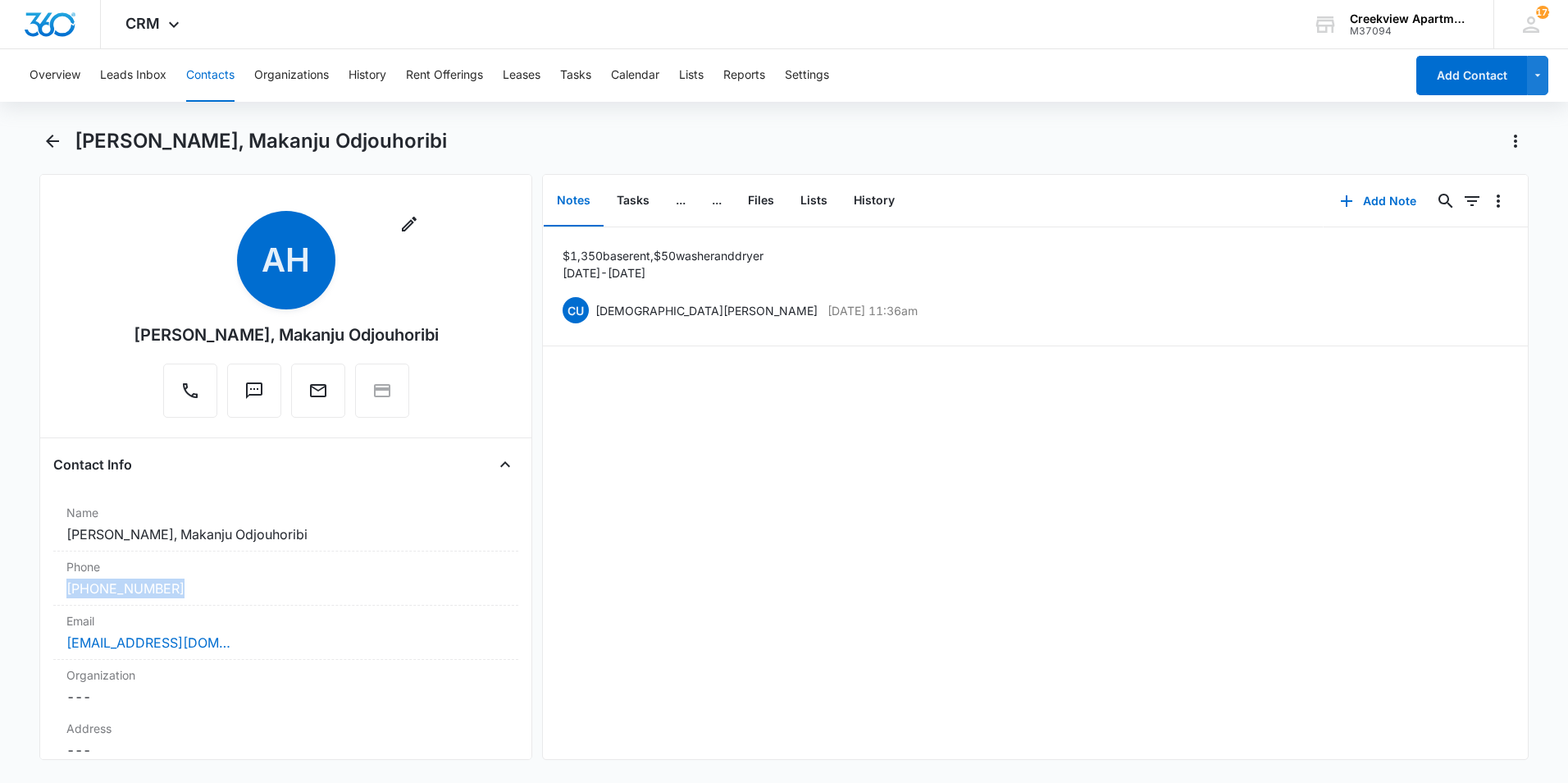
drag, startPoint x: 203, startPoint y: 592, endPoint x: 31, endPoint y: 592, distance: 172.0
click at [30, 592] on main "[PERSON_NAME], Makanju Odjouhoribi Remove AH [PERSON_NAME][GEOGRAPHIC_DATA], Ma…" at bounding box center [784, 454] width 1568 height 652
drag, startPoint x: 31, startPoint y: 592, endPoint x: 98, endPoint y: 590, distance: 67.0
copy link "[PHONE_NUMBER]"
click at [652, 203] on button "Tasks" at bounding box center [632, 201] width 59 height 51
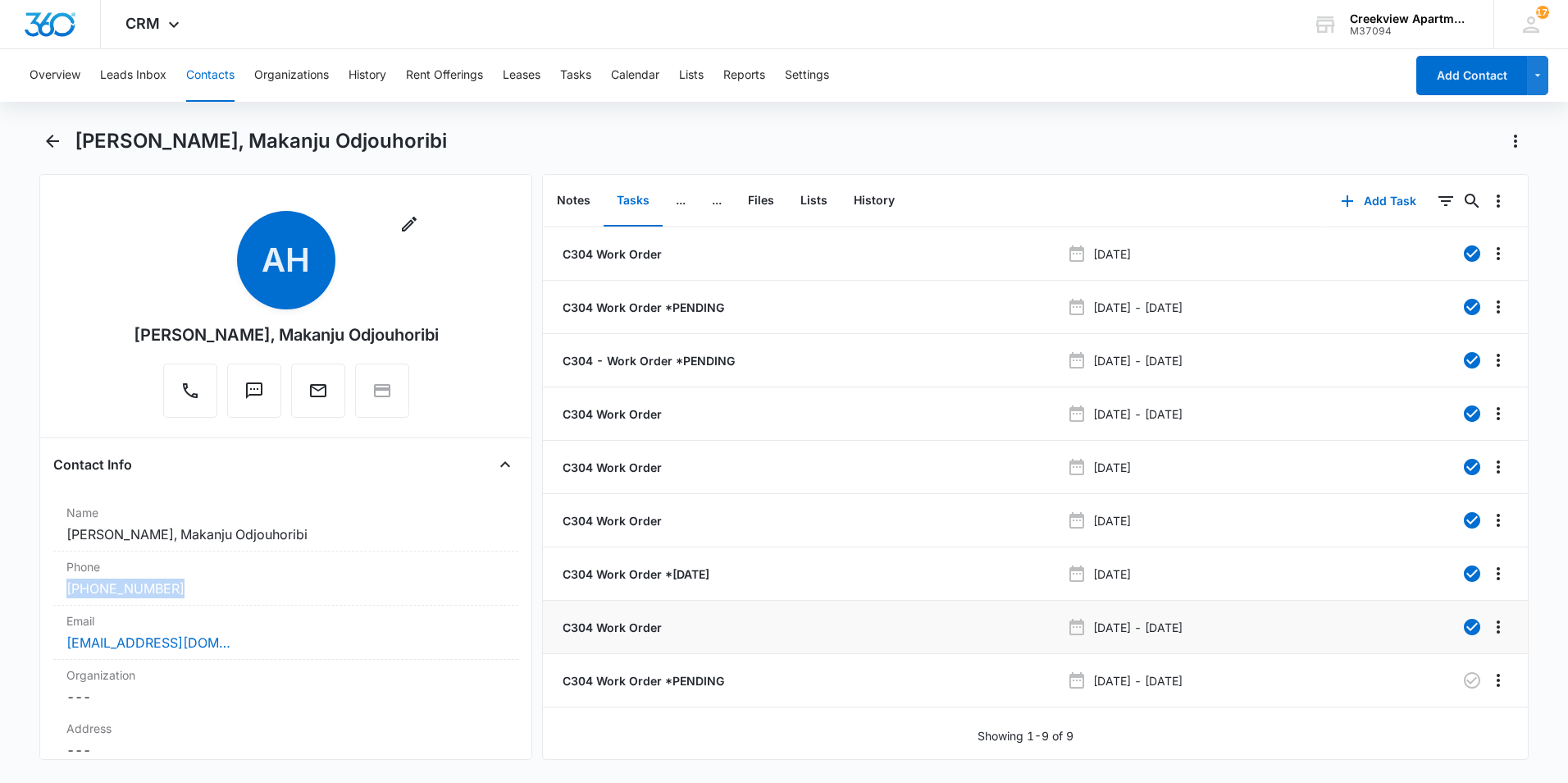
click at [644, 629] on p "C304 Work Order" at bounding box center [611, 628] width 102 height 17
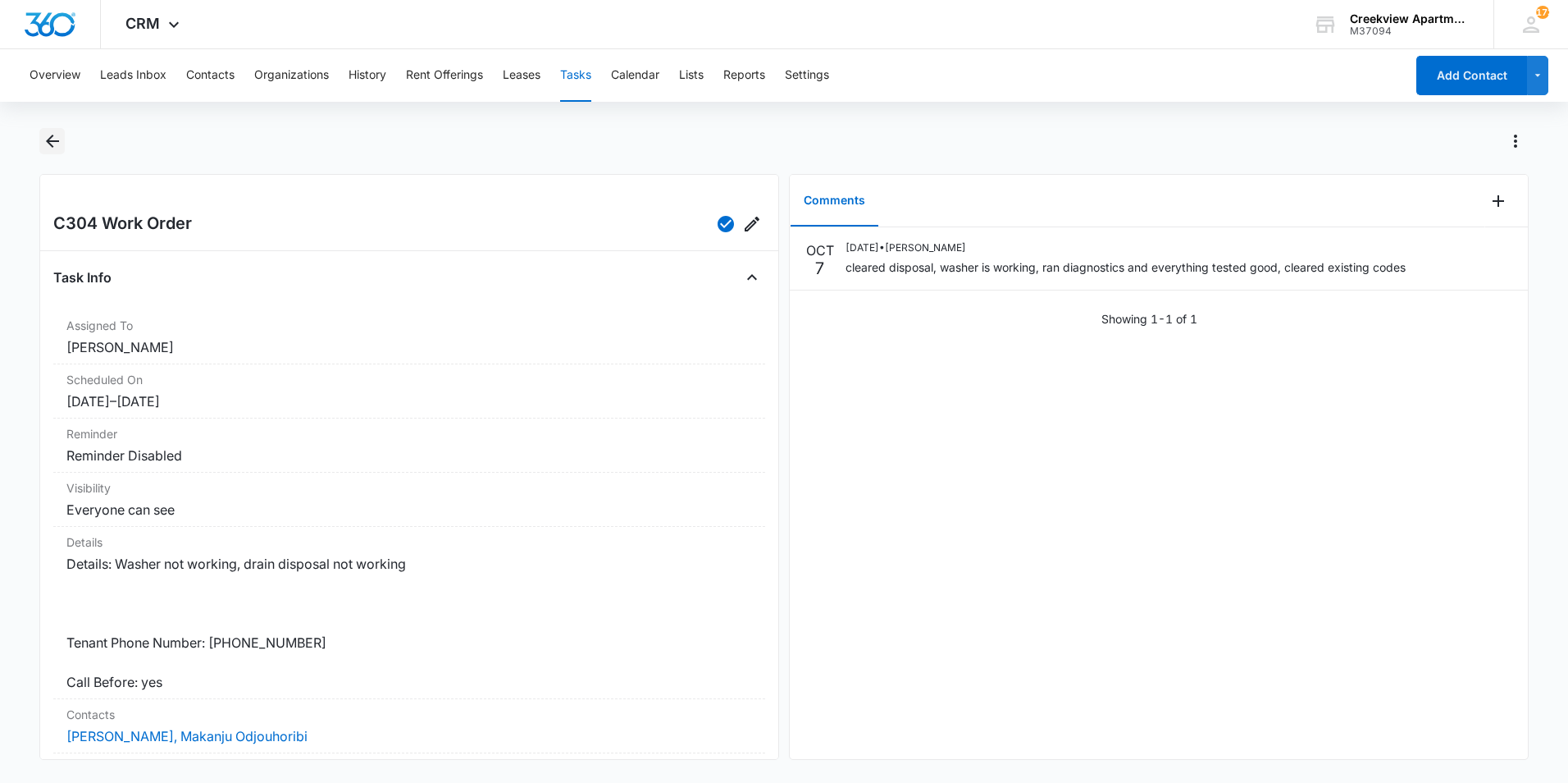
click at [47, 139] on icon "Back" at bounding box center [52, 141] width 19 height 19
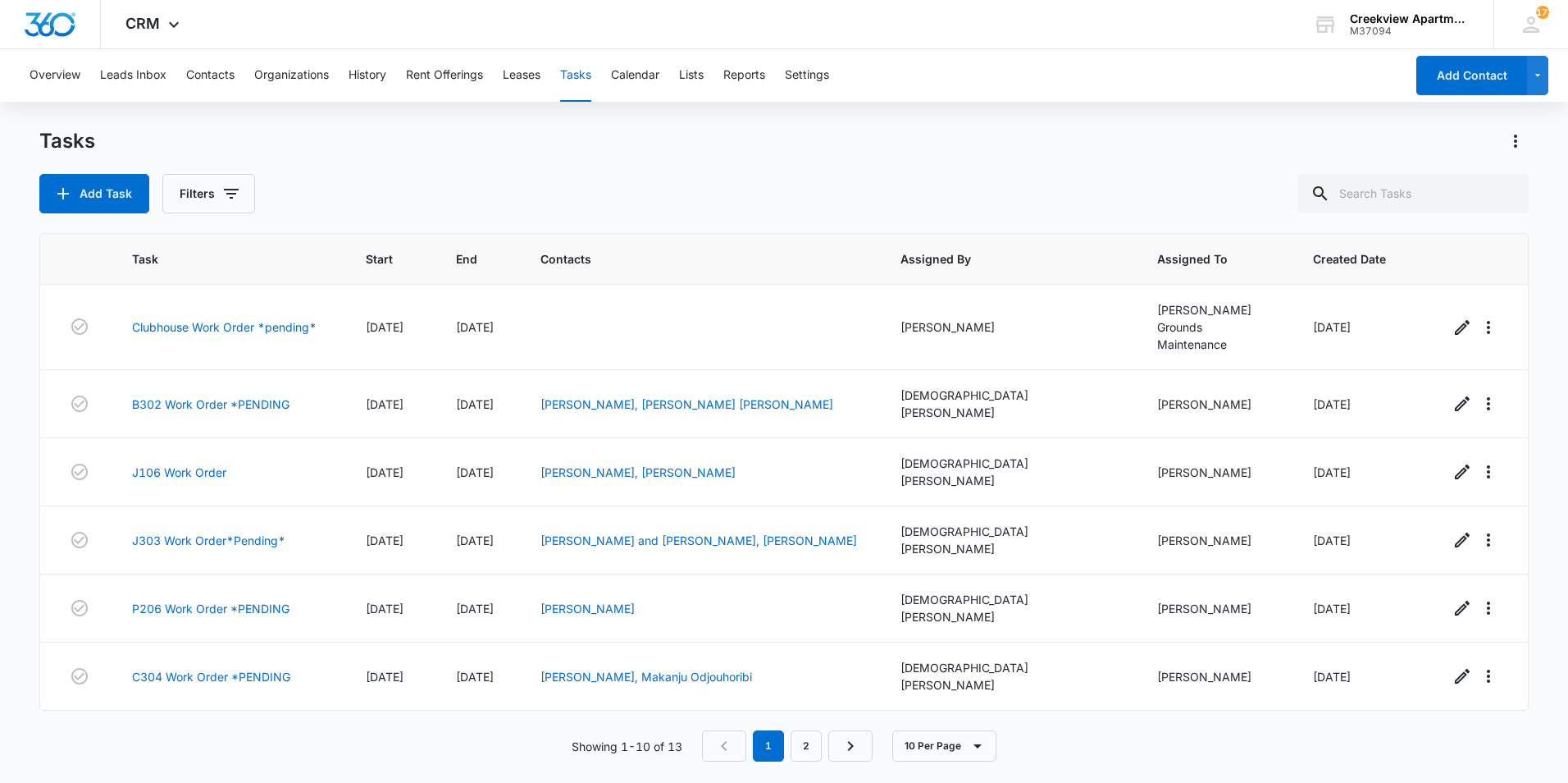
click at [577, 85] on button "Tasks" at bounding box center [575, 75] width 31 height 52
click at [561, 67] on div "Overview Leads Inbox Contacts Organizations History Rent Offerings Leases Tasks…" at bounding box center [712, 75] width 1386 height 52
click at [567, 68] on button "Tasks" at bounding box center [575, 75] width 31 height 52
click at [199, 88] on button "Contacts" at bounding box center [210, 75] width 48 height 52
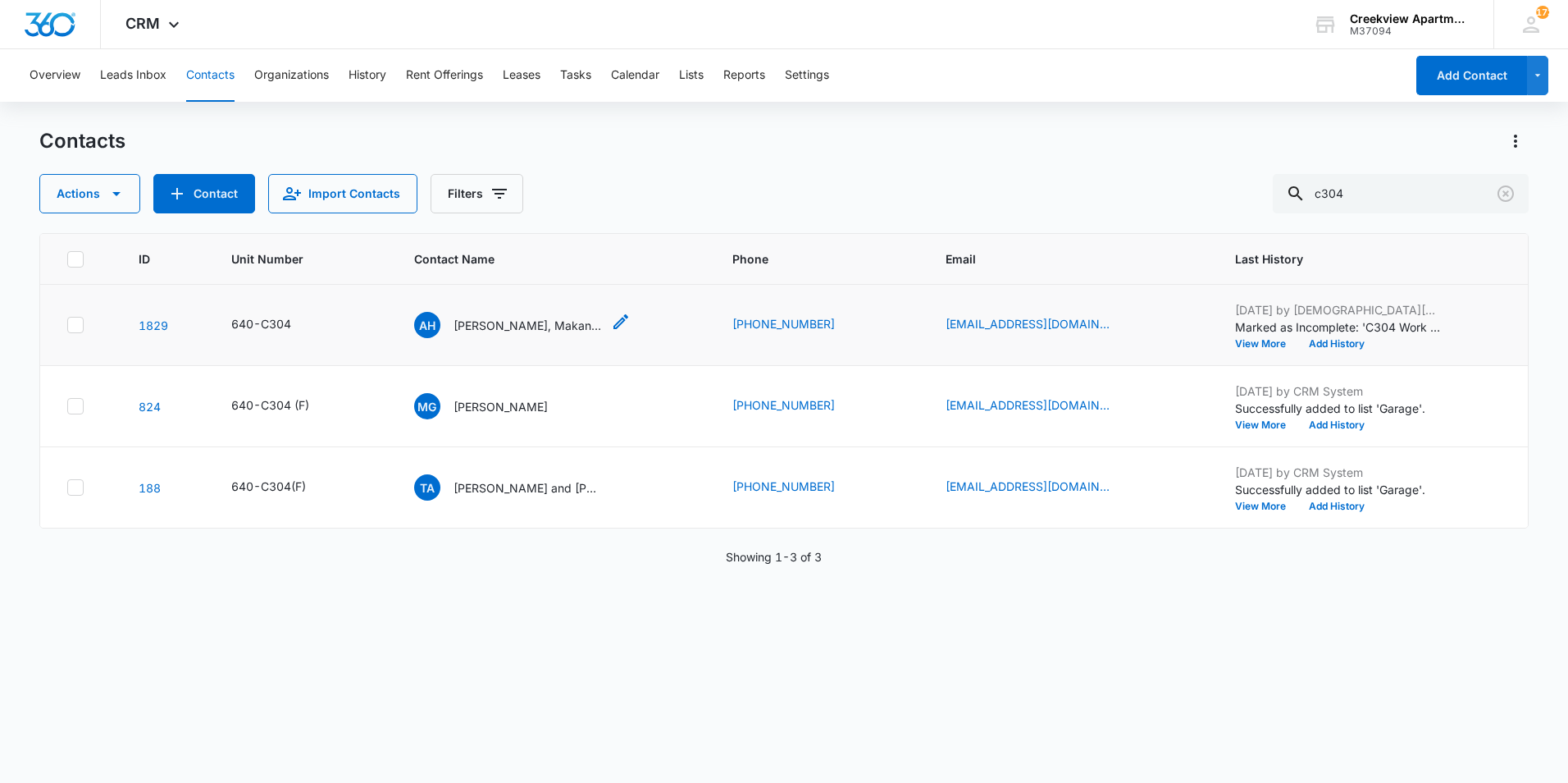
click at [565, 328] on p "[PERSON_NAME], Makanju Odjouhoribi" at bounding box center [527, 326] width 147 height 17
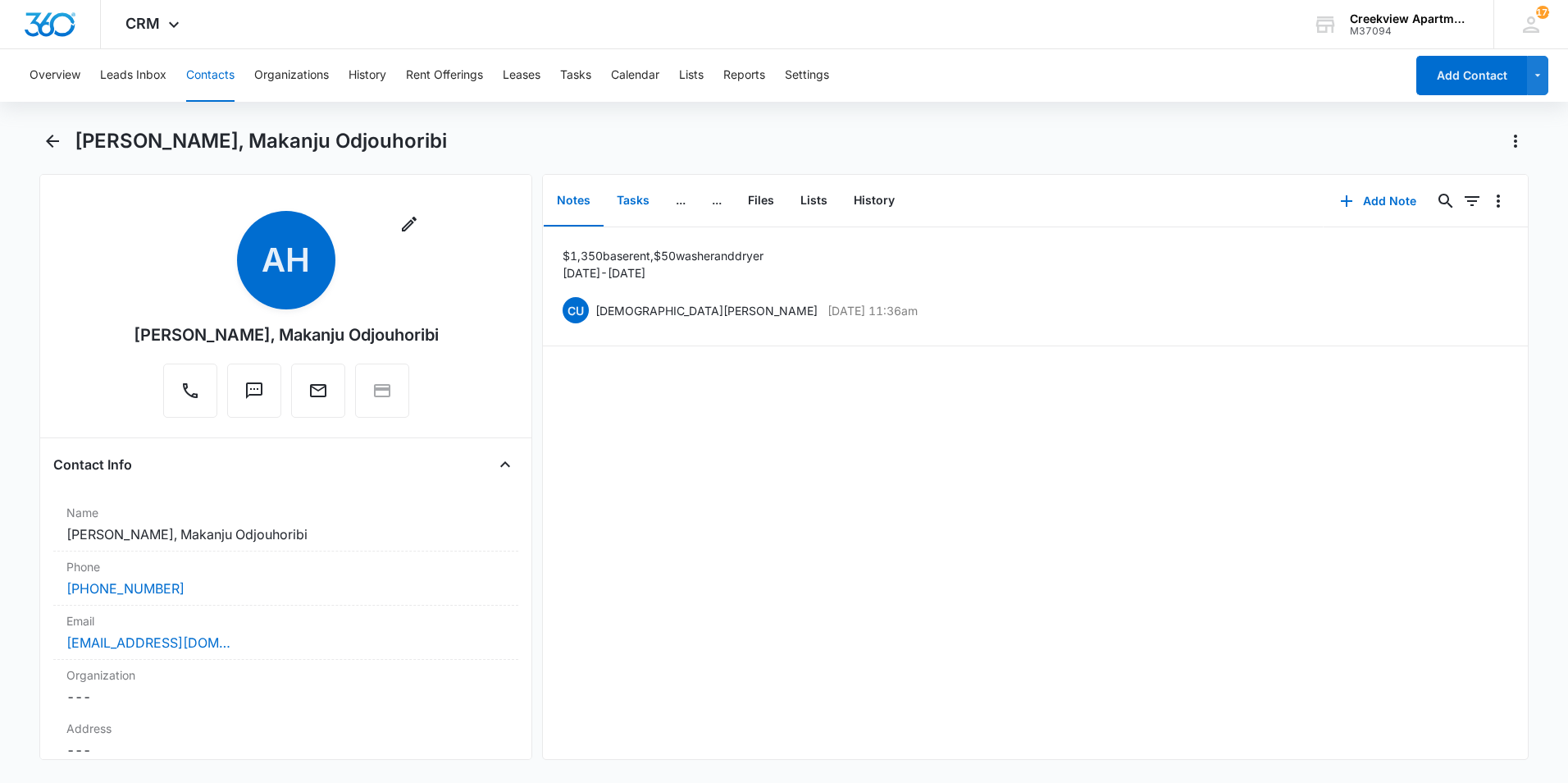
click at [623, 202] on button "Tasks" at bounding box center [632, 201] width 59 height 51
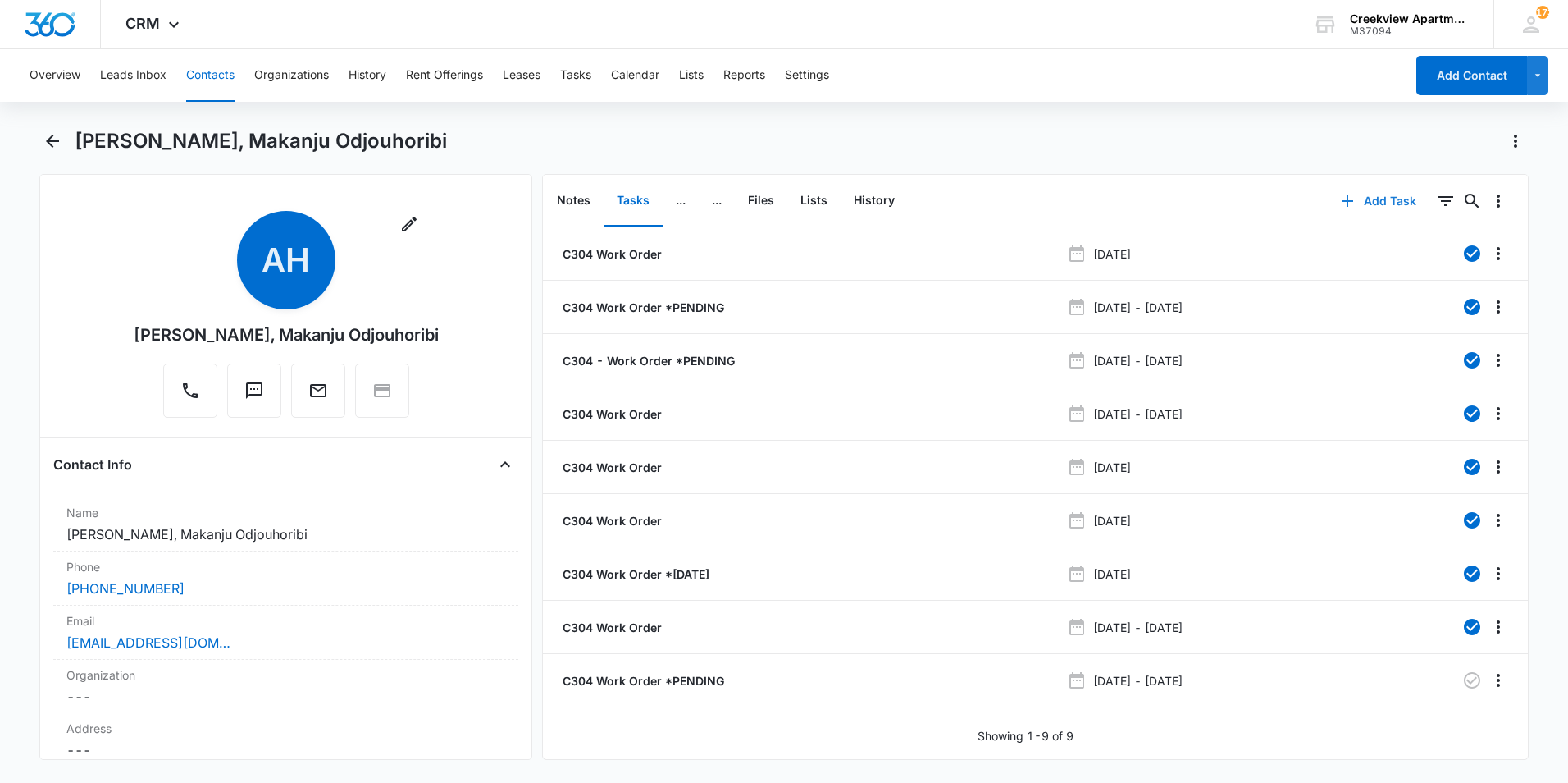
click at [1349, 205] on button "Add Task" at bounding box center [1379, 201] width 108 height 40
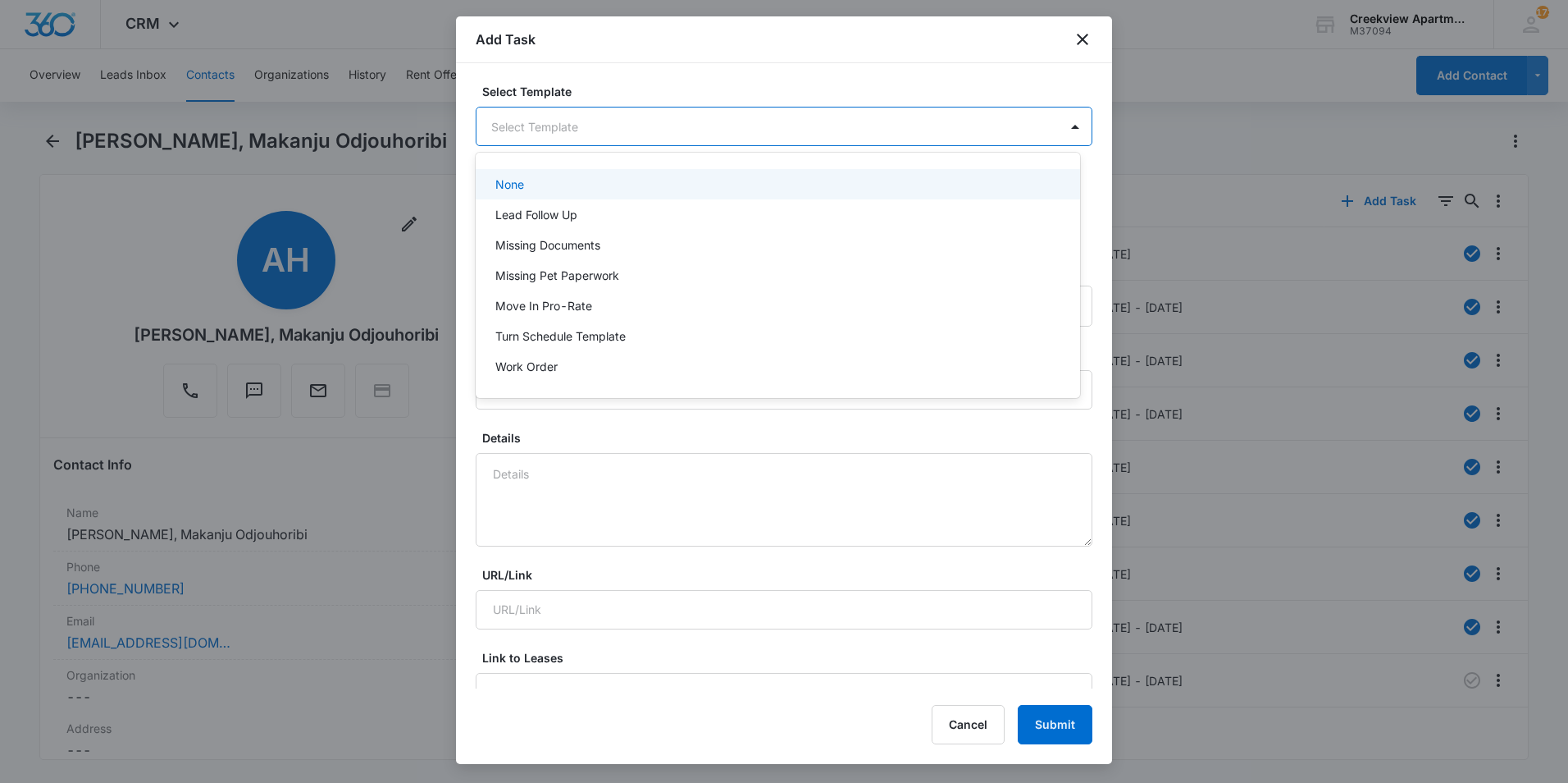
click at [703, 127] on body "CRM Apps Reputation Websites Forms CRM Email Social Content Ads Intelligence Fi…" at bounding box center [784, 392] width 1568 height 783
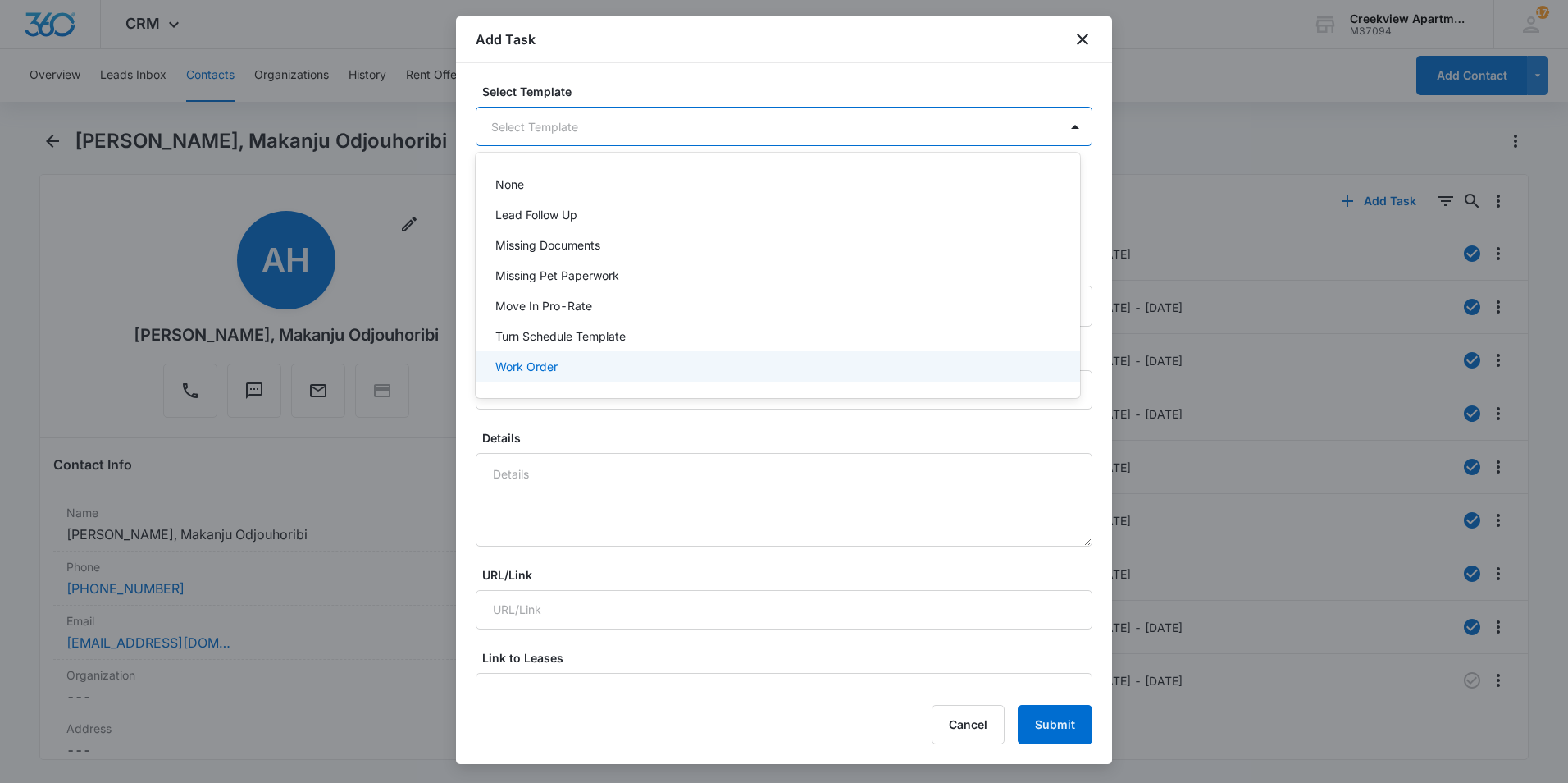
click at [545, 371] on p "Work Order" at bounding box center [526, 366] width 63 height 17
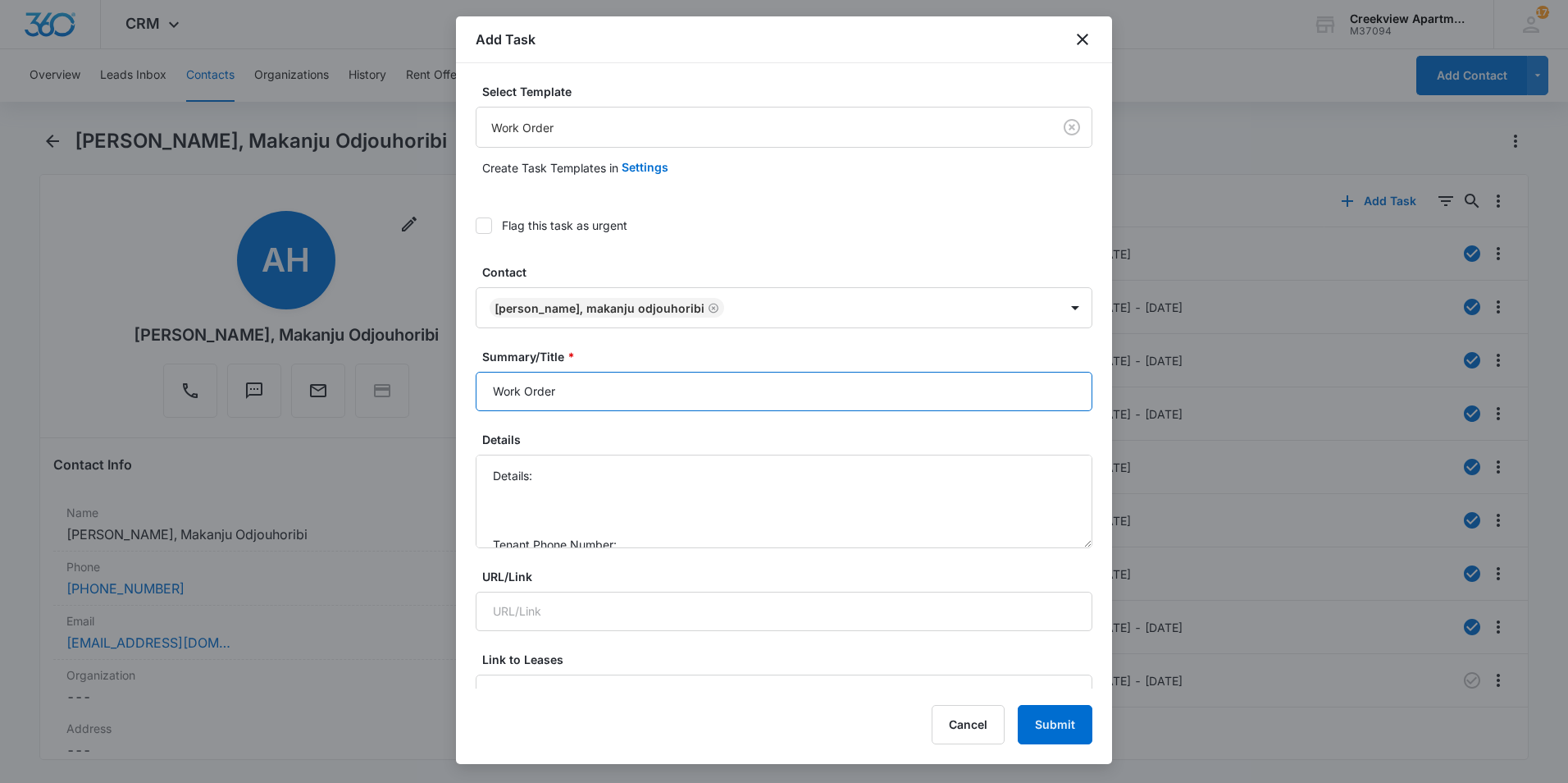
click at [493, 398] on input "Work Order" at bounding box center [784, 392] width 617 height 40
type input "C304 Work Order"
click at [579, 485] on textarea "Details: Tenant Phone Number: Call Before:" at bounding box center [784, 501] width 617 height 94
click at [554, 473] on textarea "Details: Tenant Phone Number: Call Before:" at bounding box center [784, 501] width 617 height 94
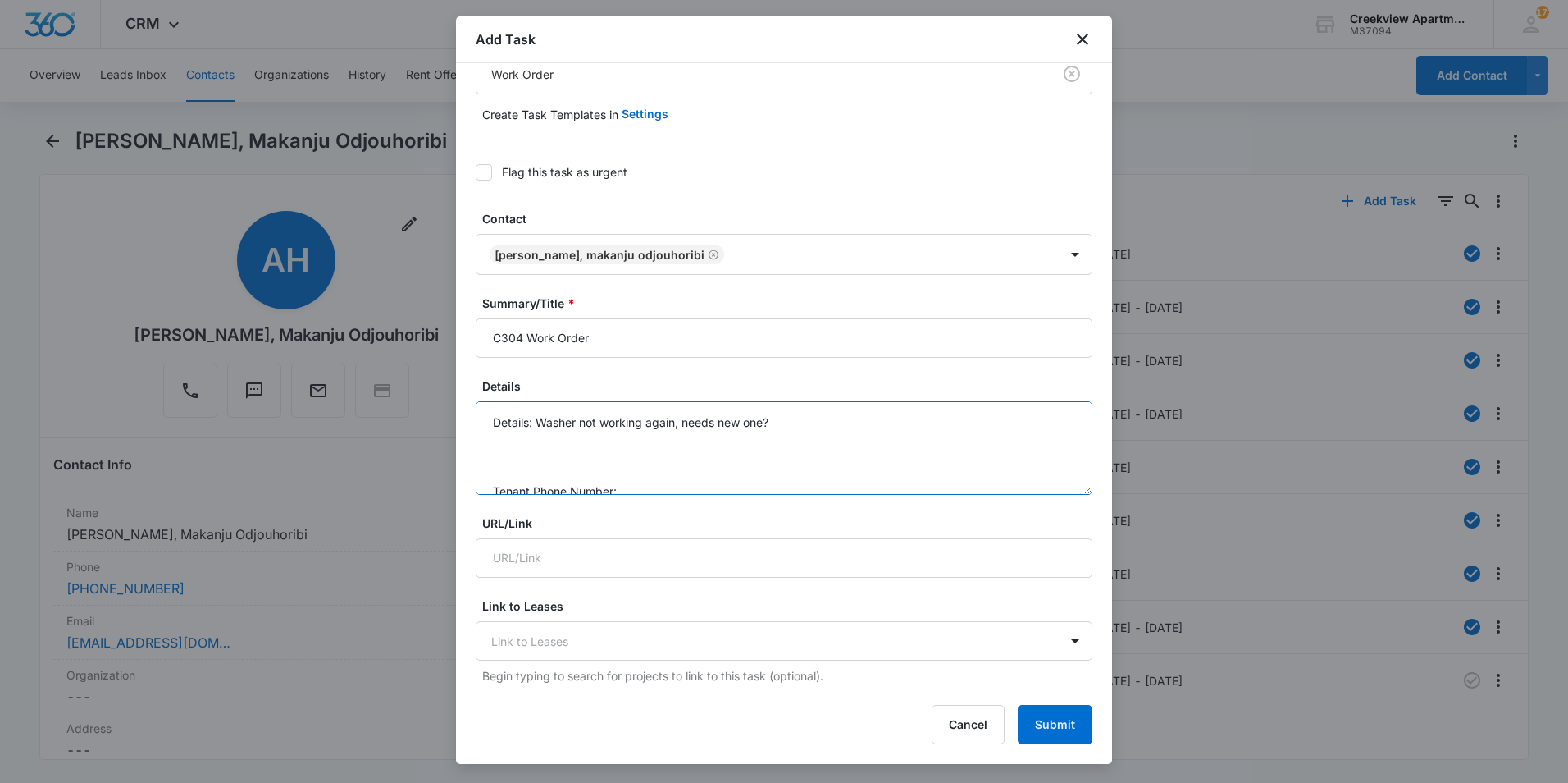
scroll to position [82, 0]
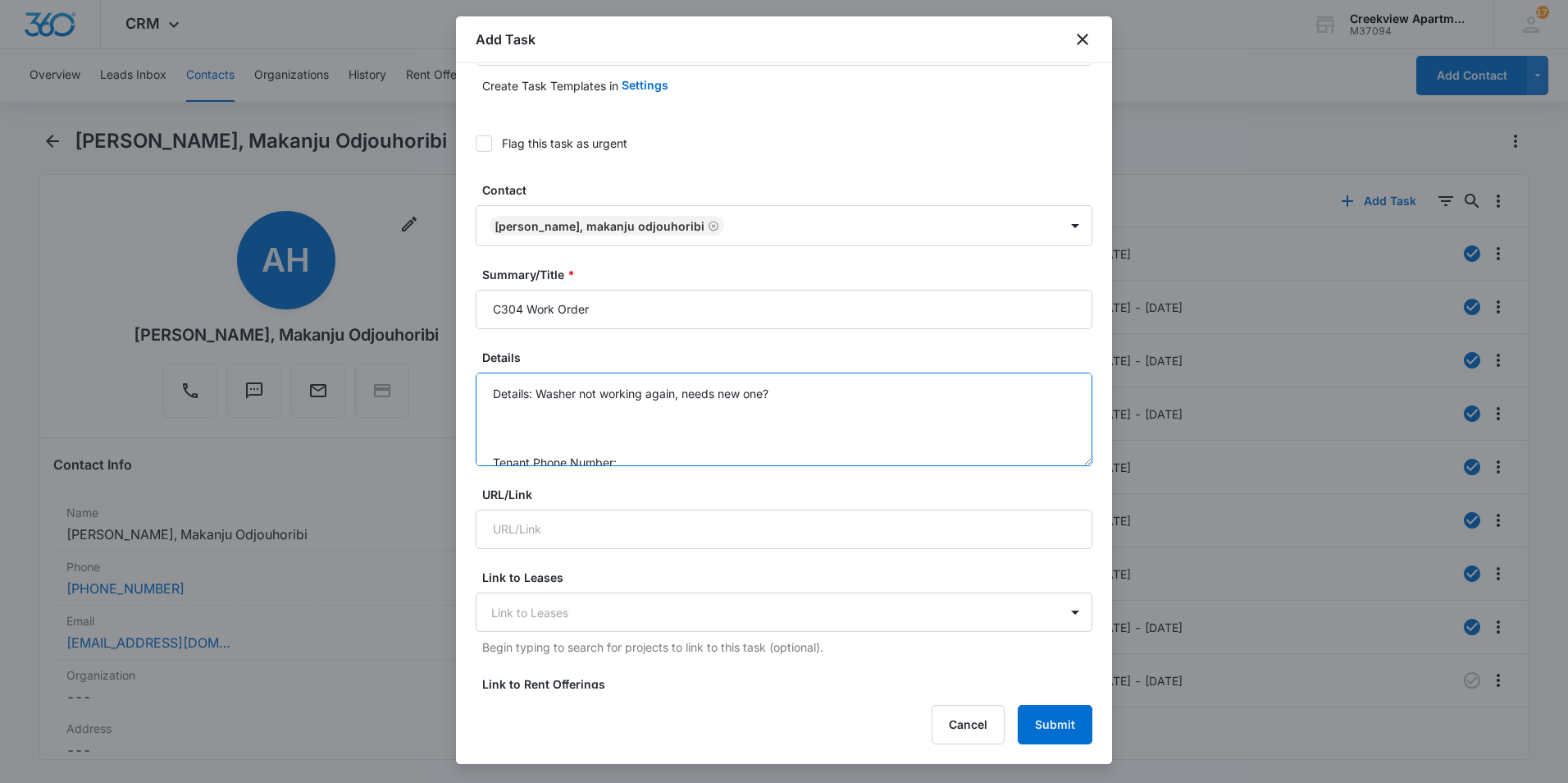
click at [670, 452] on textarea "Details: Washer not working again, needs new one? Tenant Phone Number: Call Bef…" at bounding box center [784, 418] width 617 height 94
click at [759, 403] on textarea "Details: Washer not working again, needs new one? Tenant Phone Number: Call Bef…" at bounding box center [784, 418] width 617 height 94
click at [685, 411] on textarea "Details: Washer not working again, needs new one? Tenant Phone Number: Call Bef…" at bounding box center [784, 418] width 617 height 94
click at [667, 437] on textarea "Details: Washer not working again, needs new one? Tenant Phone Number: [PHONE_N…" at bounding box center [784, 418] width 617 height 94
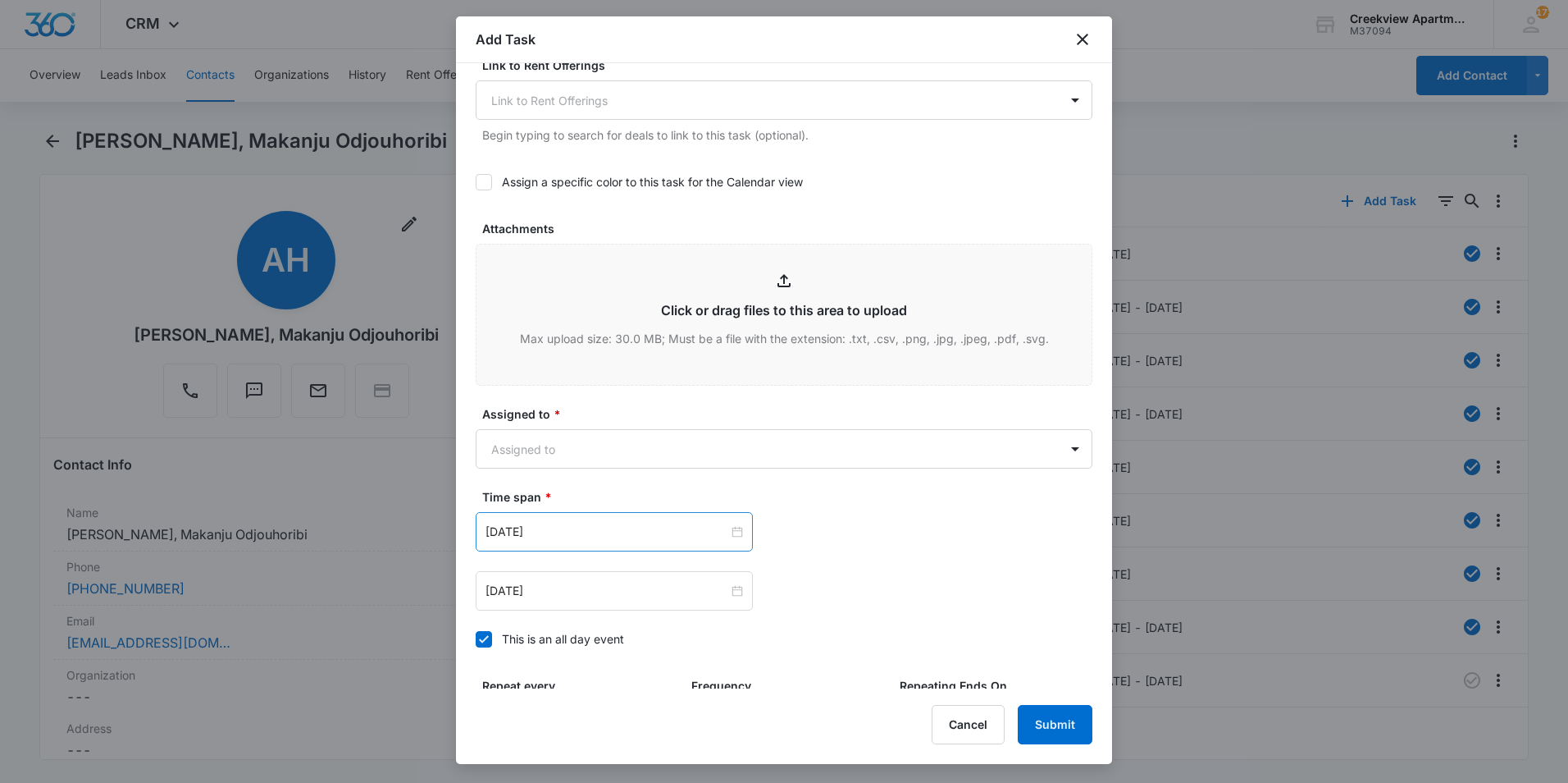
scroll to position [821, 0]
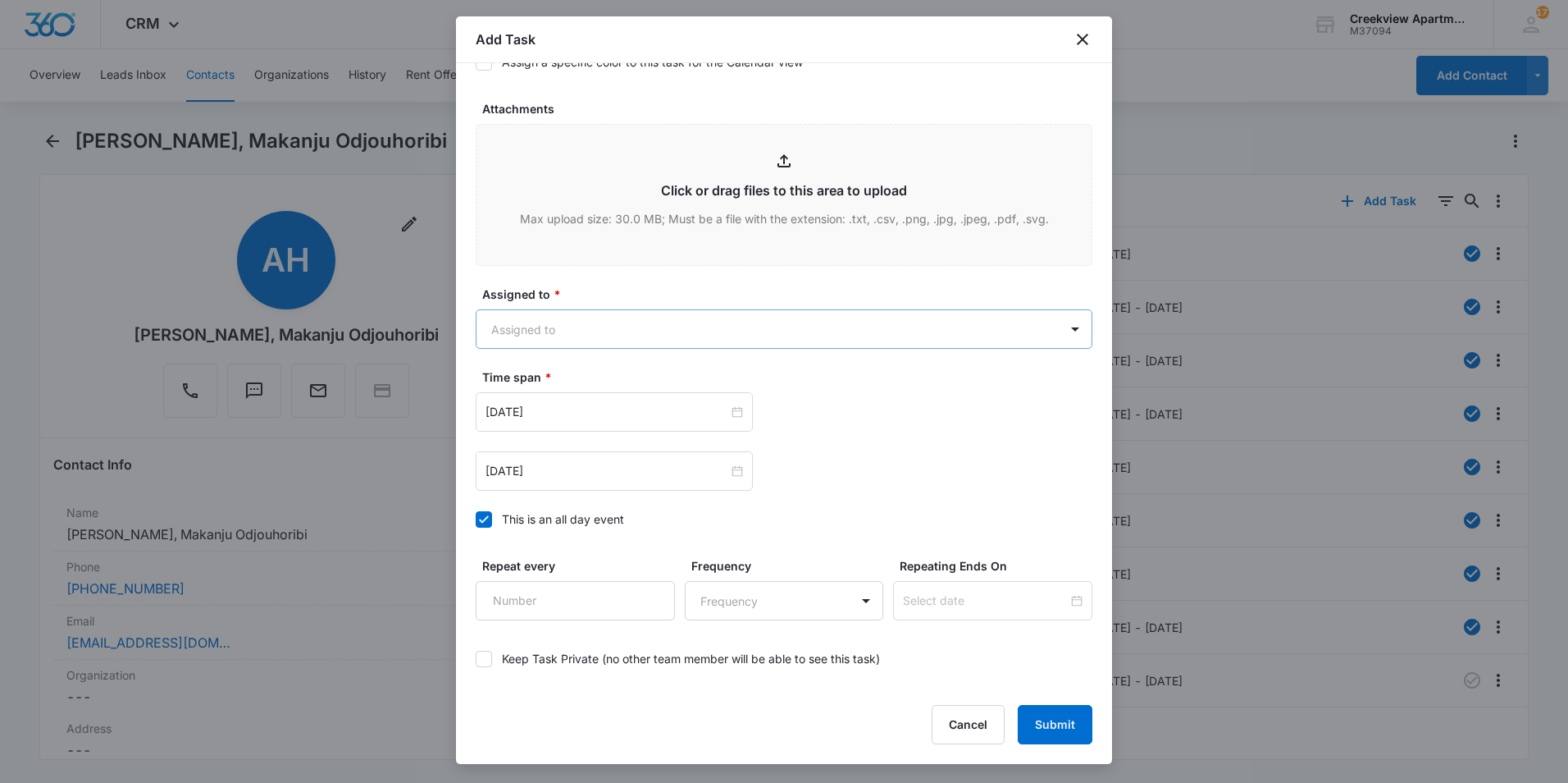
type textarea "Details: Washer not working again, needs new one? Tenant Phone Number: [PHONE_N…"
click at [553, 332] on body "CRM Apps Reputation Websites Forms CRM Email Social Content Ads Intelligence Fi…" at bounding box center [784, 392] width 1568 height 783
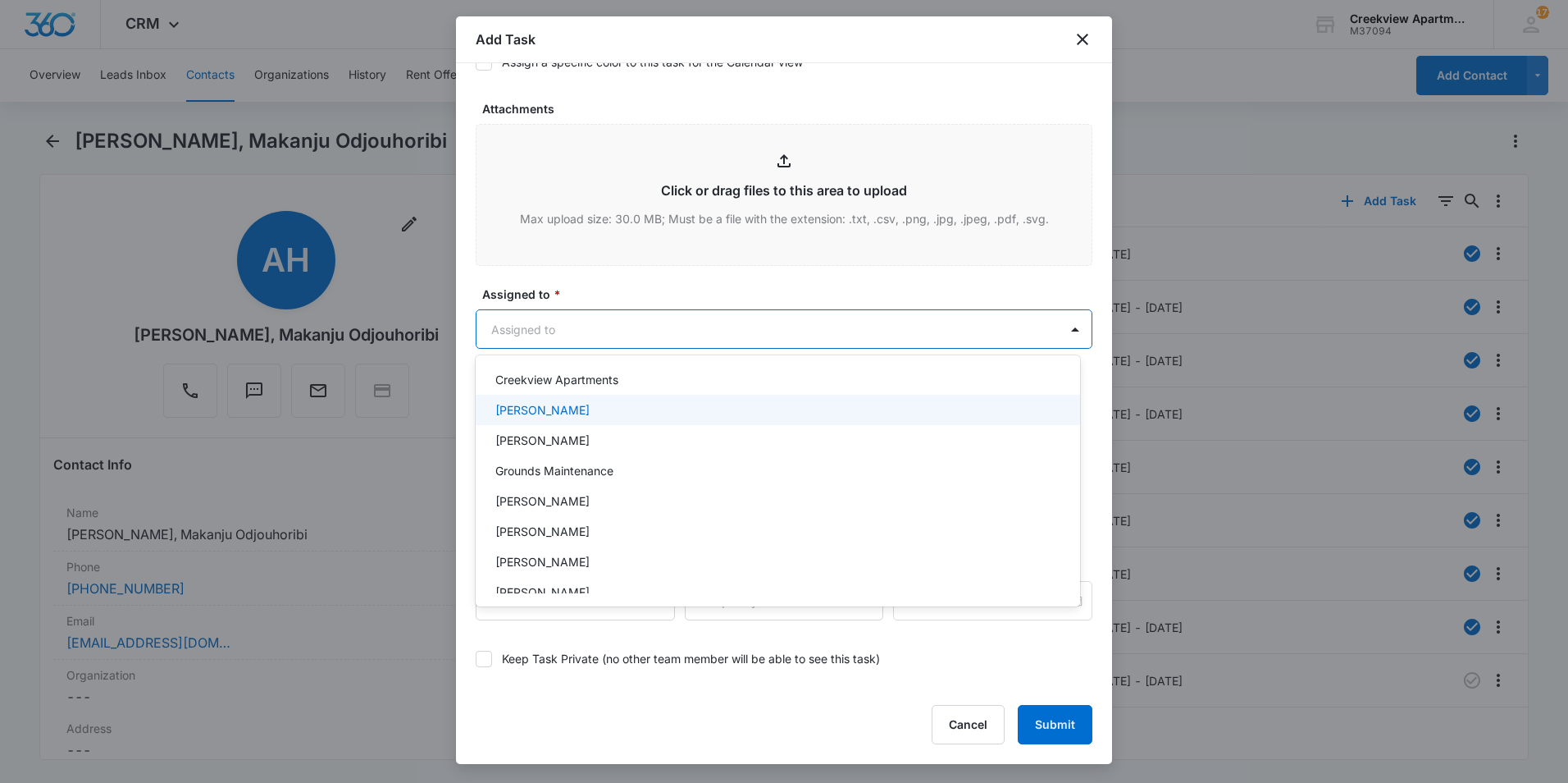
scroll to position [246, 0]
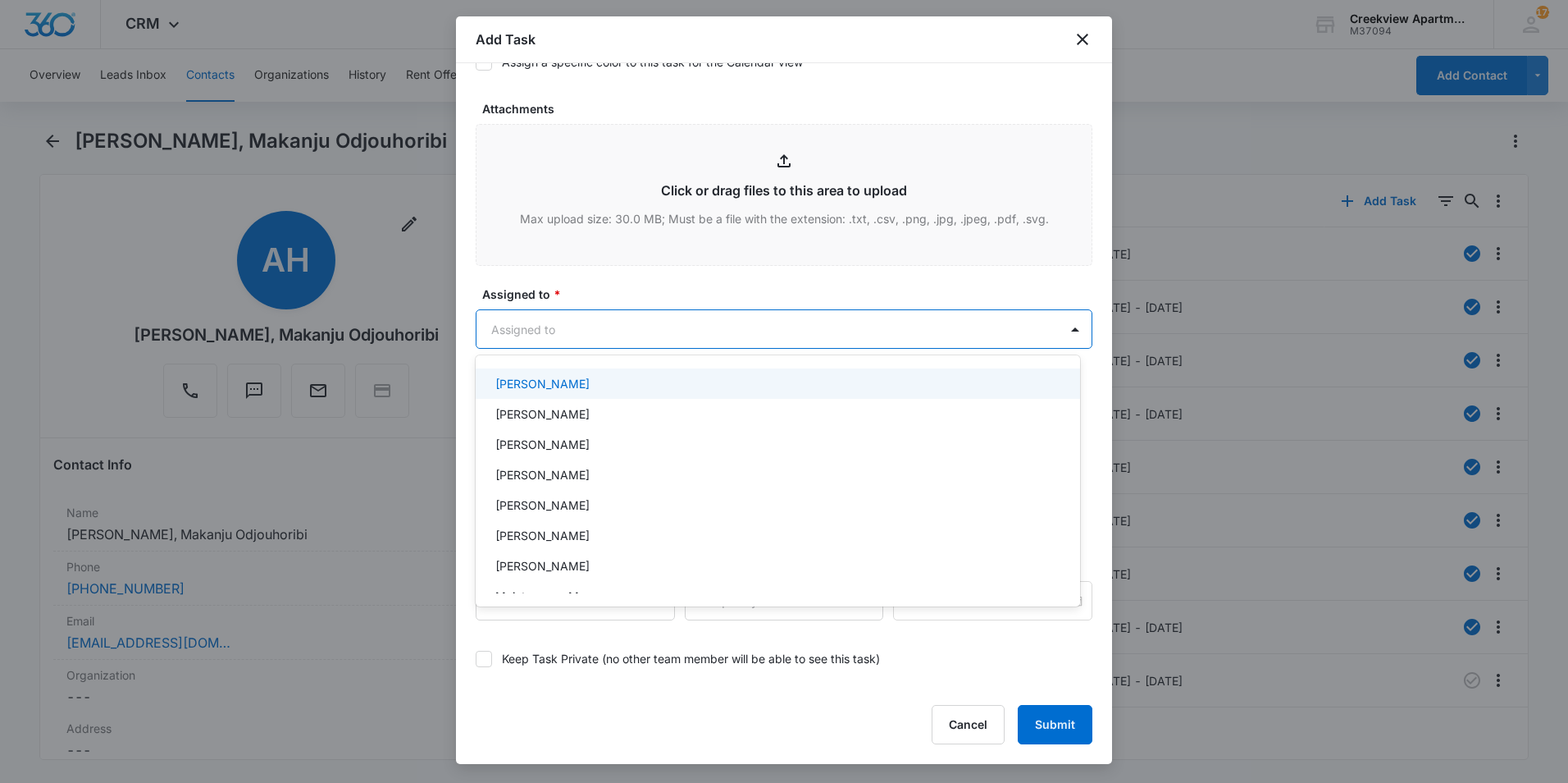
click at [571, 388] on div "[PERSON_NAME]" at bounding box center [776, 384] width 562 height 17
click at [607, 269] on div at bounding box center [784, 392] width 1568 height 783
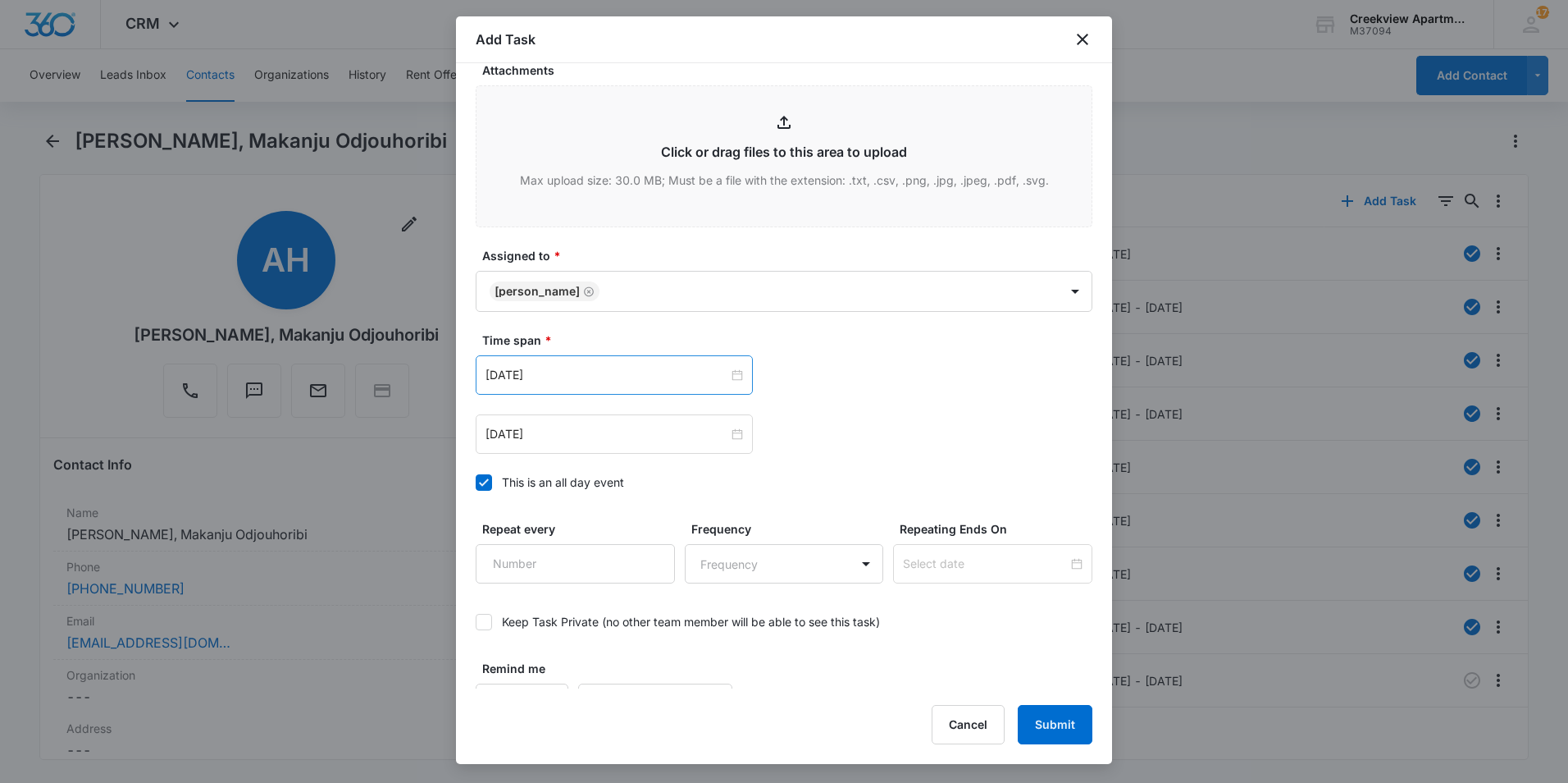
scroll to position [894, 0]
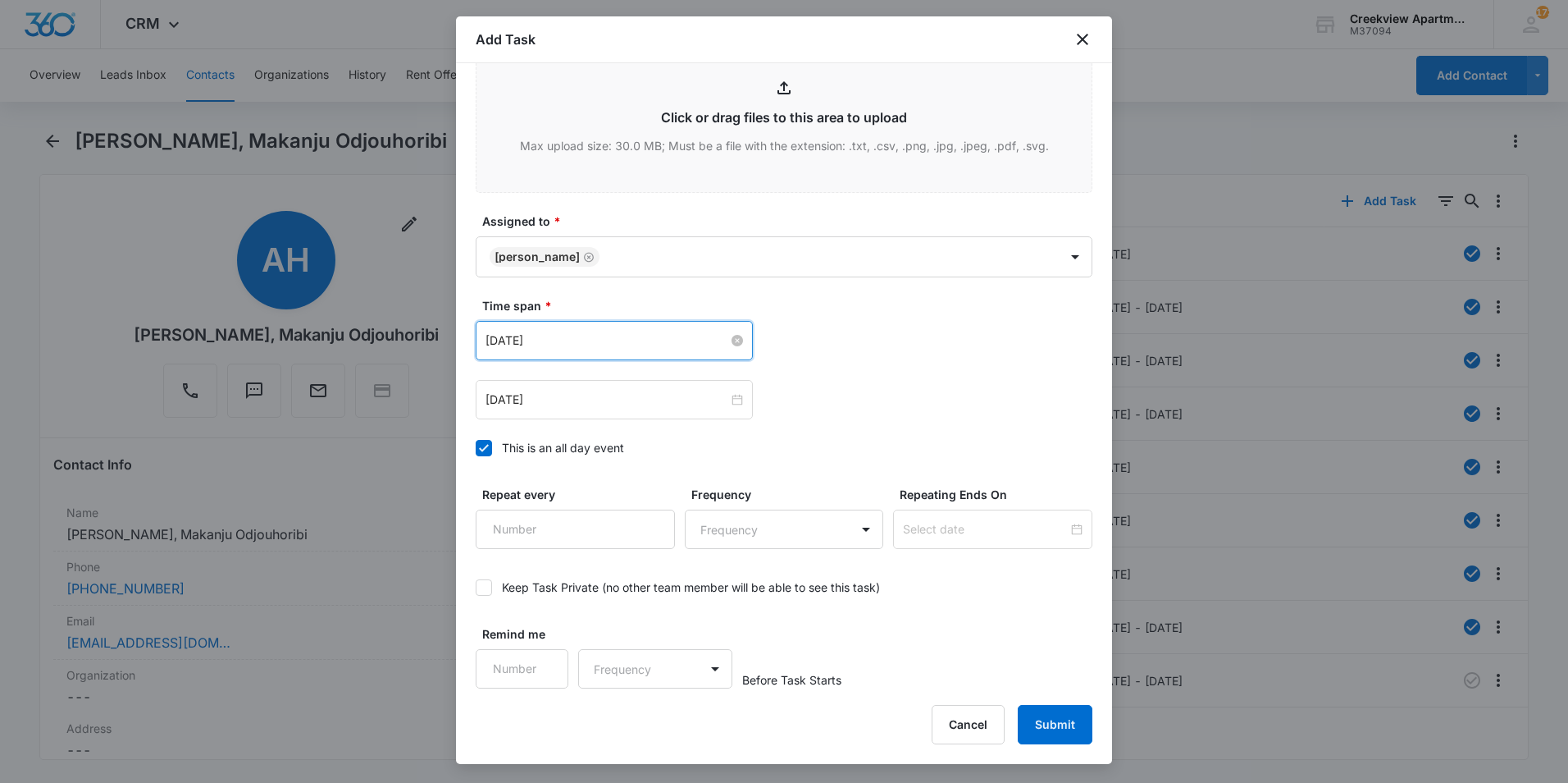
click at [624, 341] on input "[DATE]" at bounding box center [607, 340] width 243 height 18
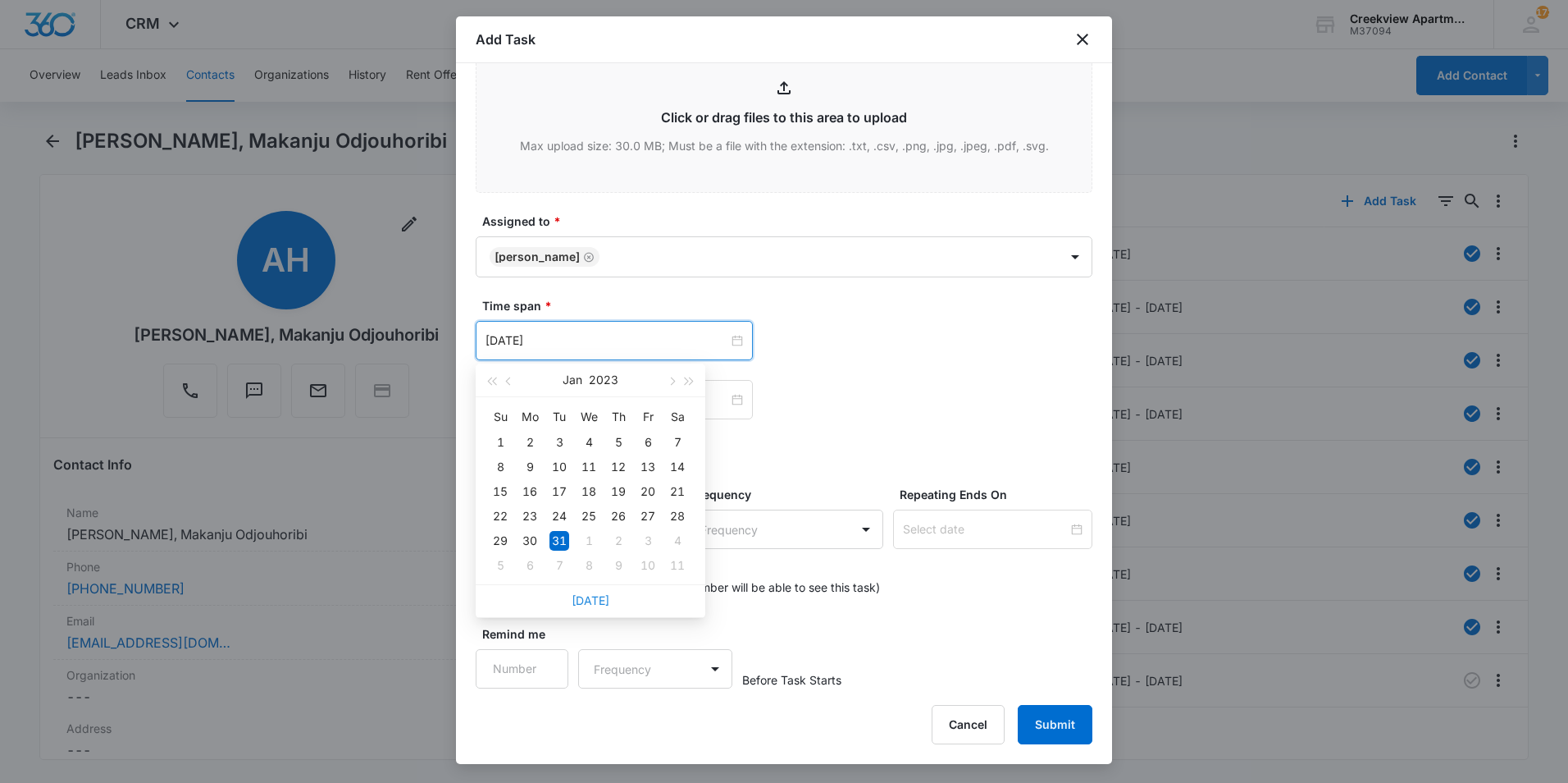
click at [602, 599] on link "[DATE]" at bounding box center [590, 600] width 38 height 14
type input "[DATE]"
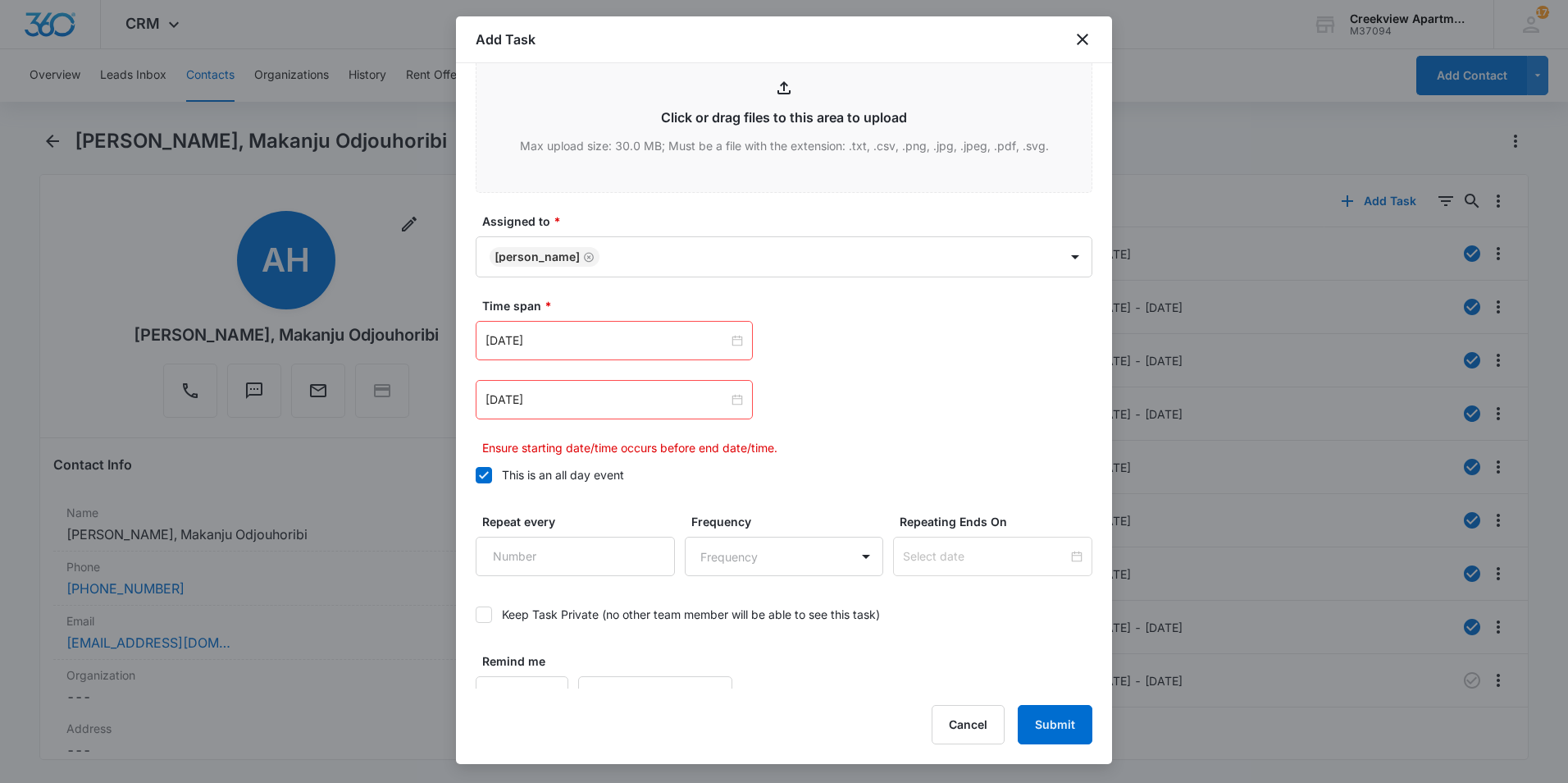
drag, startPoint x: 864, startPoint y: 471, endPoint x: 761, endPoint y: 419, distance: 115.4
click at [864, 470] on label "This is an all day event" at bounding box center [784, 474] width 617 height 17
click at [476, 475] on input "This is an all day event" at bounding box center [476, 475] width 0 height 0
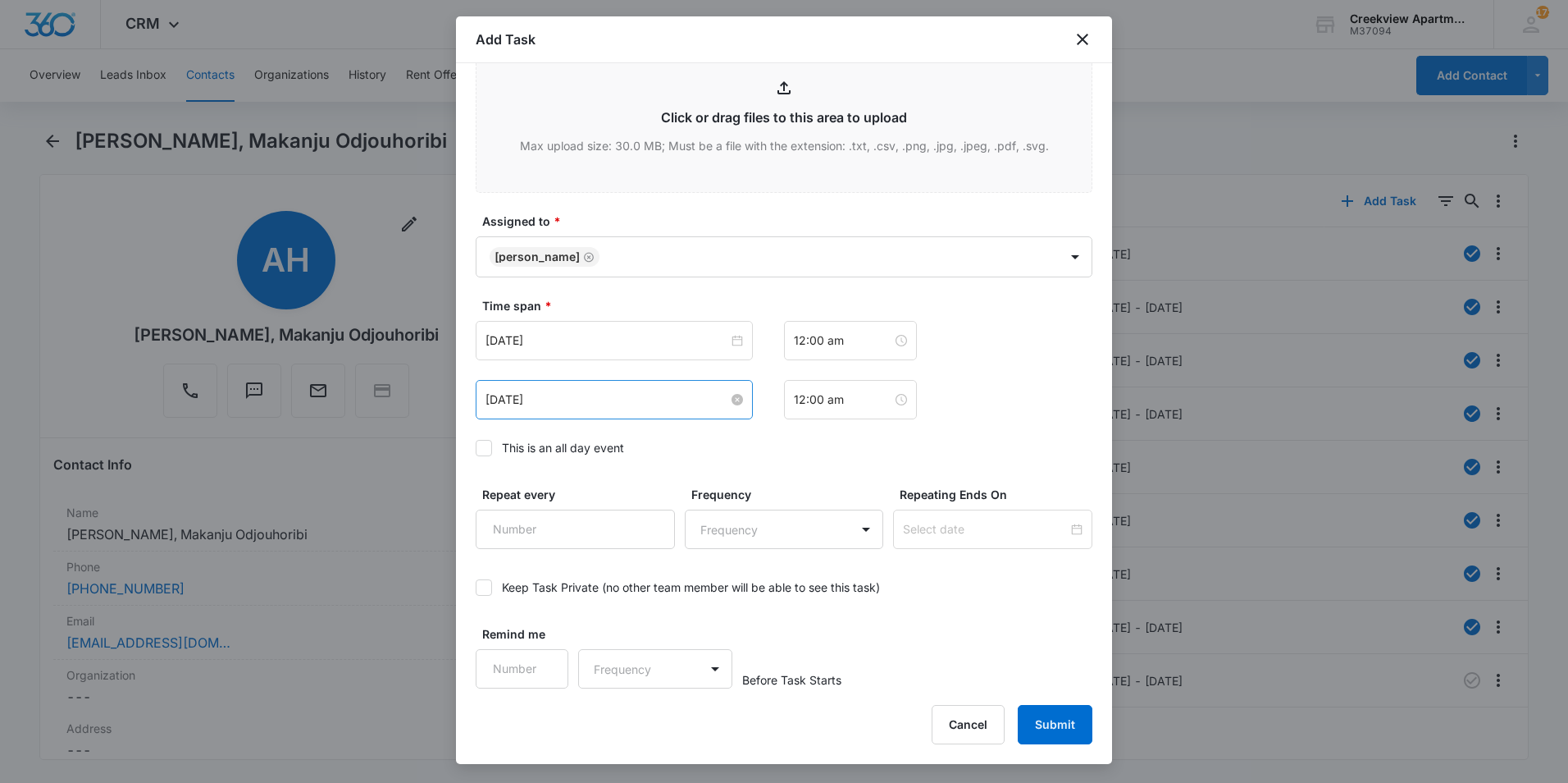
click at [688, 394] on input "[DATE]" at bounding box center [607, 399] width 243 height 18
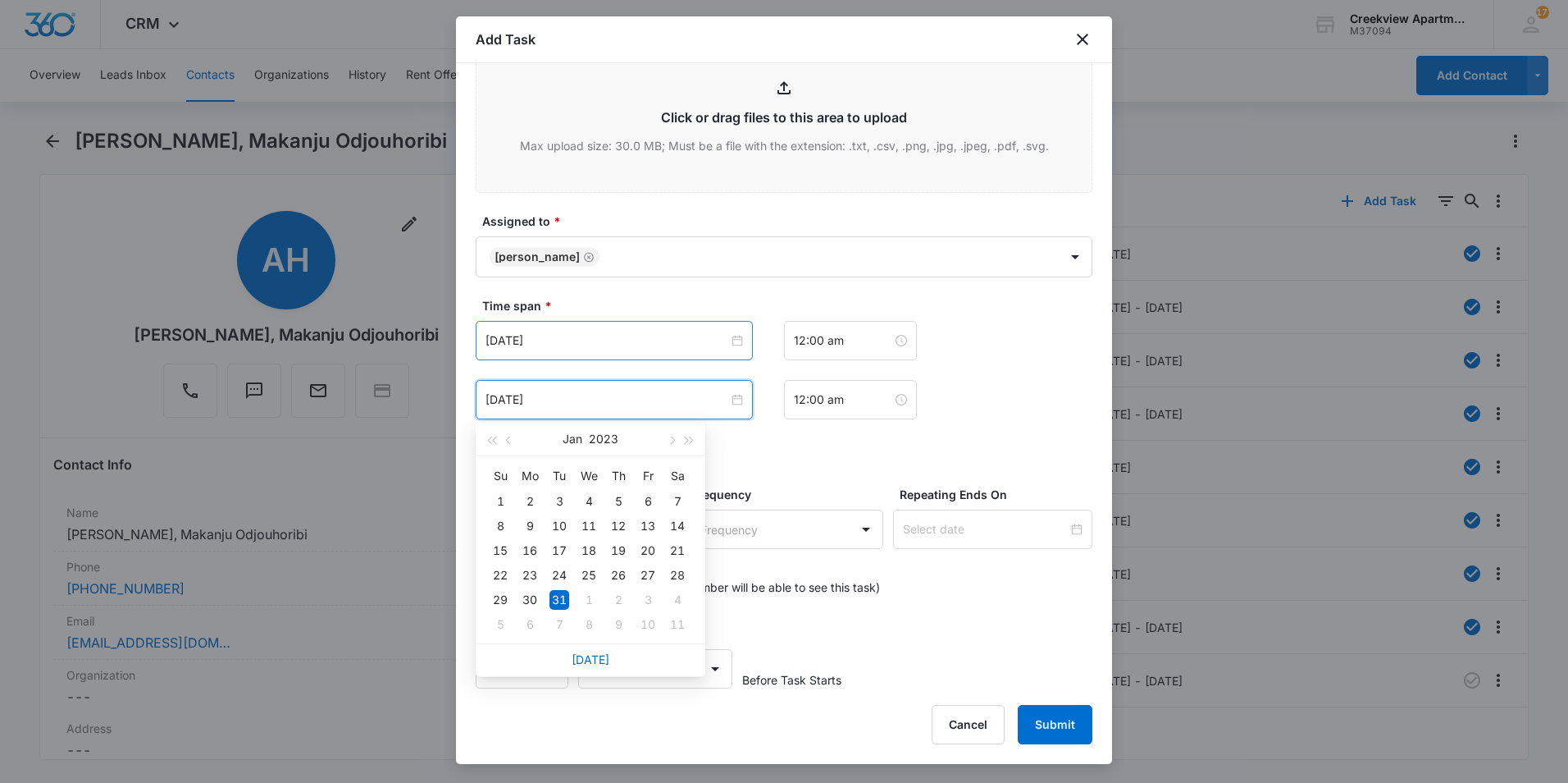
click at [641, 351] on div "[DATE]" at bounding box center [615, 340] width 278 height 40
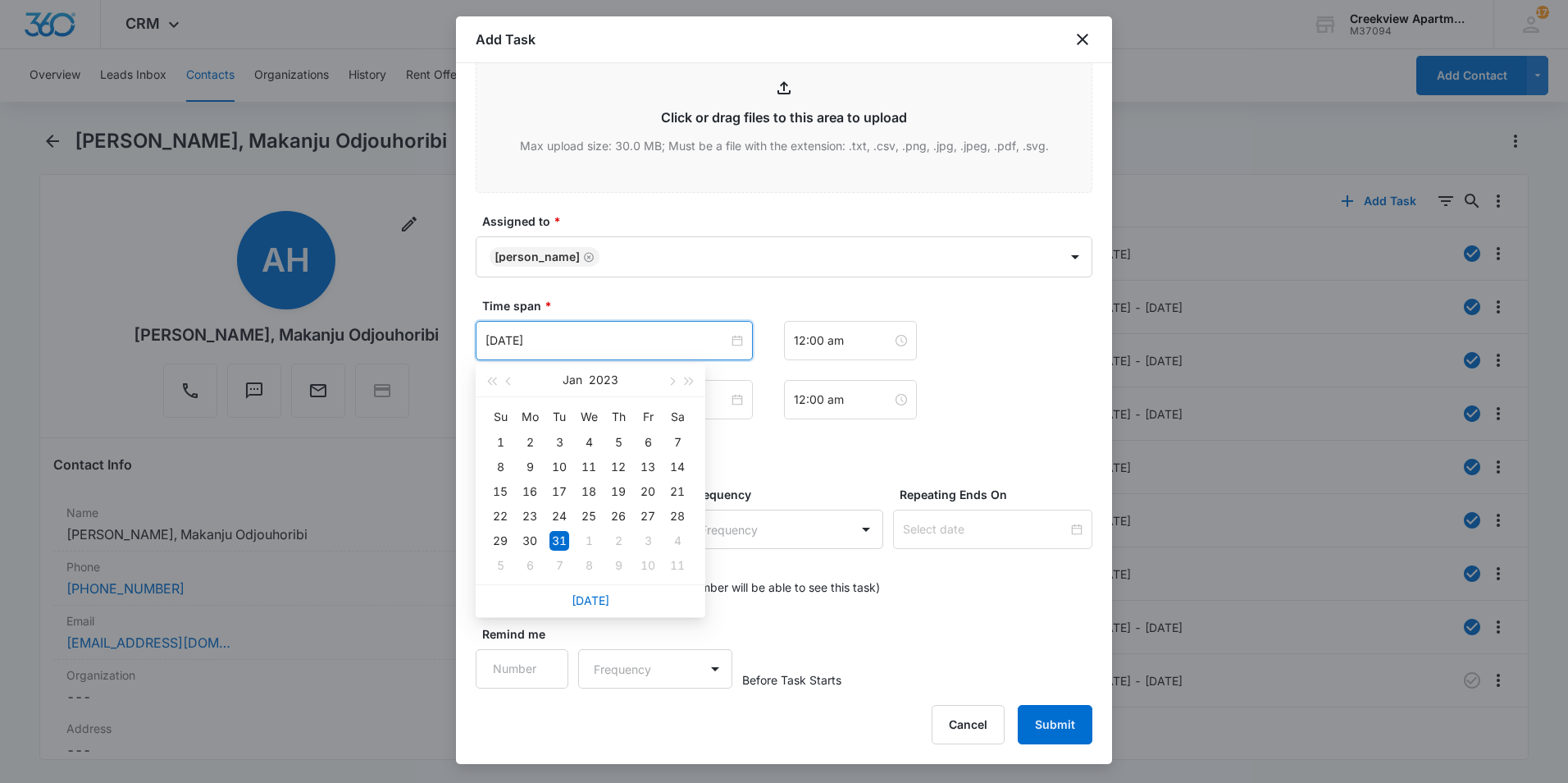
drag, startPoint x: 598, startPoint y: 602, endPoint x: 595, endPoint y: 580, distance: 22.2
click at [598, 595] on link "[DATE]" at bounding box center [590, 600] width 38 height 14
type input "[DATE]"
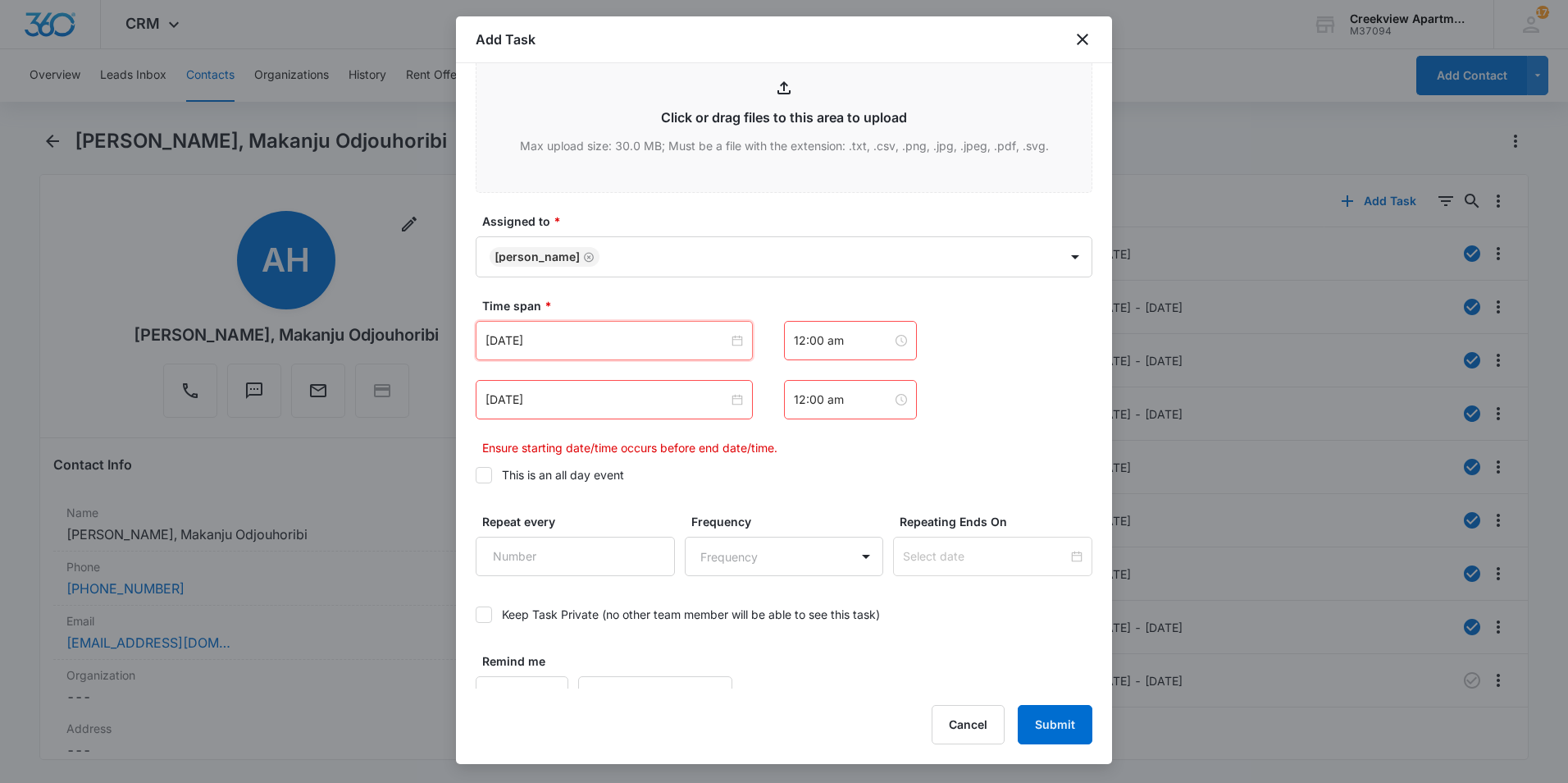
click at [612, 383] on div "[DATE]" at bounding box center [615, 399] width 278 height 40
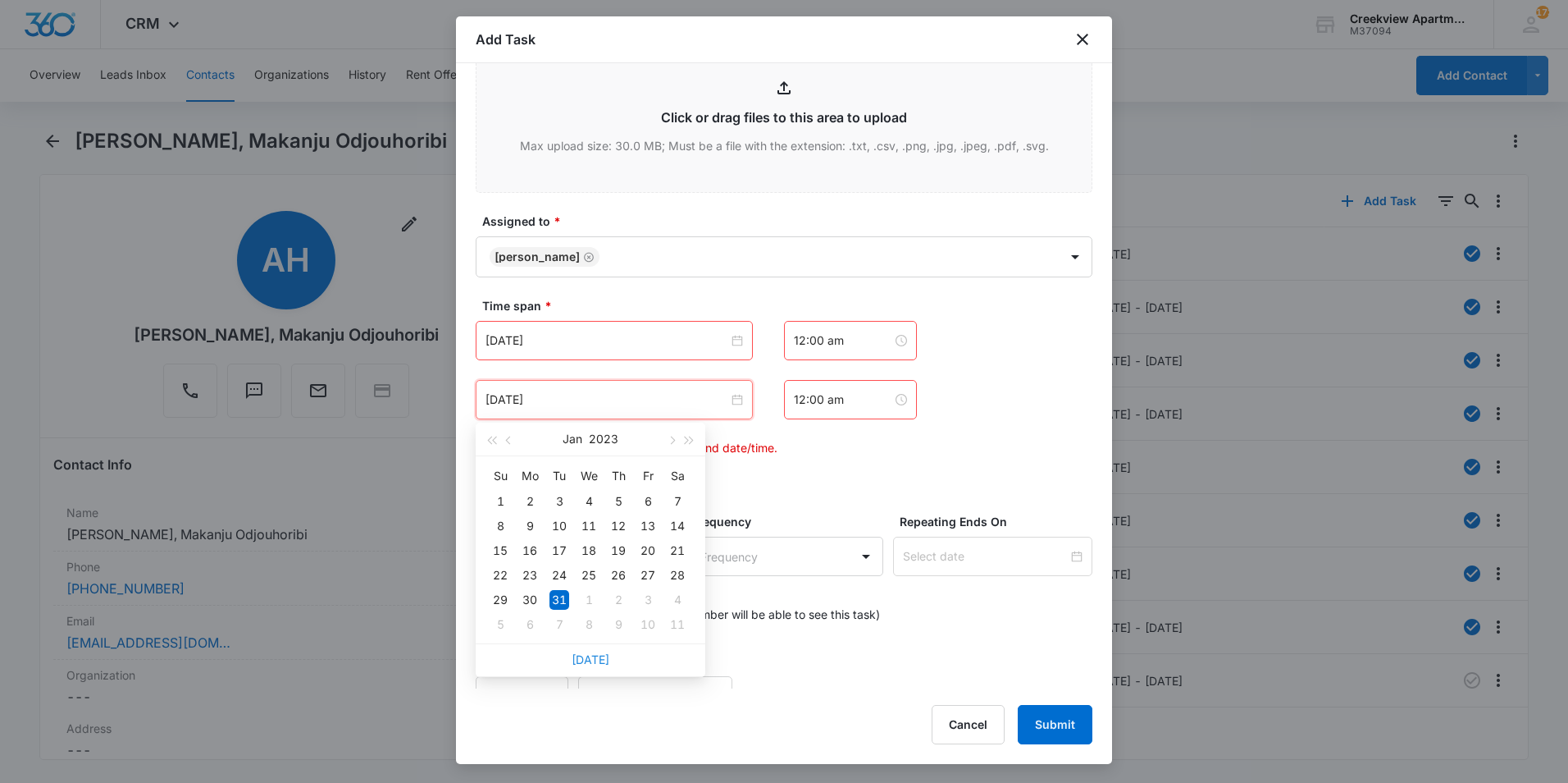
click at [600, 659] on link "[DATE]" at bounding box center [590, 660] width 38 height 14
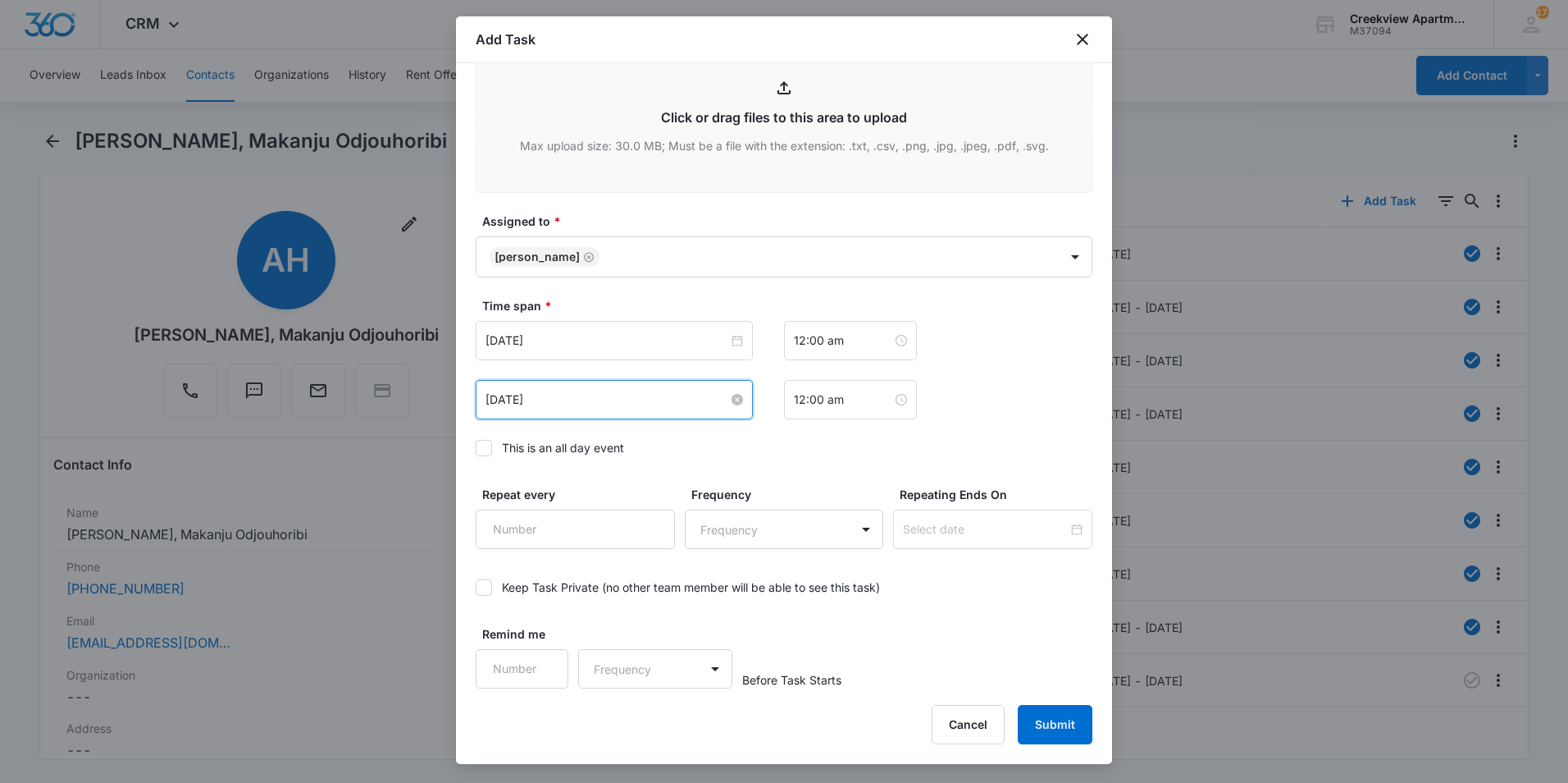
click at [628, 393] on input "[DATE]" at bounding box center [607, 399] width 243 height 18
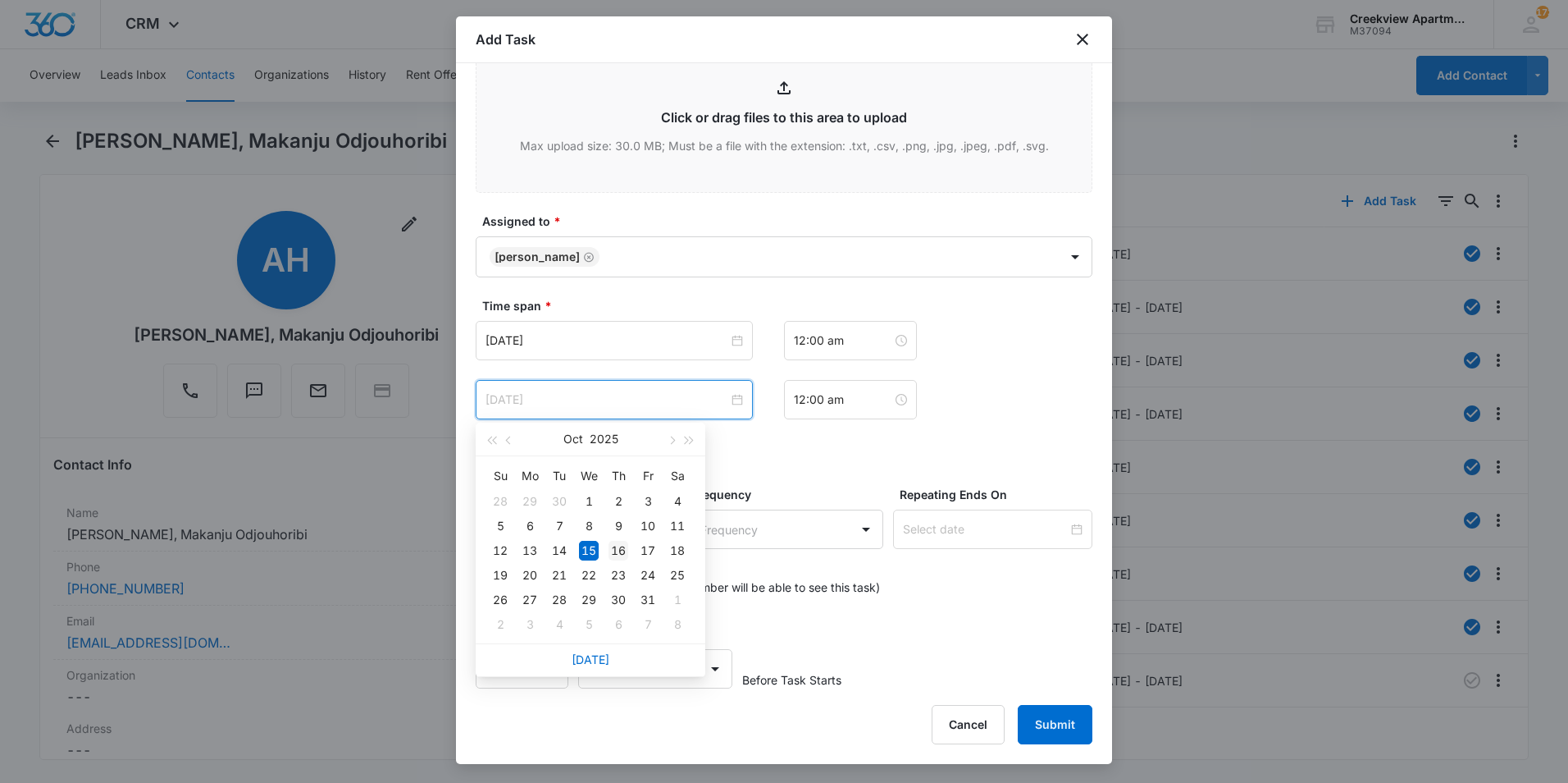
type input "[DATE]"
click at [619, 551] on div "16" at bounding box center [619, 551] width 19 height 19
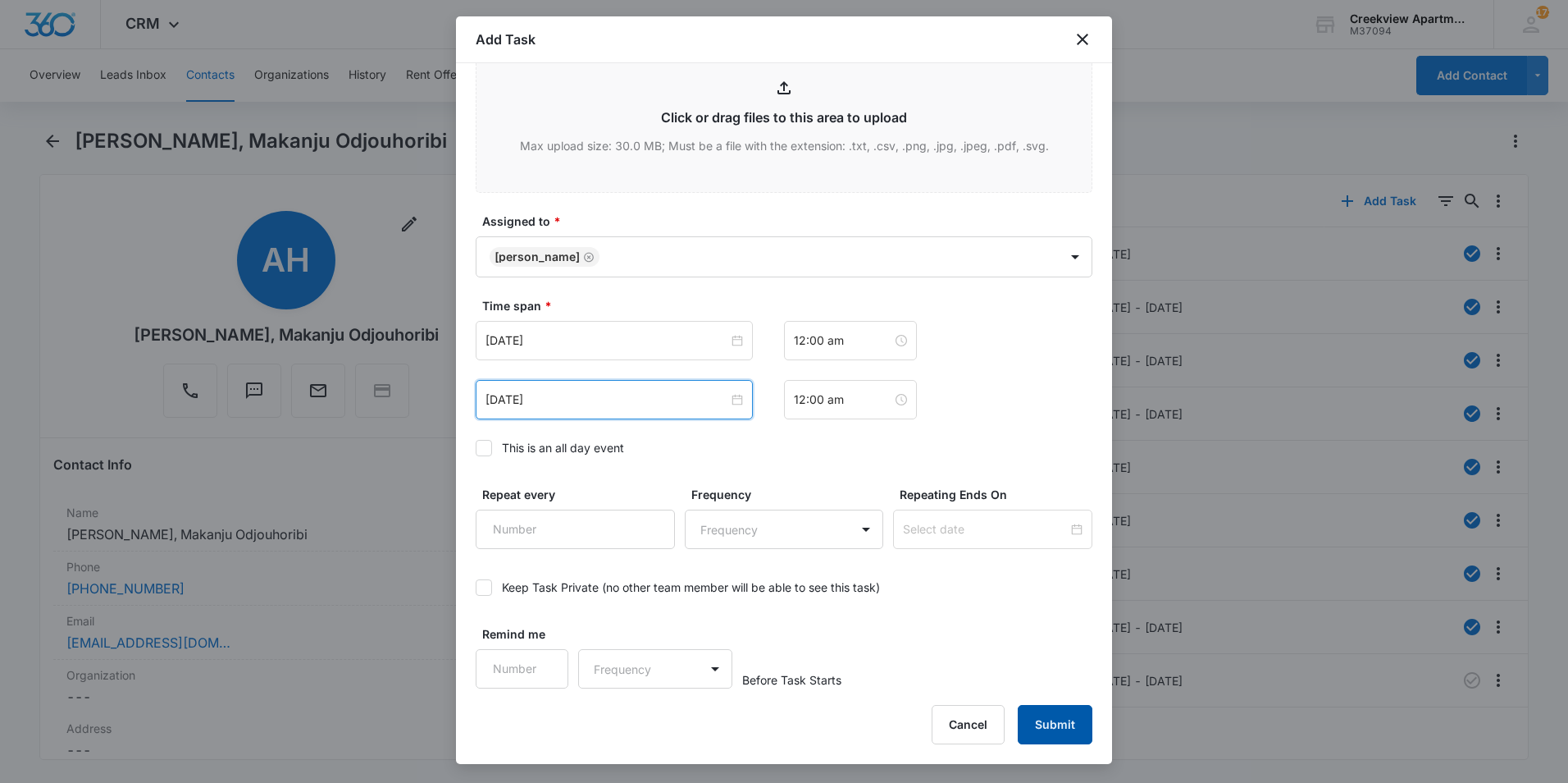
click at [1078, 731] on button "Submit" at bounding box center [1054, 724] width 74 height 40
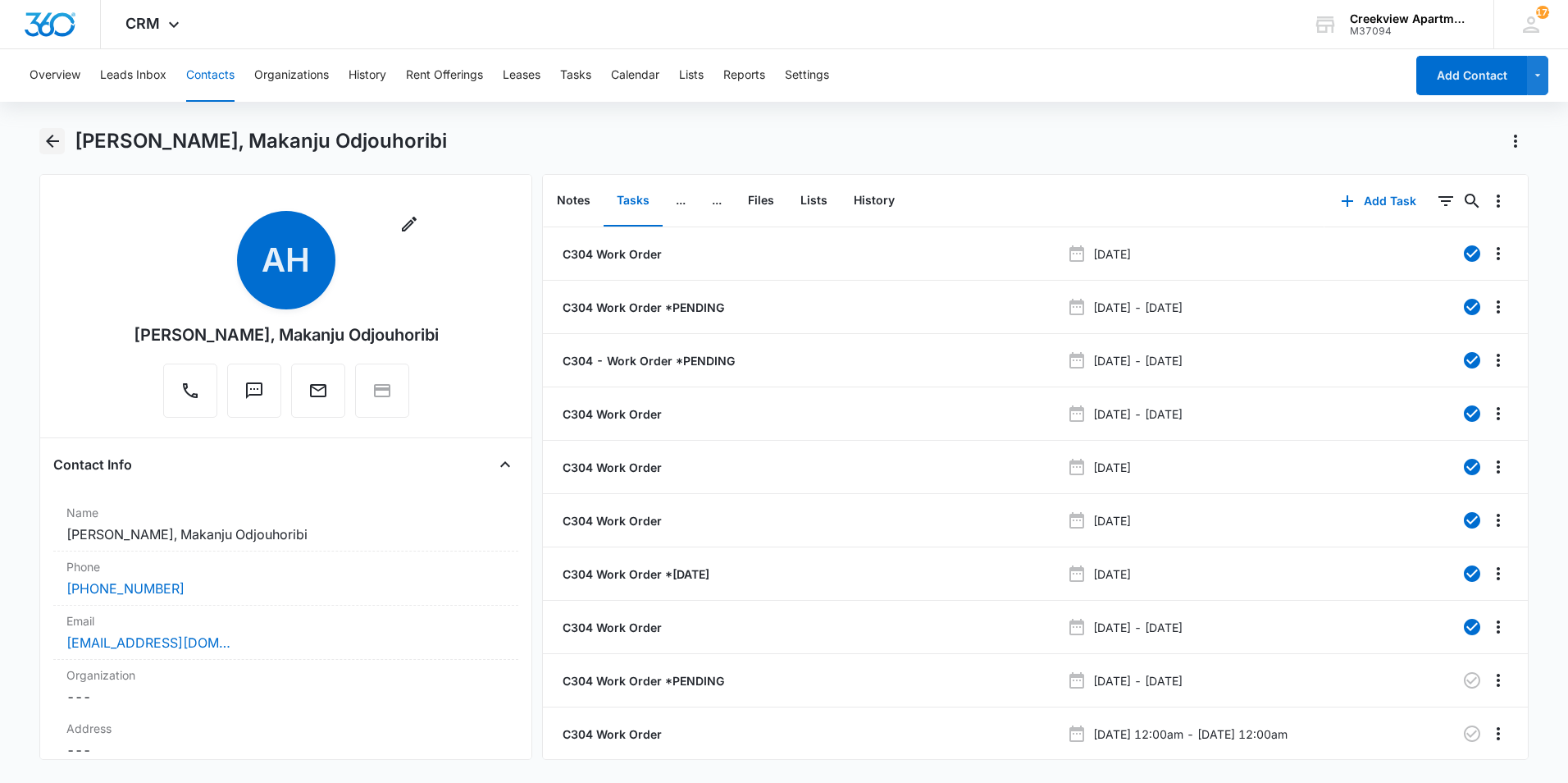
click at [52, 133] on icon "Back" at bounding box center [52, 141] width 19 height 19
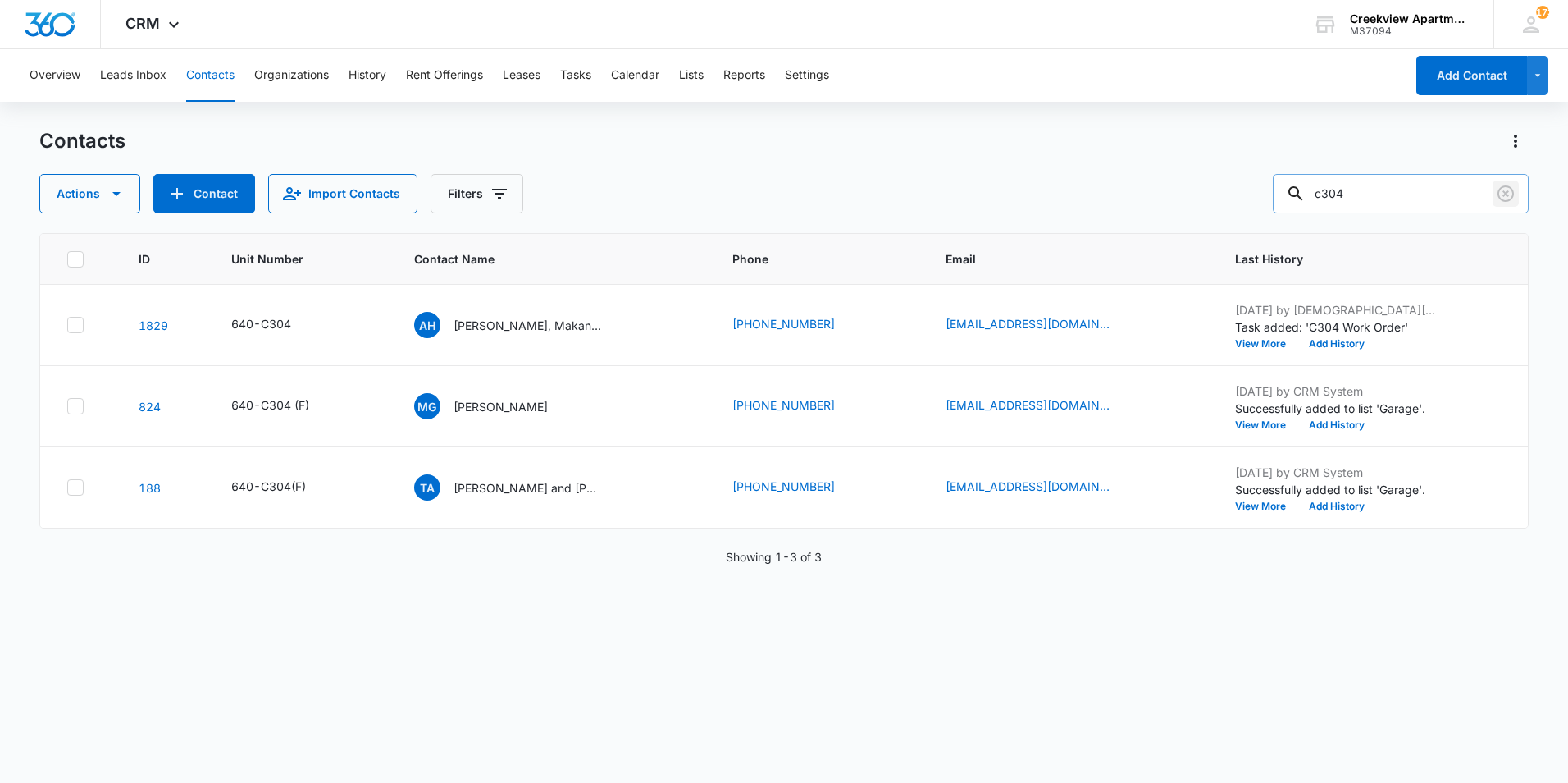
drag, startPoint x: 1494, startPoint y: 186, endPoint x: 1503, endPoint y: 191, distance: 10.3
click at [1495, 187] on button "Clear" at bounding box center [1505, 193] width 26 height 26
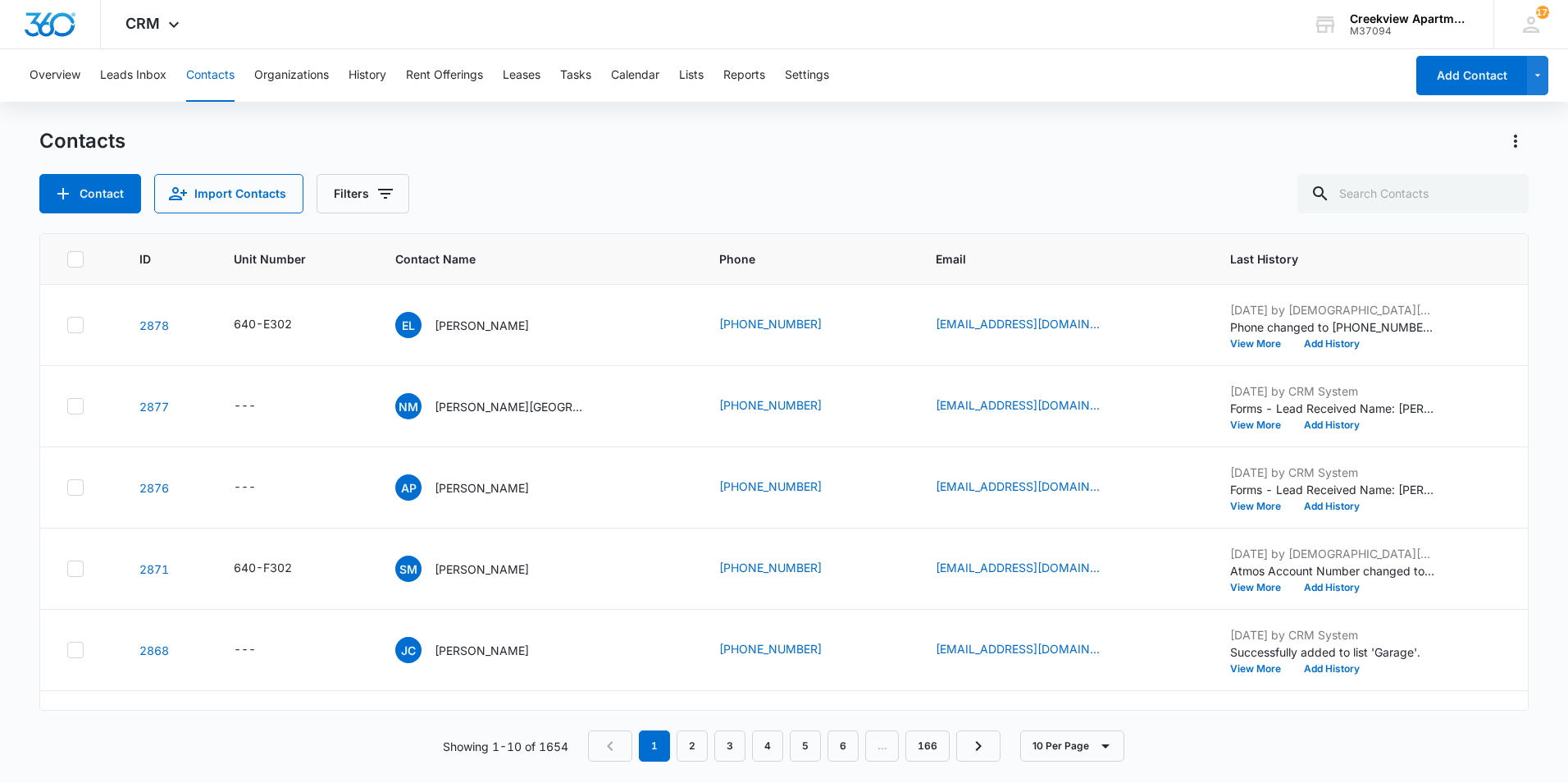
drag, startPoint x: 545, startPoint y: 121, endPoint x: 548, endPoint y: 0, distance: 121.0
click at [546, 111] on div "Overview Leads Inbox Contacts Organizations History Rent Offerings Leases Tasks…" at bounding box center [784, 415] width 1568 height 732
click at [1365, 202] on input "text" at bounding box center [1414, 193] width 231 height 40
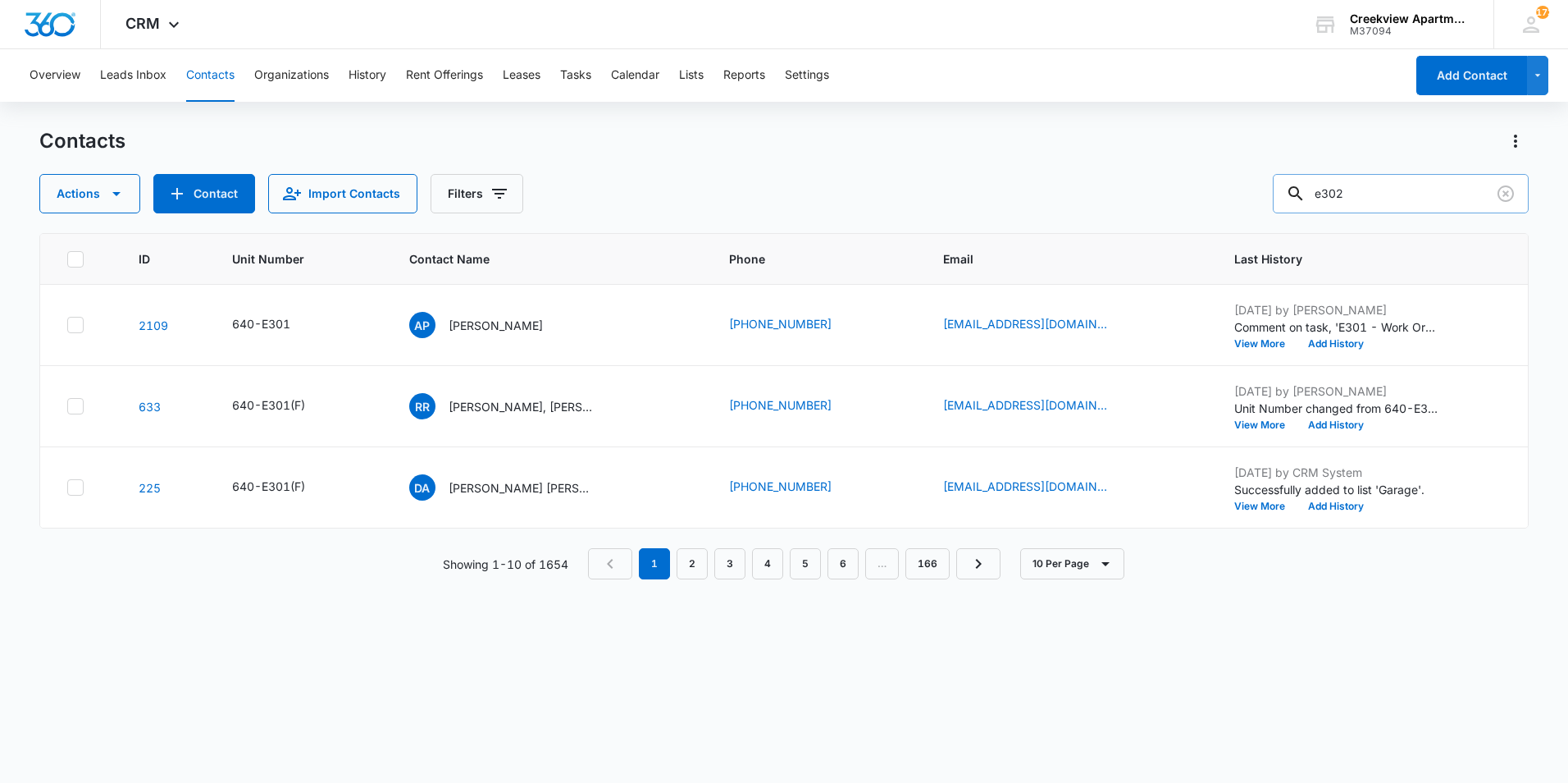
type input "e302"
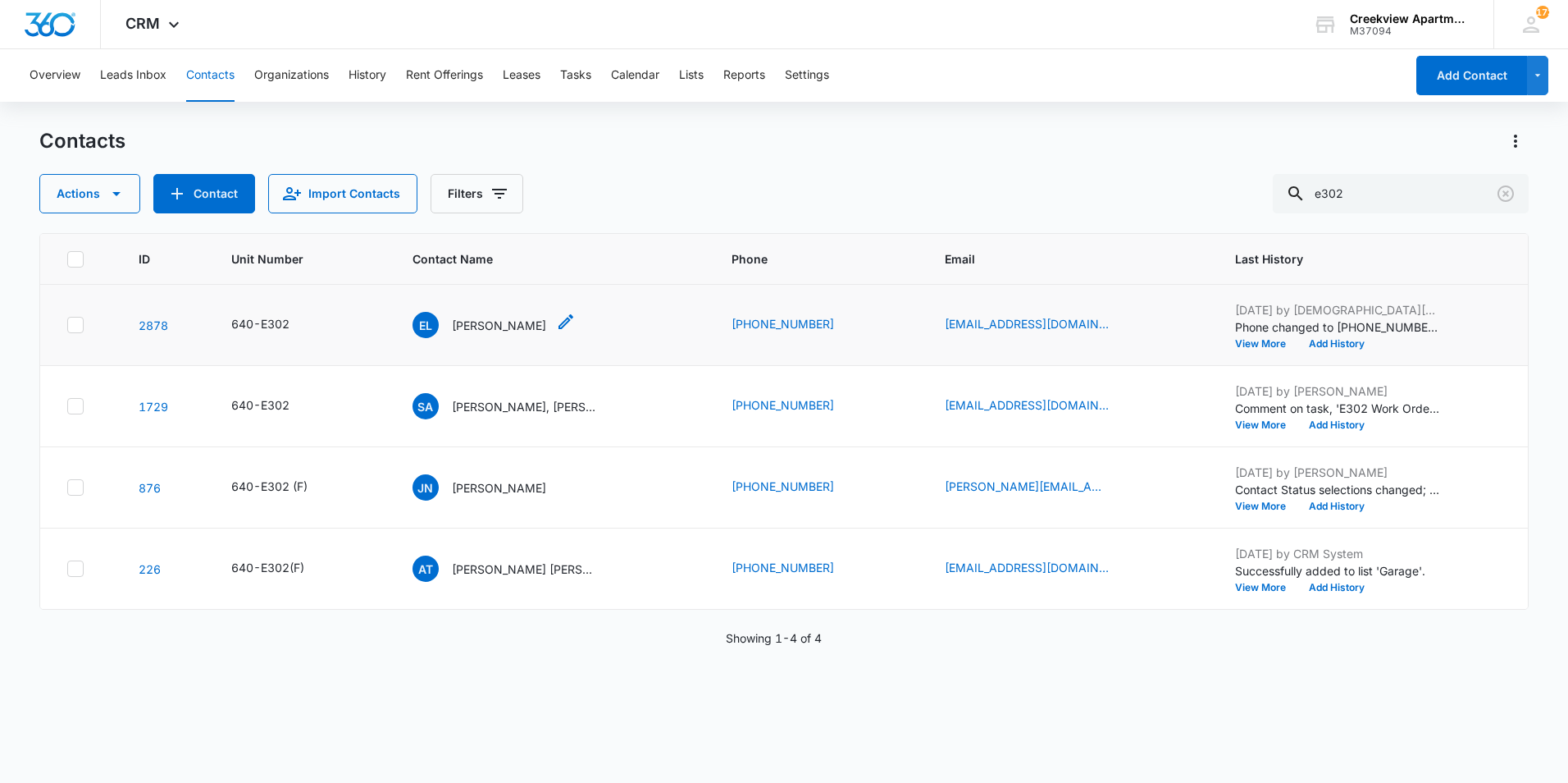
click at [478, 311] on div "EL [PERSON_NAME]" at bounding box center [479, 324] width 134 height 26
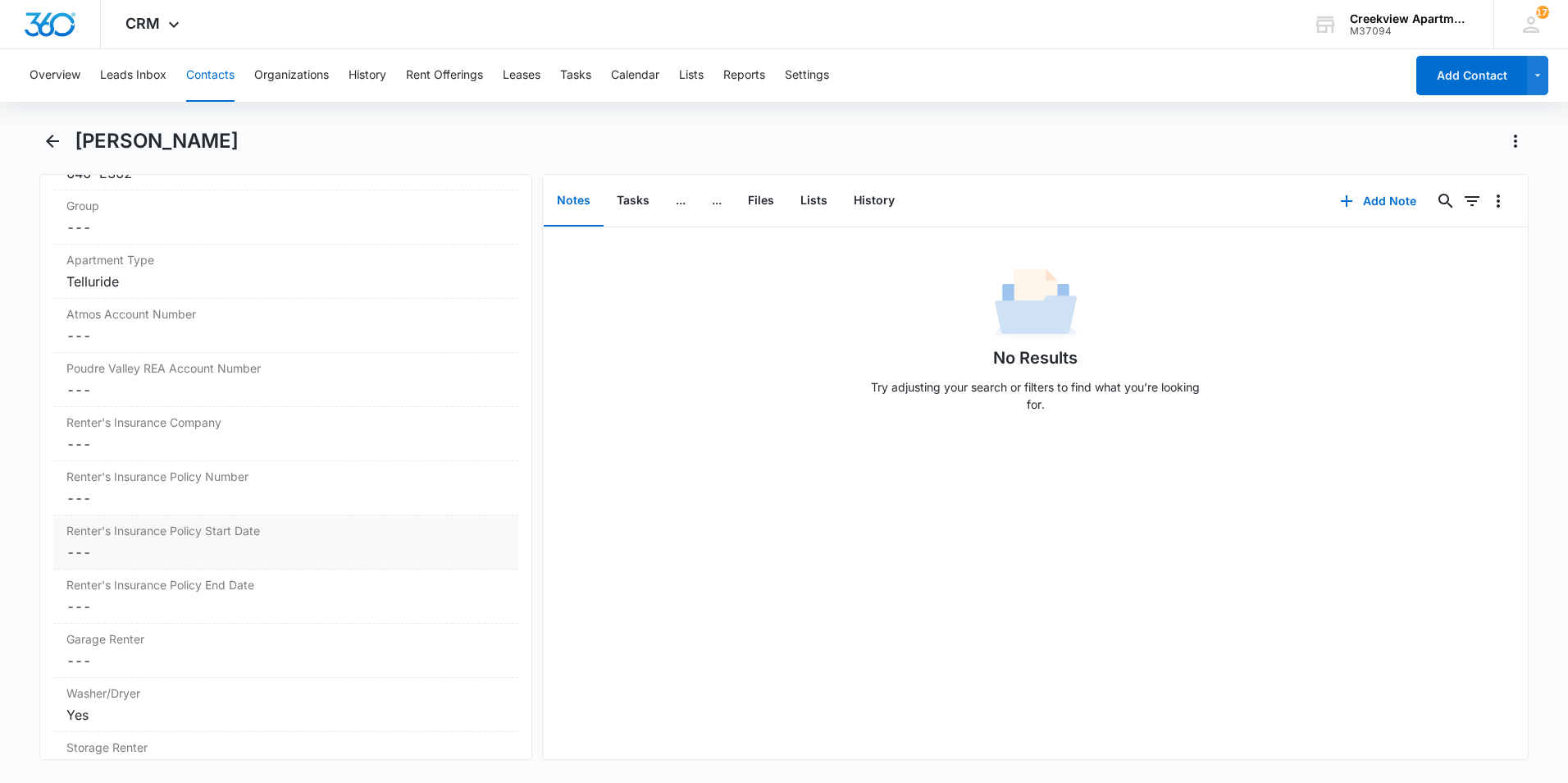
scroll to position [1888, 0]
click at [158, 327] on dd "Cancel Save Changes ---" at bounding box center [285, 334] width 439 height 19
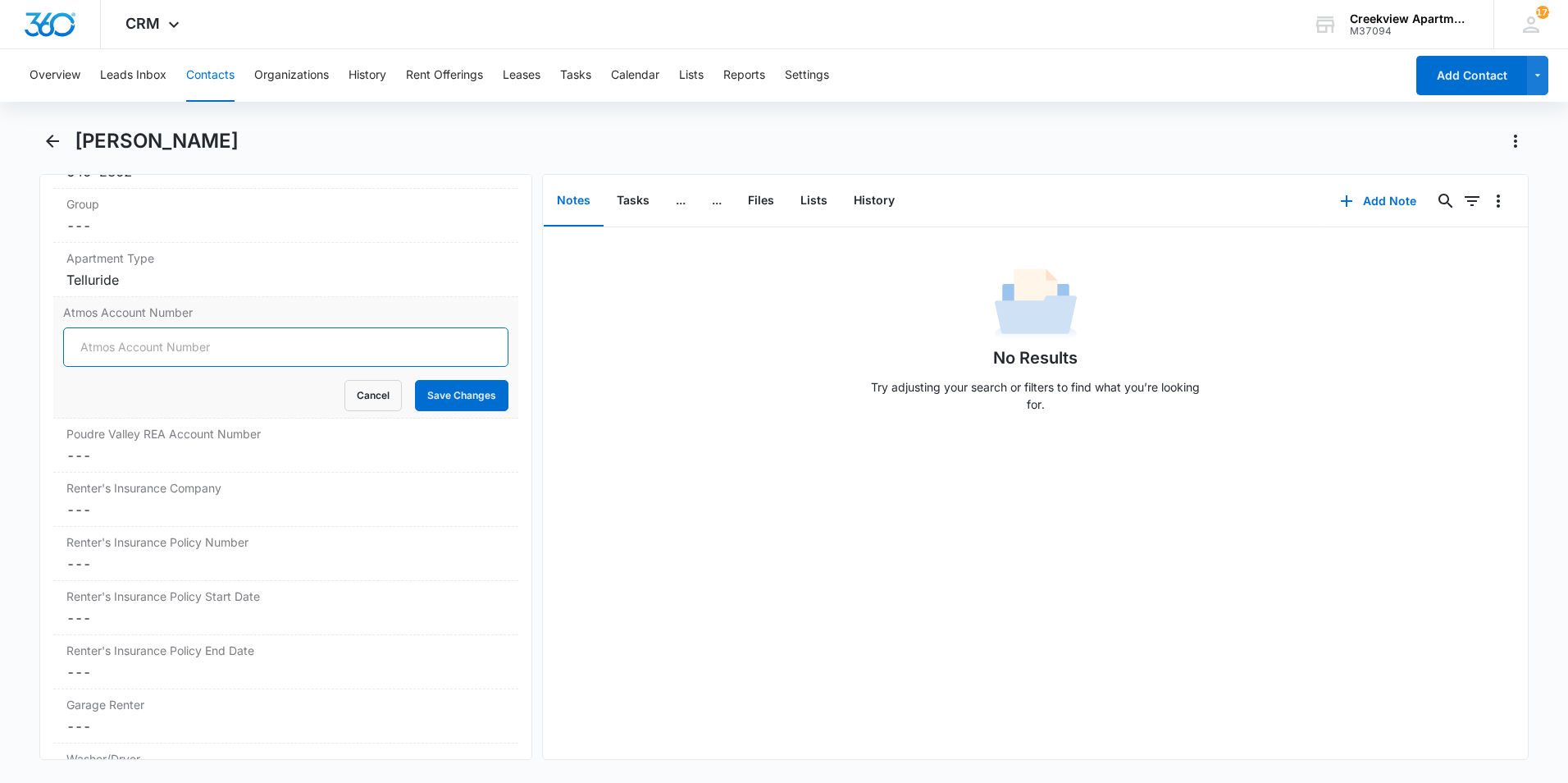
click at [162, 344] on input "Atmos Account Number" at bounding box center [286, 347] width 445 height 40
paste input "3074511326"
type input "3074511326"
click at [199, 446] on dd "Cancel Save Changes ---" at bounding box center [285, 455] width 439 height 19
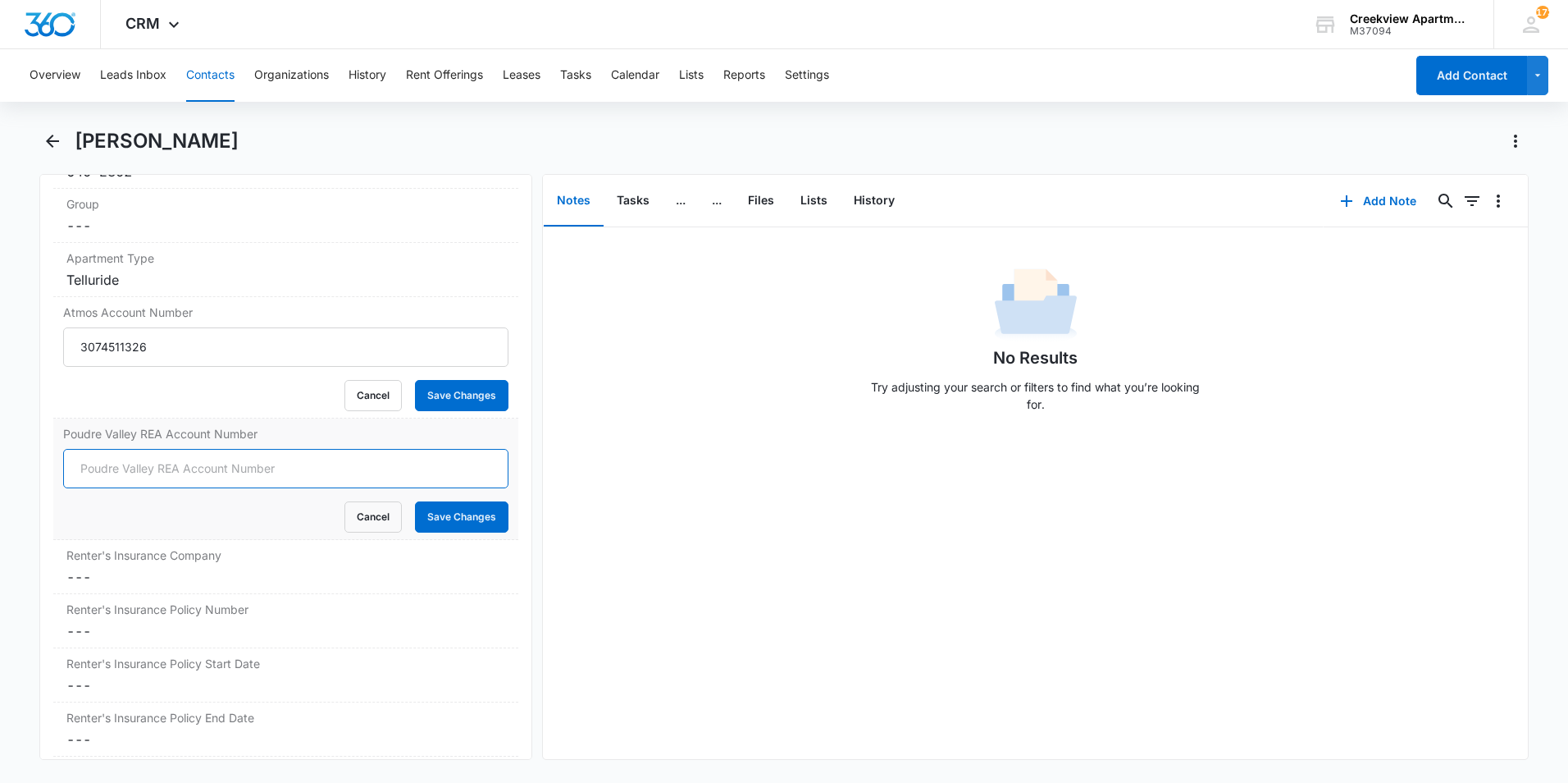
click at [465, 472] on input "Poudre Valley REA Account Number" at bounding box center [286, 469] width 445 height 40
paste input "63554017"
type input "63554017"
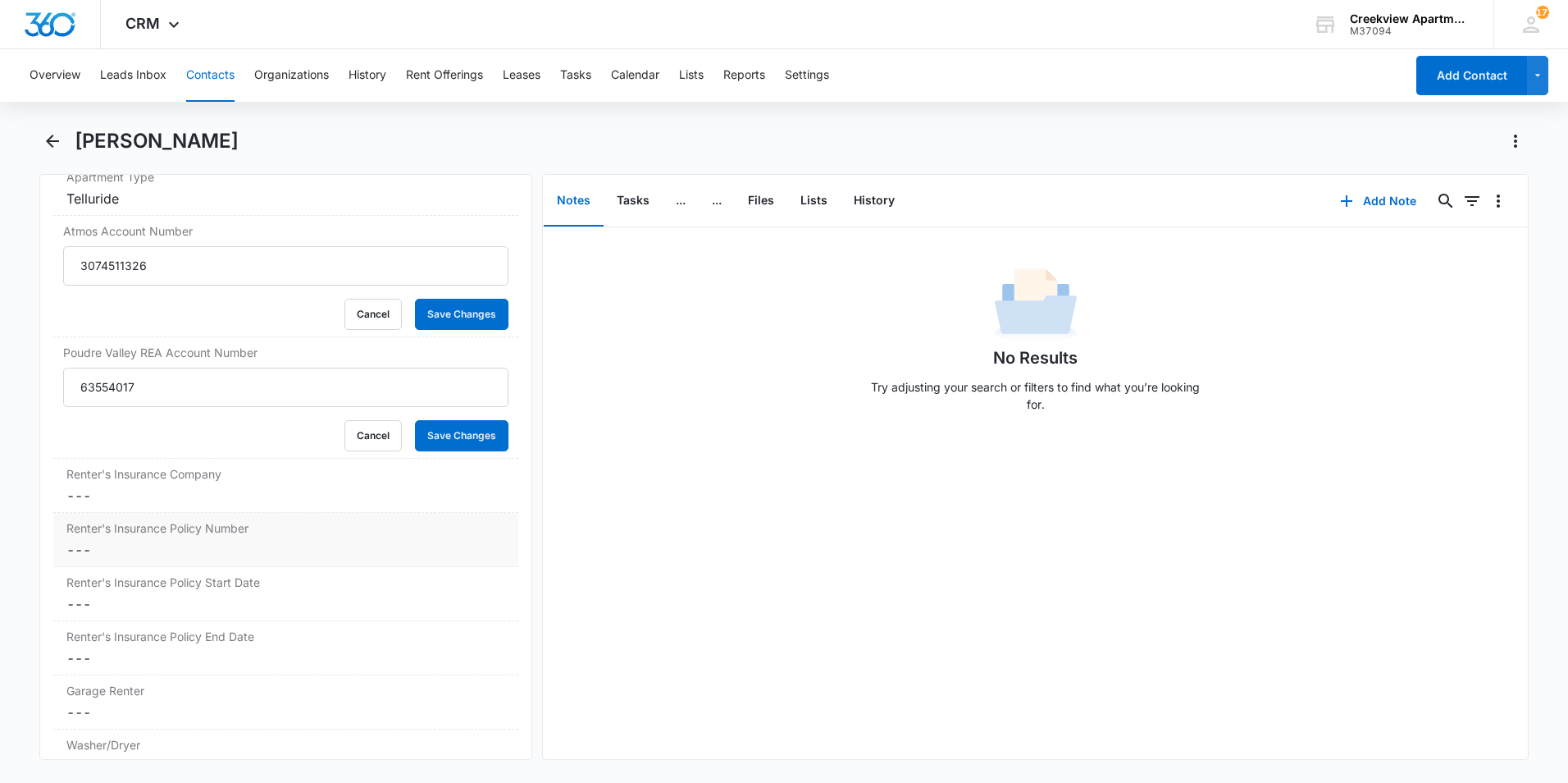
scroll to position [1970, 0]
click at [275, 500] on dd "Cancel Save Changes ---" at bounding box center [285, 495] width 439 height 19
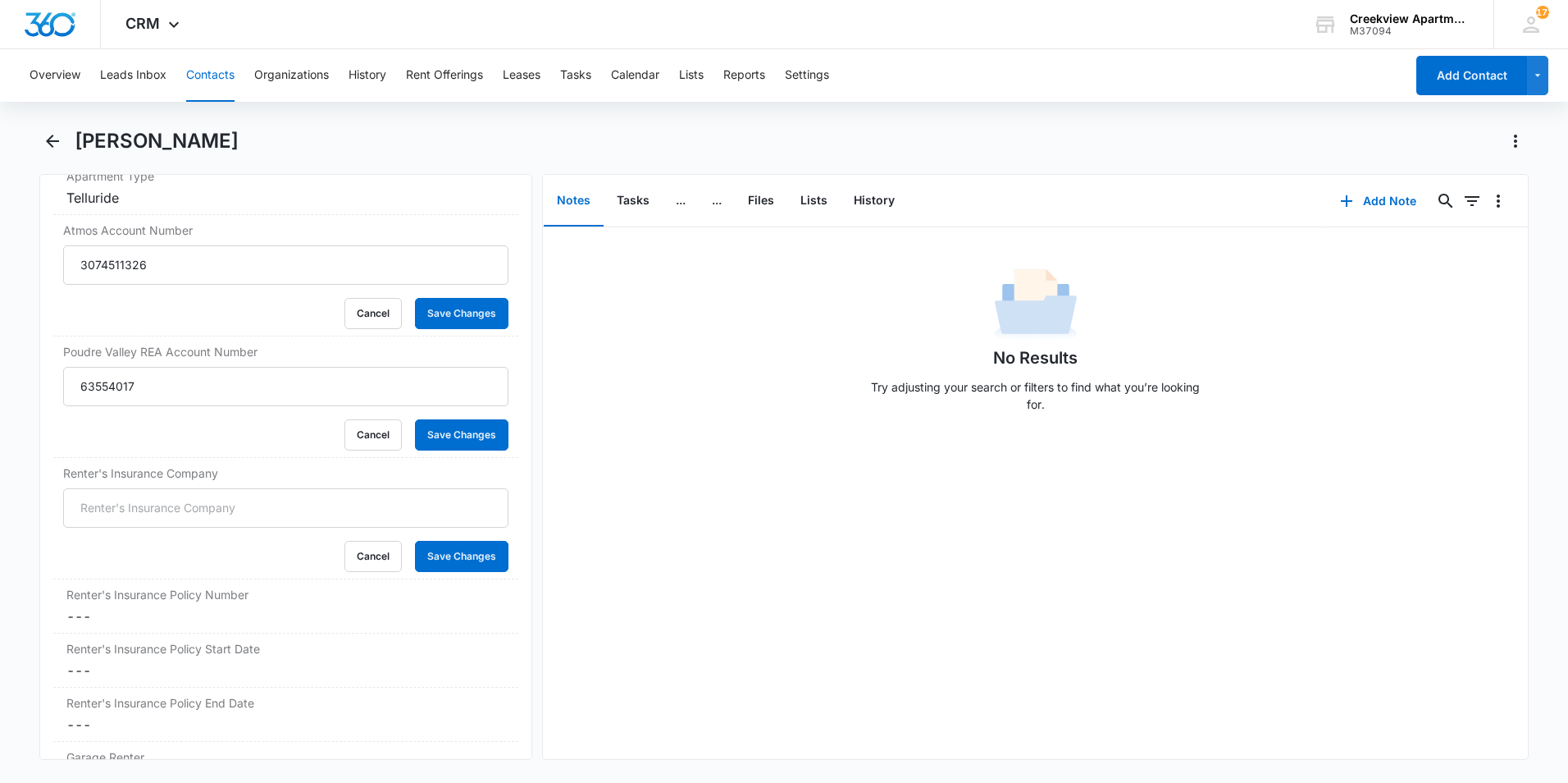
click at [1141, 175] on div "Notes Tasks ... ... Files Lists History" at bounding box center [933, 201] width 781 height 52
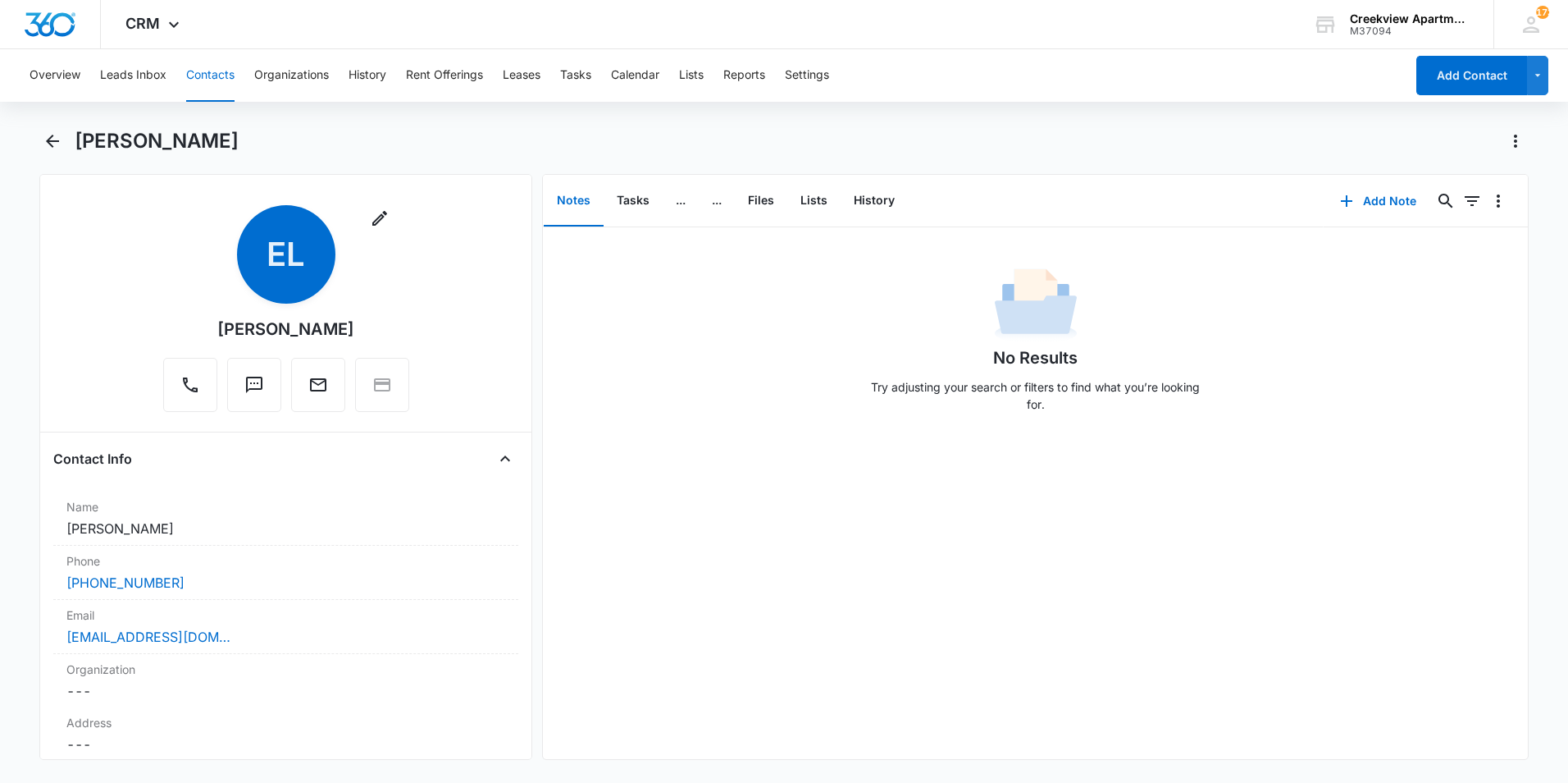
scroll to position [0, 0]
